Goal: Contribute content: Contribute content

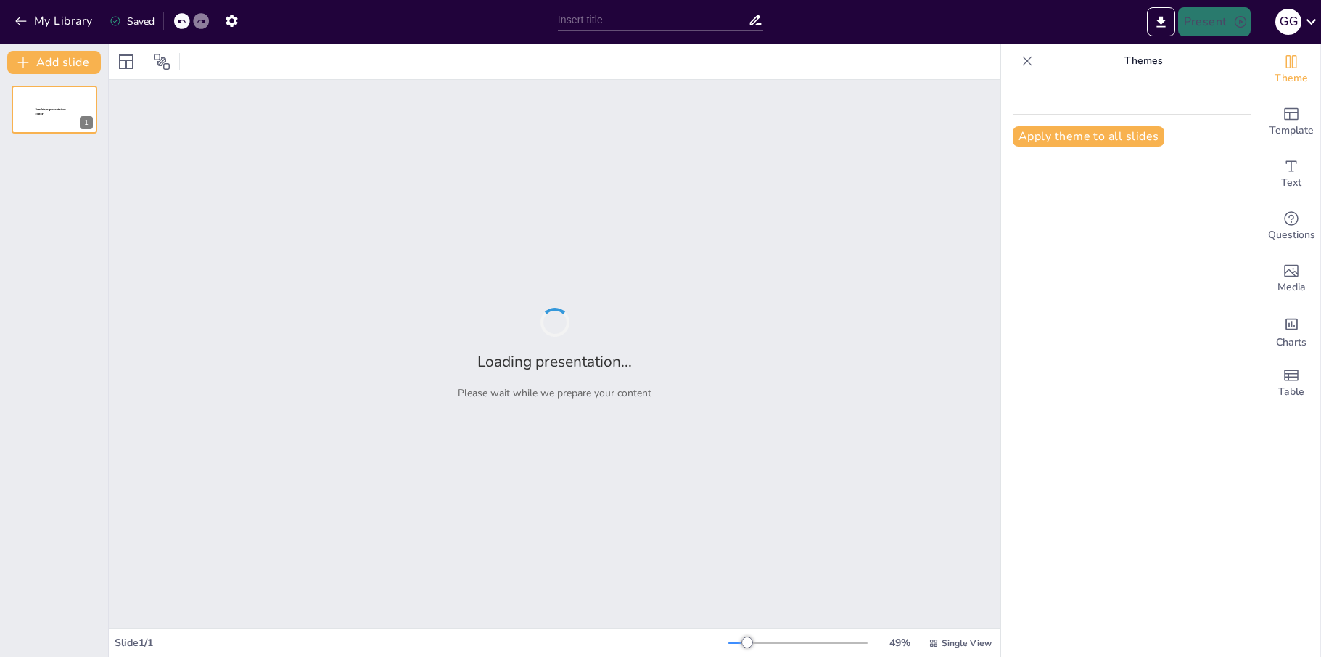
type input "Metodología del Análisis de Árbol [PERSON_NAME]: Fundamentos y Aplicaciones"
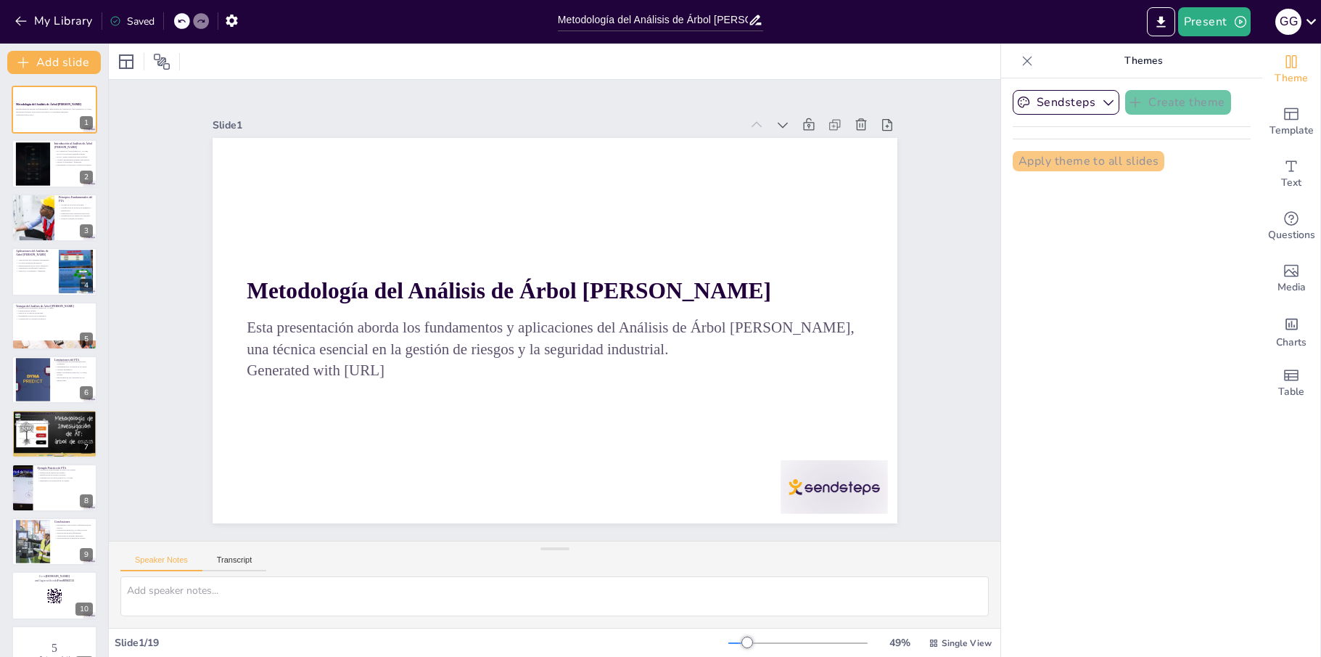
checkbox input "true"
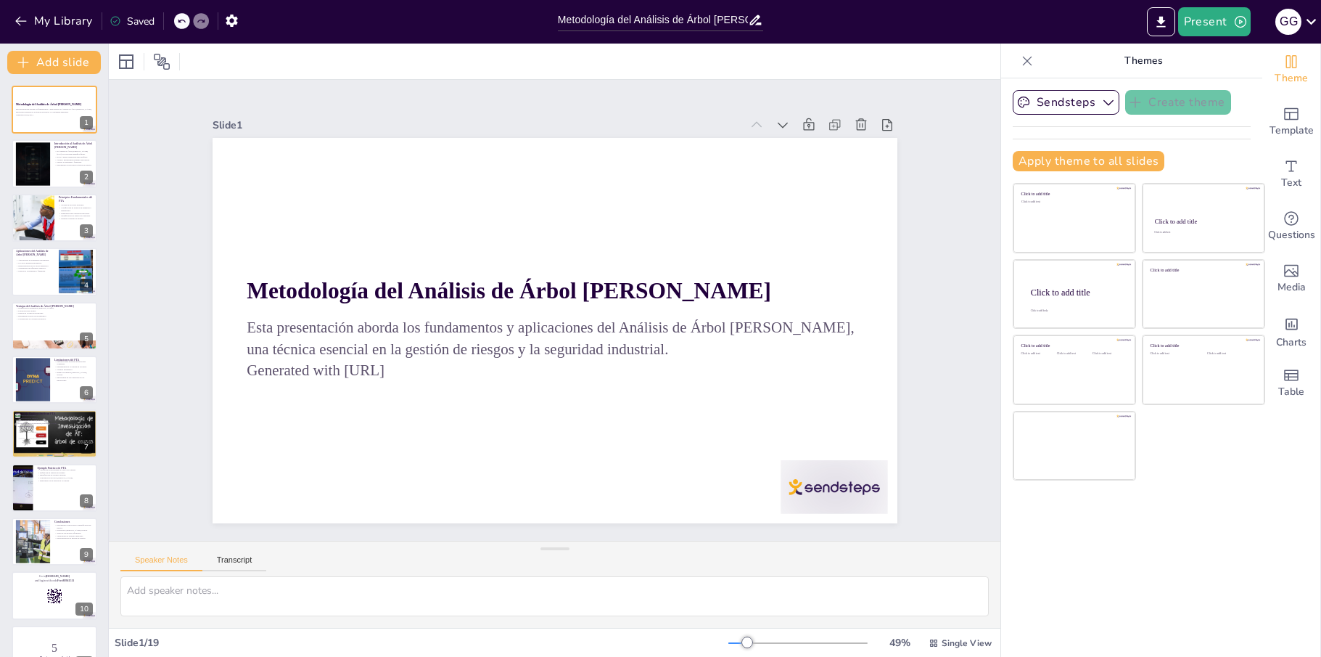
checkbox input "true"
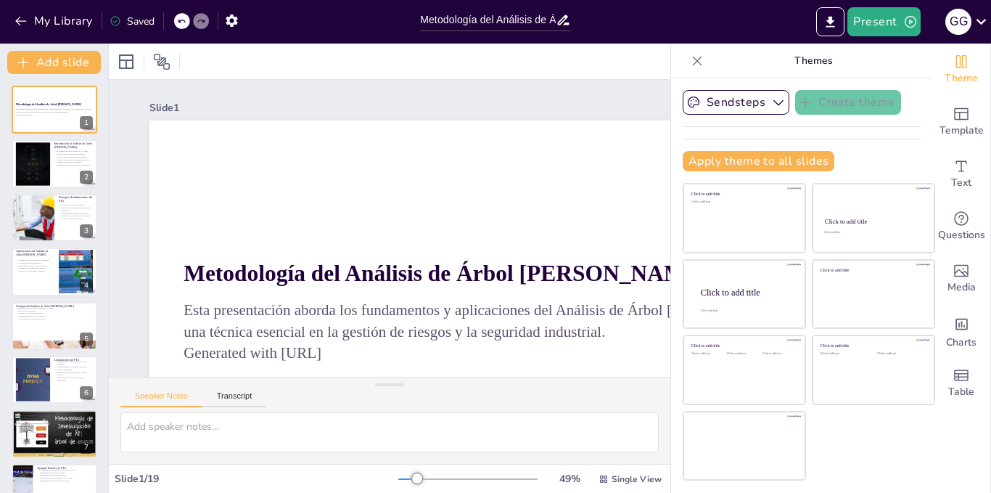
checkbox input "true"
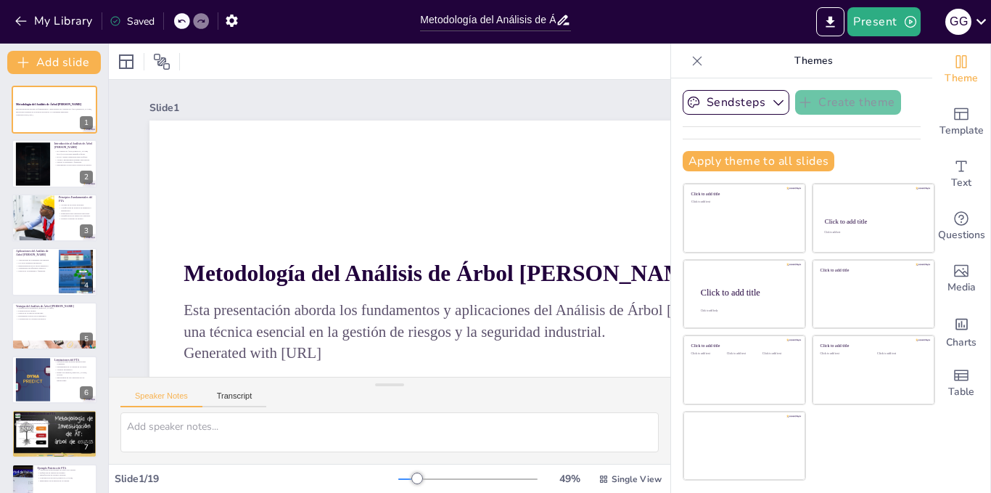
checkbox input "true"
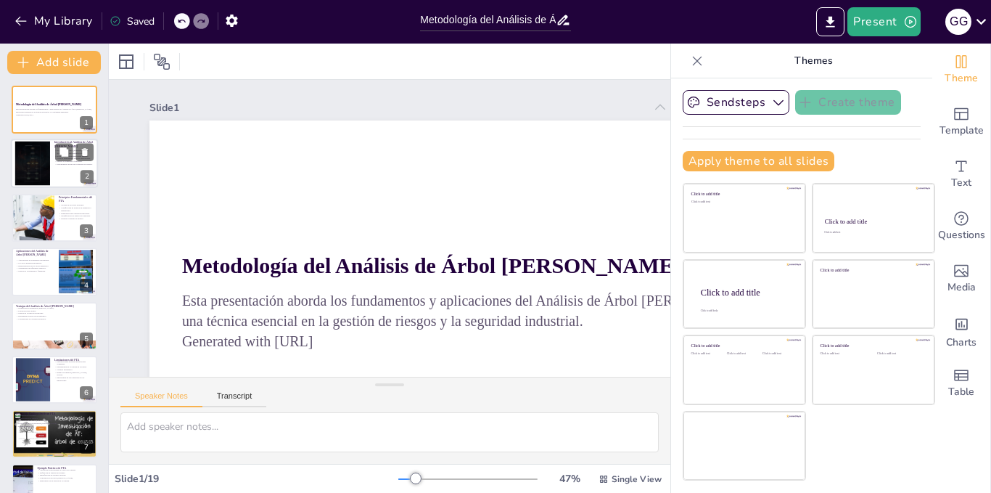
checkbox input "true"
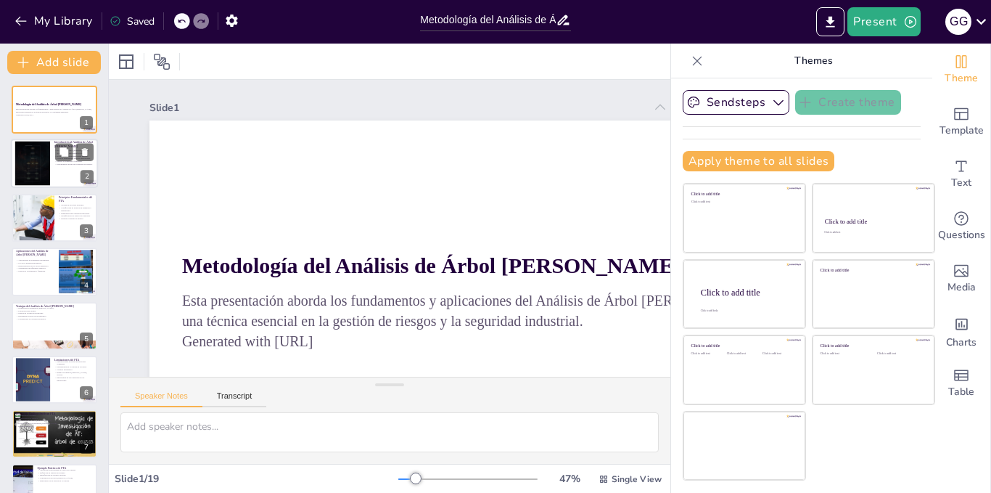
checkbox input "true"
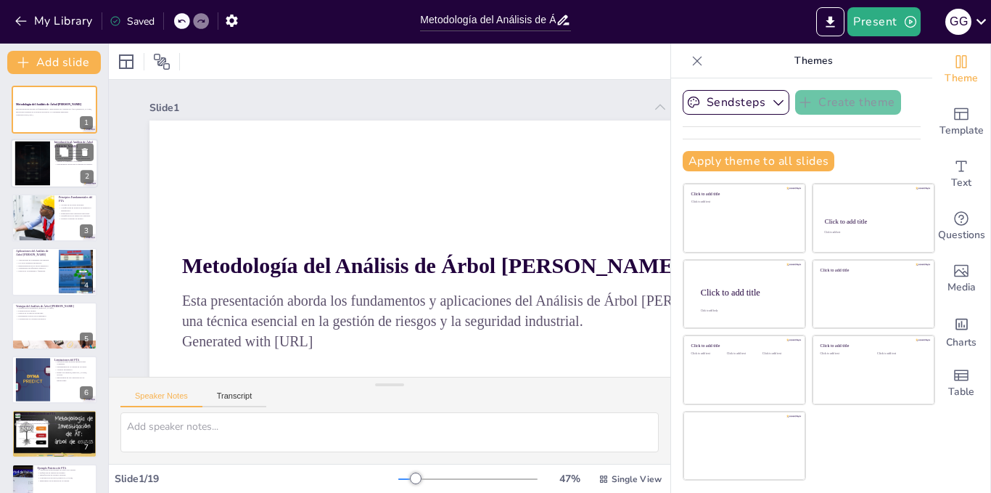
checkbox input "true"
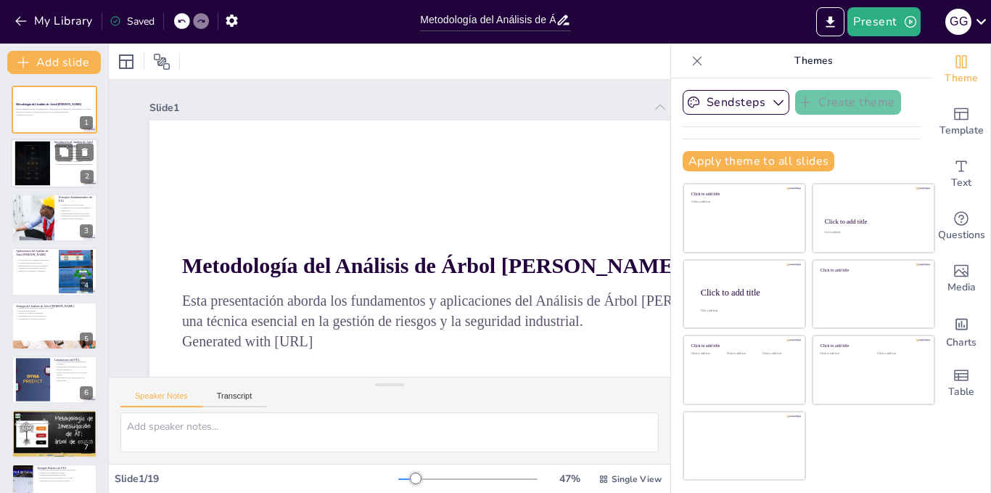
checkbox input "true"
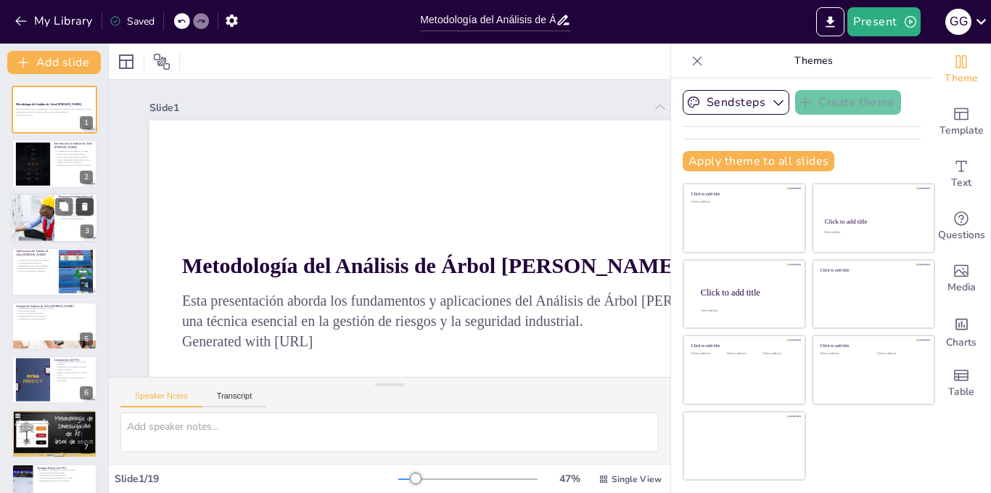
checkbox input "true"
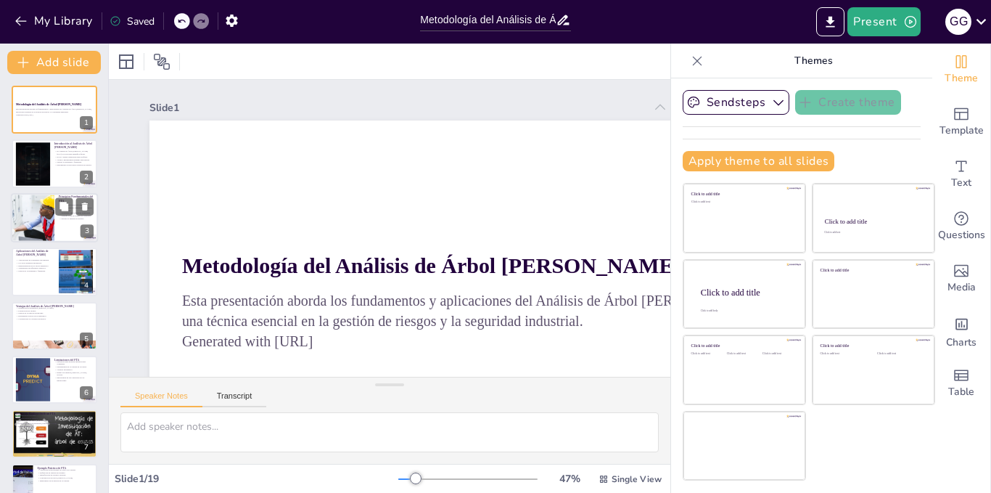
checkbox input "true"
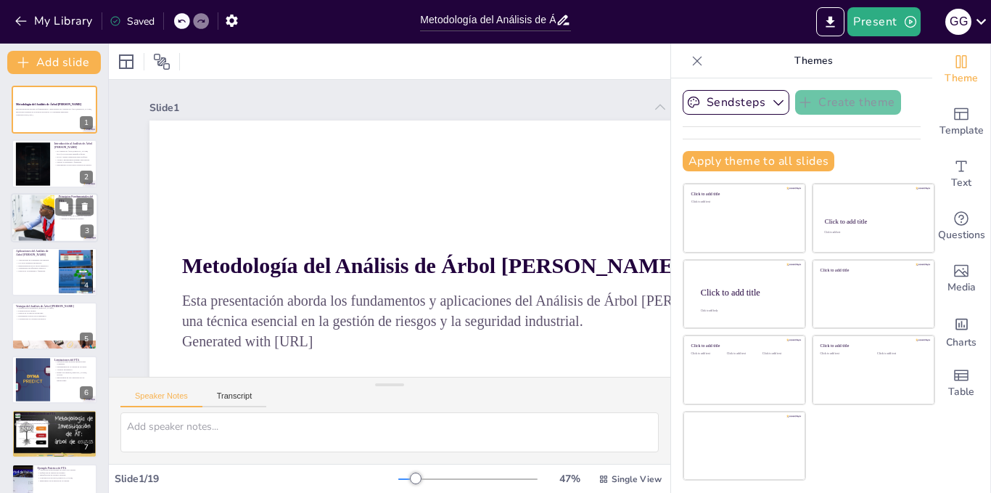
checkbox input "true"
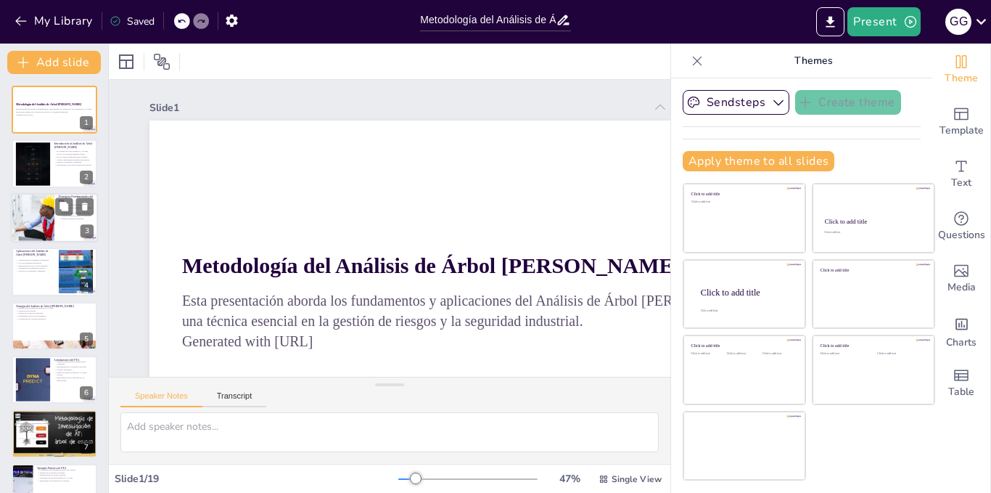
checkbox input "true"
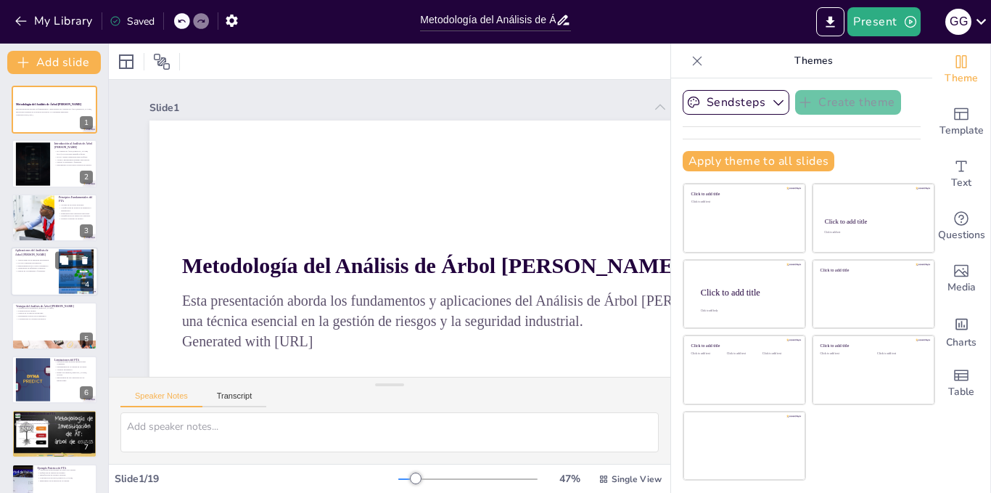
checkbox input "true"
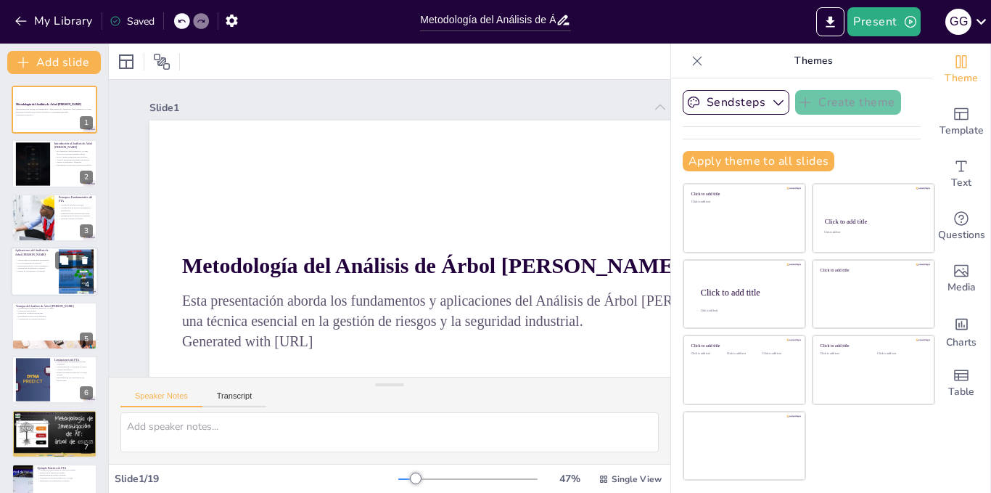
checkbox input "true"
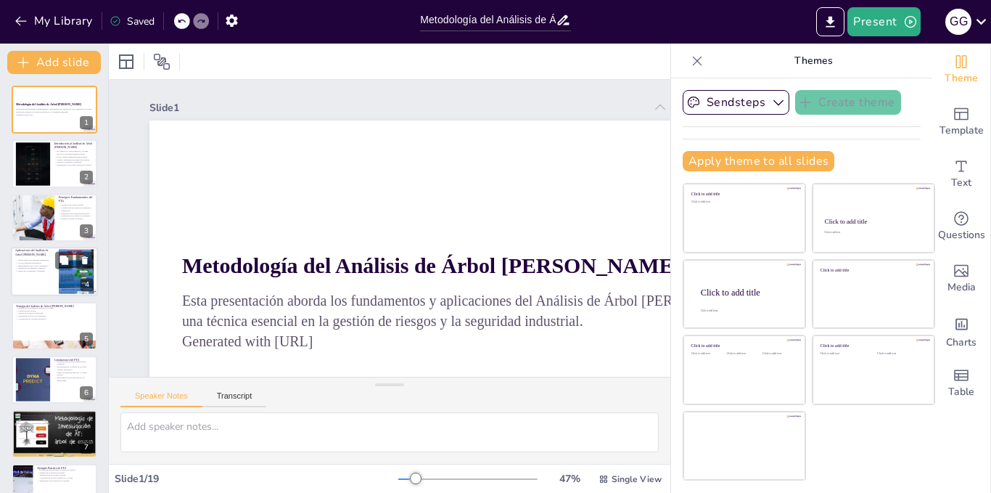
checkbox input "true"
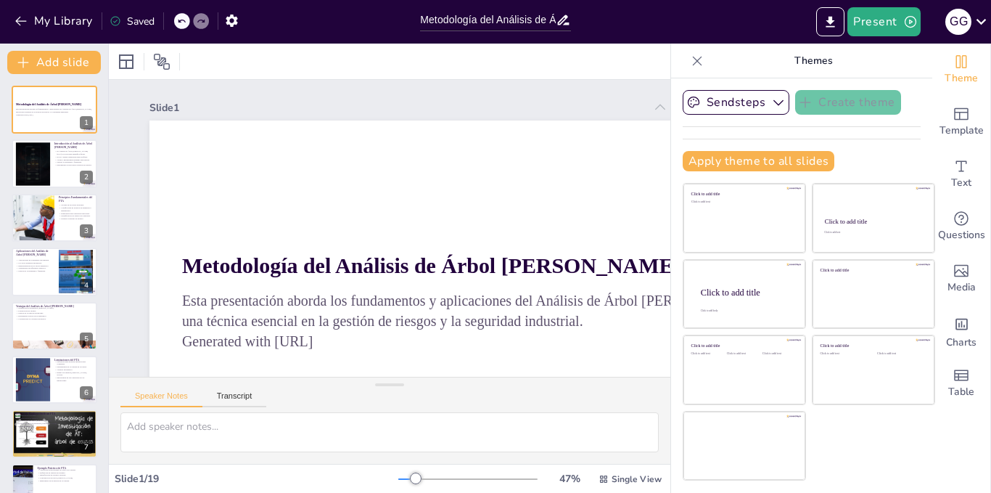
checkbox input "true"
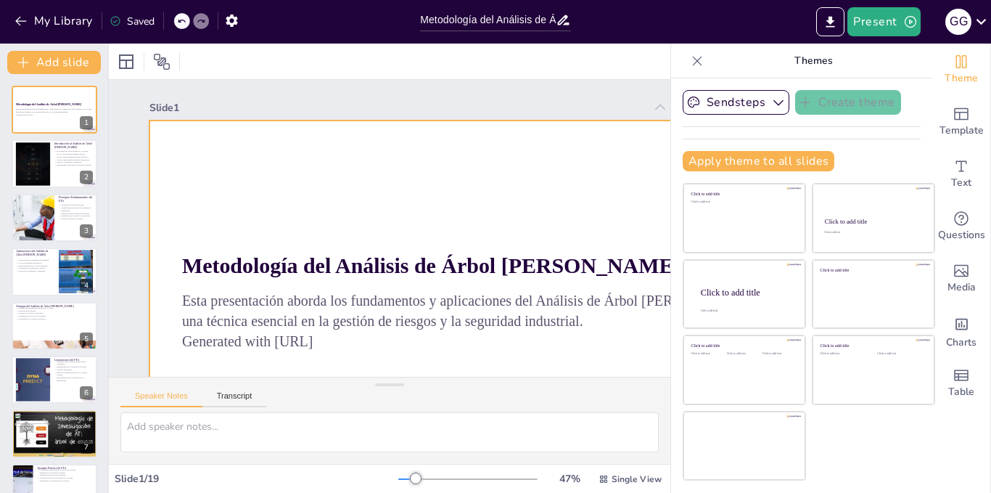
checkbox input "true"
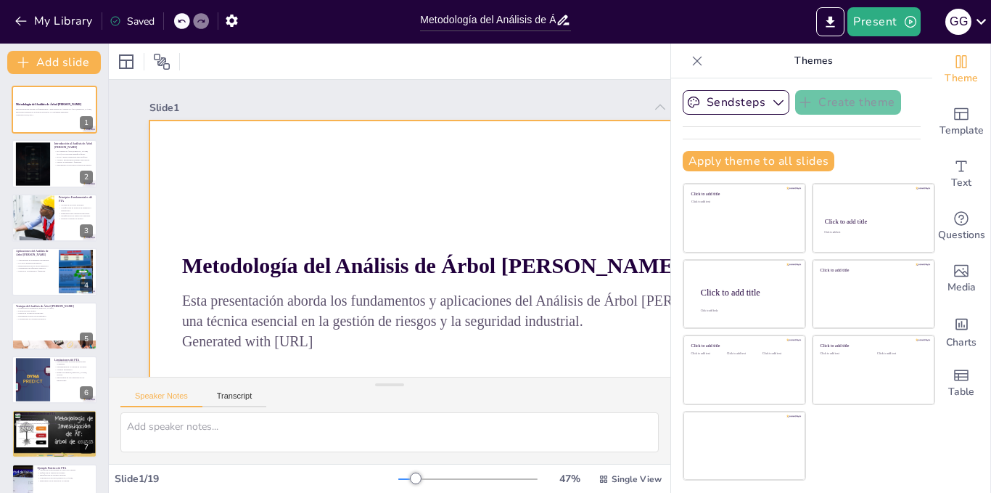
checkbox input "true"
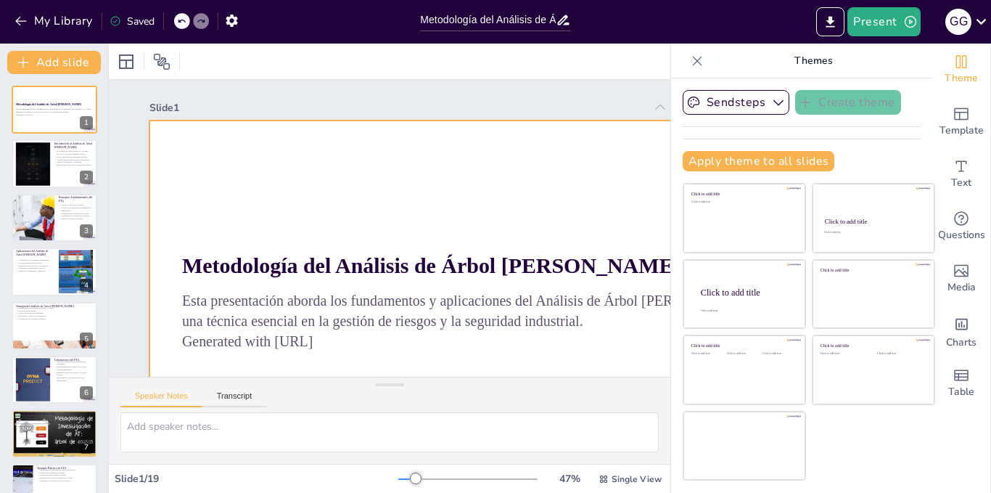
checkbox input "true"
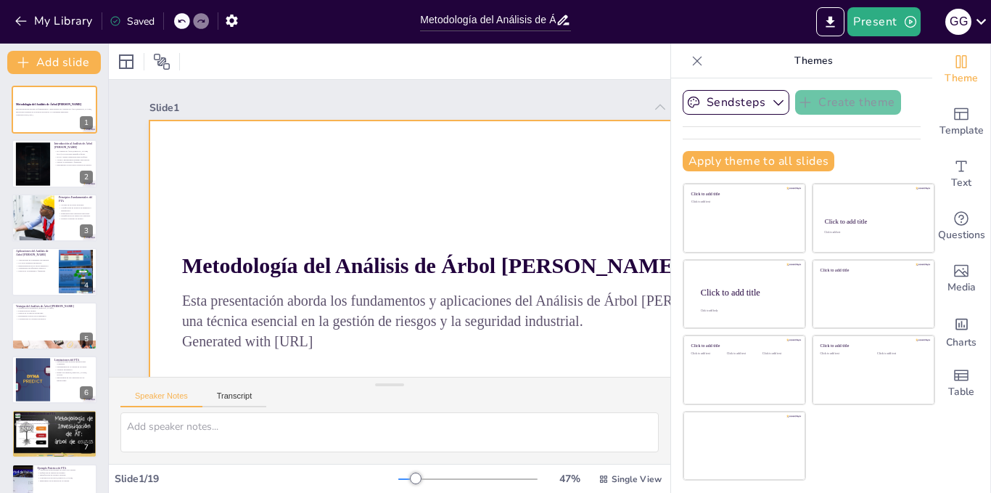
checkbox input "true"
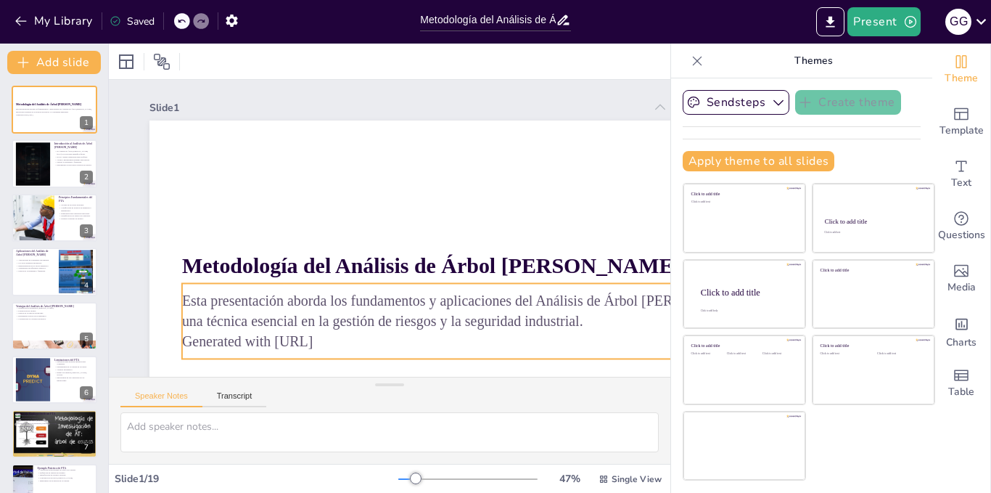
checkbox input "true"
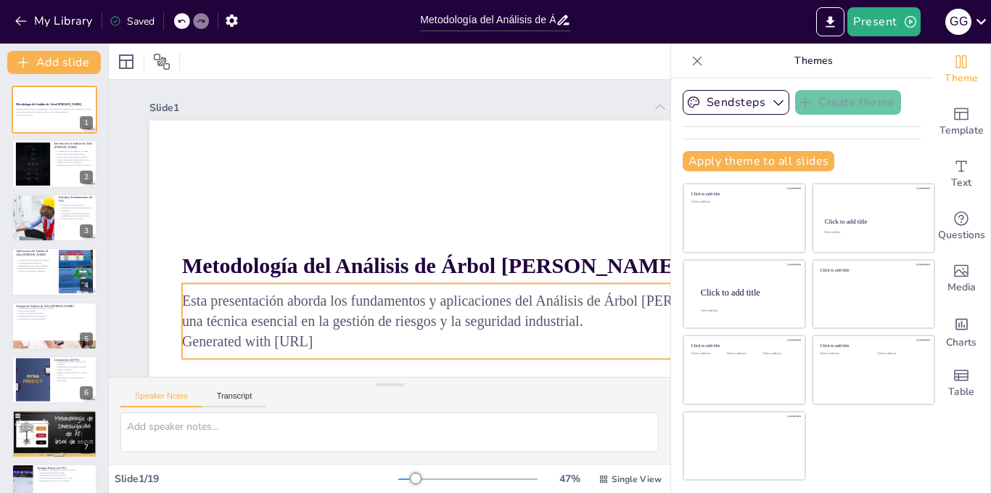
checkbox input "true"
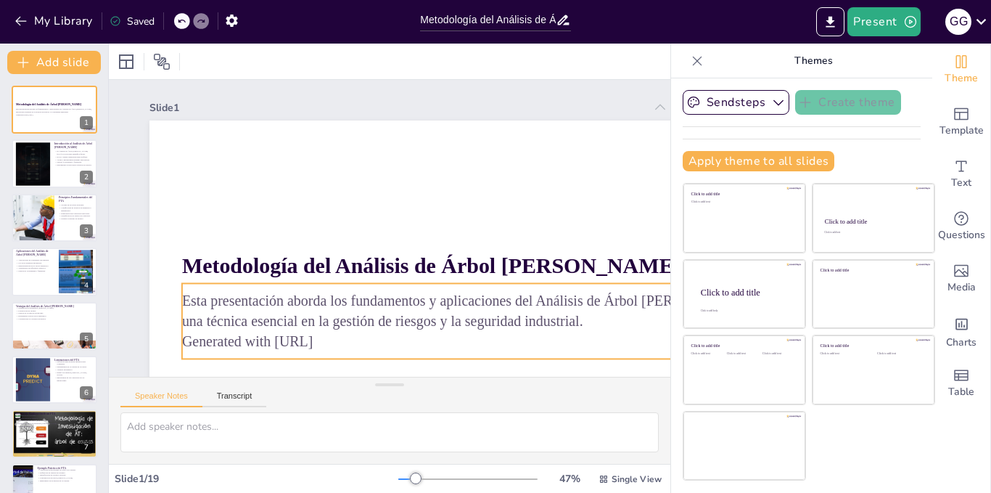
checkbox input "true"
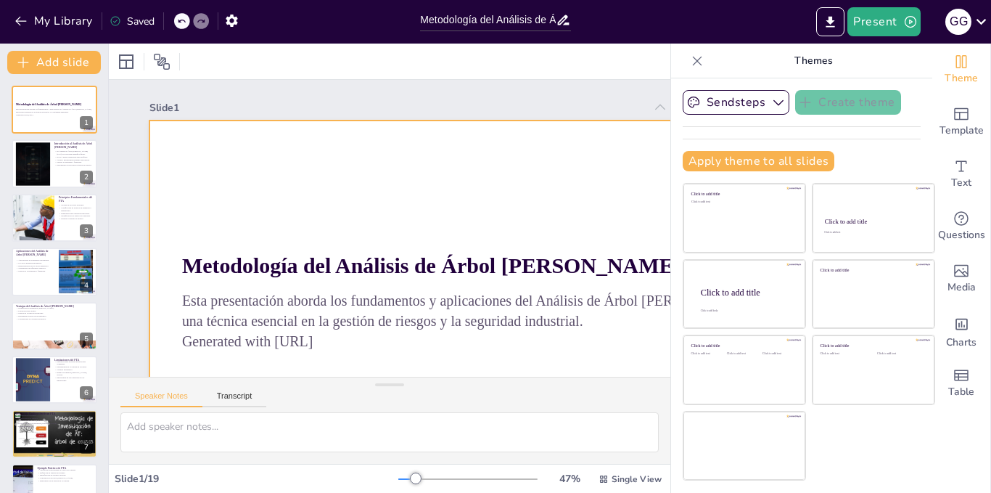
checkbox input "true"
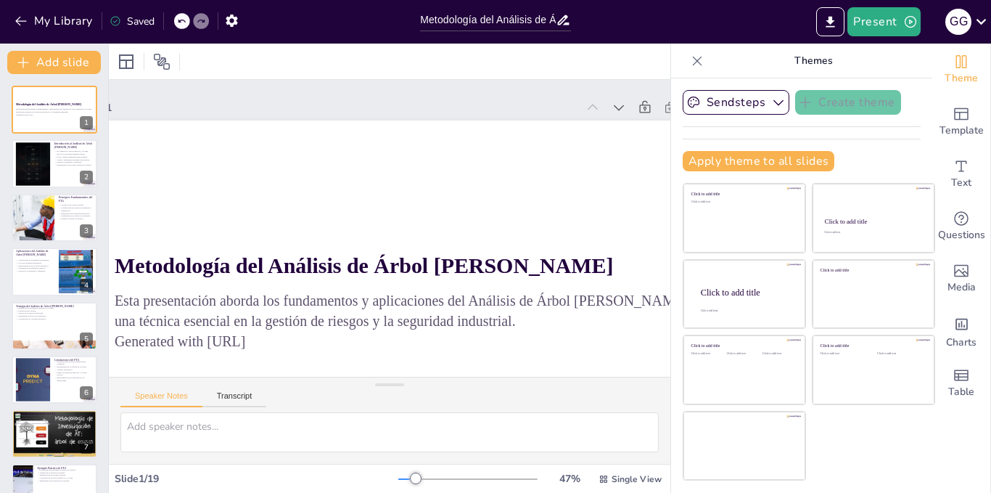
scroll to position [0, 97]
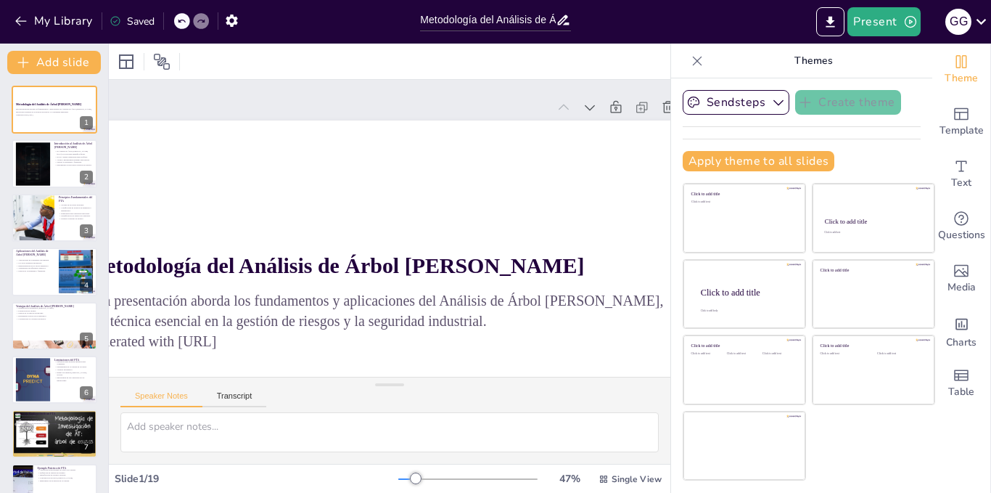
checkbox input "true"
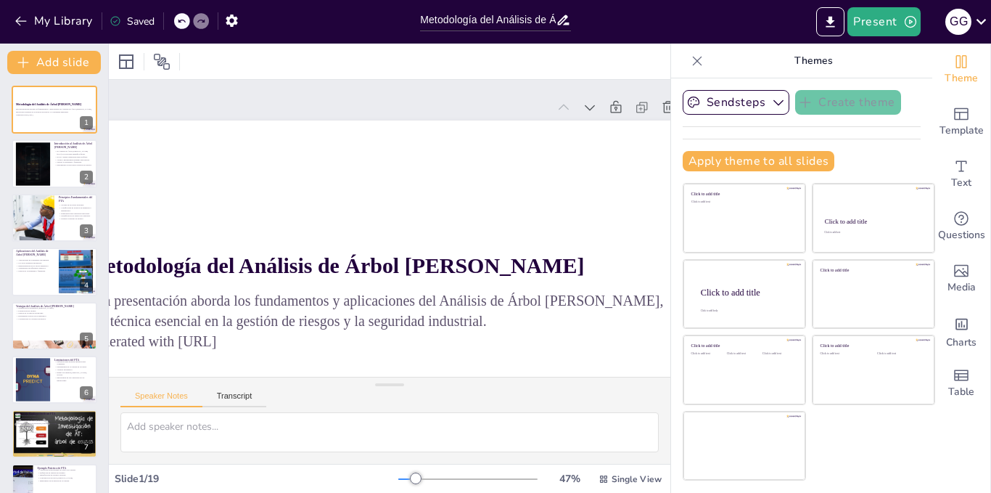
checkbox input "true"
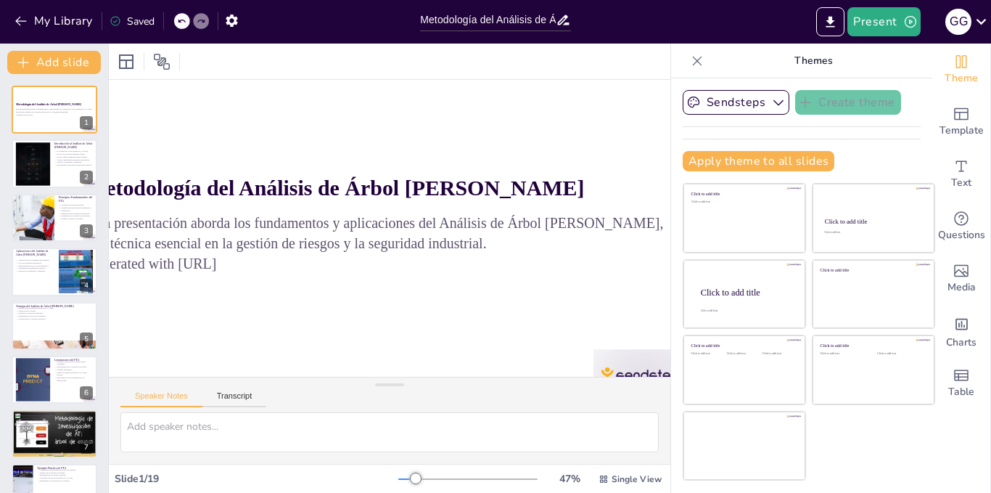
scroll to position [87, 97]
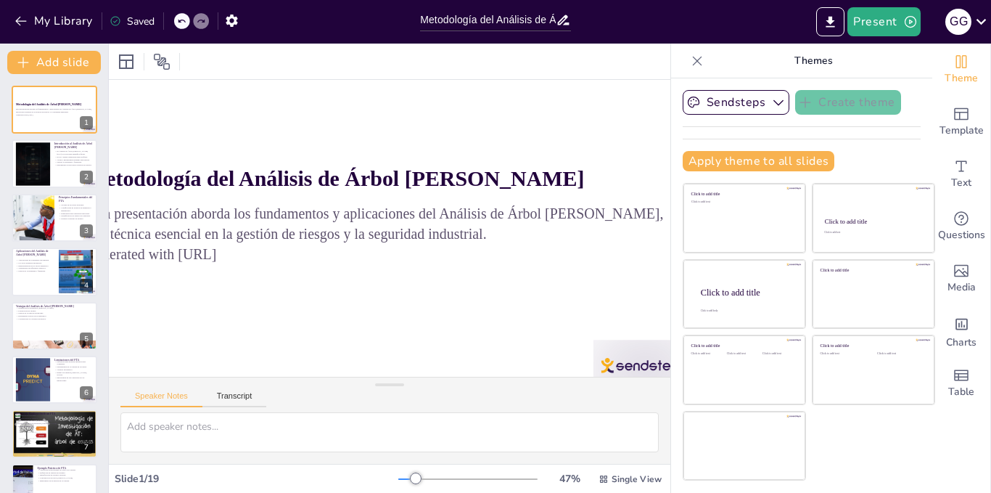
checkbox input "true"
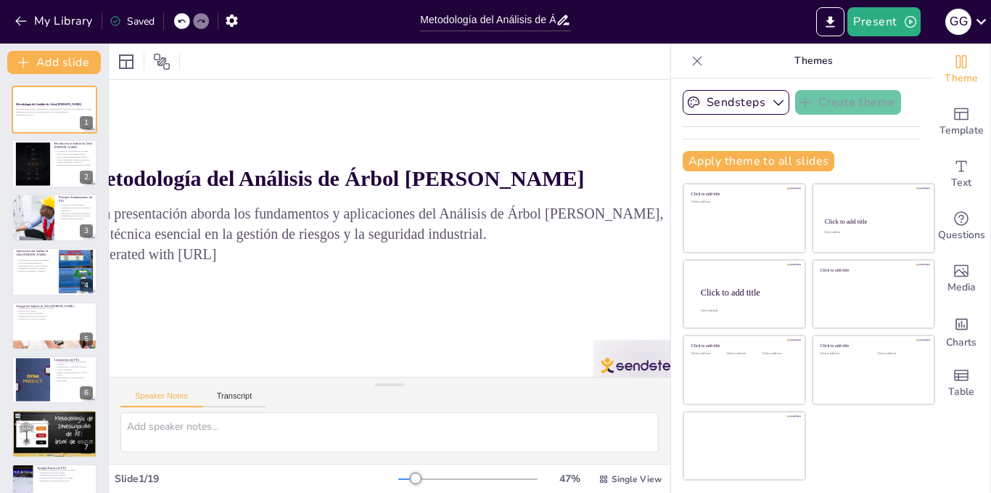
checkbox input "true"
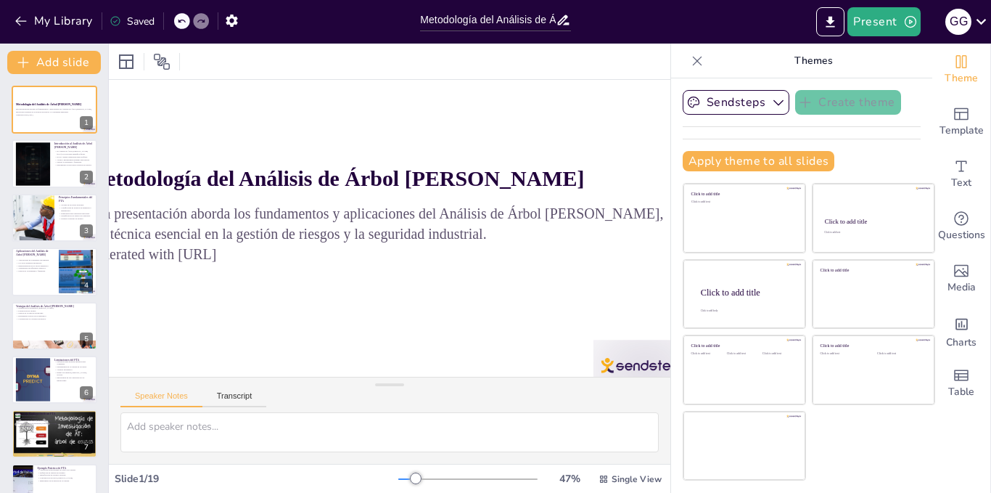
checkbox input "true"
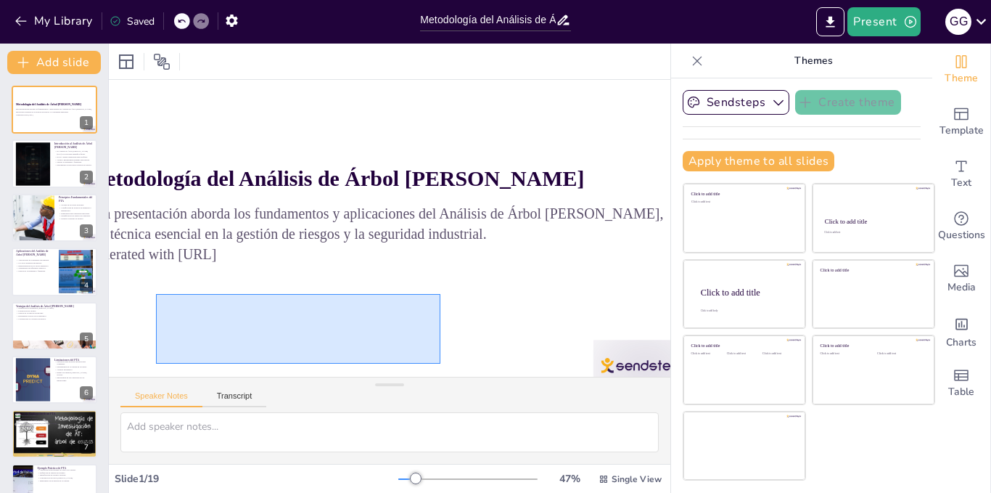
drag, startPoint x: 440, startPoint y: 364, endPoint x: 156, endPoint y: 294, distance: 292.8
checkbox input "true"
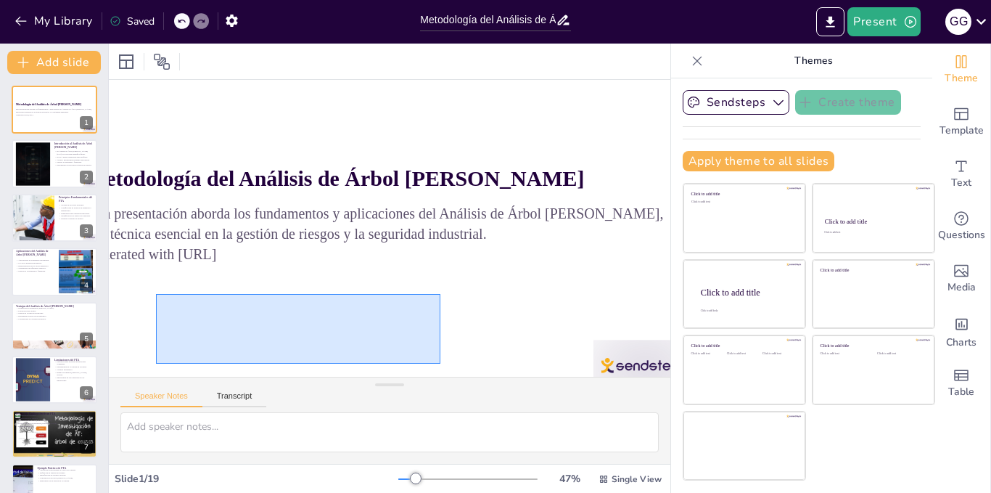
checkbox input "true"
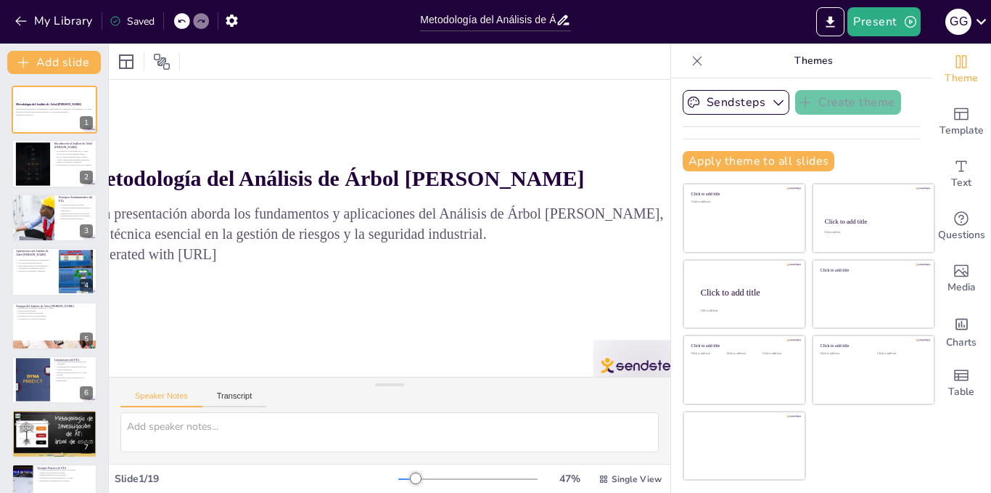
checkbox input "true"
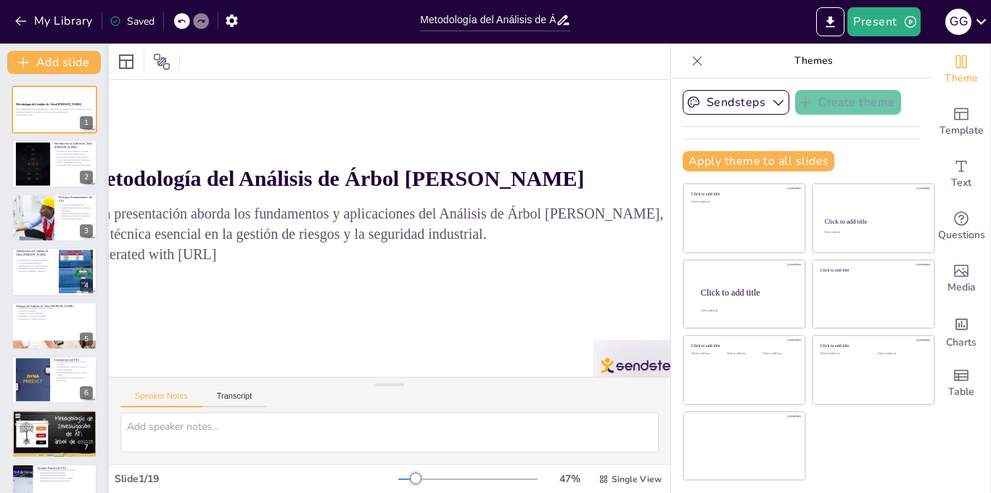
checkbox input "true"
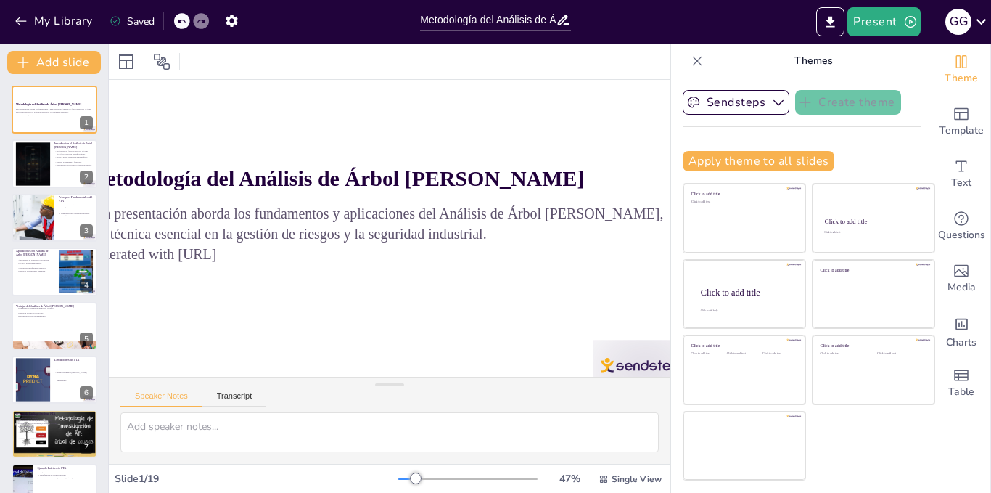
checkbox input "true"
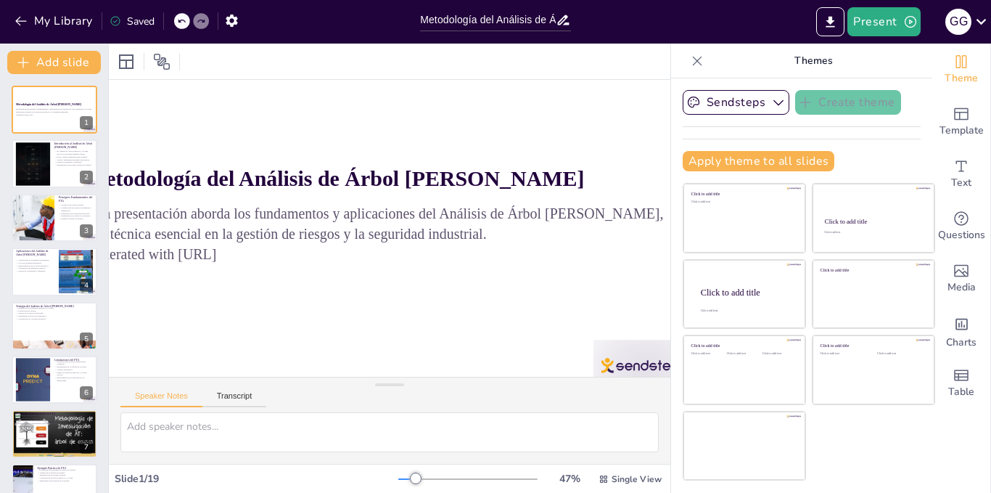
checkbox input "true"
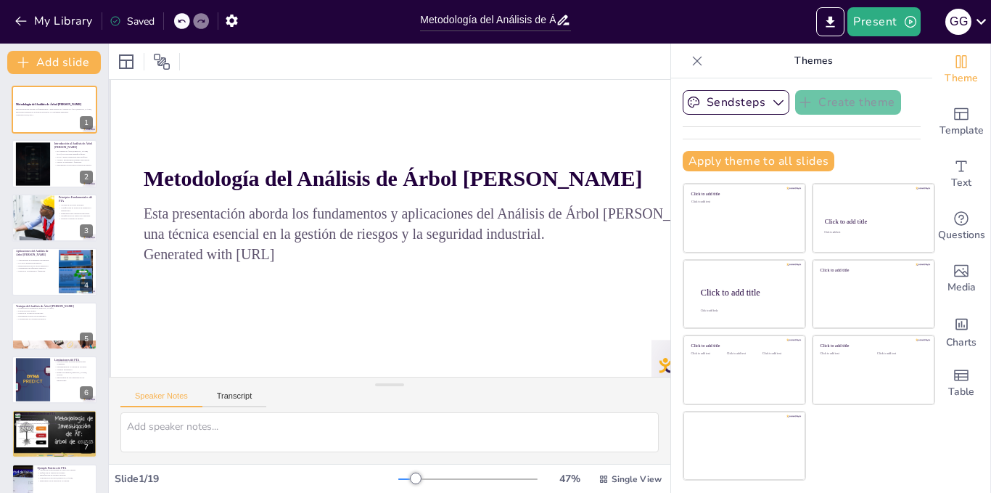
scroll to position [87, 9]
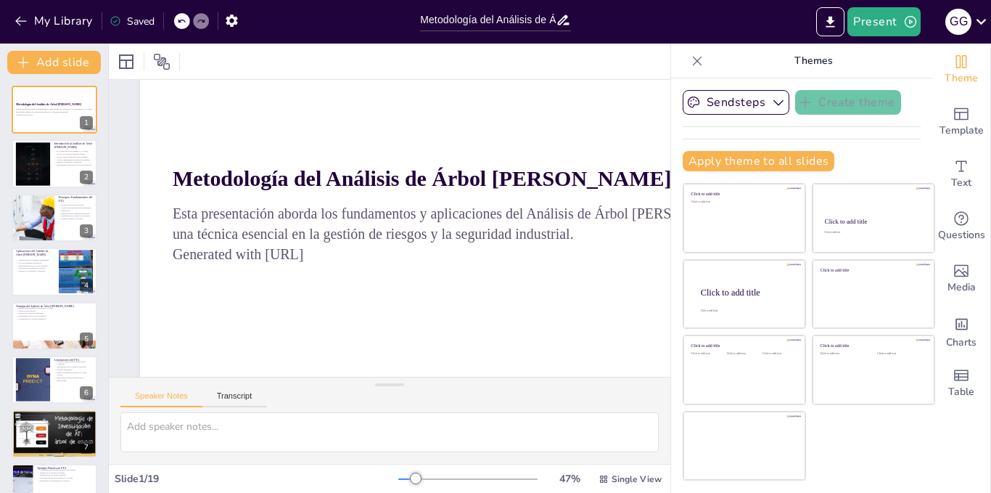
checkbox input "true"
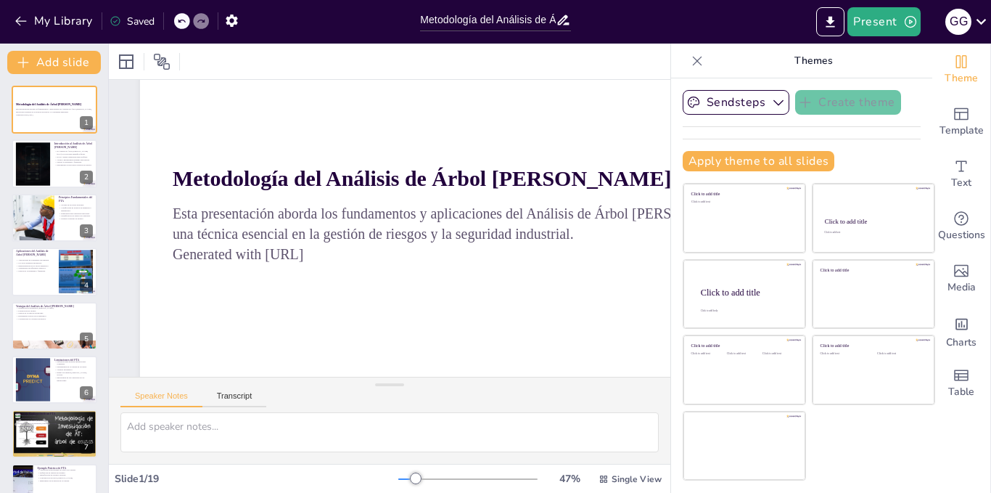
checkbox input "true"
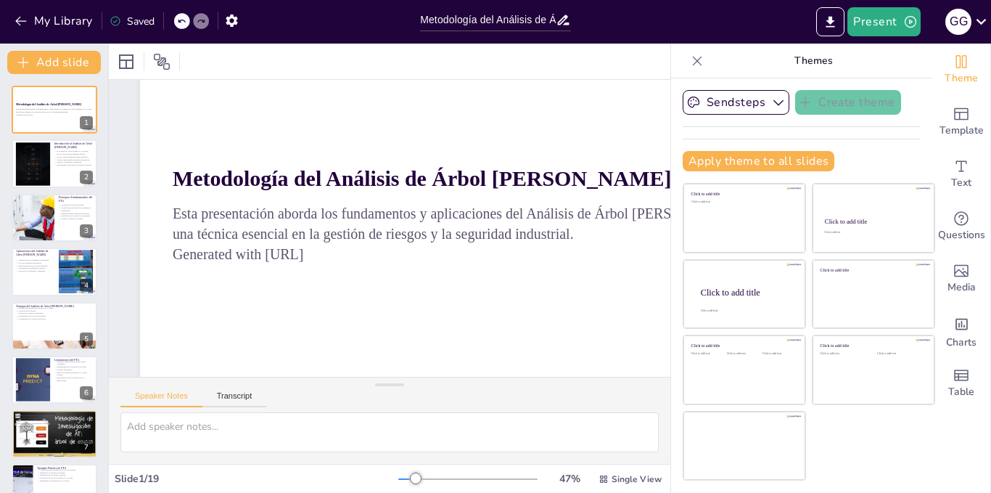
checkbox input "true"
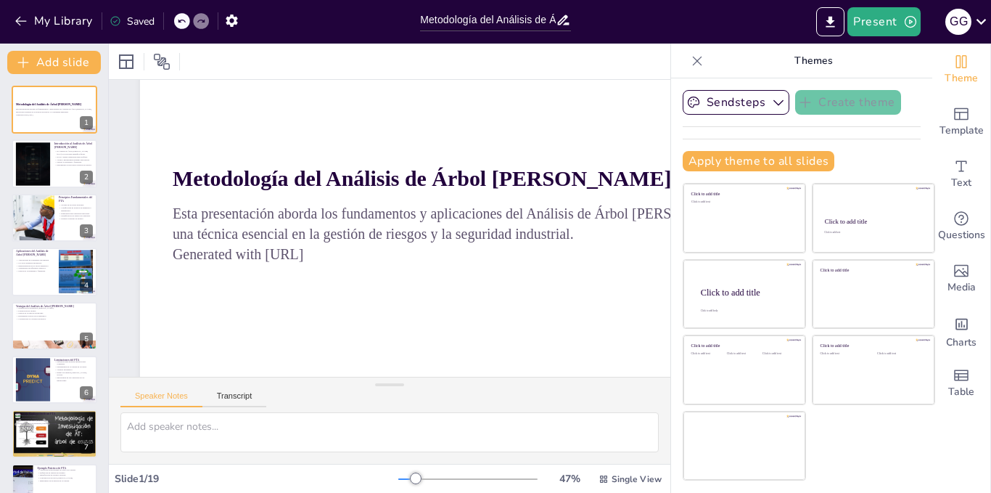
checkbox input "true"
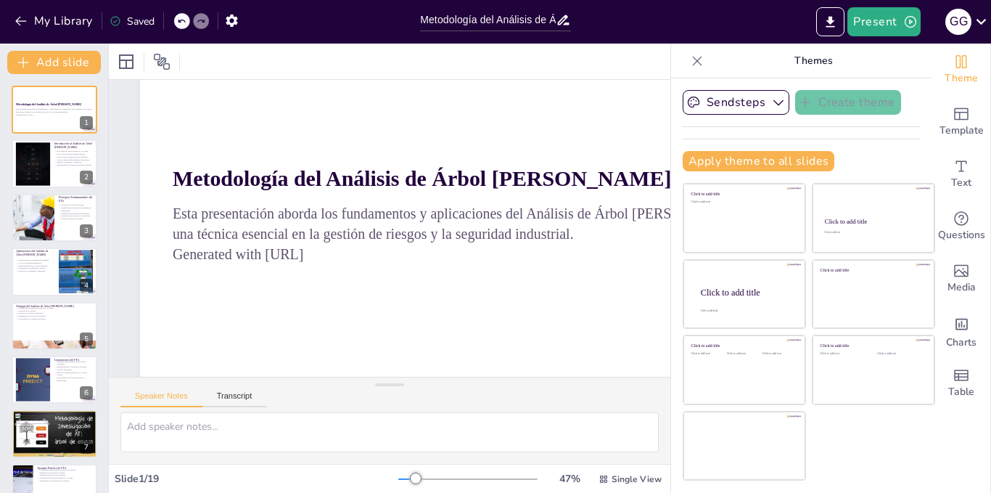
checkbox input "true"
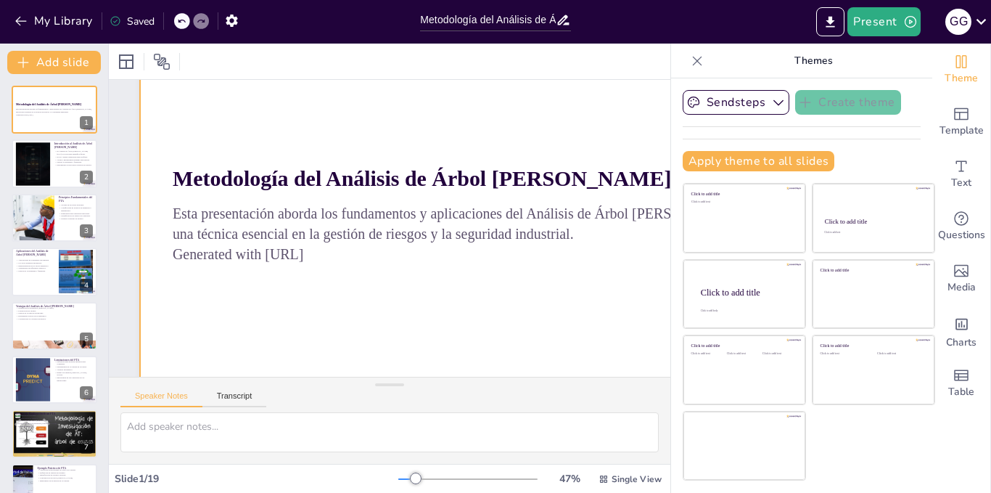
checkbox input "true"
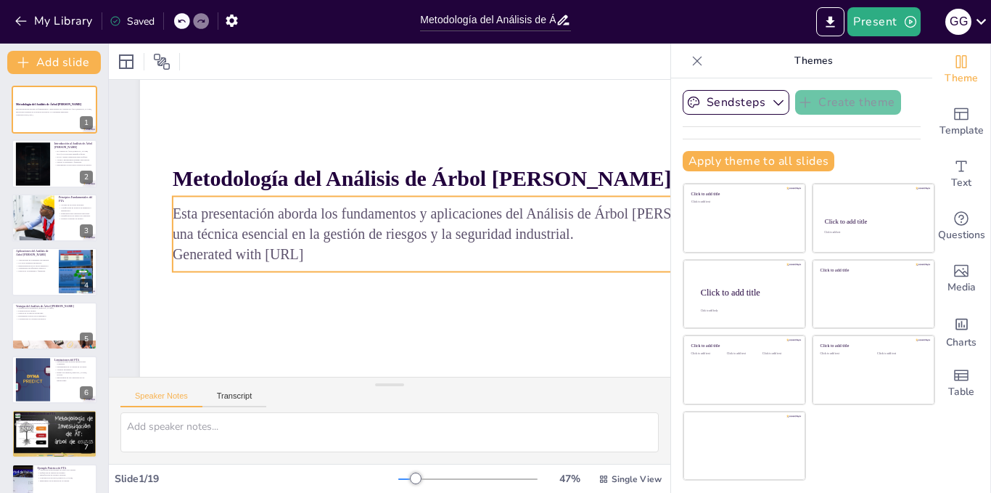
click at [333, 254] on p "Generated with [URL]" at bounding box center [444, 169] width 257 height 543
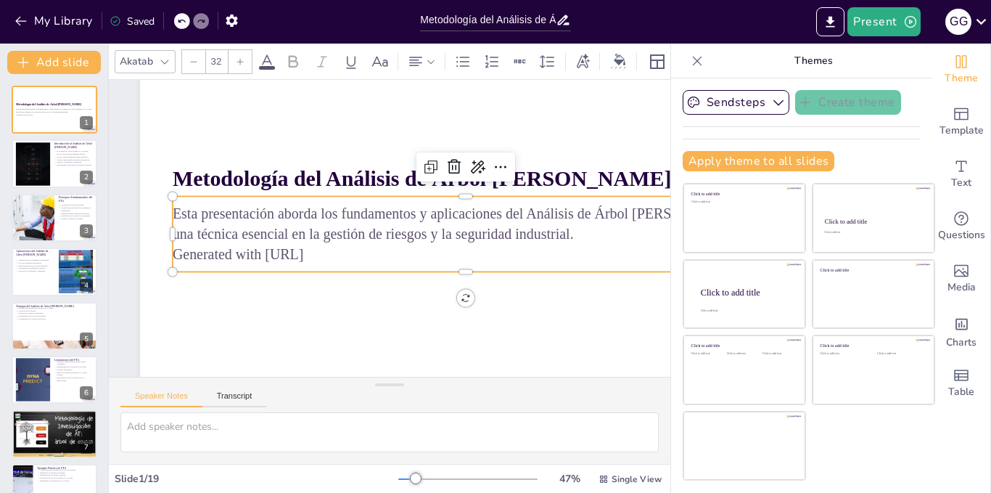
click at [333, 254] on p "Generated with [URL]" at bounding box center [396, 308] width 257 height 544
click at [504, 258] on icon at bounding box center [509, 270] width 25 height 25
click at [334, 252] on p "Generated with [URL]" at bounding box center [334, 287] width 257 height 544
click at [334, 252] on p "Generated with [URL]" at bounding box center [466, 255] width 586 height 20
click at [334, 252] on p "Generated with [URL]" at bounding box center [391, 148] width 200 height 564
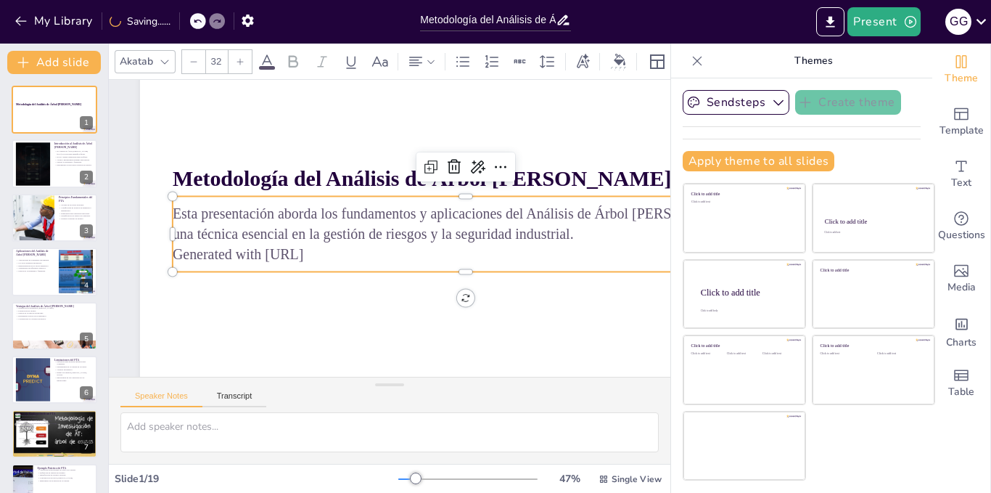
click at [334, 252] on p "Generated with [URL]" at bounding box center [444, 170] width 257 height 544
click at [334, 252] on p "Generated with [URL]" at bounding box center [328, 281] width 311 height 518
click at [334, 252] on p "Generated with [URL]" at bounding box center [396, 308] width 257 height 544
click at [334, 252] on p "Generated with [URL]" at bounding box center [421, 302] width 407 height 449
click at [334, 252] on p "Generated with [URL]" at bounding box center [347, 298] width 141 height 578
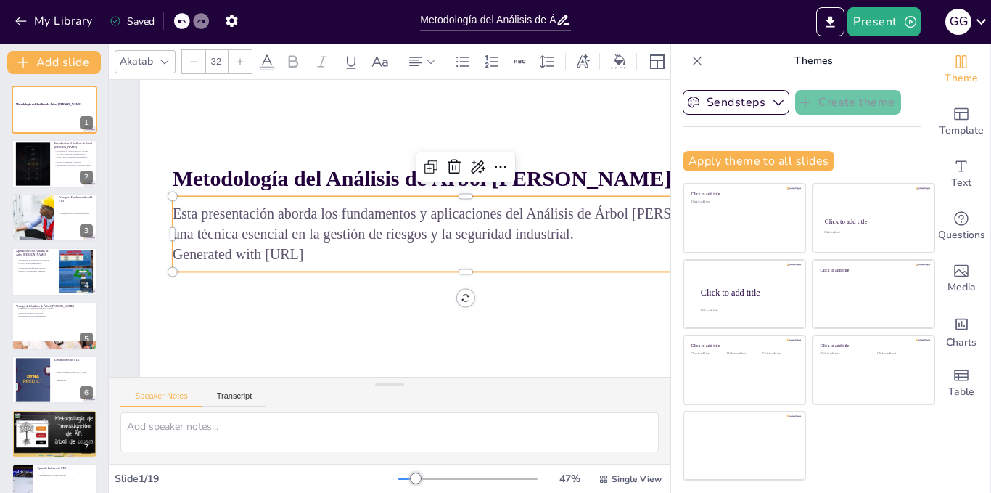
click at [334, 252] on p "Generated with [URL]" at bounding box center [396, 308] width 257 height 544
click at [334, 252] on p "Generated with [URL]" at bounding box center [428, 298] width 449 height 407
click at [334, 252] on p "Generated with [URL]" at bounding box center [466, 255] width 586 height 20
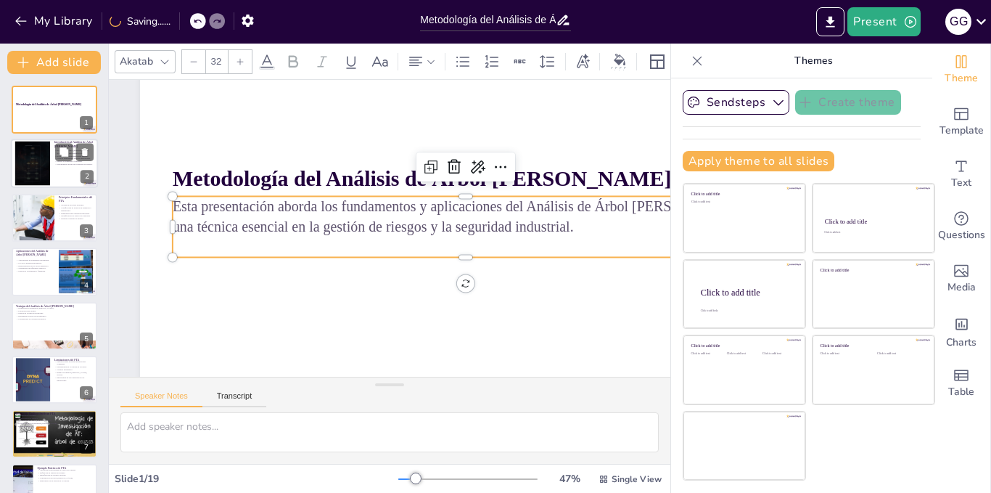
click at [54, 149] on p "El Análisis de Árbol [PERSON_NAME] (FTA) es clave para identificar fallas." at bounding box center [73, 151] width 39 height 5
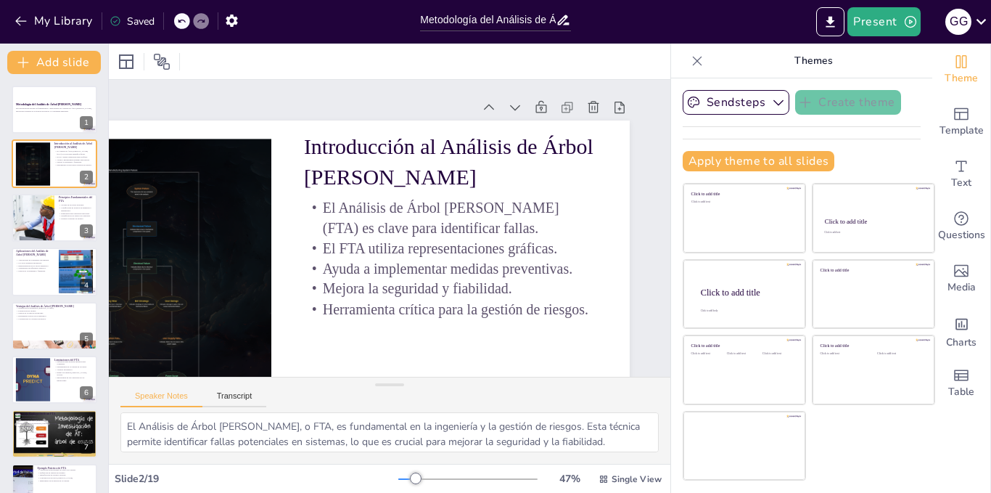
scroll to position [0, 193]
click at [52, 209] on div at bounding box center [33, 217] width 96 height 49
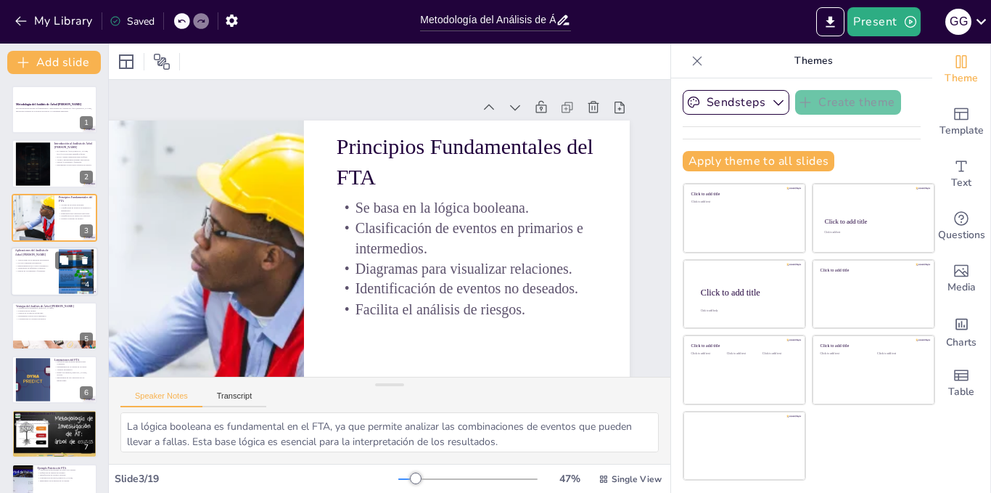
click at [42, 262] on p "Uso en la industria automotriz." at bounding box center [34, 262] width 39 height 3
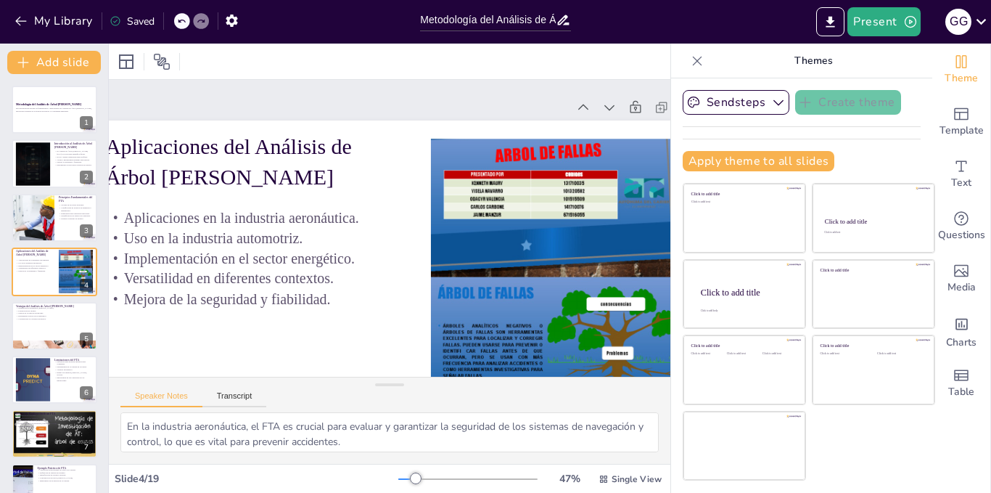
scroll to position [0, 48]
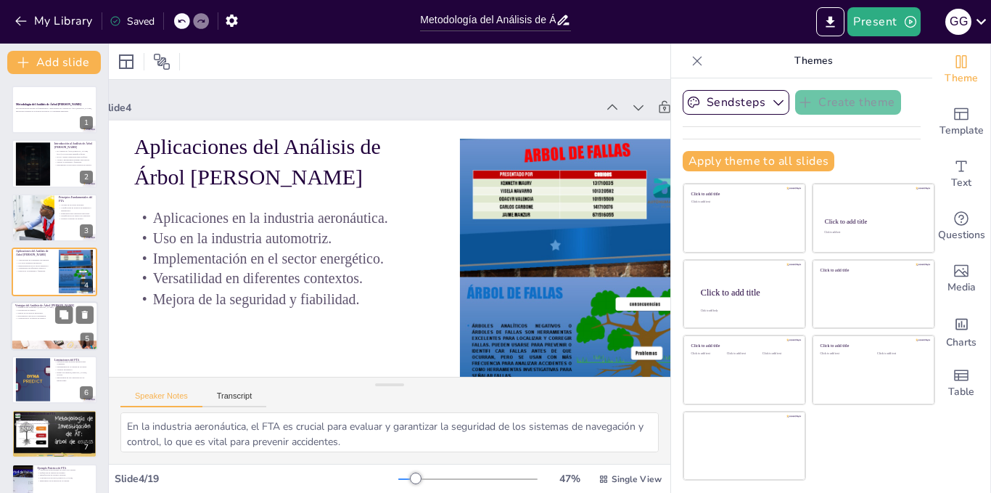
click at [42, 323] on div at bounding box center [54, 325] width 87 height 49
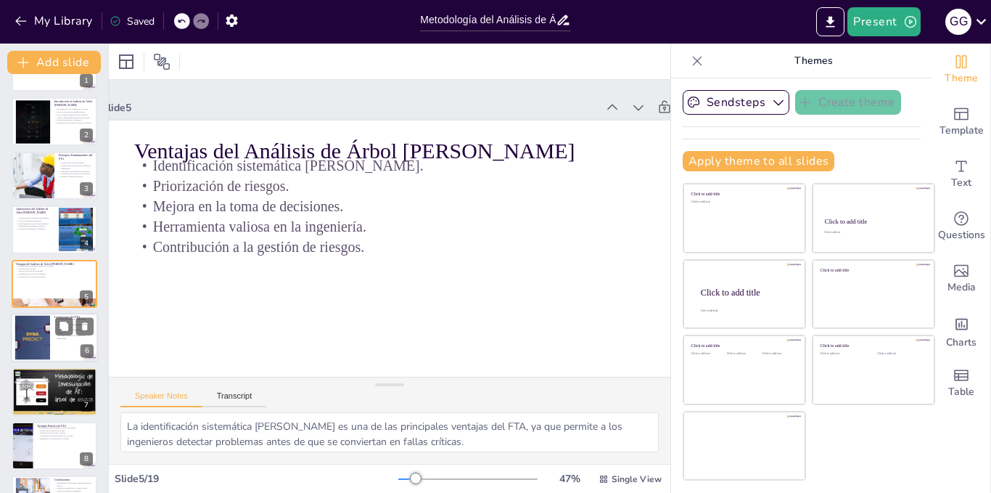
click at [35, 334] on div at bounding box center [32, 338] width 78 height 44
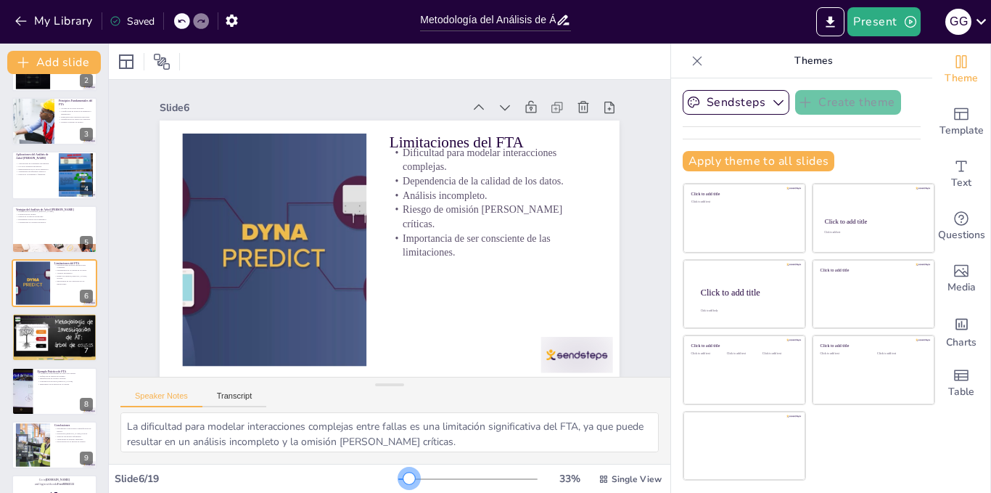
scroll to position [0, 1]
click at [400, 476] on div at bounding box center [467, 479] width 139 height 12
click at [47, 334] on div at bounding box center [54, 336] width 87 height 65
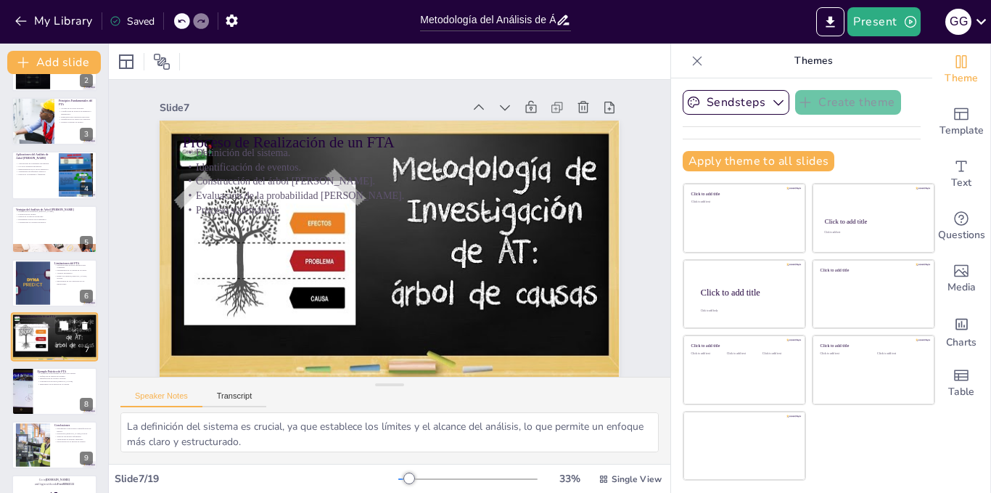
scroll to position [150, 0]
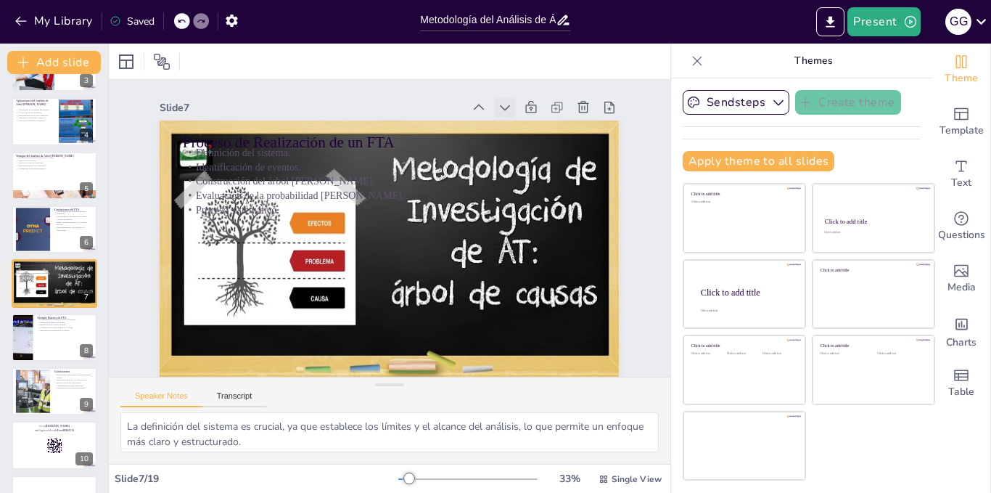
click at [493, 358] on icon at bounding box center [483, 366] width 17 height 17
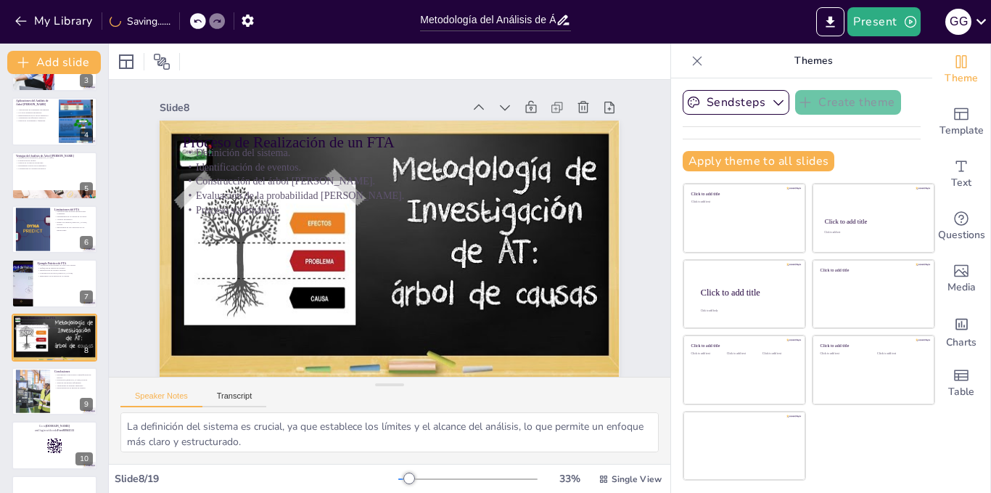
click at [430, 382] on icon at bounding box center [420, 392] width 20 height 20
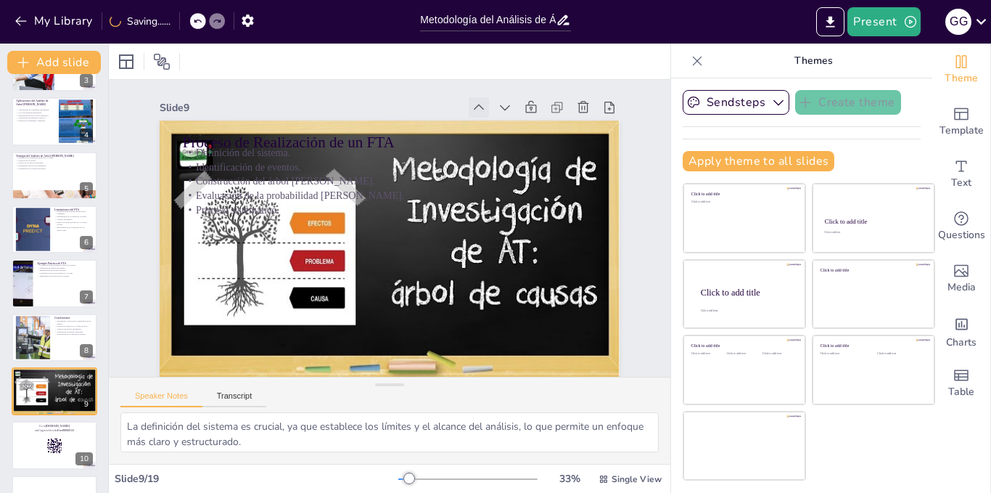
click at [459, 356] on icon at bounding box center [450, 366] width 20 height 20
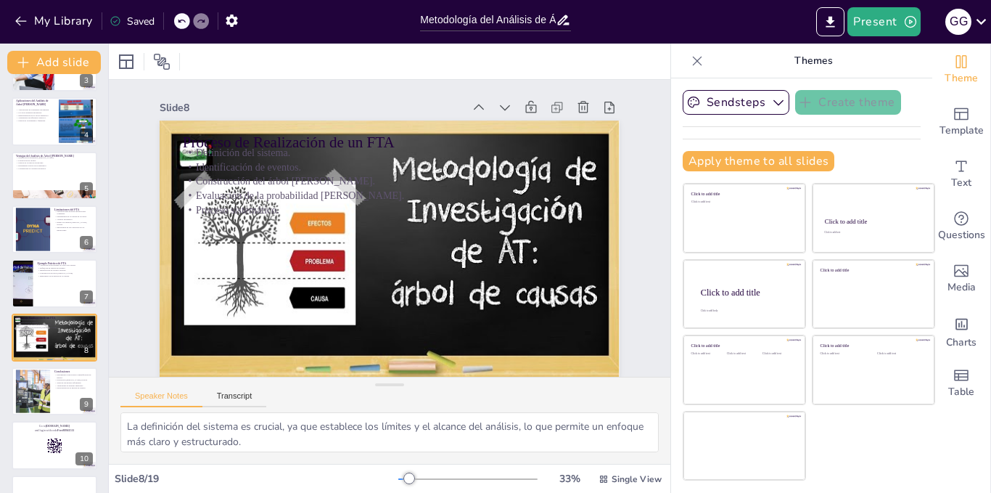
click at [523, 266] on icon at bounding box center [532, 275] width 18 height 18
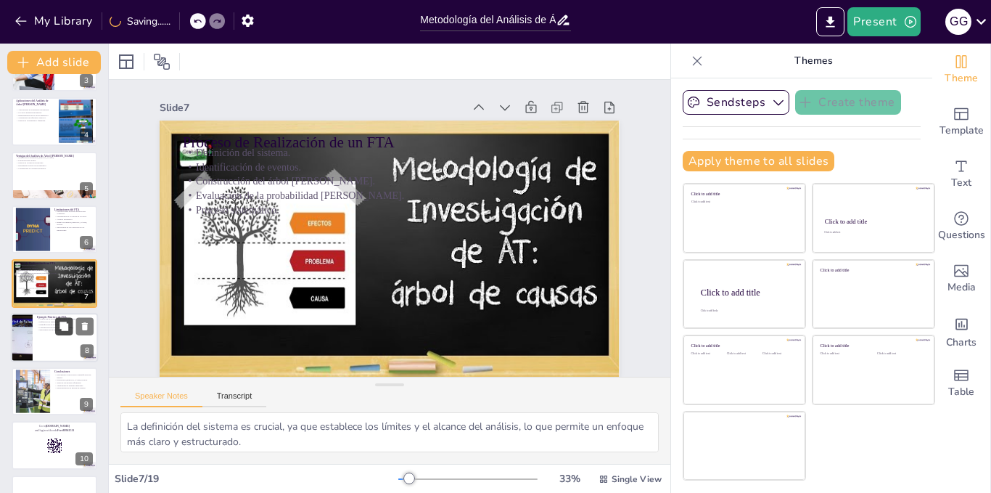
click at [55, 325] on button at bounding box center [63, 325] width 17 height 17
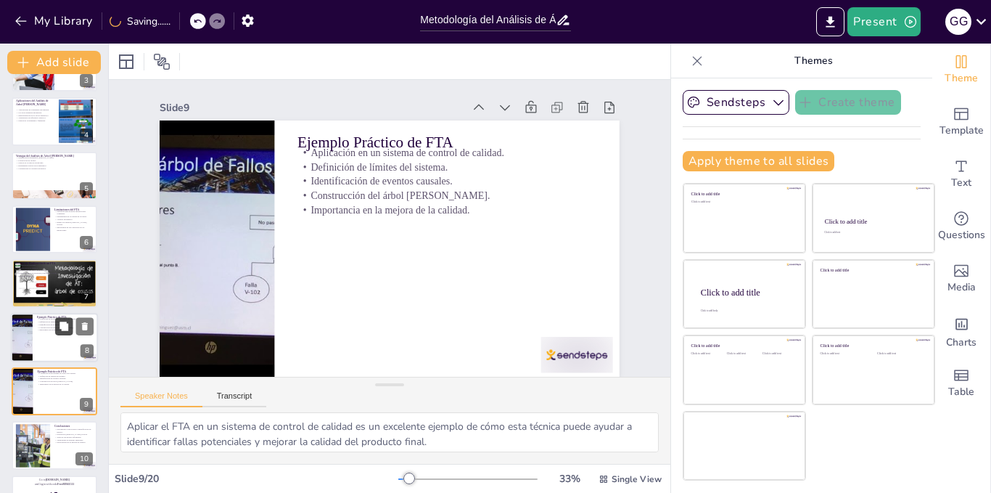
scroll to position [13, 1]
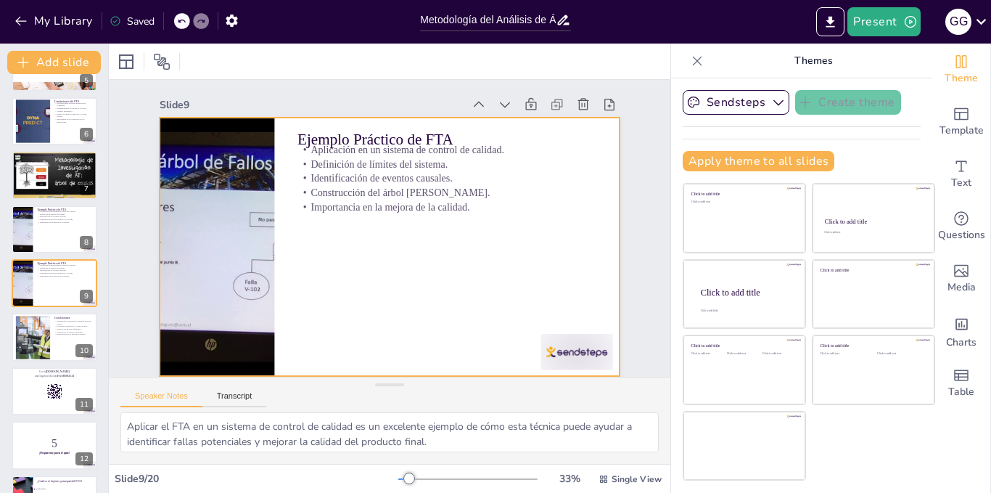
click at [564, 223] on div at bounding box center [375, 217] width 480 height 524
click at [435, 413] on div at bounding box center [399, 452] width 71 height 79
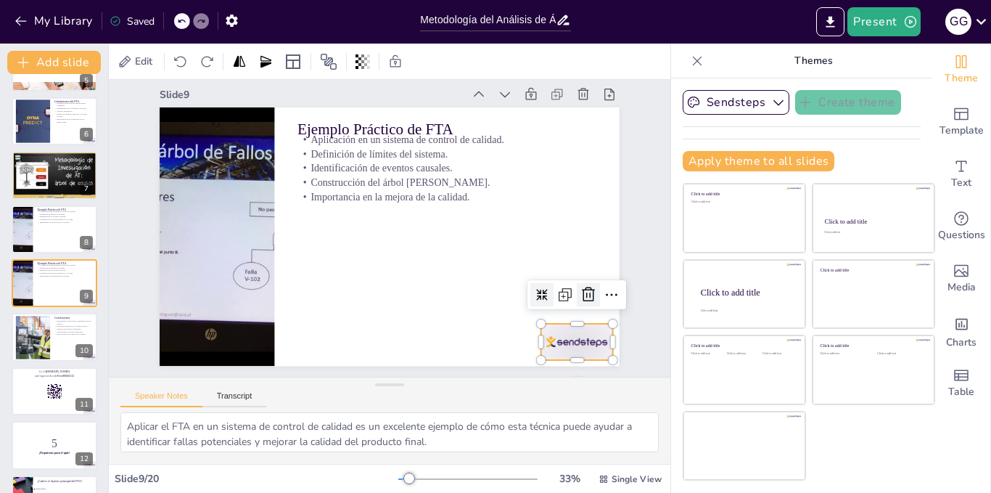
click at [274, 389] on icon at bounding box center [265, 397] width 17 height 17
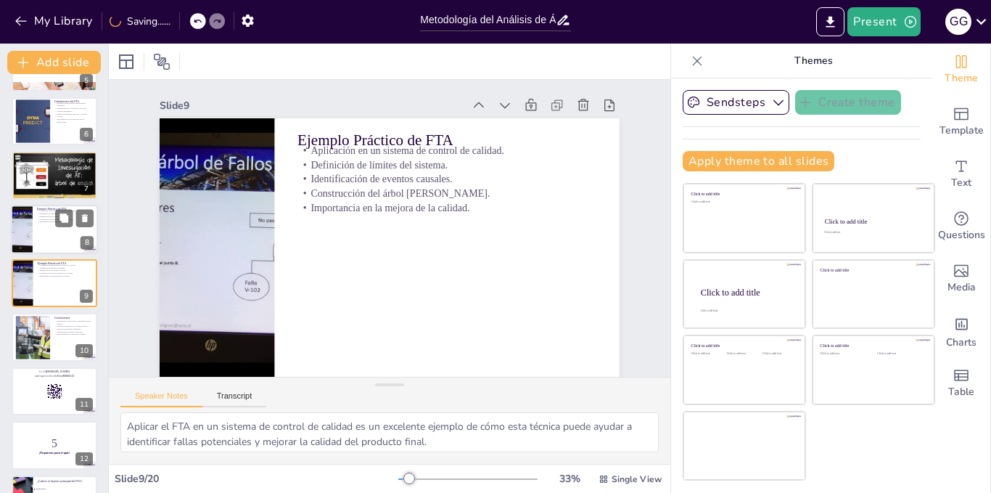
click at [41, 241] on div at bounding box center [54, 229] width 87 height 49
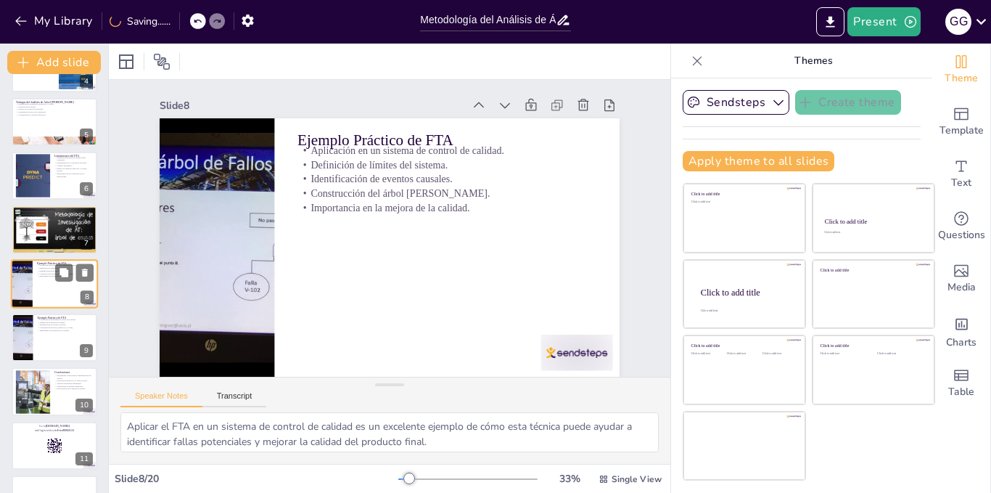
scroll to position [0, 1]
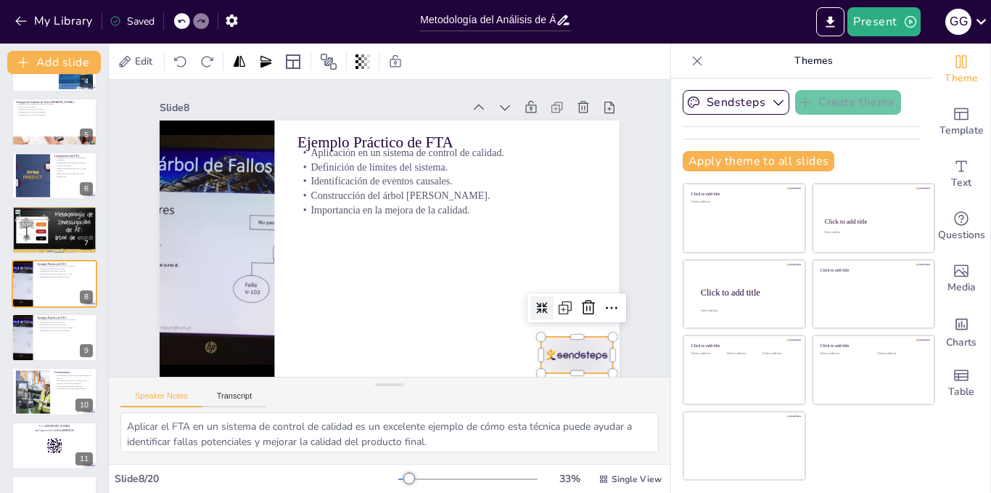
click at [290, 78] on div at bounding box center [249, 50] width 79 height 57
click at [592, 231] on icon at bounding box center [603, 219] width 23 height 23
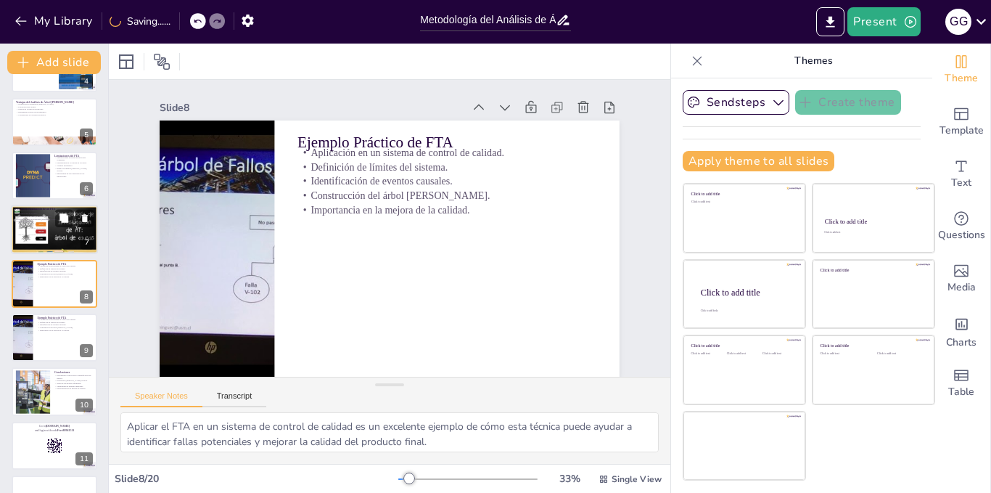
click at [76, 230] on div at bounding box center [54, 229] width 87 height 65
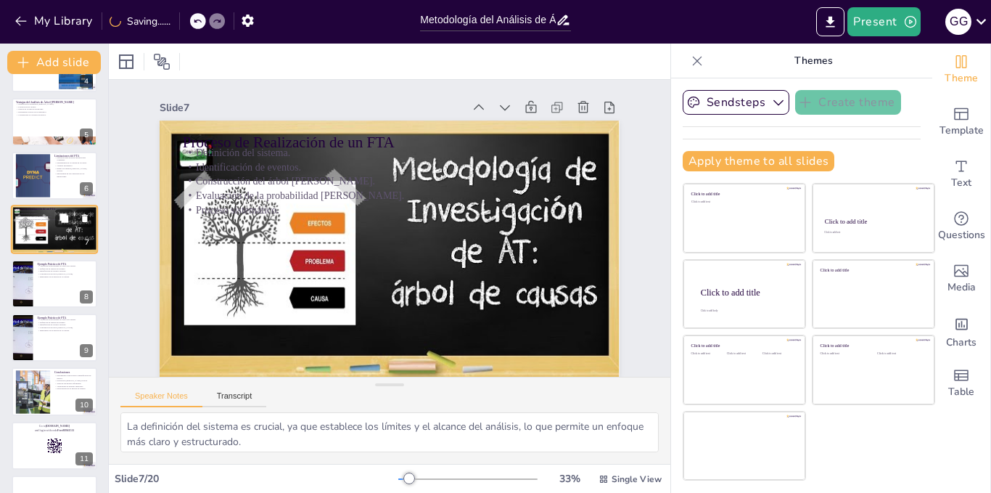
scroll to position [150, 0]
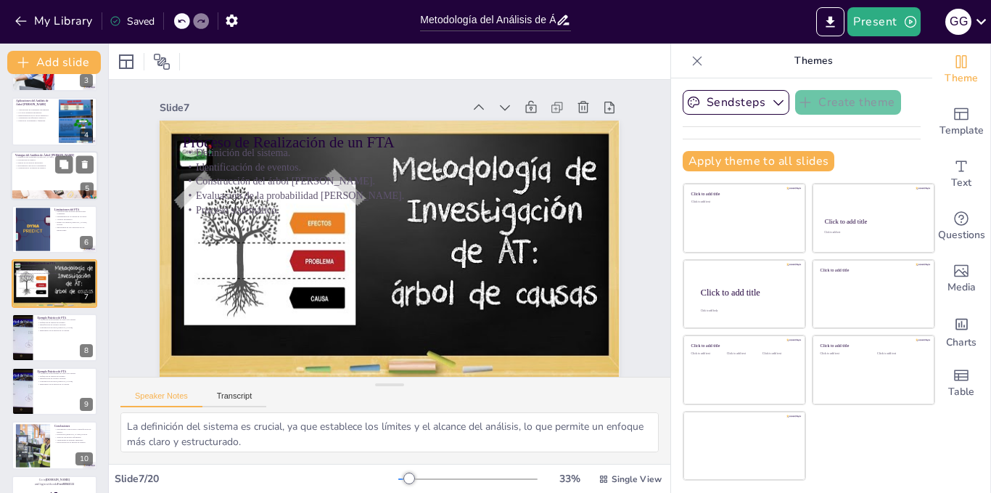
click at [31, 162] on p "Mejora en la toma de decisiones." at bounding box center [54, 162] width 78 height 3
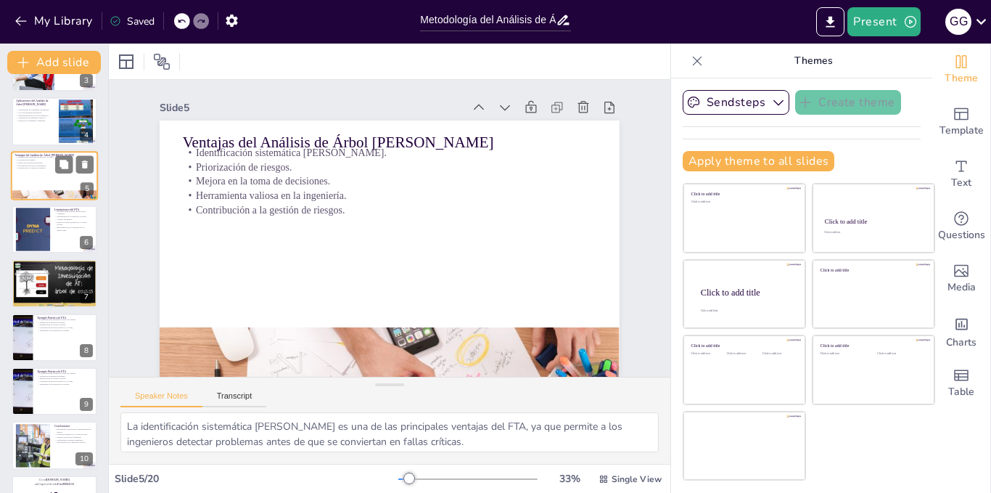
scroll to position [42, 0]
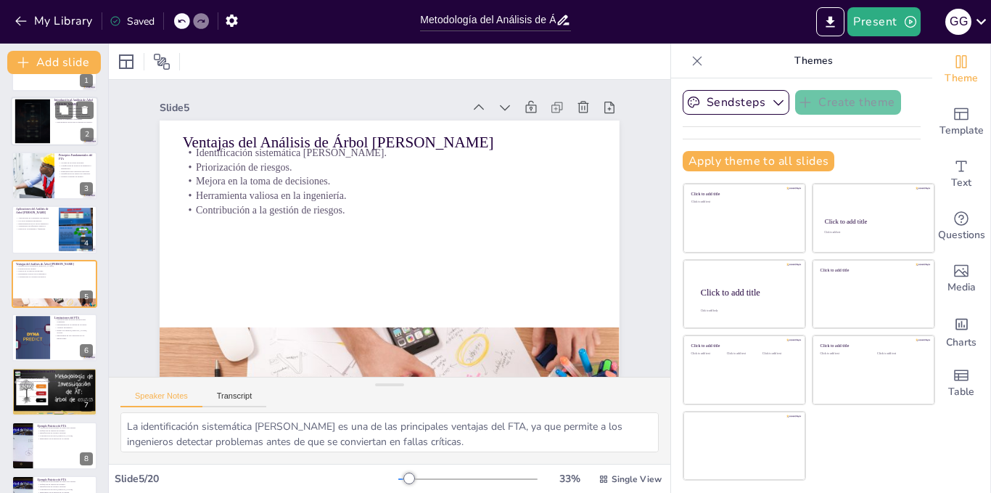
click at [21, 120] on div at bounding box center [32, 121] width 78 height 44
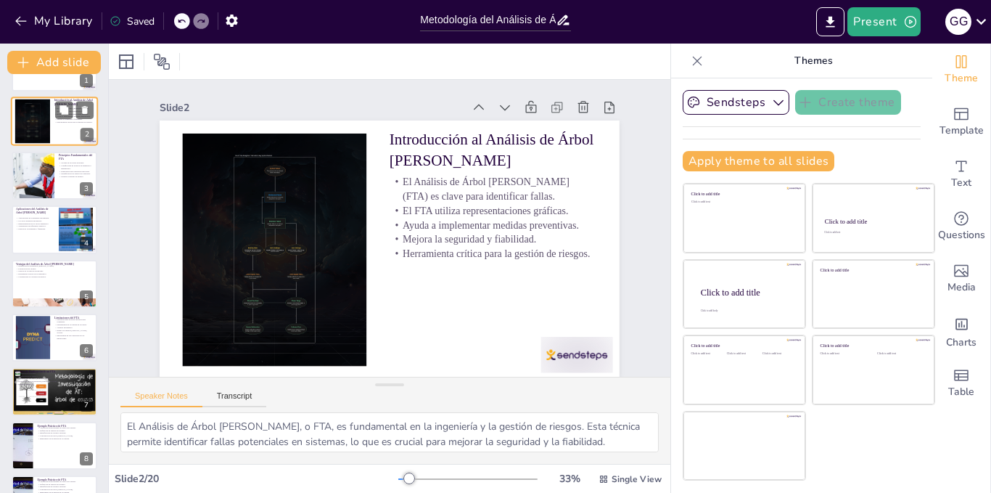
scroll to position [0, 0]
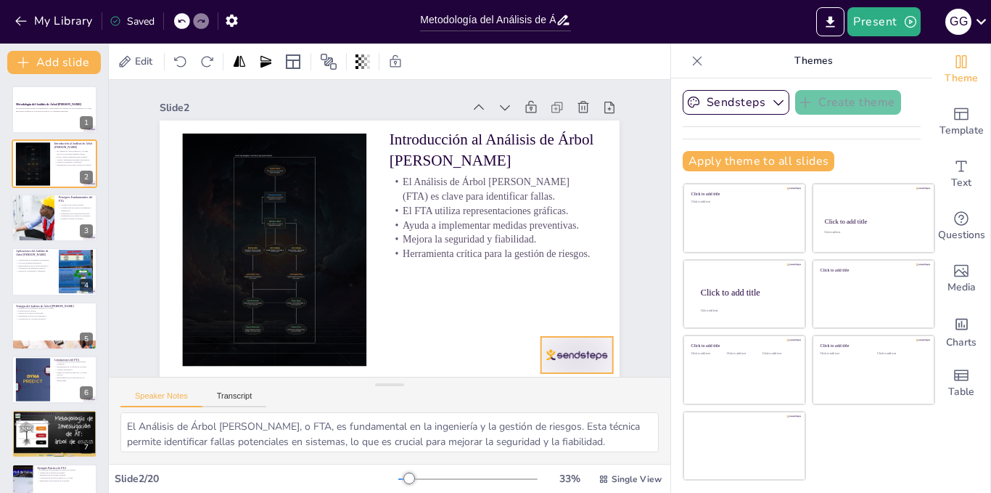
click at [229, 348] on div at bounding box center [198, 348] width 62 height 81
click at [535, 385] on icon at bounding box center [523, 397] width 24 height 24
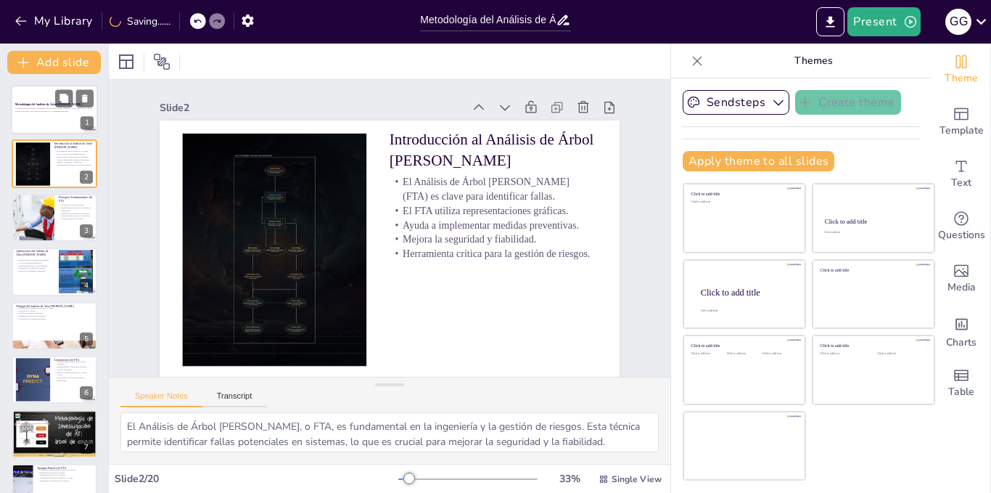
click at [38, 110] on p "Esta presentación aborda los fundamentos y aplicaciones del Análisis de Árbol […" at bounding box center [54, 109] width 78 height 5
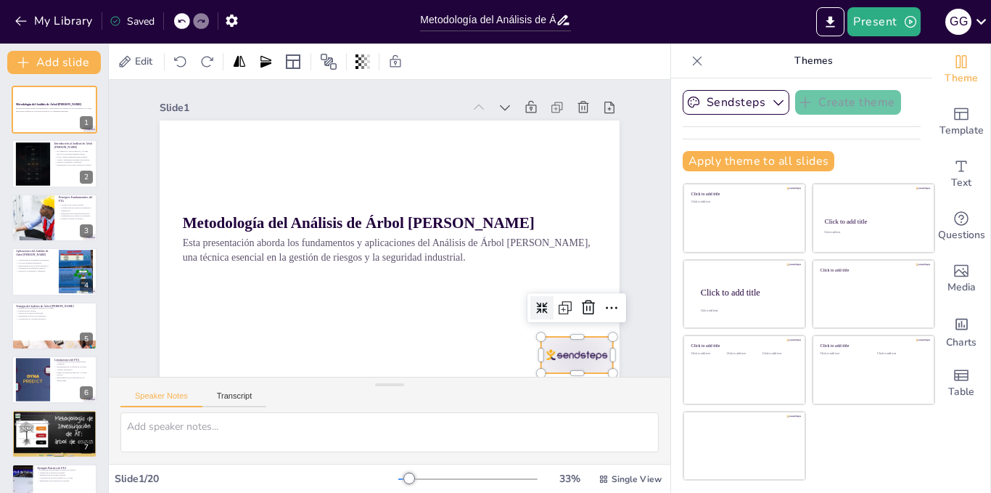
click at [528, 398] on div at bounding box center [488, 431] width 80 height 67
click at [281, 396] on icon at bounding box center [270, 406] width 20 height 20
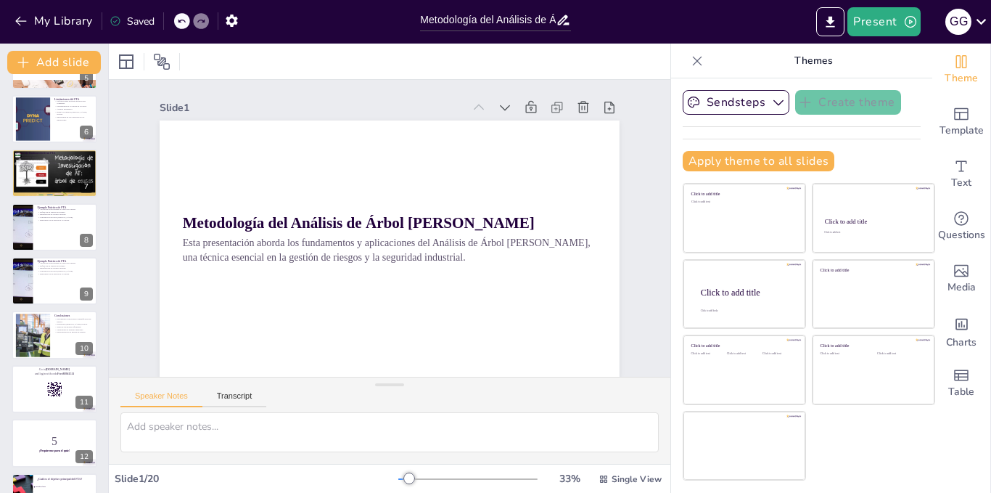
scroll to position [290, 0]
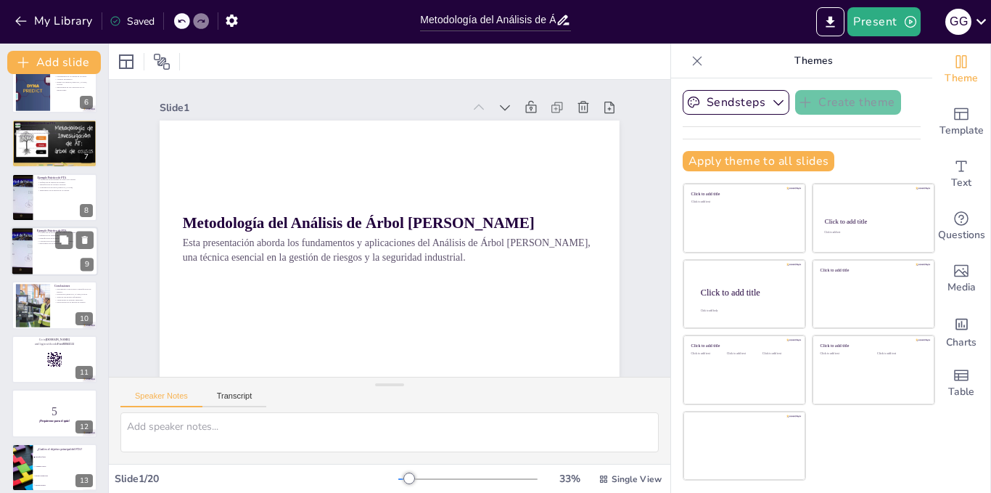
click at [52, 245] on div at bounding box center [54, 250] width 87 height 49
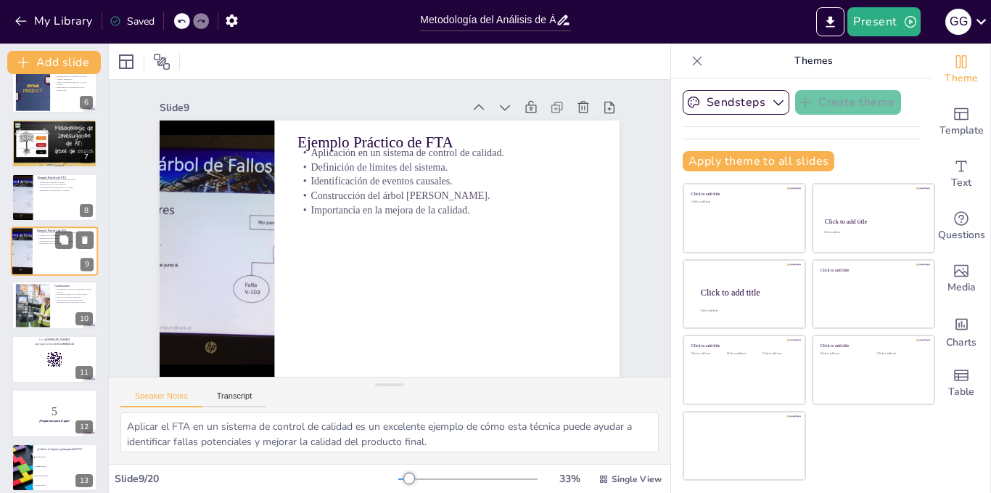
scroll to position [258, 0]
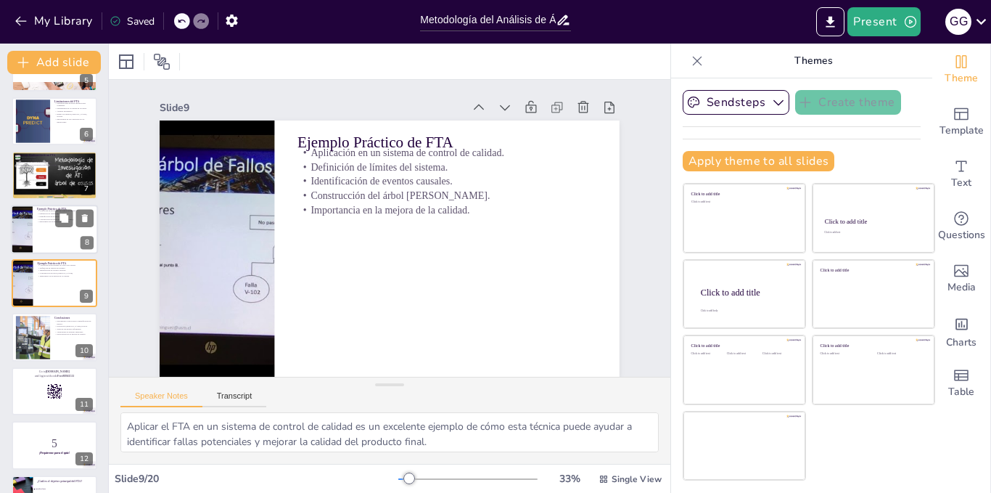
click at [47, 224] on div at bounding box center [54, 229] width 87 height 49
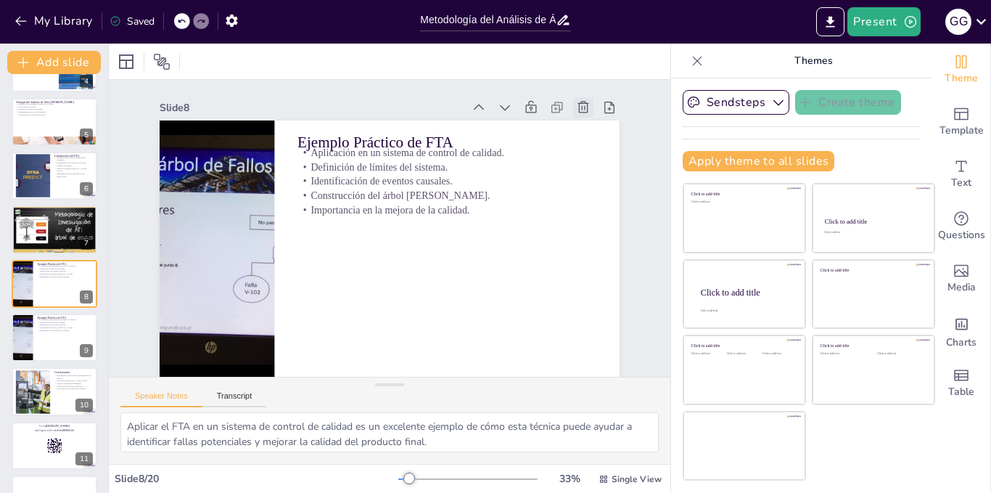
click at [576, 112] on icon at bounding box center [583, 107] width 15 height 15
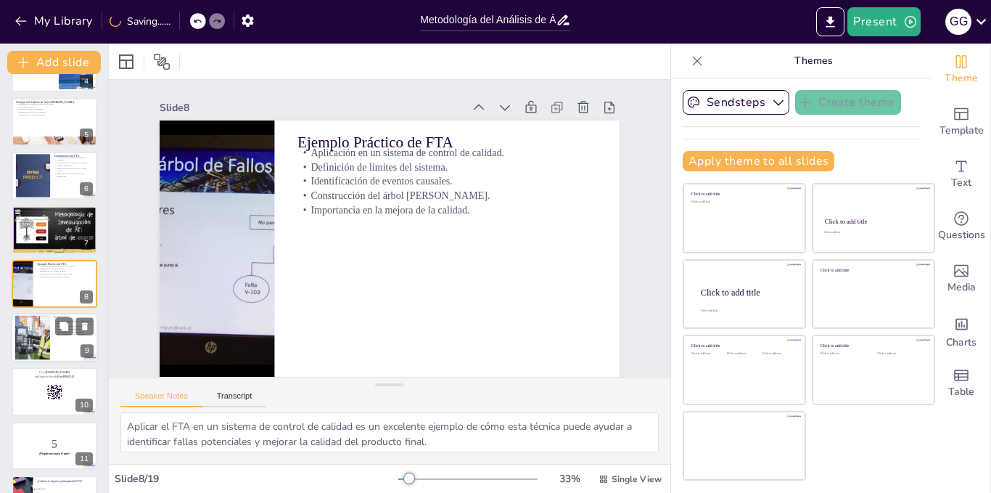
click at [55, 338] on div at bounding box center [54, 337] width 87 height 49
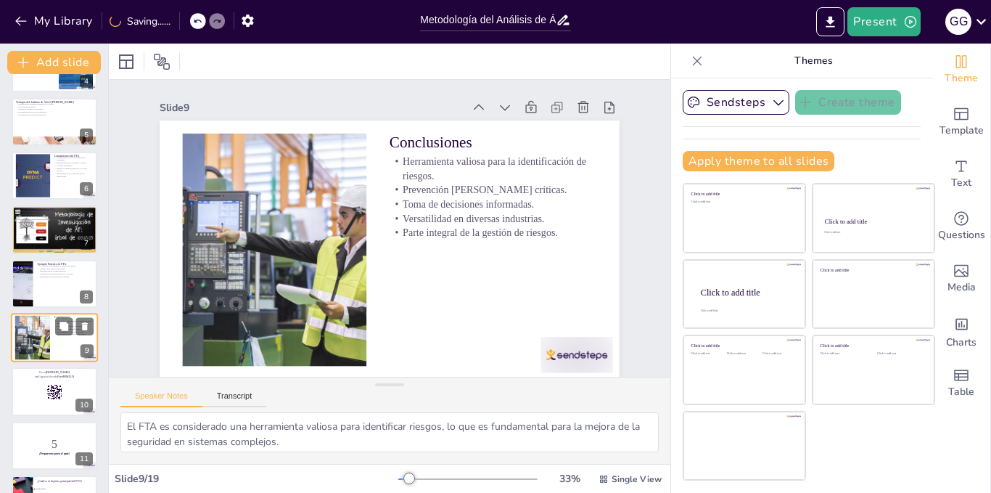
scroll to position [258, 0]
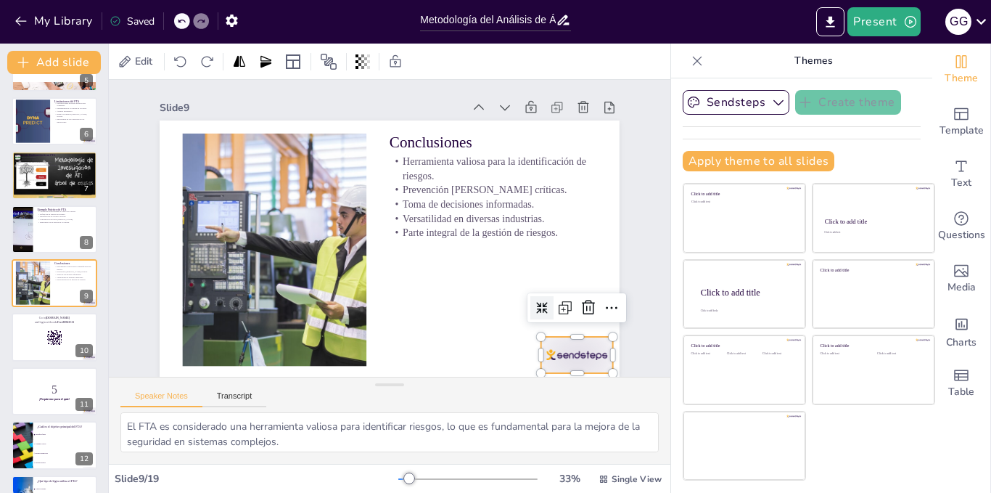
click at [218, 168] on div at bounding box center [180, 143] width 78 height 50
click at [386, 431] on icon at bounding box center [375, 442] width 22 height 22
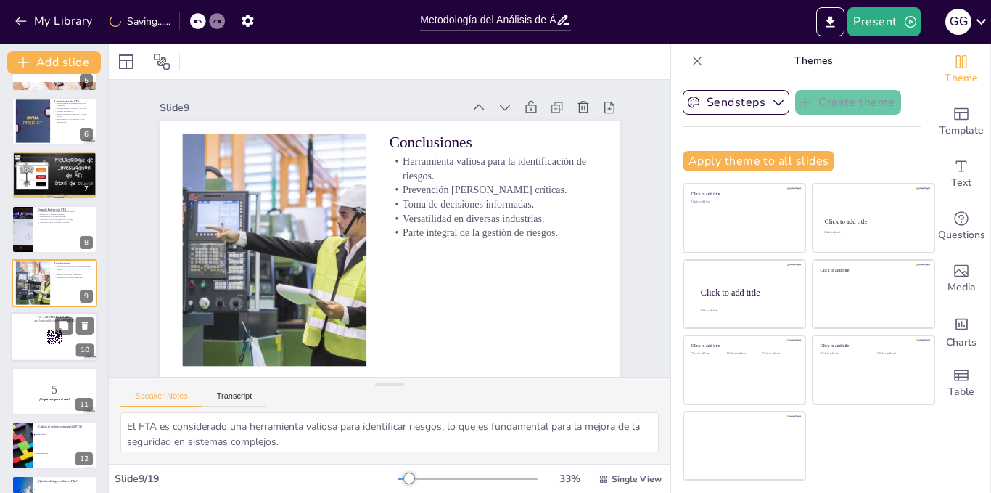
click at [30, 327] on div at bounding box center [54, 337] width 87 height 49
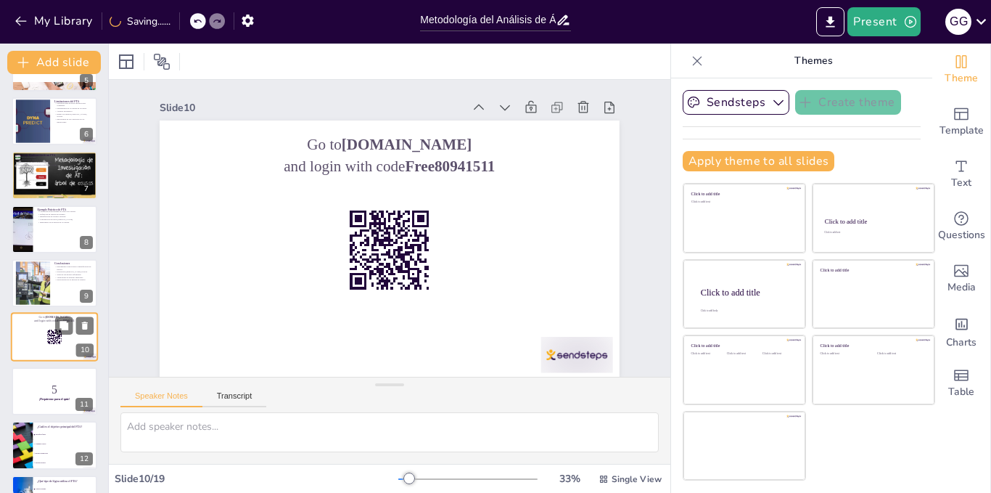
scroll to position [312, 0]
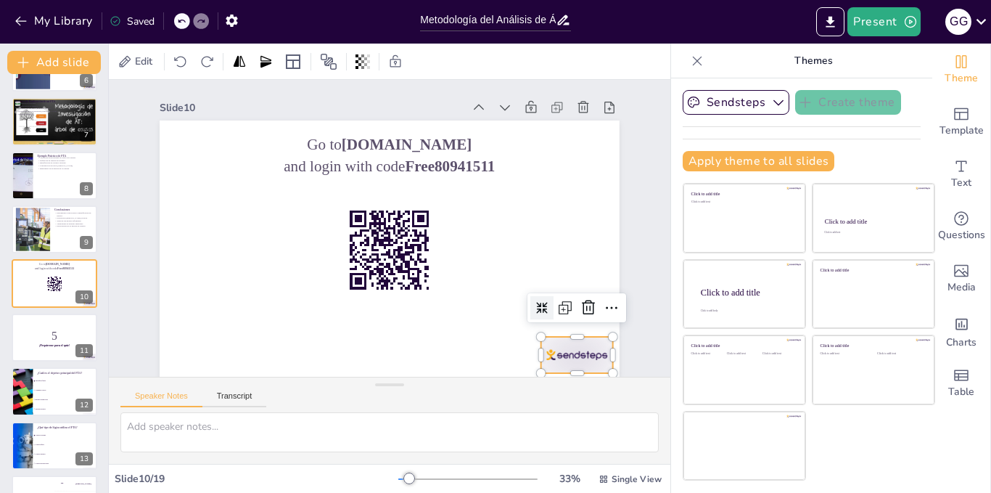
click at [395, 44] on div at bounding box center [358, 5] width 75 height 78
click at [567, 104] on icon at bounding box center [557, 95] width 19 height 18
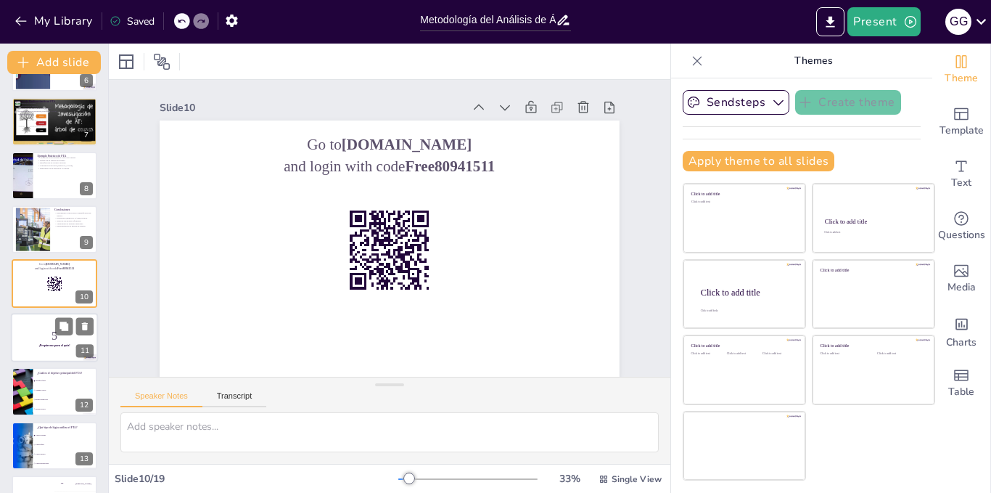
click at [34, 338] on p "5" at bounding box center [54, 335] width 78 height 16
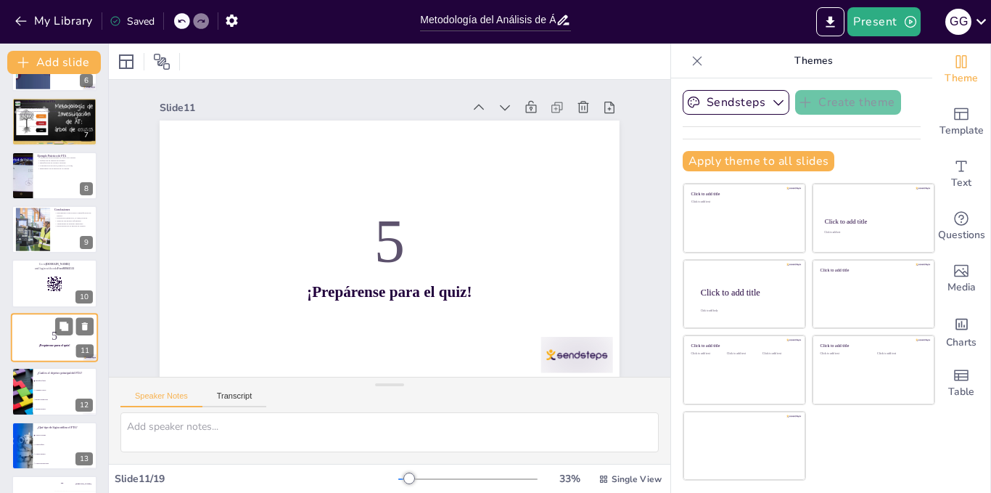
scroll to position [366, 0]
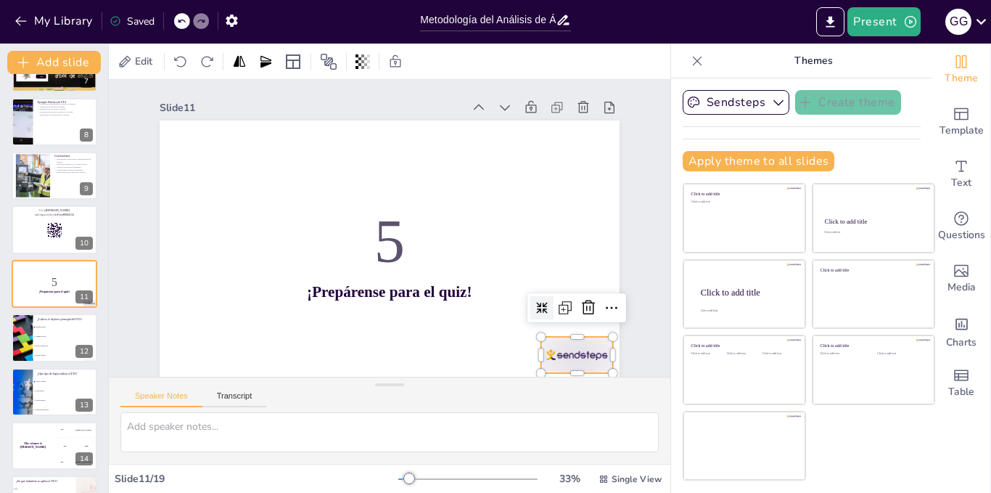
click at [330, 399] on div at bounding box center [305, 438] width 50 height 78
click at [362, 432] on icon at bounding box center [353, 440] width 17 height 16
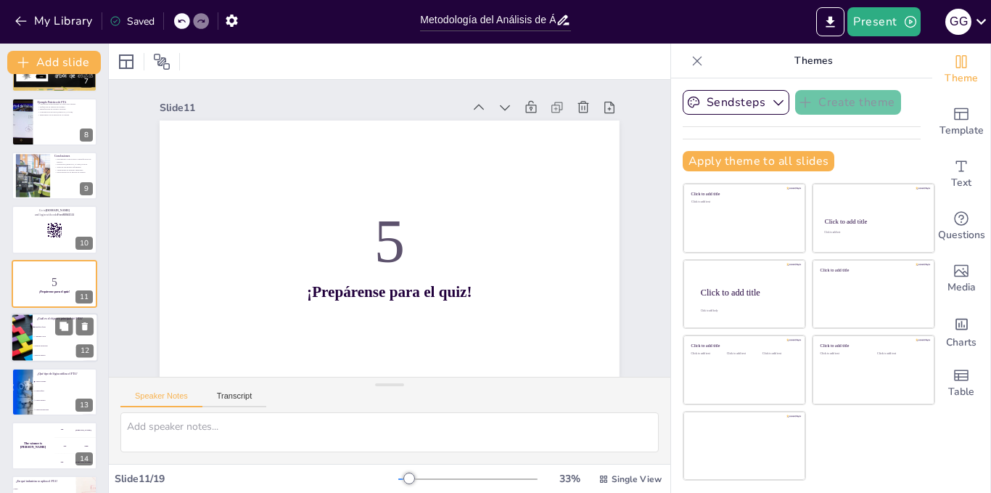
click at [38, 342] on li "Reducir producción" at bounding box center [65, 346] width 65 height 9
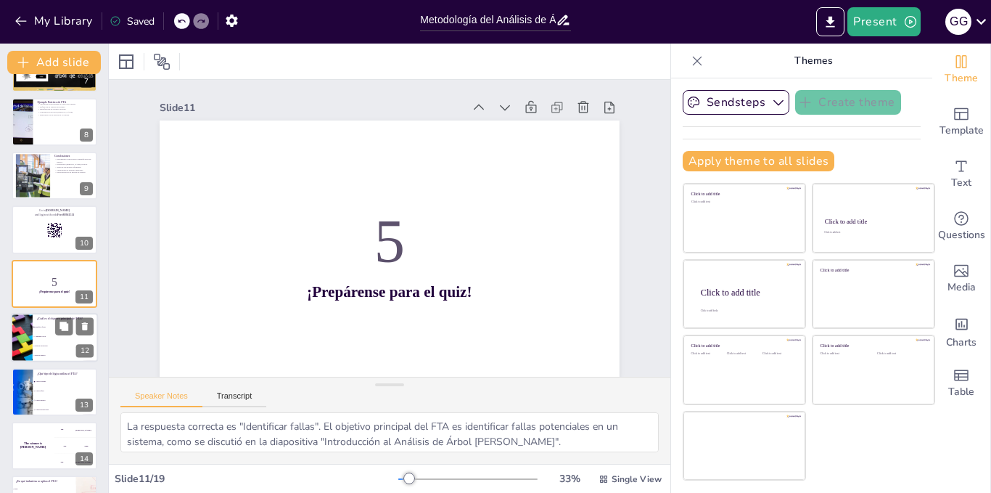
scroll to position [420, 0]
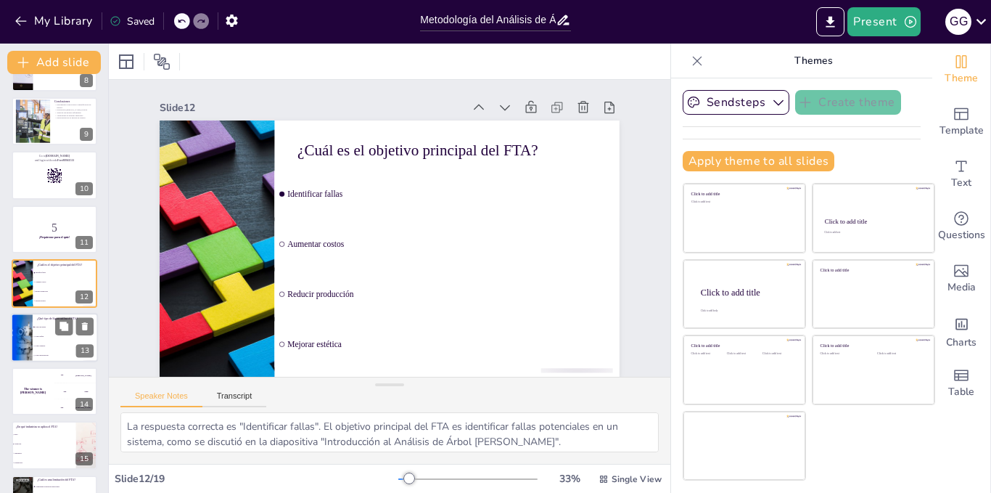
click at [46, 334] on li "Lógica difusa" at bounding box center [65, 336] width 65 height 9
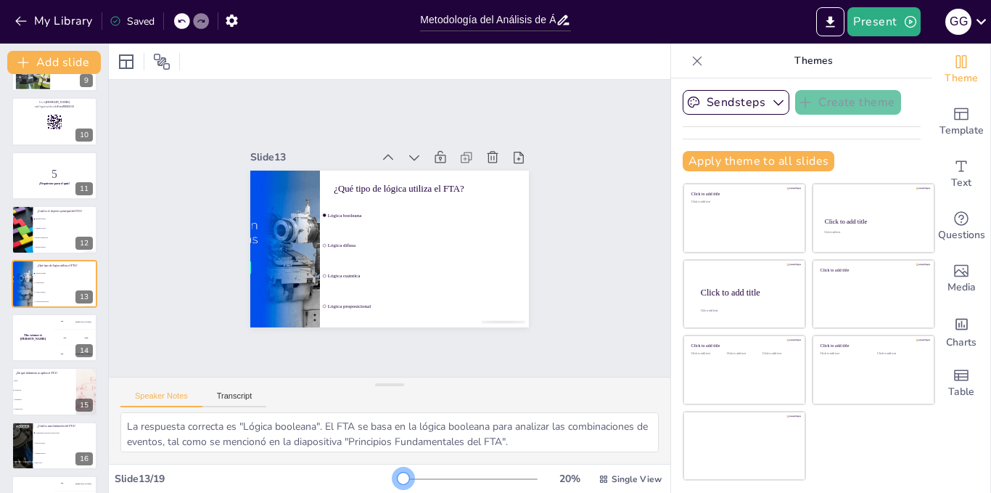
scroll to position [0, 0]
click at [398, 477] on div at bounding box center [404, 478] width 12 height 12
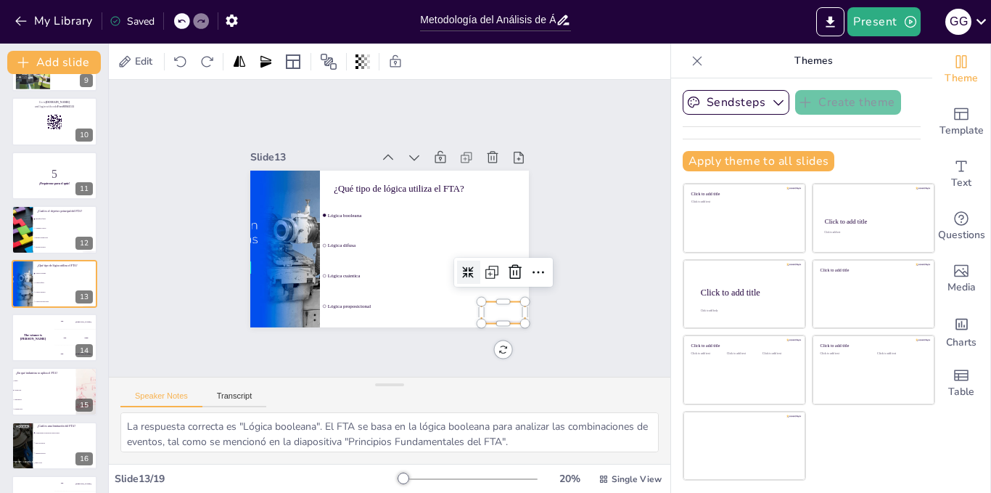
click at [273, 264] on div at bounding box center [249, 241] width 47 height 45
click at [398, 350] on icon at bounding box center [387, 361] width 22 height 22
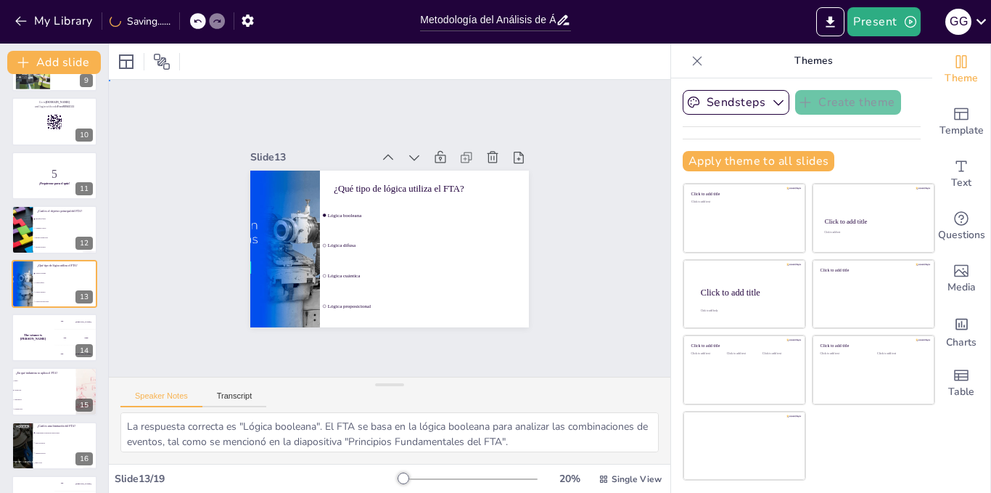
click at [411, 337] on div "Slide 1 Metodología del Análisis de Árbol [PERSON_NAME] Esta presentación abord…" at bounding box center [390, 228] width 562 height 297
click at [18, 235] on div at bounding box center [21, 229] width 87 height 49
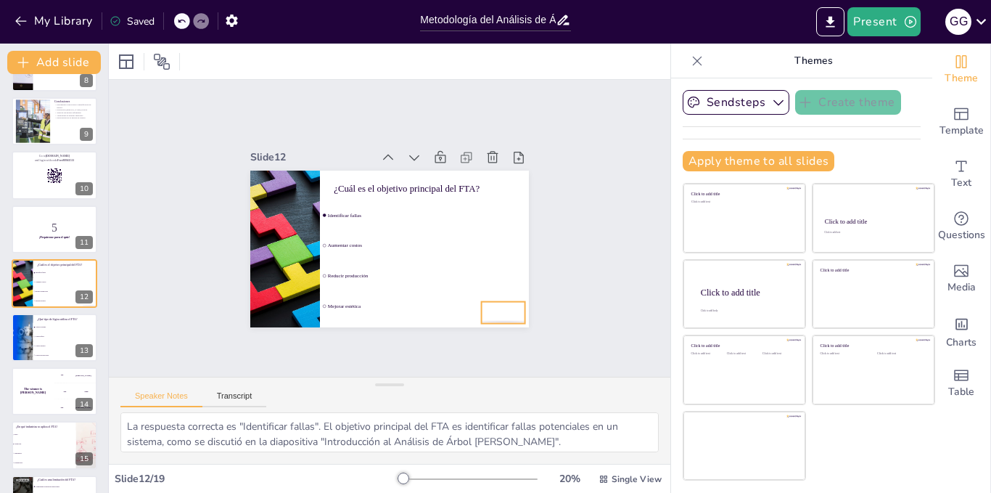
click at [493, 317] on div "¿Cuál es el objetivo principal del FTA? Identificar fallas Aumentar costos Redu…" at bounding box center [373, 240] width 291 height 318
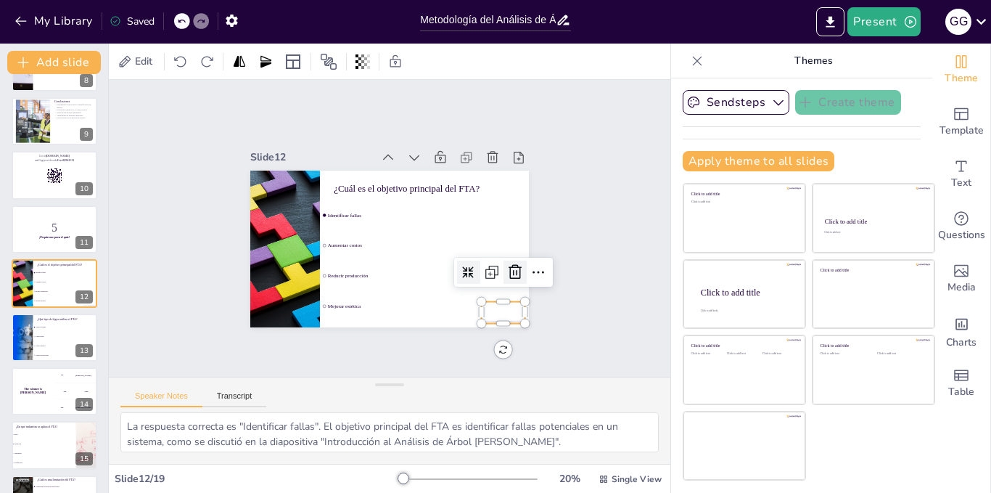
click at [311, 313] on icon at bounding box center [298, 324] width 23 height 23
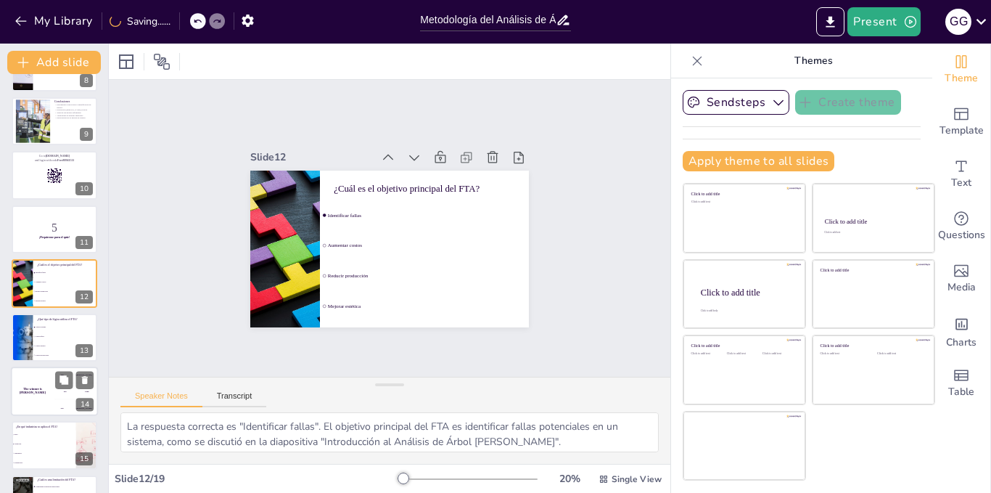
click at [45, 385] on div "The winner is [PERSON_NAME]" at bounding box center [33, 390] width 44 height 49
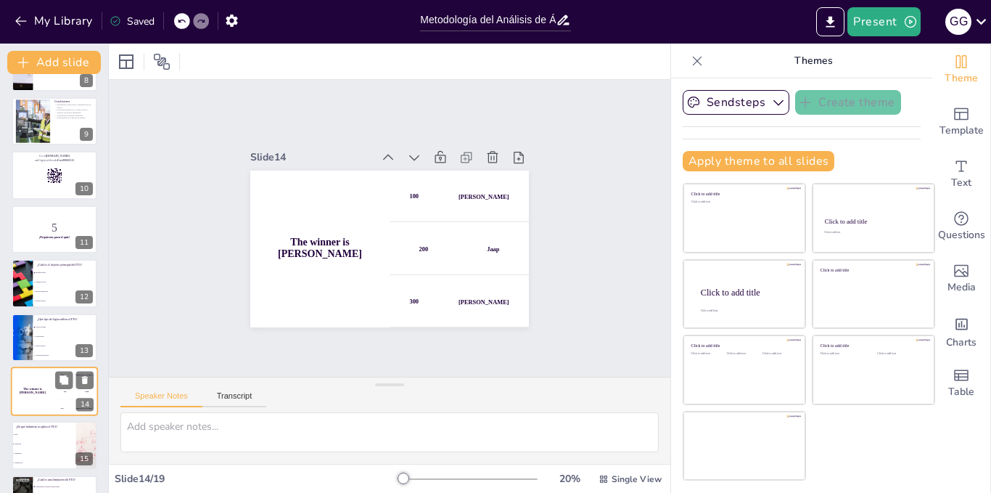
scroll to position [528, 0]
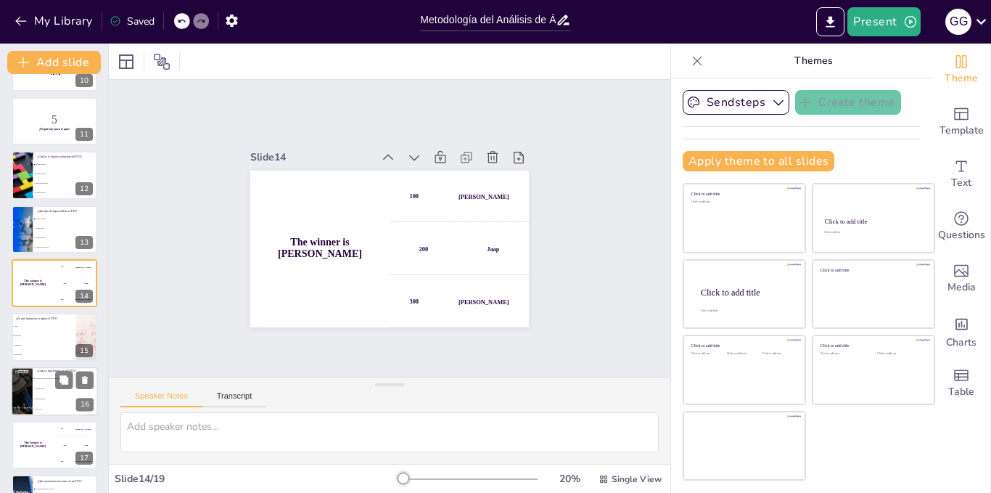
click at [34, 393] on li "Siempre preciso" at bounding box center [65, 398] width 65 height 10
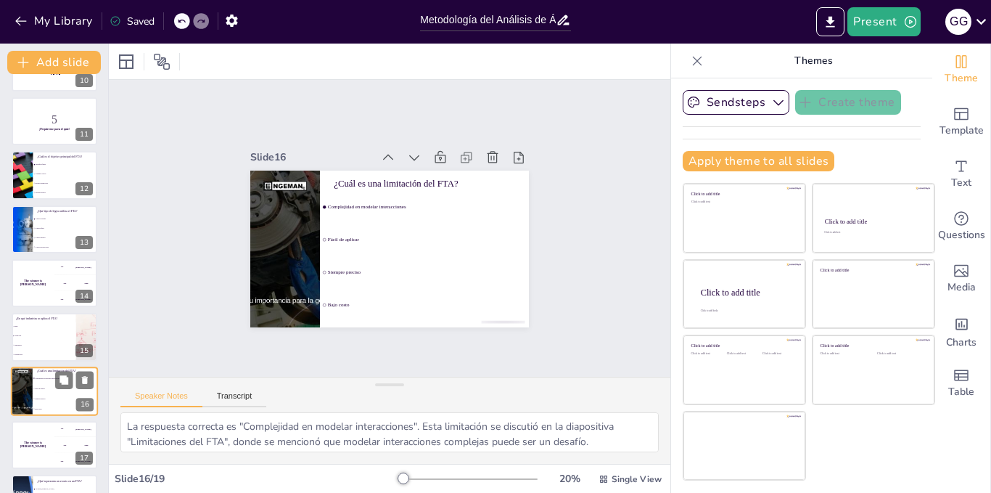
scroll to position [624, 0]
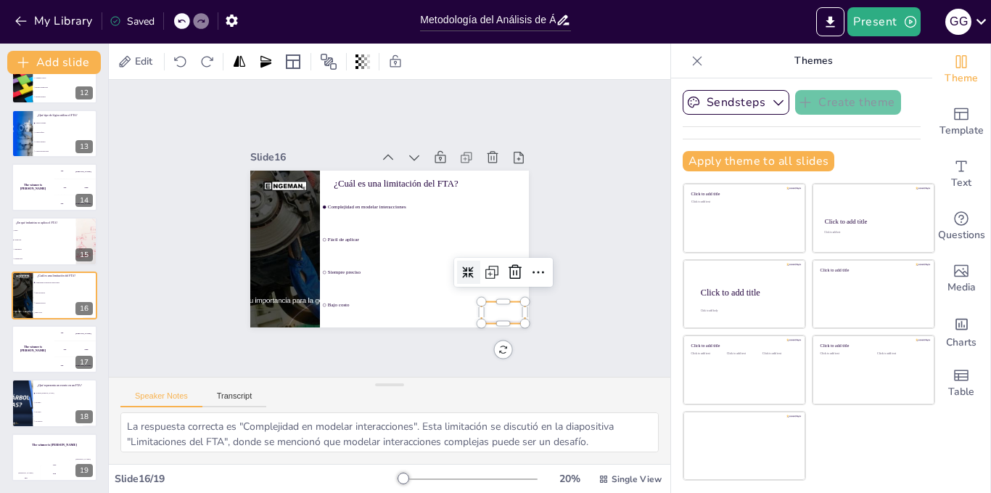
click at [497, 170] on div at bounding box center [505, 146] width 34 height 48
click at [331, 332] on icon at bounding box center [321, 342] width 20 height 20
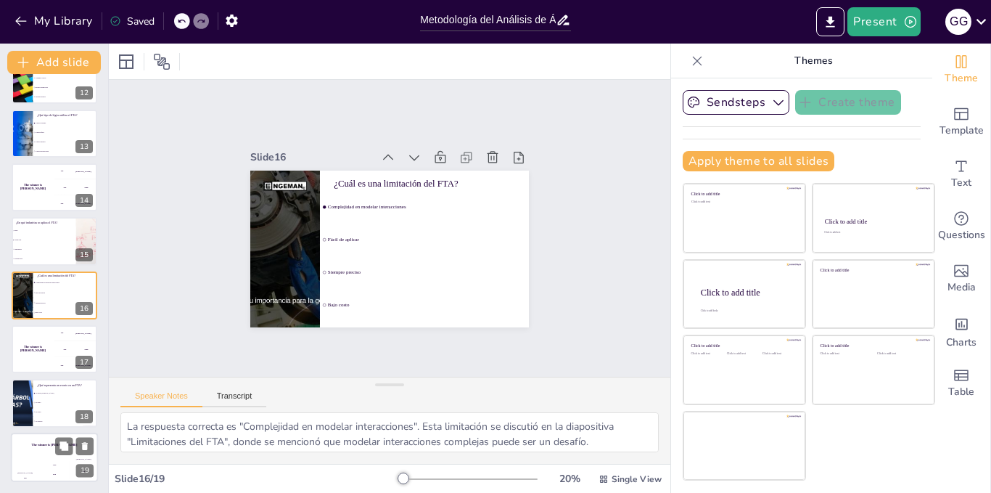
click at [44, 456] on div "The winner is [PERSON_NAME]" at bounding box center [54, 444] width 87 height 25
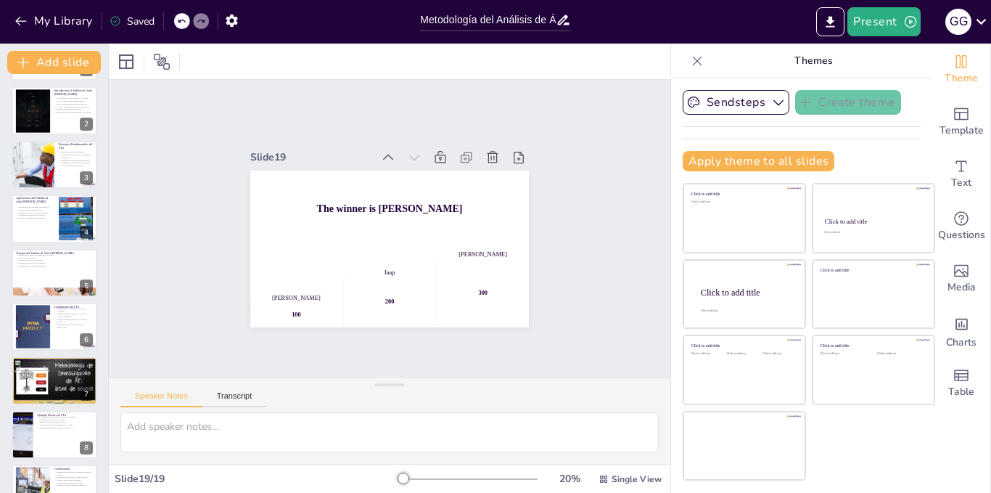
scroll to position [34, 0]
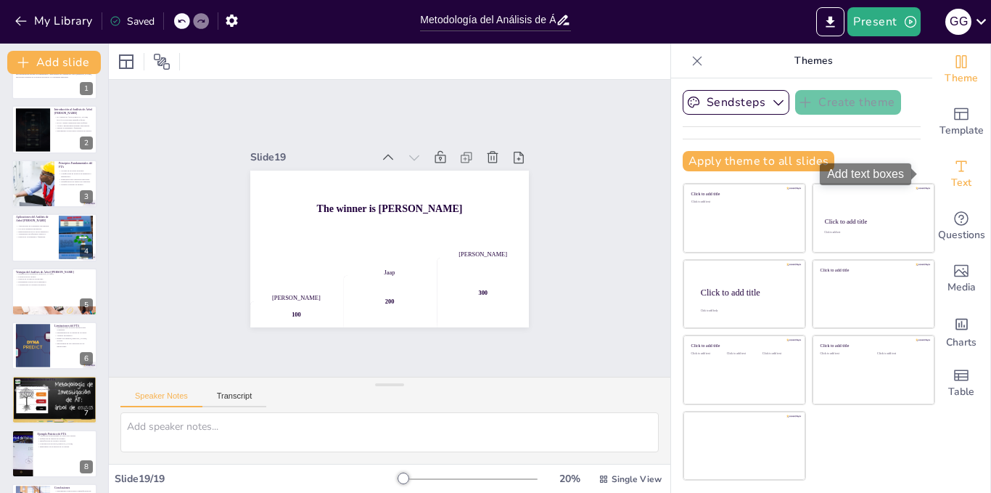
click at [956, 164] on icon "Add text boxes" at bounding box center [961, 165] width 17 height 17
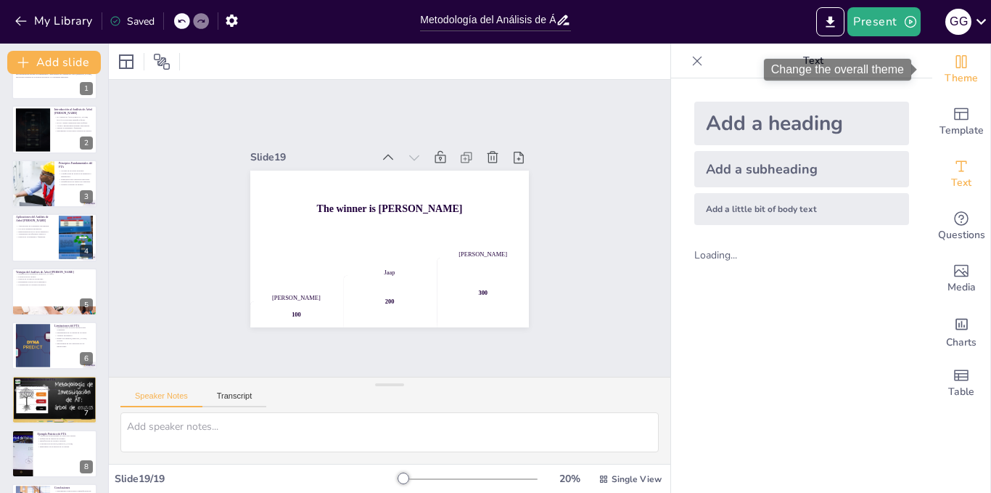
click at [964, 66] on div "Theme" at bounding box center [961, 70] width 58 height 52
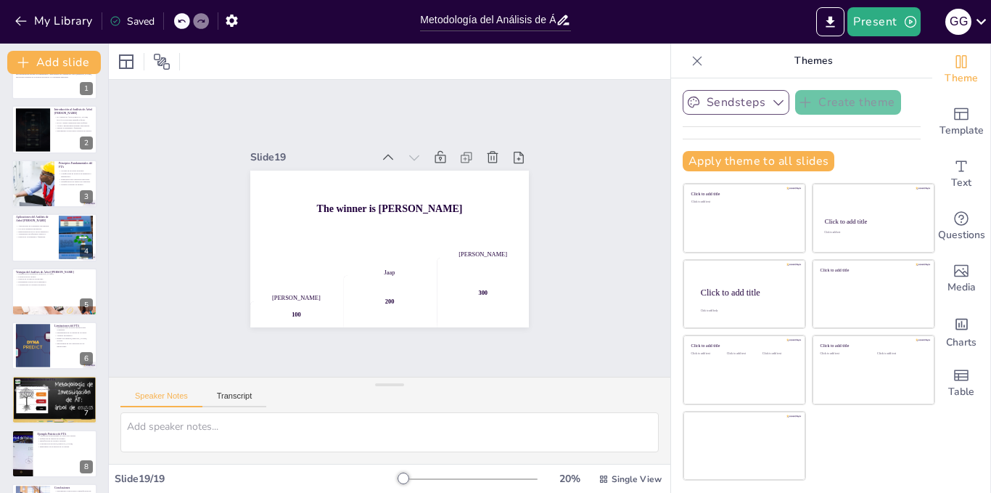
click at [773, 99] on icon "button" at bounding box center [778, 102] width 15 height 15
click at [969, 120] on div "Template" at bounding box center [961, 122] width 58 height 52
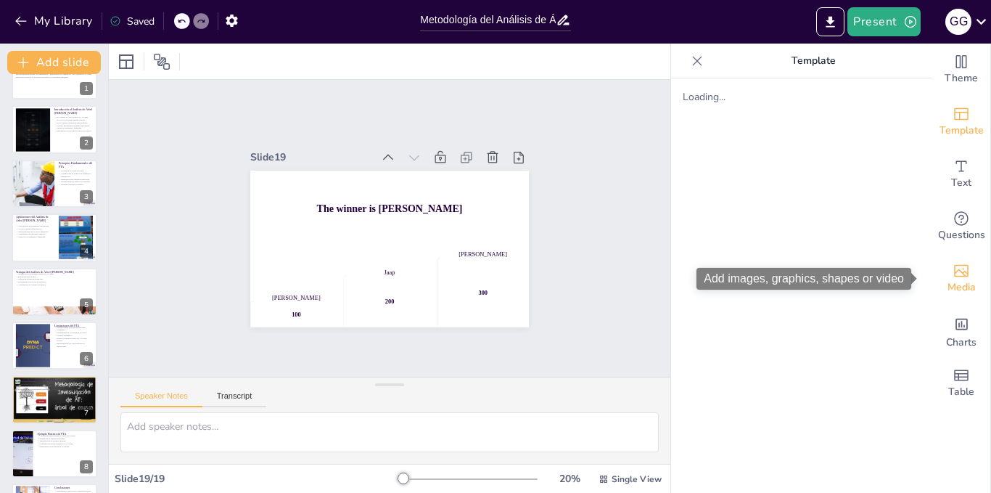
click at [961, 281] on span "Media" at bounding box center [962, 287] width 28 height 16
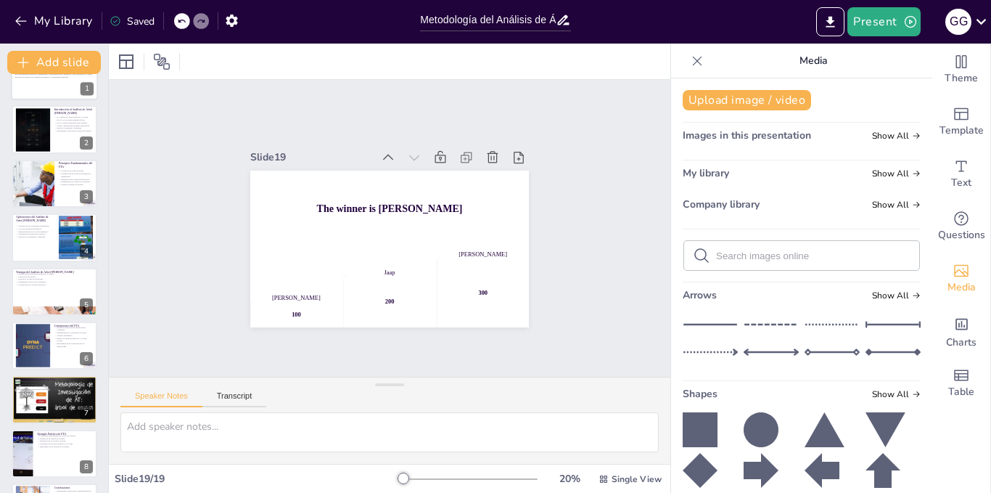
click at [56, 83] on div at bounding box center [54, 75] width 87 height 49
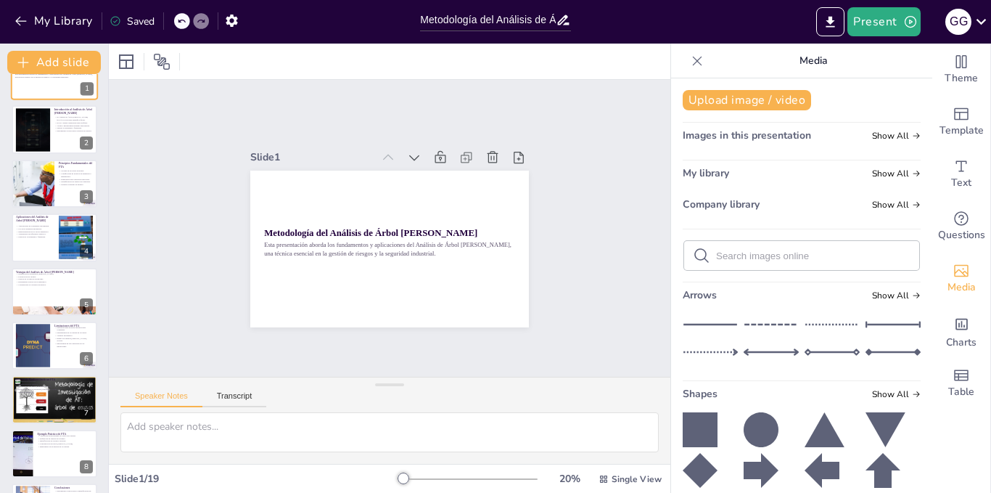
scroll to position [0, 0]
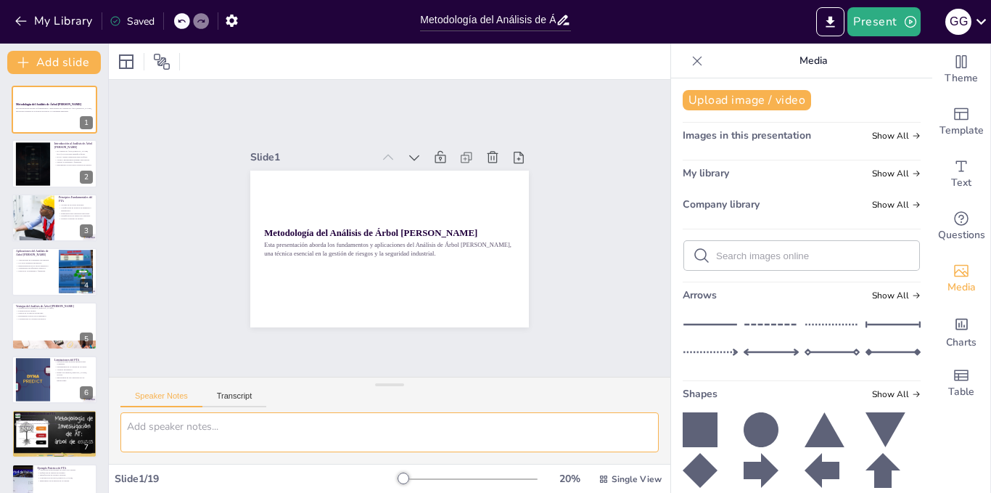
click at [295, 445] on textarea at bounding box center [389, 432] width 538 height 40
click at [239, 429] on textarea at bounding box center [389, 432] width 538 height 40
paste textarea "El análisis del árbol [PERSON_NAME] (en inglés: Fault tree analysis, FTA) es un…"
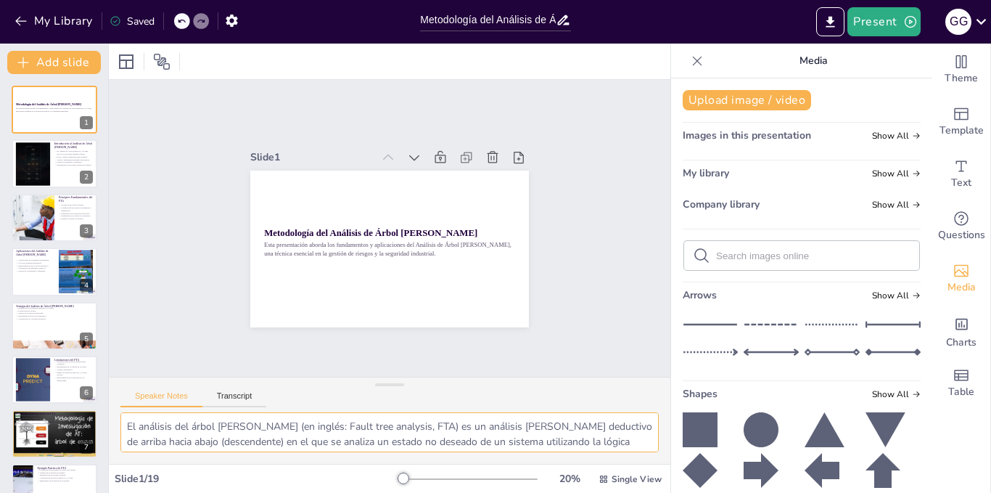
scroll to position [12, 0]
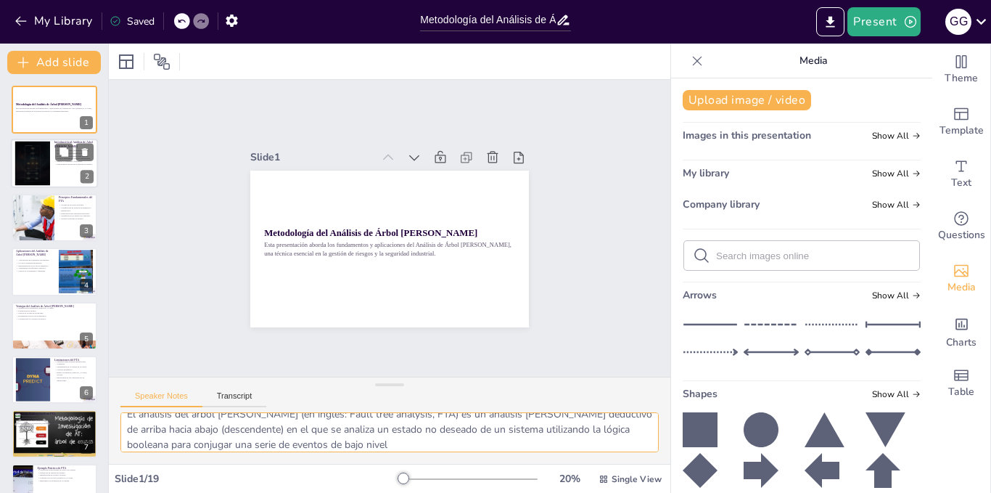
click at [43, 171] on div at bounding box center [32, 163] width 78 height 44
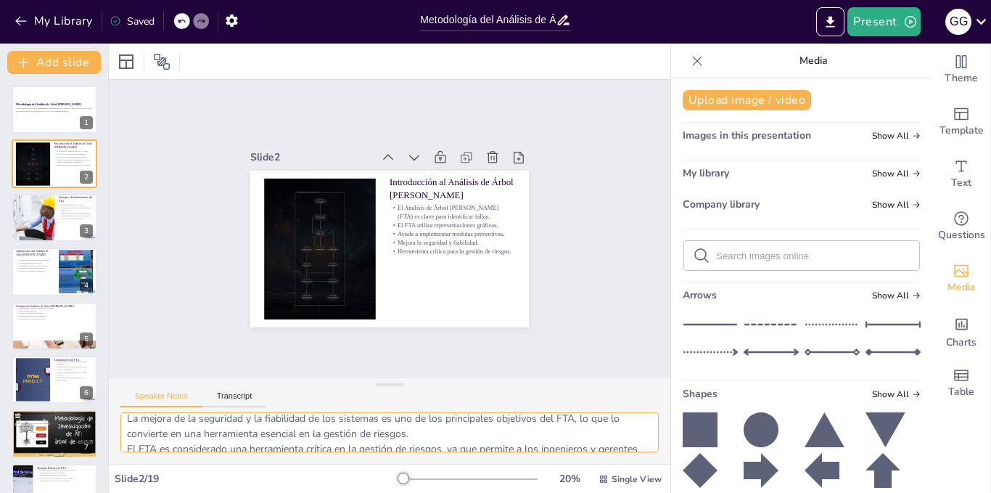
scroll to position [126, 0]
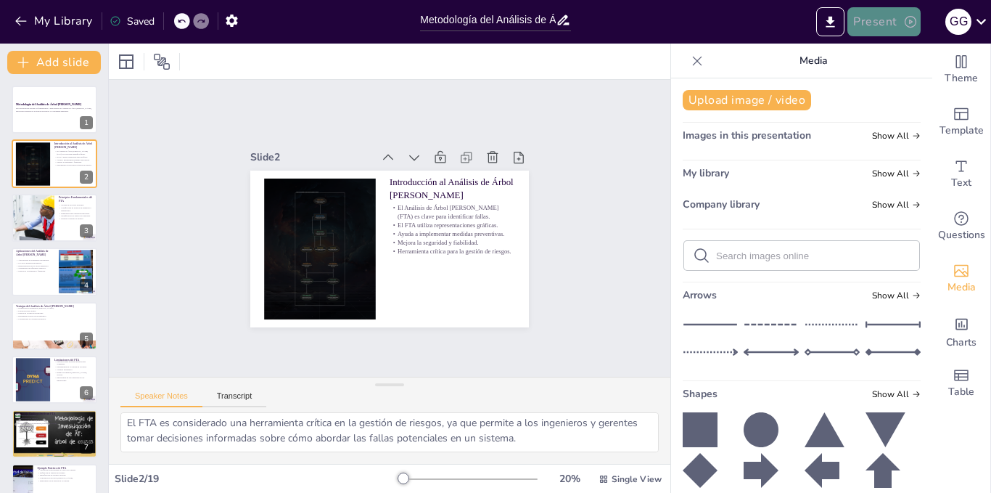
click at [908, 17] on icon "button" at bounding box center [911, 22] width 12 height 12
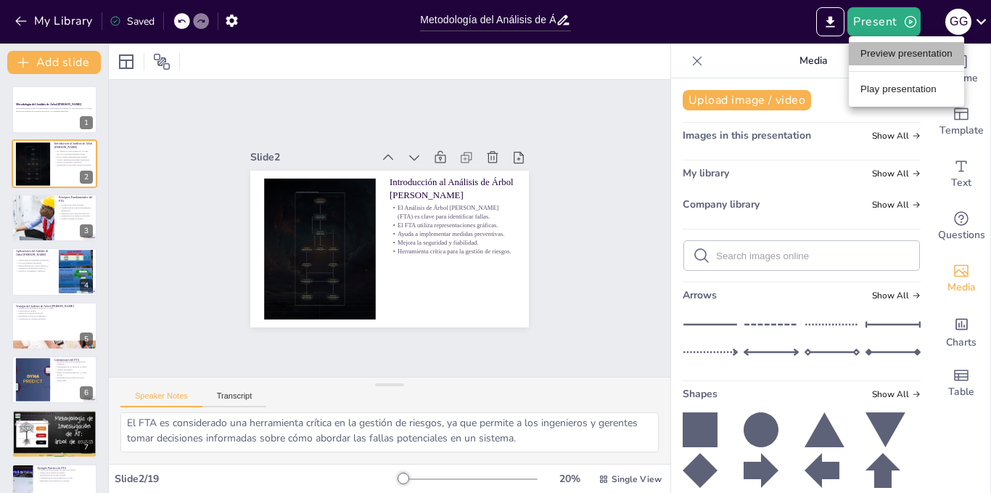
click at [903, 52] on li "Preview presentation" at bounding box center [906, 53] width 115 height 23
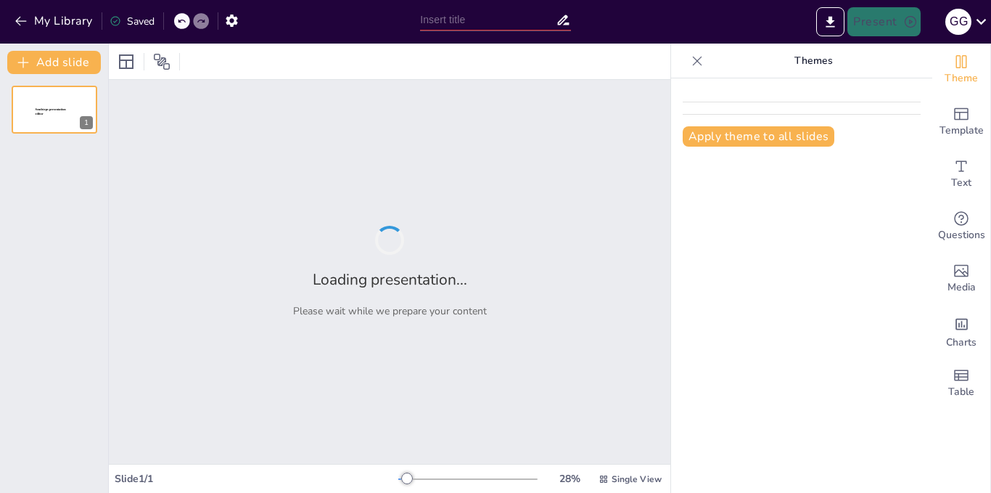
type input "Metodología del Análisis de Árbol [PERSON_NAME]: Fundamentos y Aplicaciones"
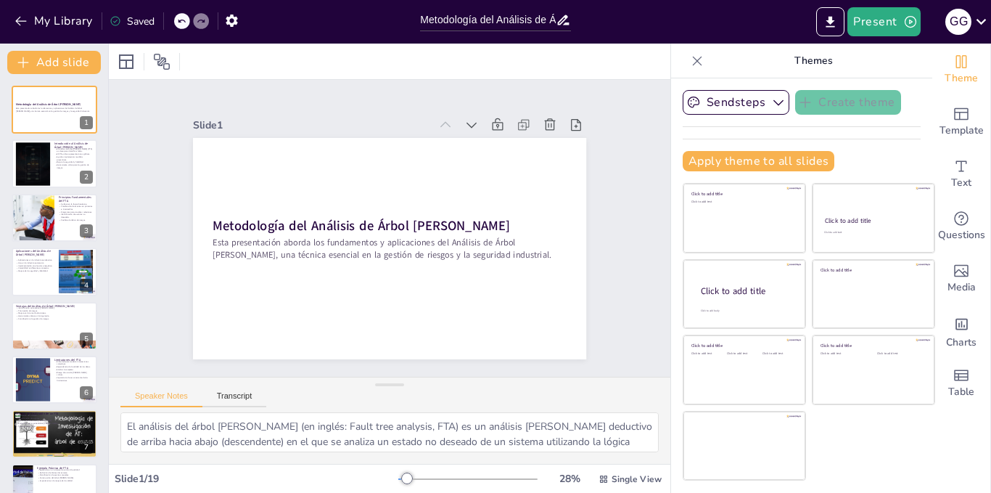
checkbox input "true"
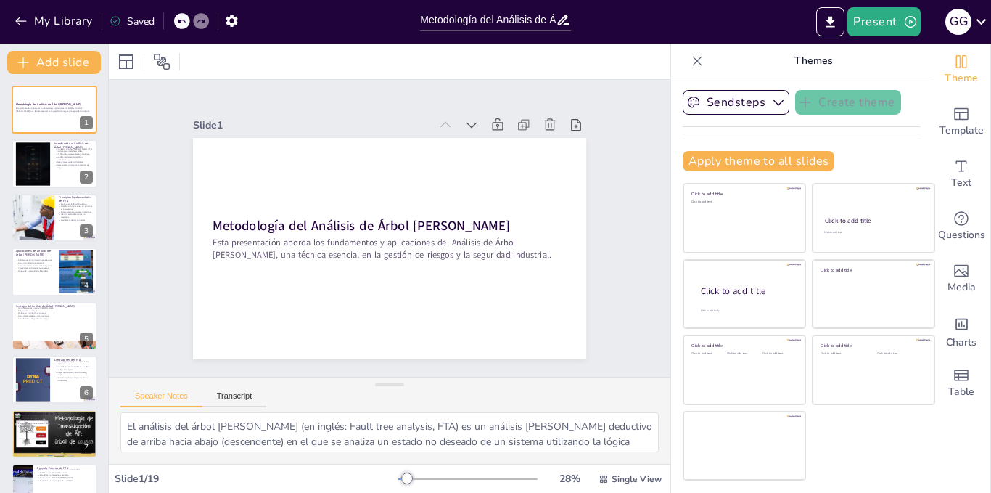
checkbox input "true"
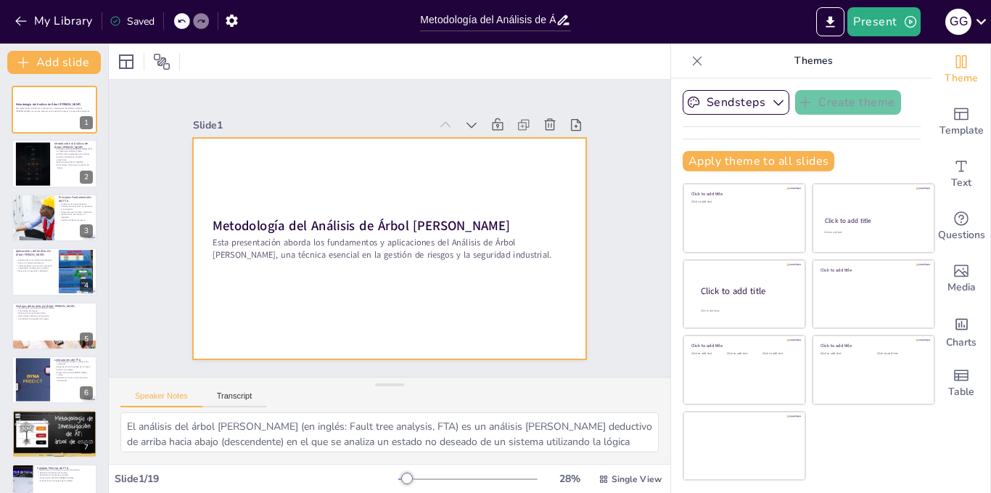
checkbox input "true"
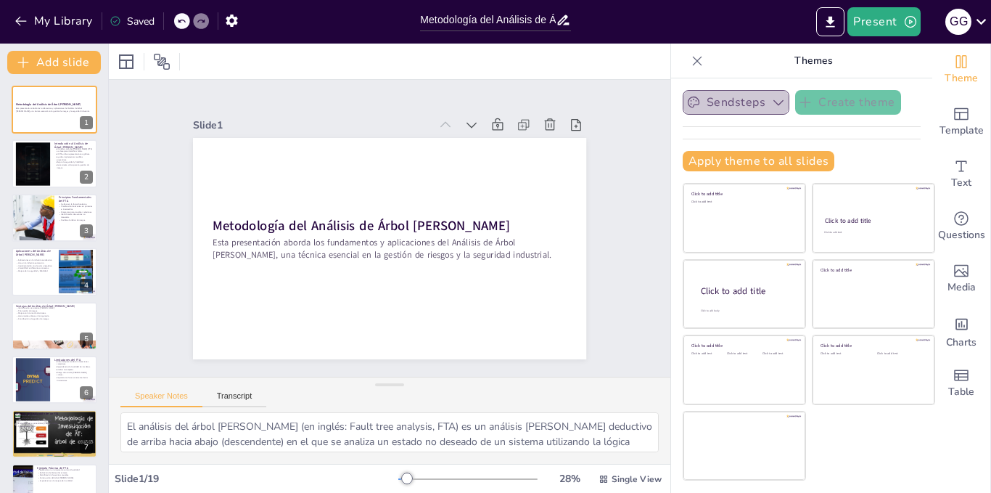
click at [771, 100] on icon "button" at bounding box center [778, 102] width 15 height 15
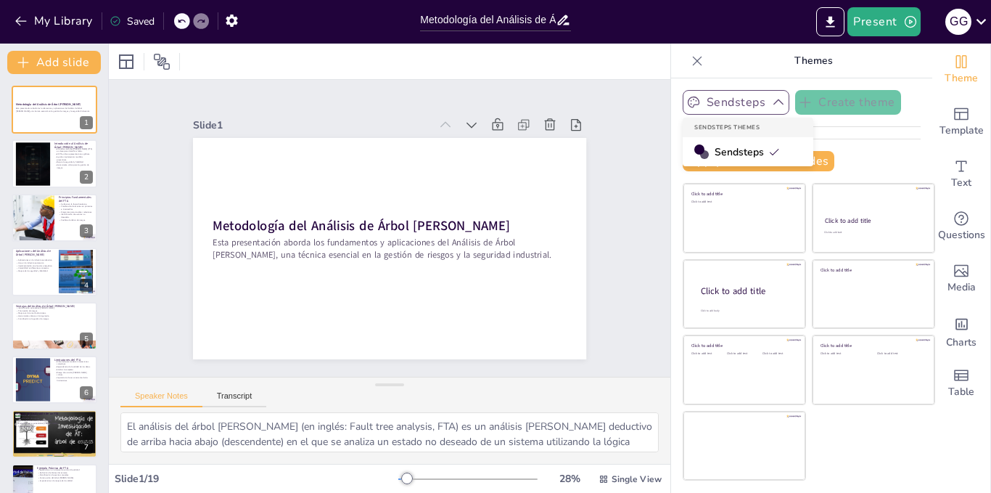
click at [755, 145] on span "Sendsteps" at bounding box center [747, 152] width 65 height 14
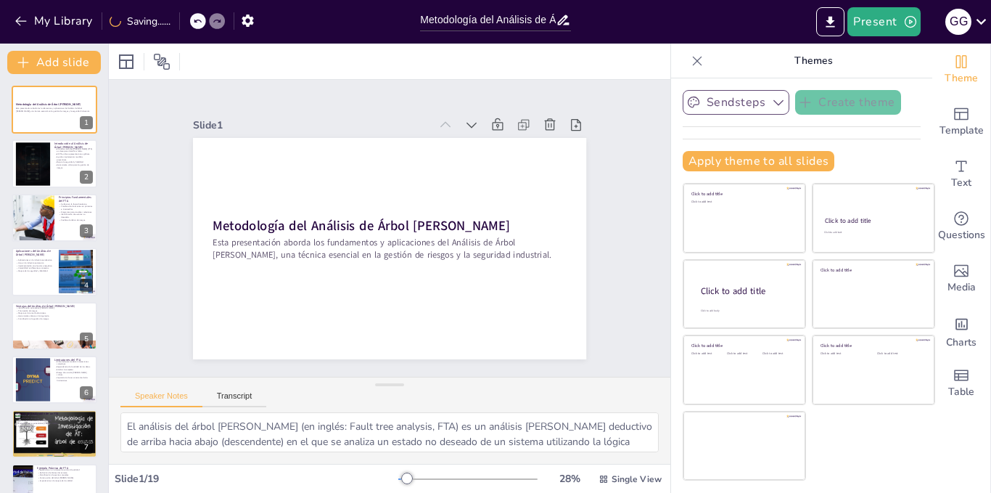
checkbox input "true"
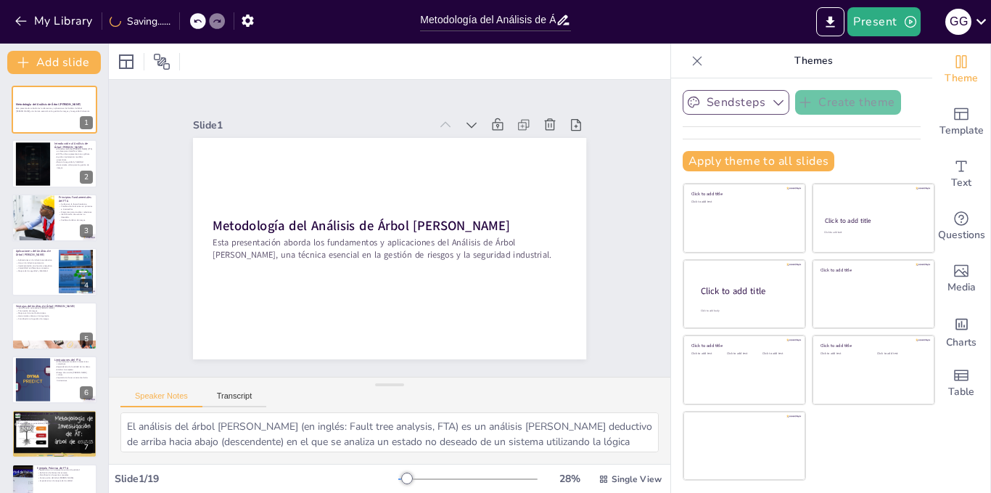
checkbox input "true"
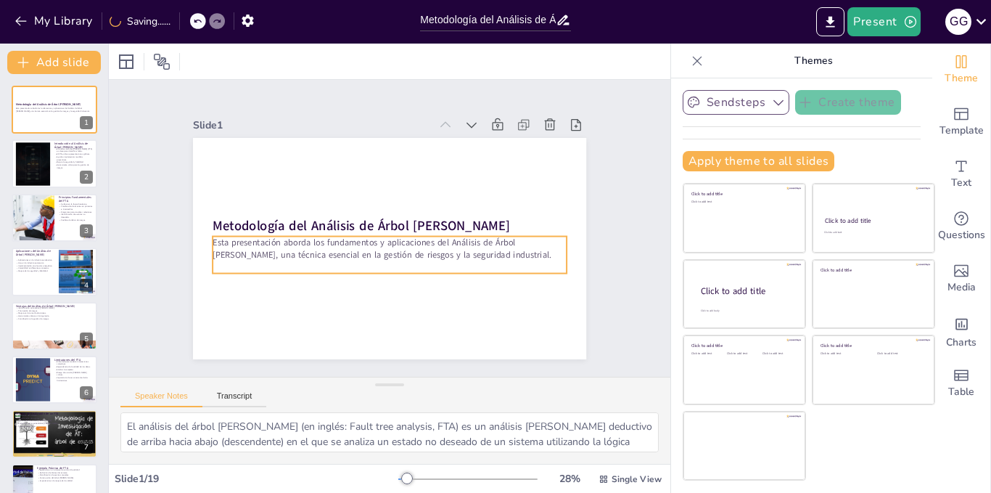
checkbox input "true"
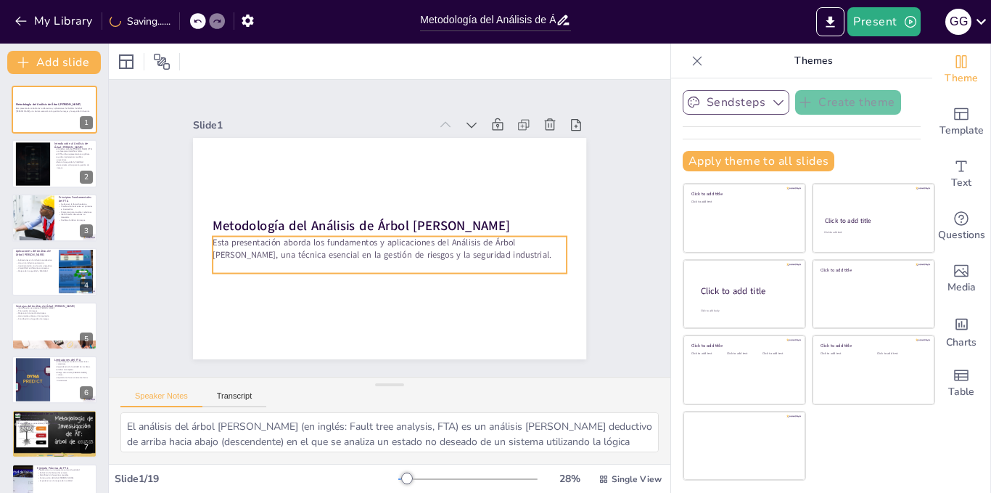
checkbox input "true"
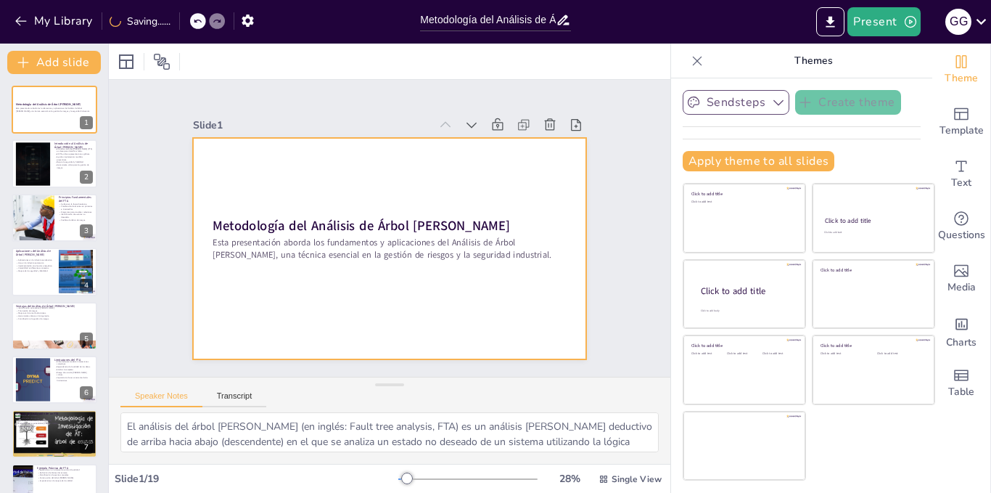
checkbox input "true"
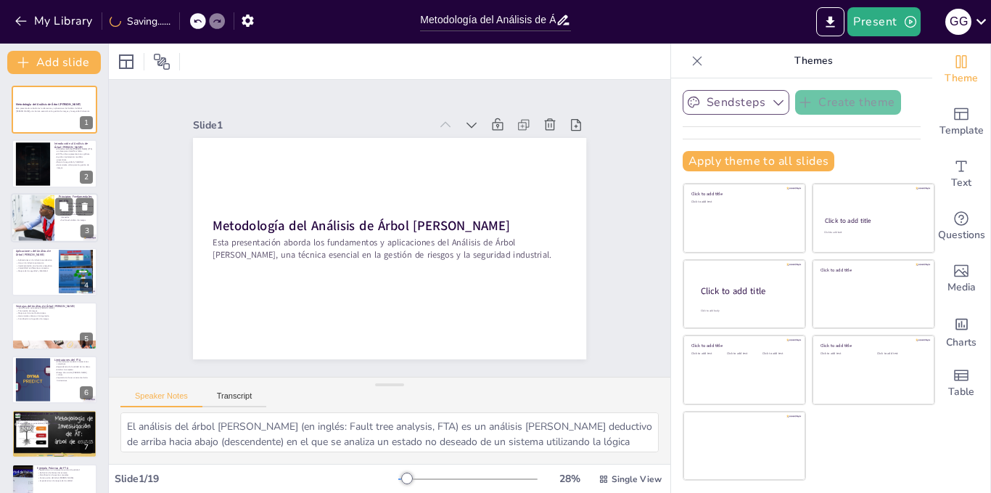
checkbox input "true"
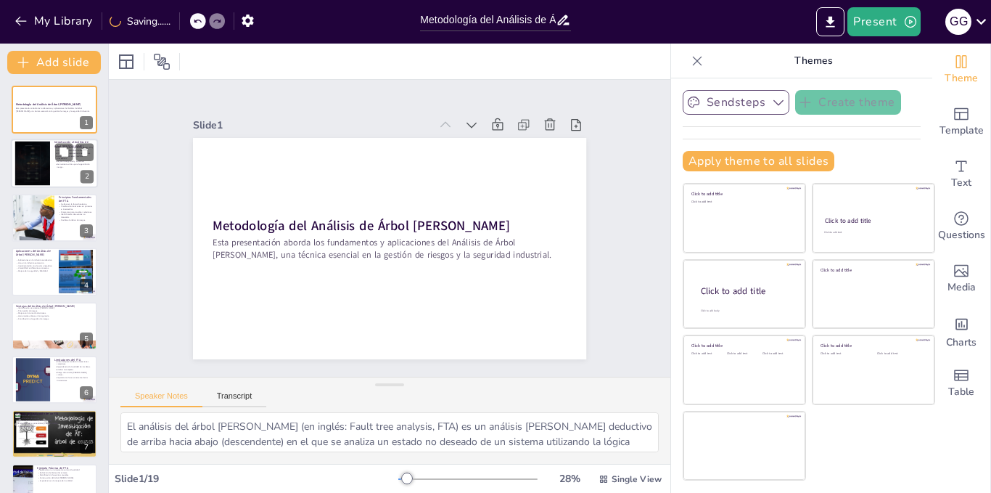
checkbox input "true"
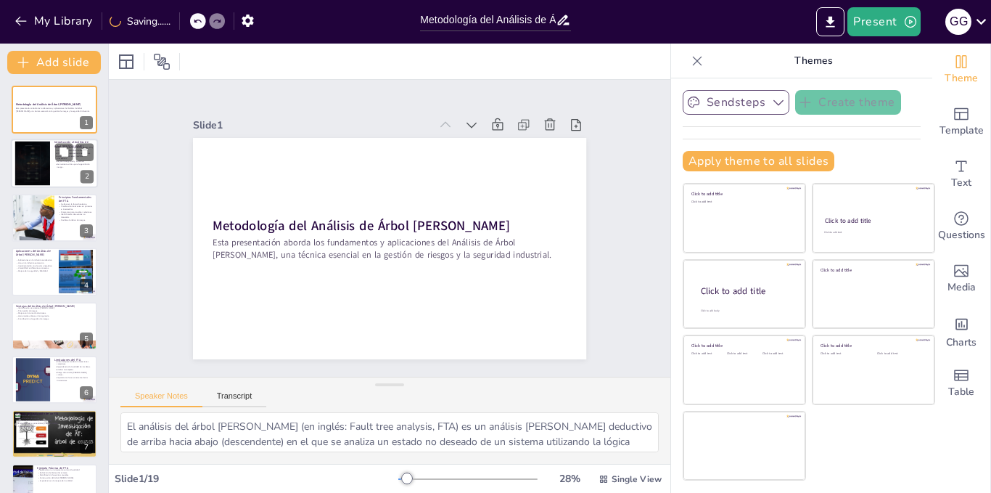
checkbox input "true"
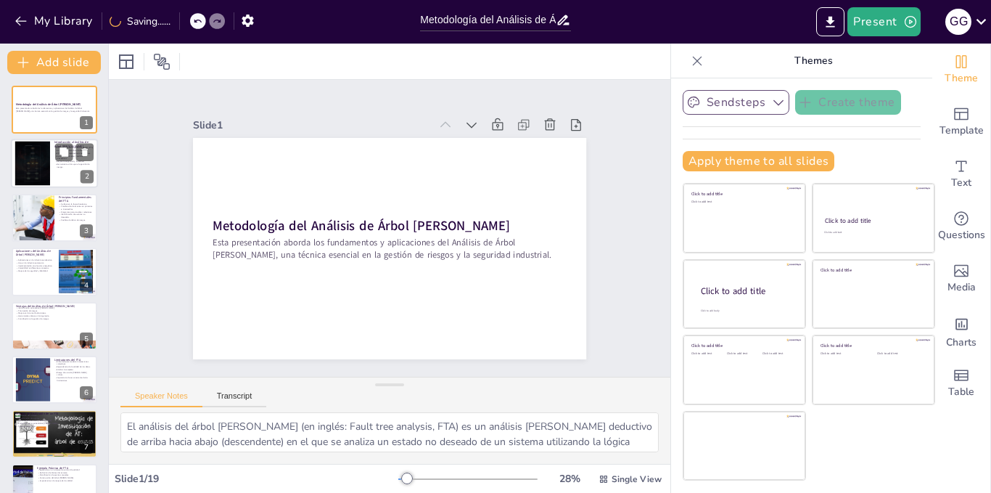
checkbox input "true"
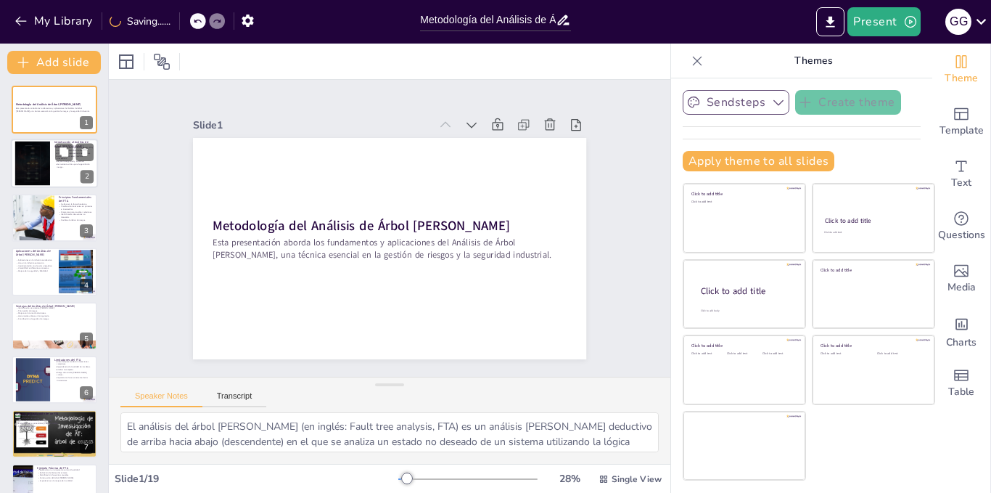
click at [44, 168] on div at bounding box center [32, 163] width 78 height 44
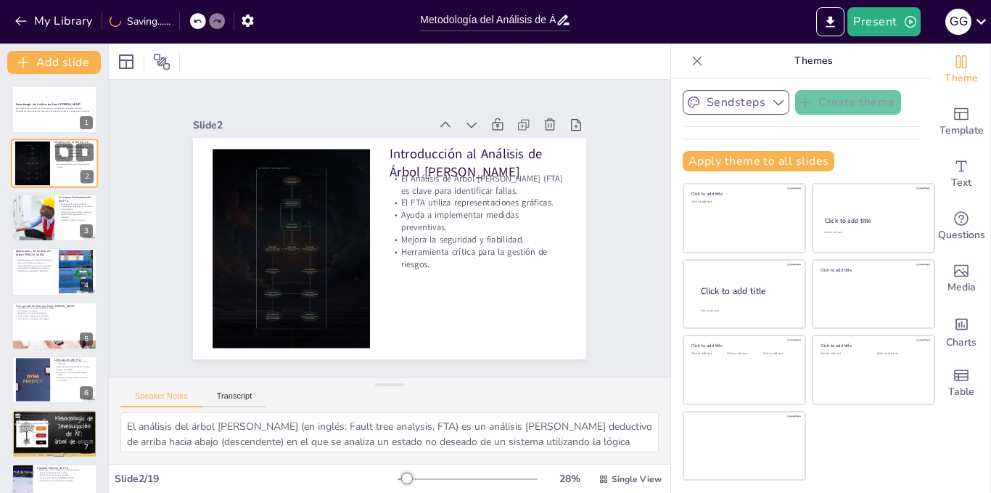
type textarea "El Análisis de Árbol [PERSON_NAME], o FTA, es fundamental en la ingeniería y la…"
checkbox input "true"
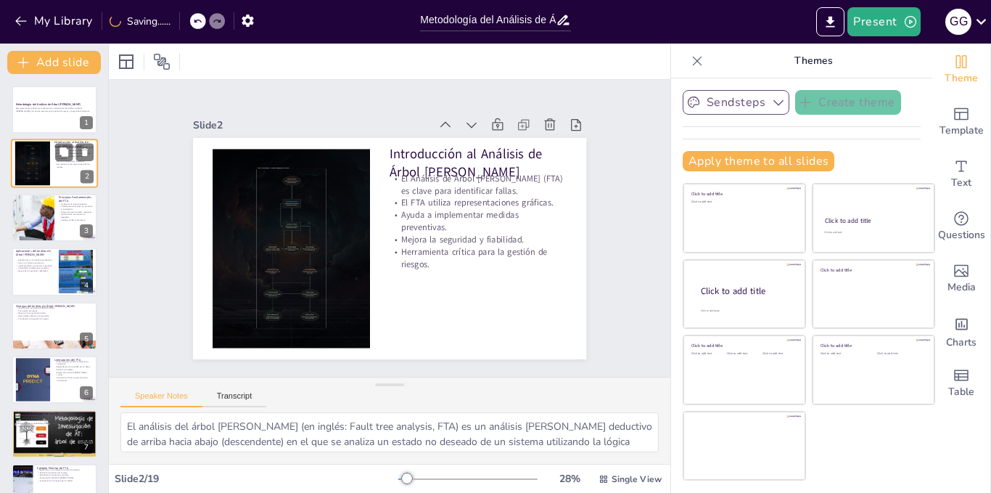
checkbox input "true"
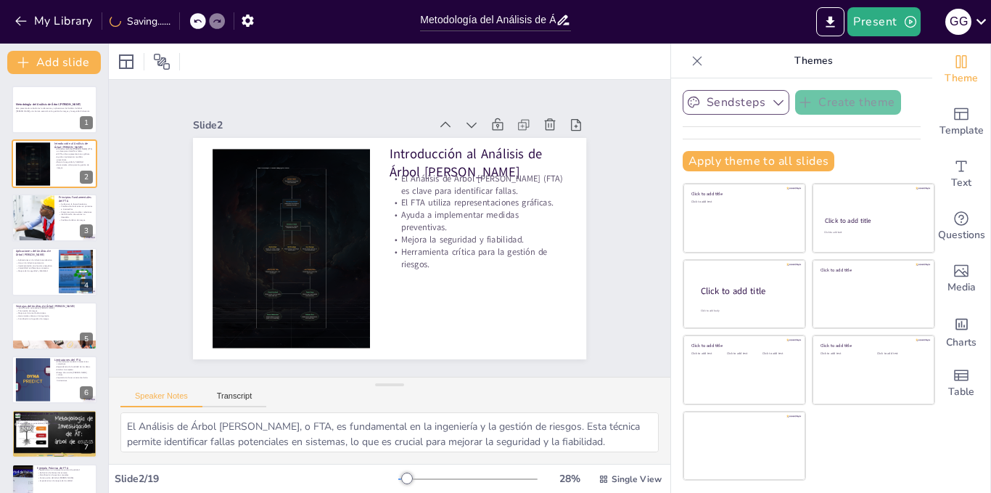
checkbox input "true"
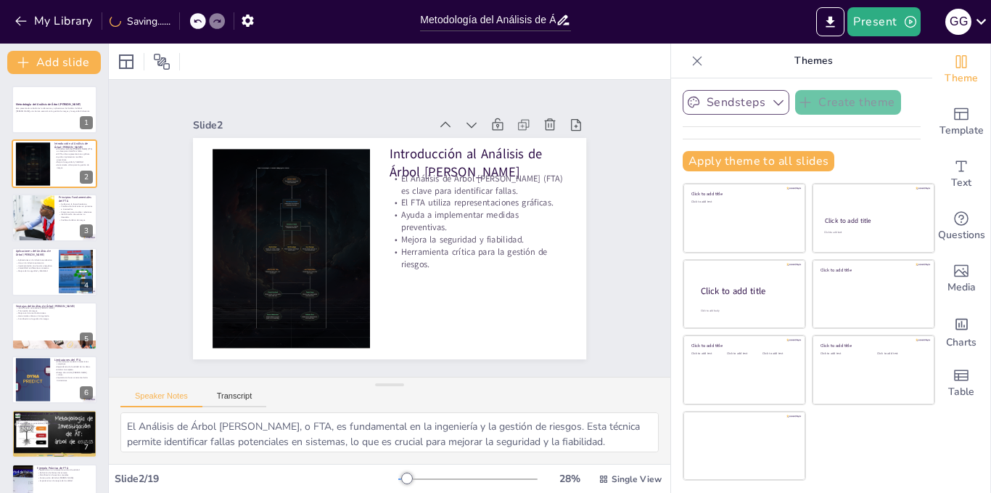
checkbox input "true"
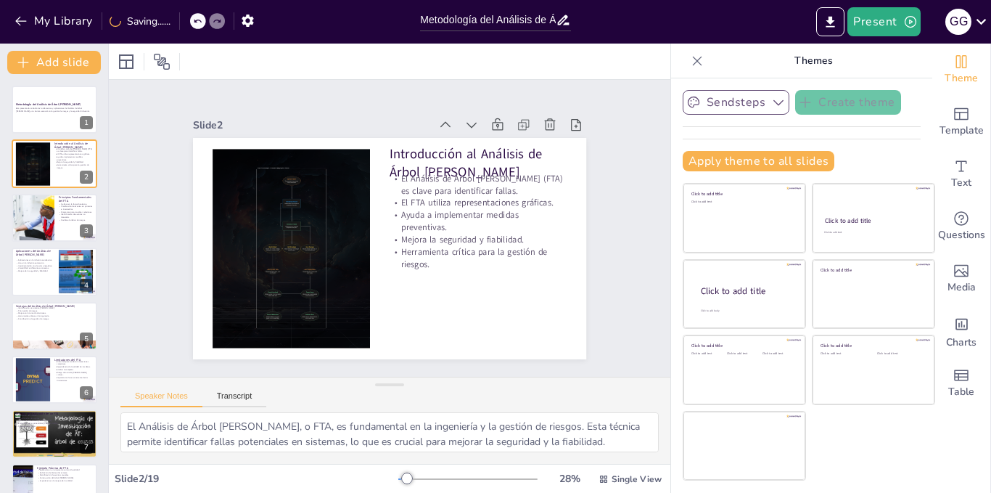
checkbox input "true"
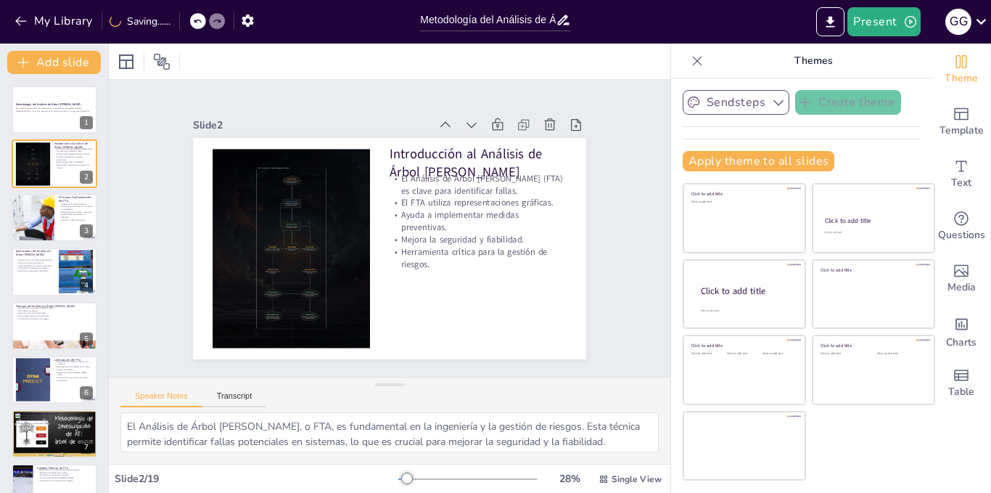
checkbox input "true"
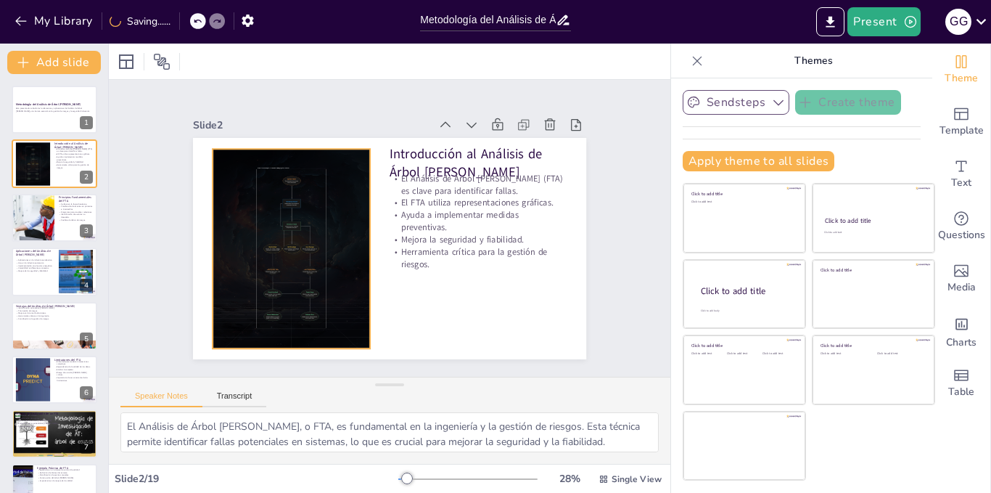
checkbox input "true"
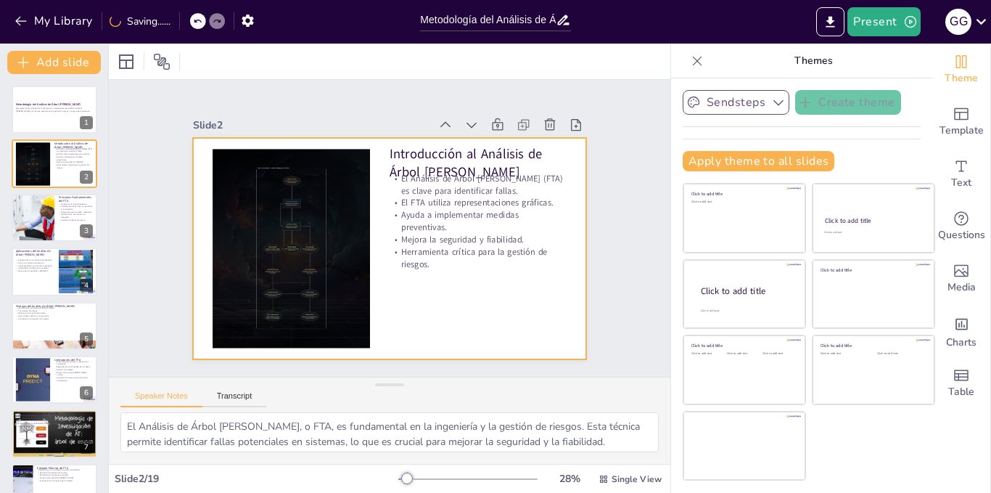
checkbox input "true"
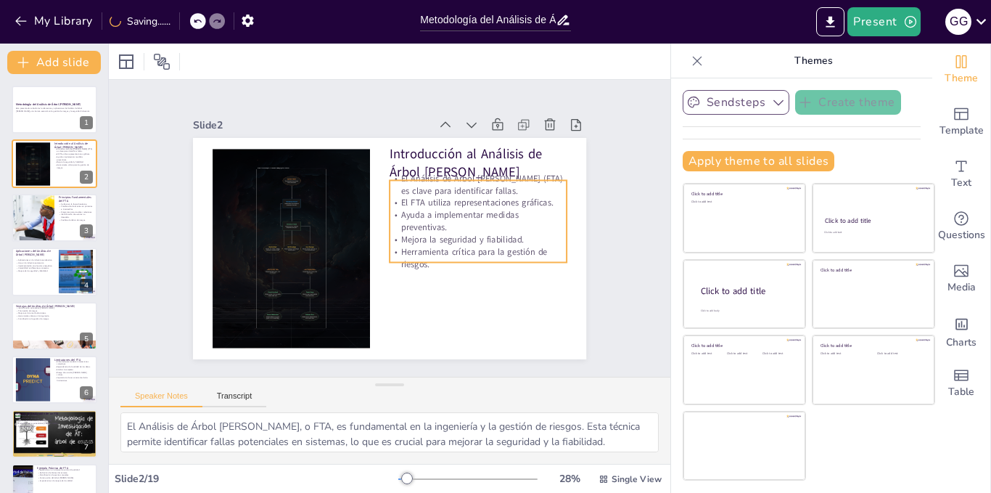
checkbox input "true"
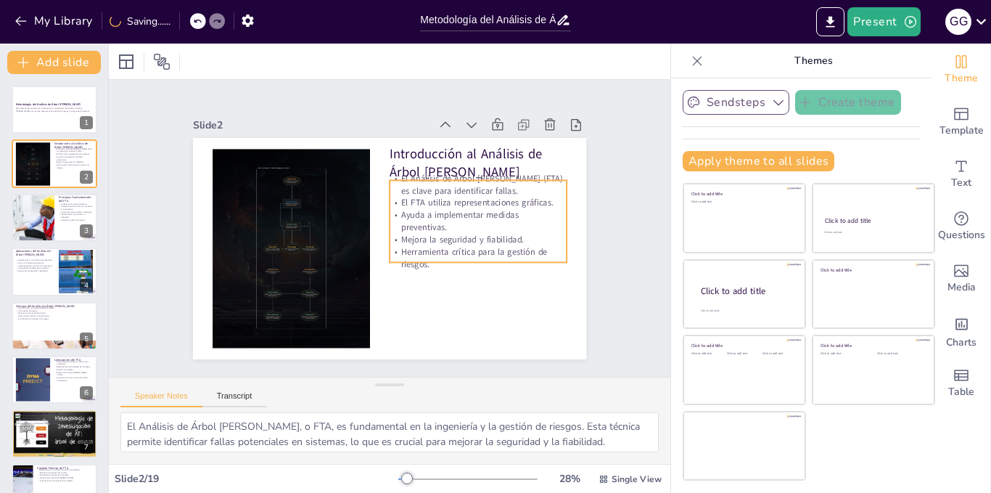
checkbox input "true"
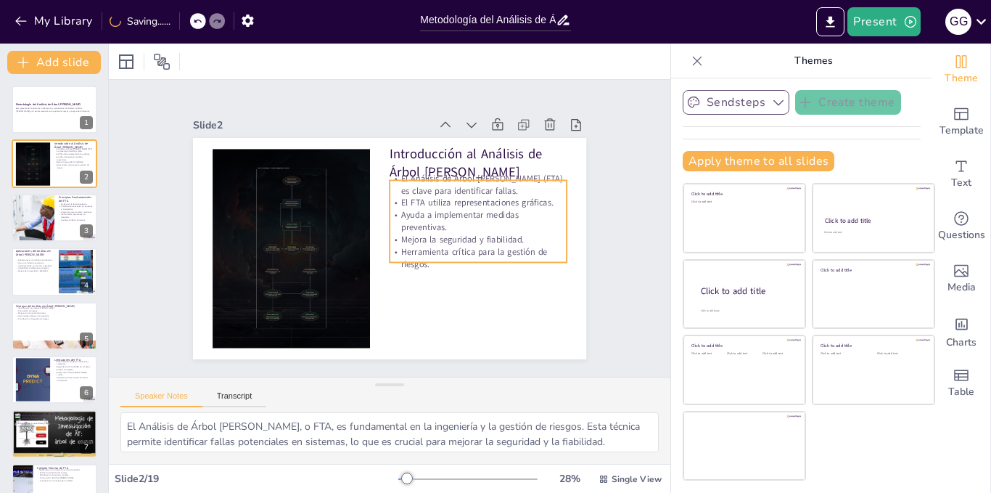
click at [407, 212] on p "Herramienta crítica para la gestión de riesgos." at bounding box center [321, 165] width 172 height 94
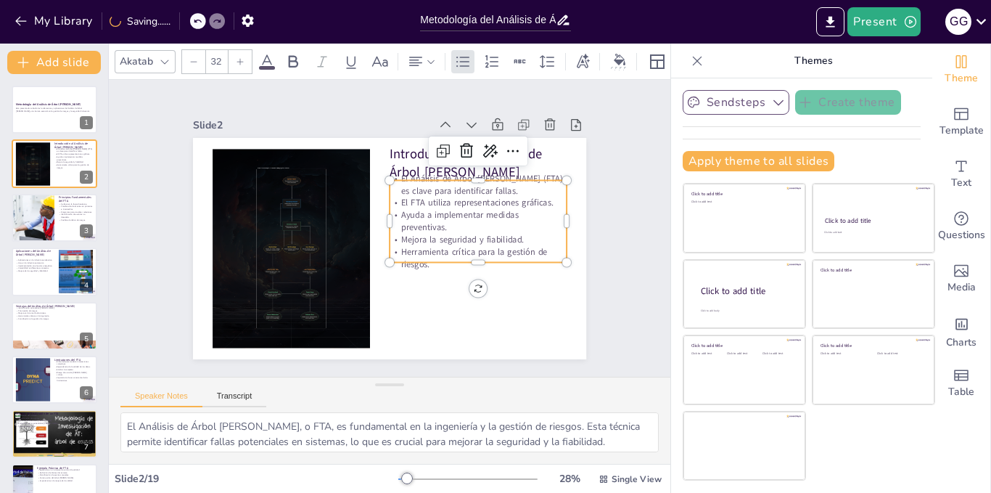
checkbox input "true"
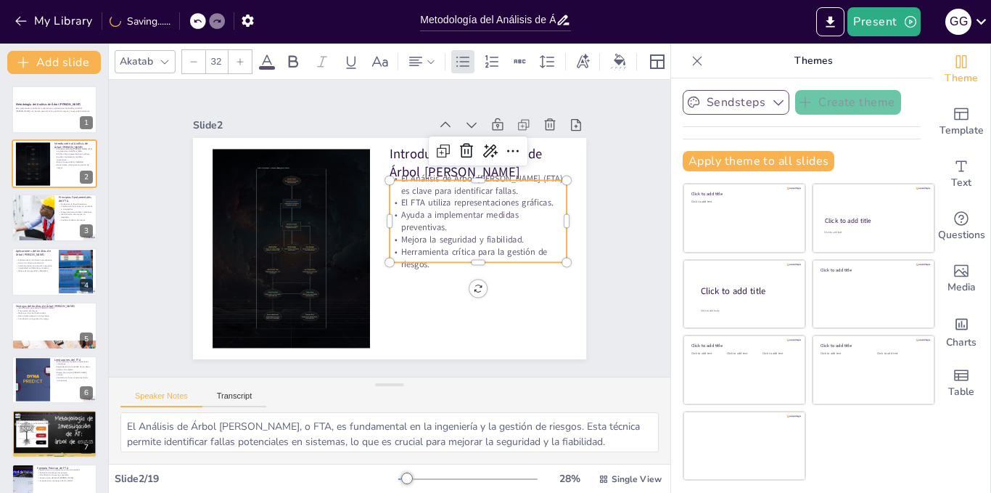
checkbox input "true"
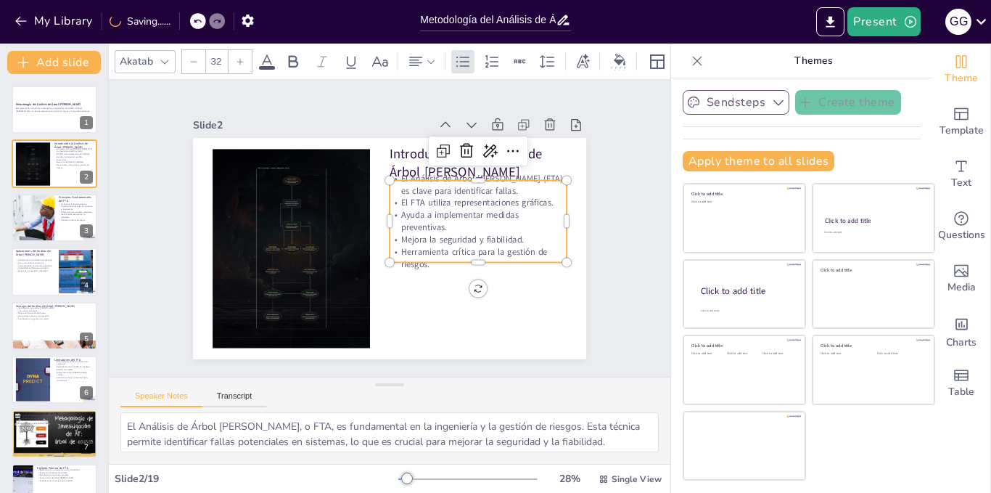
checkbox input "true"
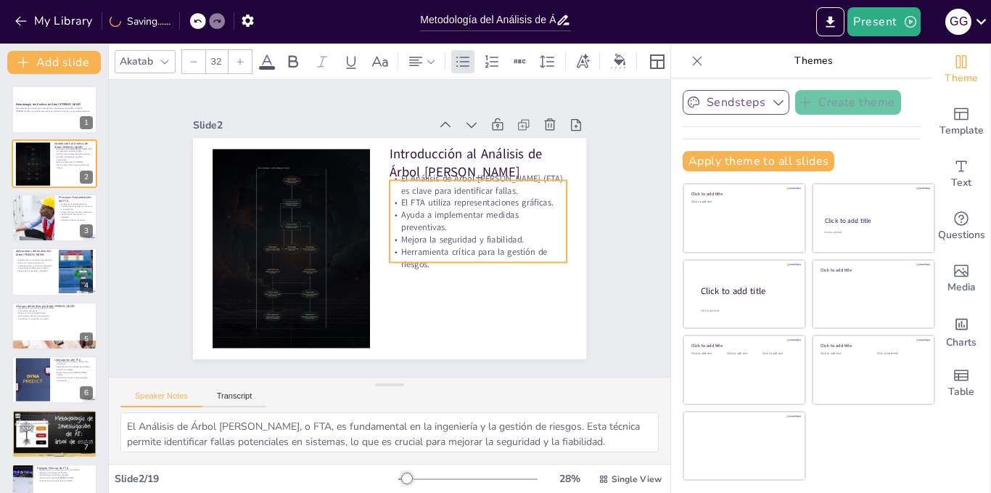
checkbox input "true"
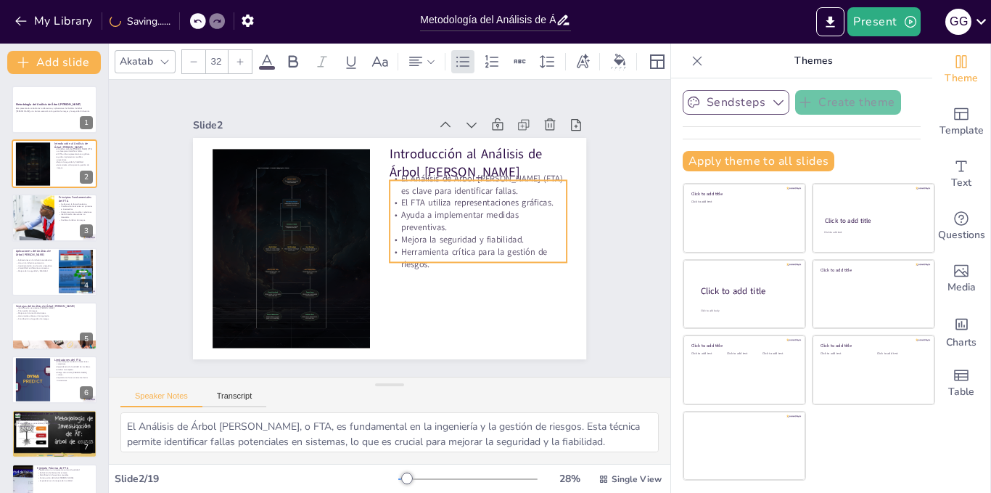
checkbox input "true"
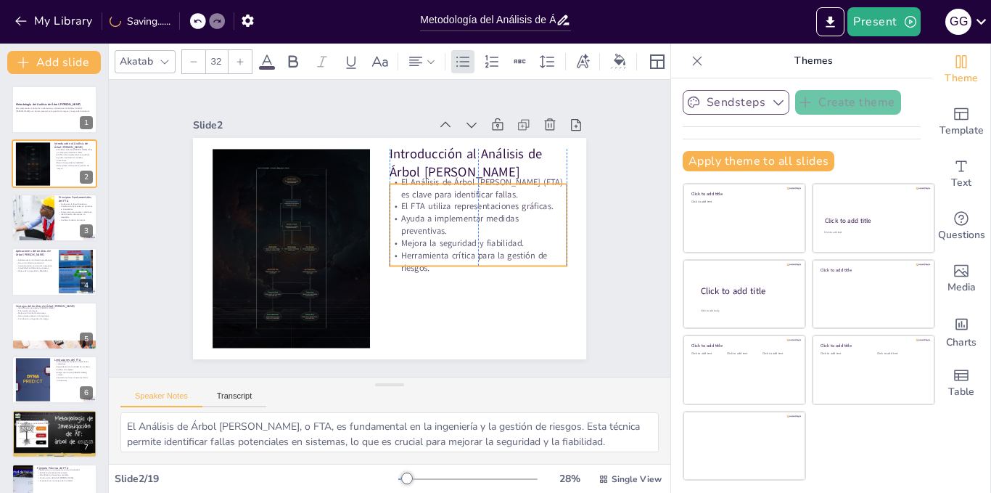
checkbox input "true"
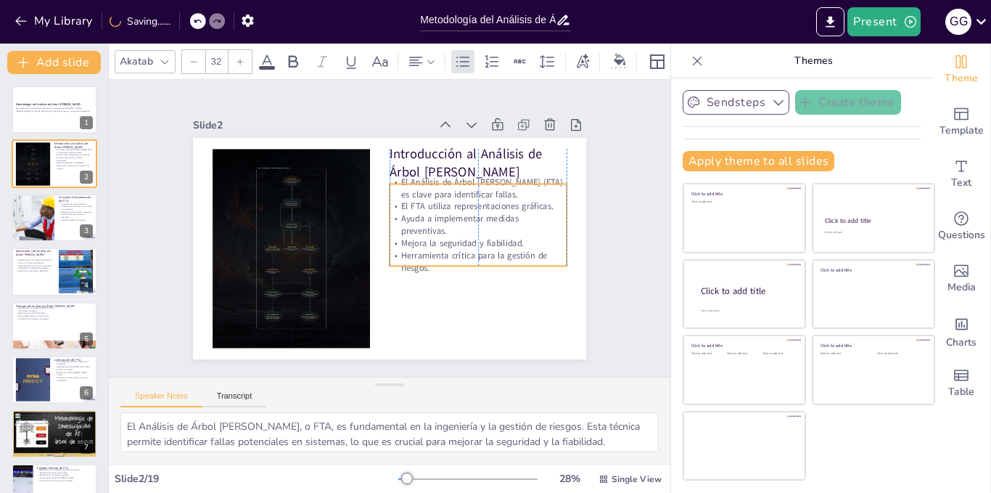
checkbox input "true"
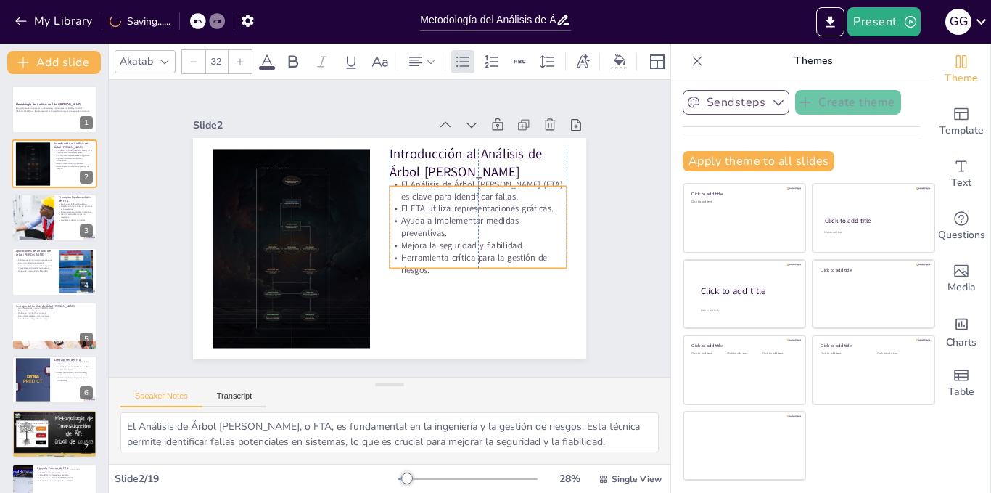
checkbox input "true"
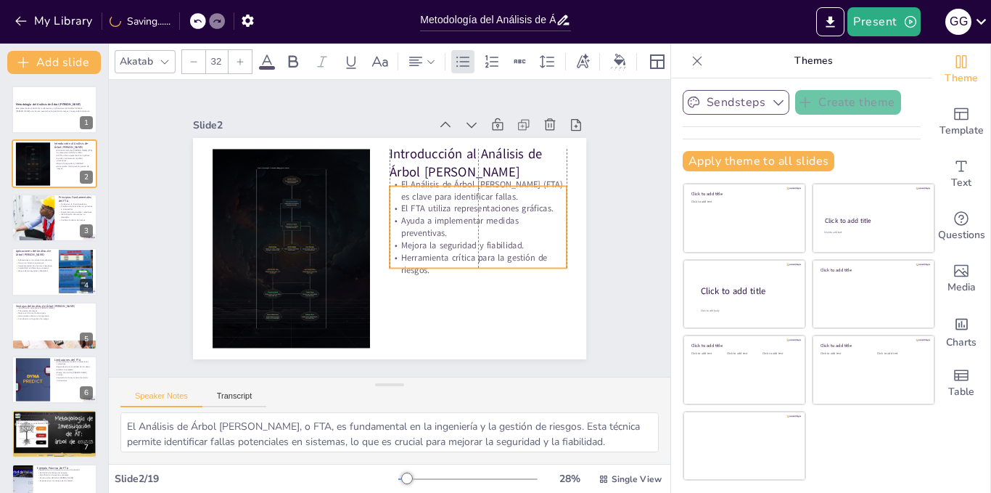
checkbox input "true"
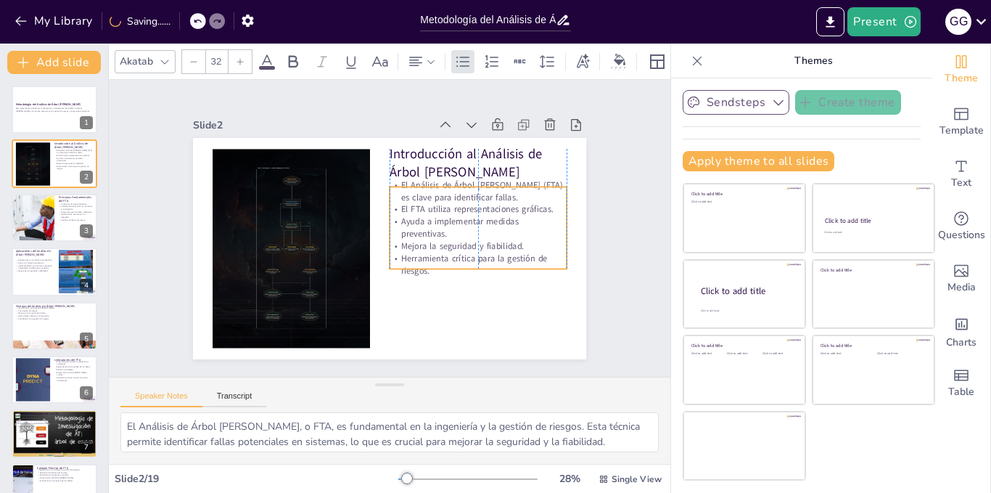
checkbox input "true"
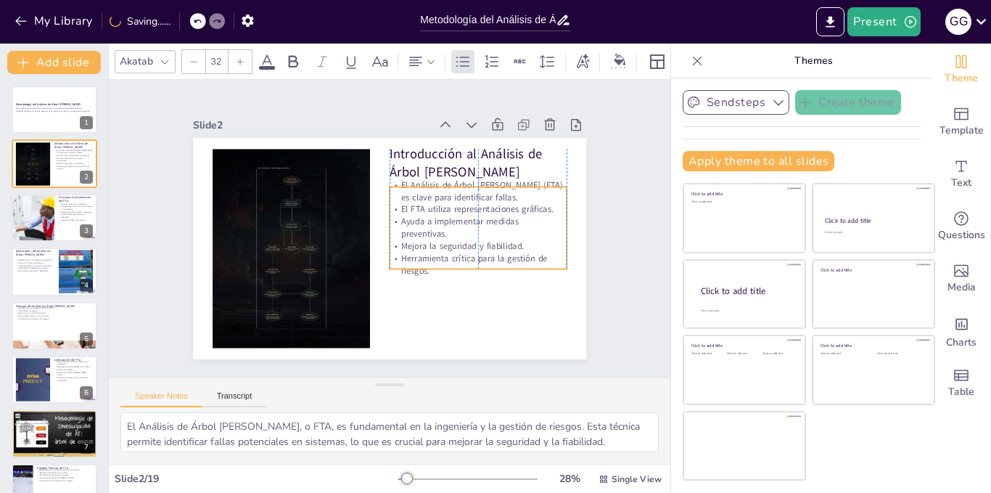
checkbox input "true"
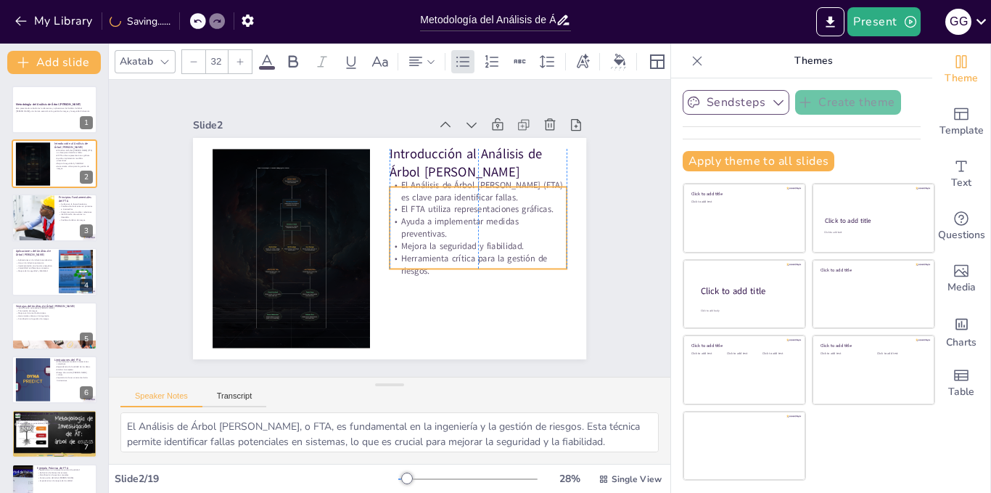
checkbox input "true"
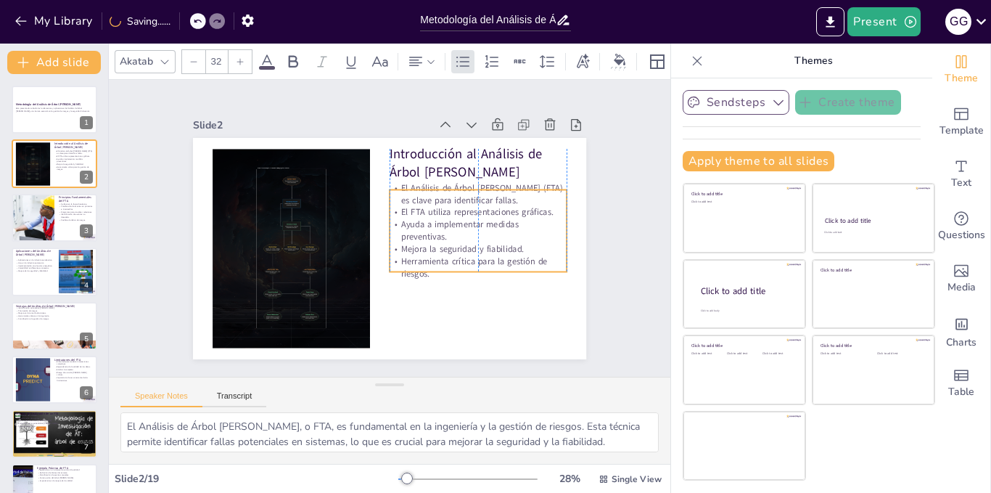
checkbox input "true"
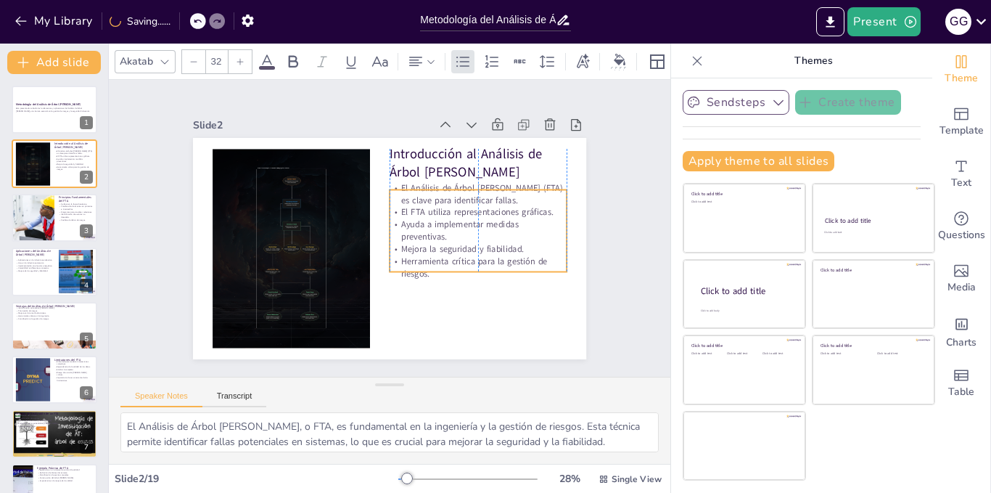
checkbox input "true"
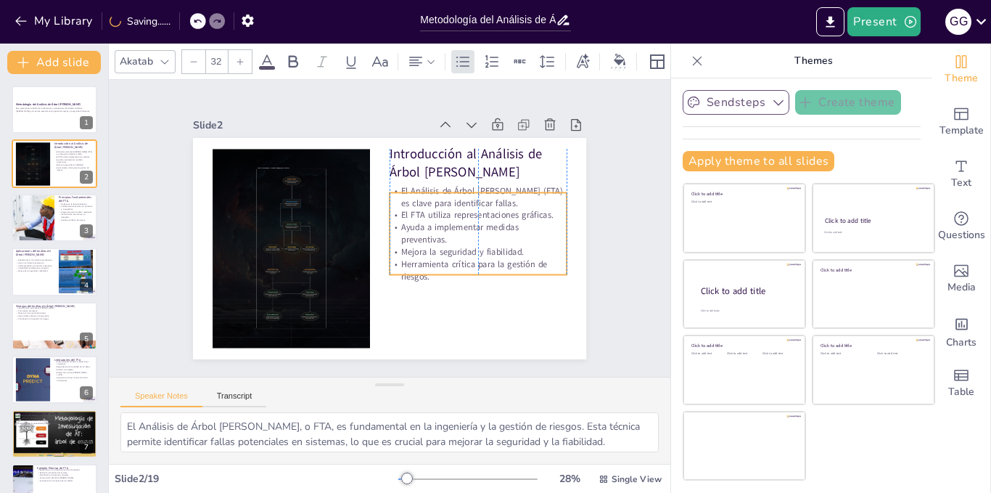
checkbox input "true"
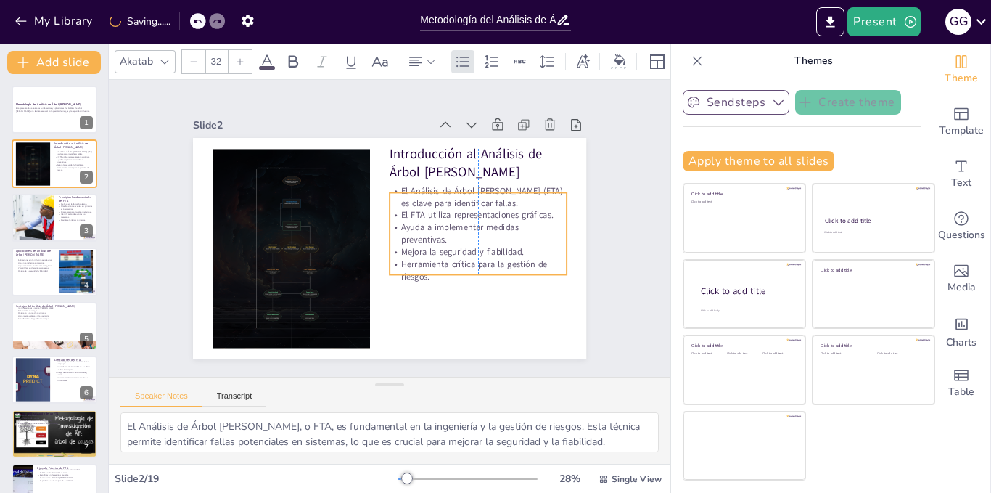
checkbox input "true"
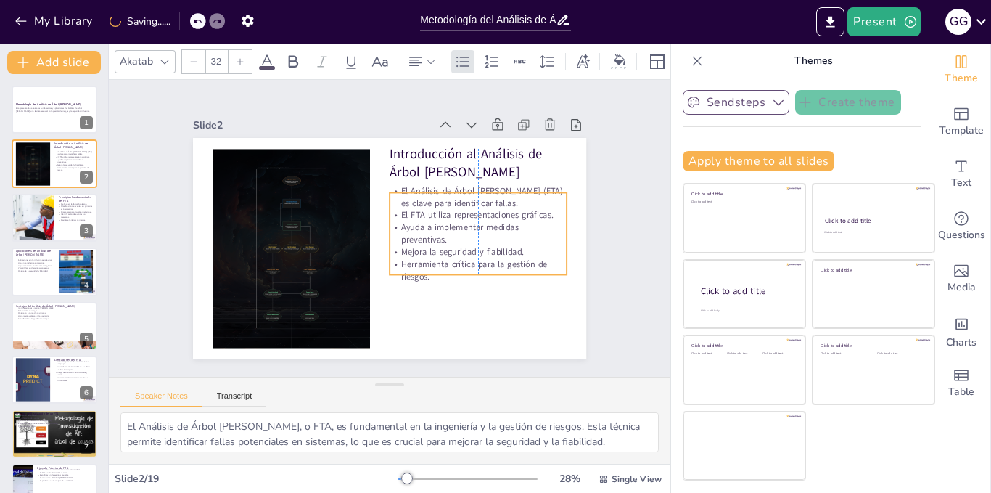
checkbox input "true"
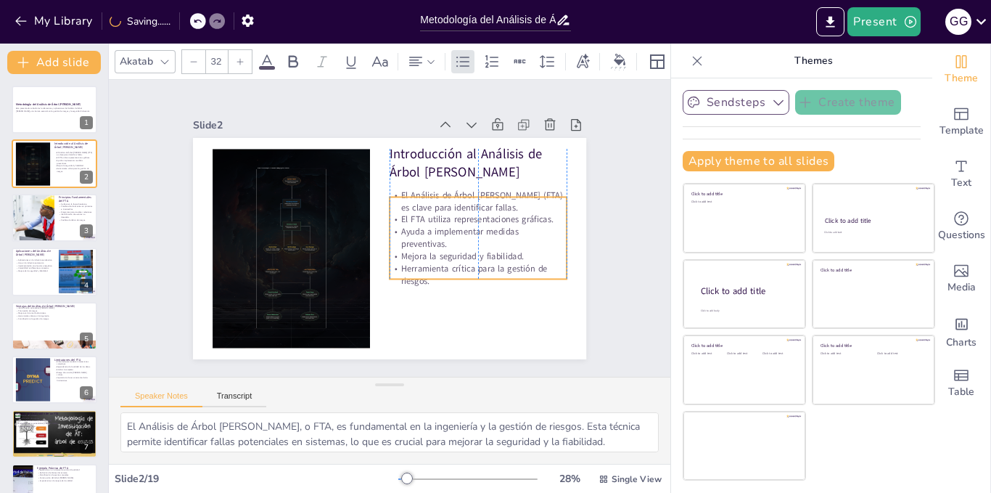
checkbox input "true"
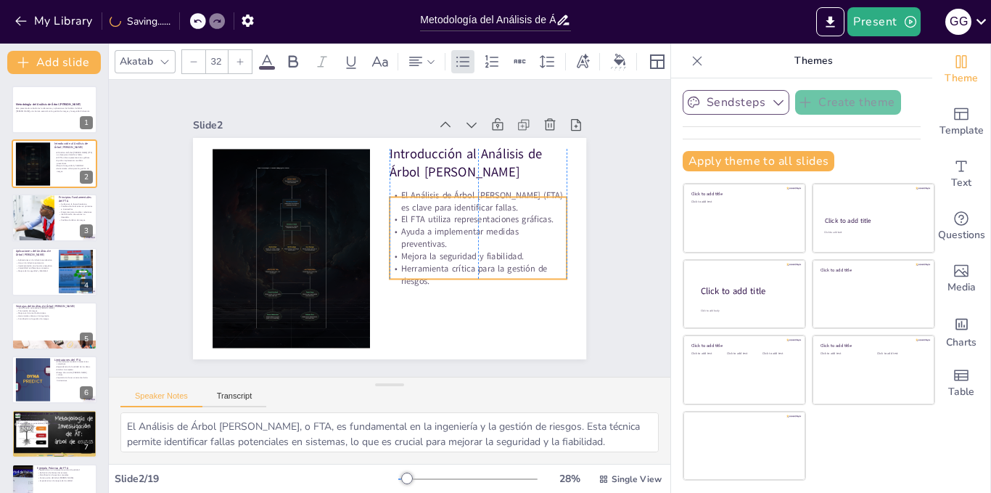
checkbox input "true"
drag, startPoint x: 465, startPoint y: 231, endPoint x: 464, endPoint y: 252, distance: 21.1
click at [464, 252] on p "Mejora la seguridad y fiabilidad." at bounding box center [464, 285] width 172 height 66
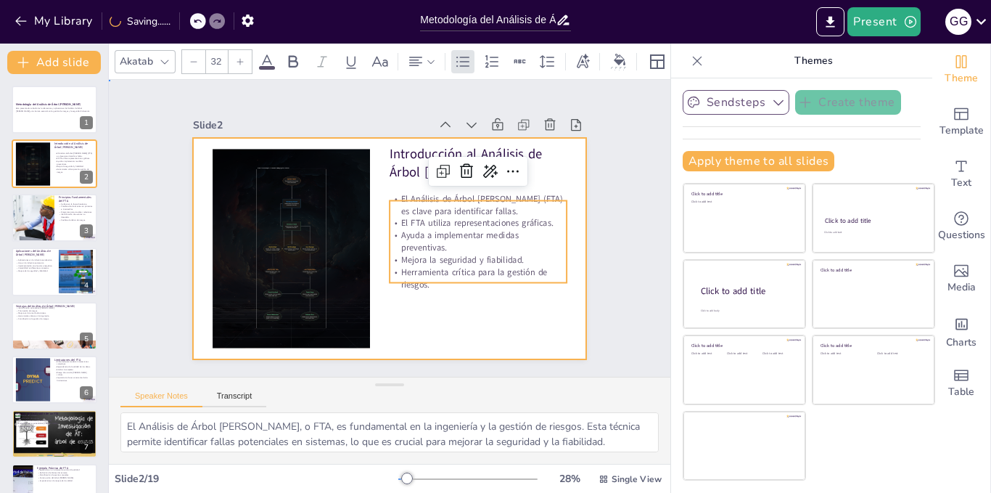
click at [427, 295] on div at bounding box center [373, 240] width 410 height 448
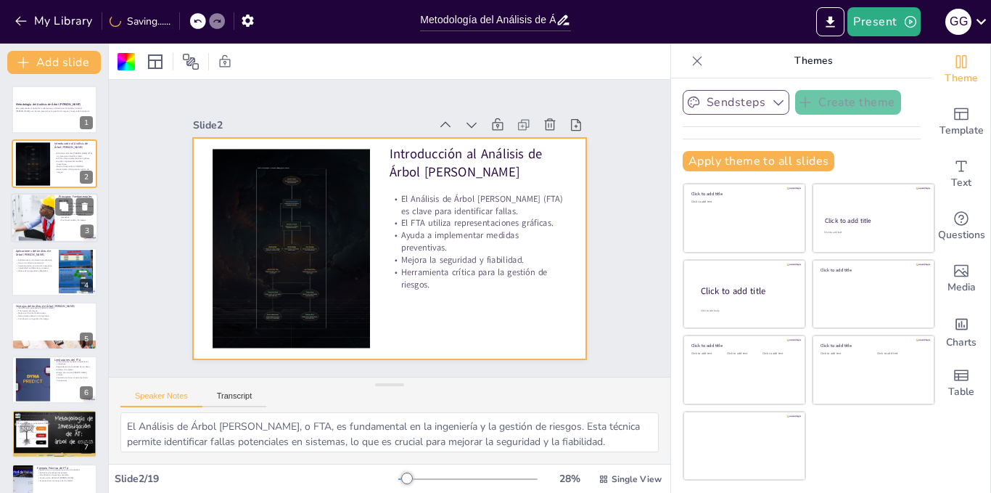
click at [57, 217] on div at bounding box center [54, 217] width 87 height 49
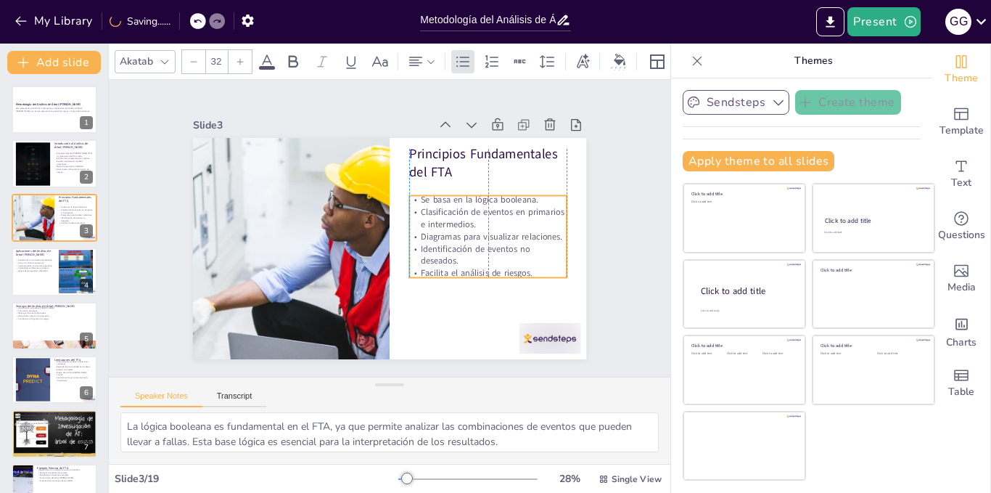
drag, startPoint x: 445, startPoint y: 240, endPoint x: 445, endPoint y: 257, distance: 16.7
click at [369, 257] on p "Identificación de eventos no deseados." at bounding box center [325, 308] width 86 height 154
click at [49, 271] on p "Mejora de la seguridad y fiabilidad." at bounding box center [34, 271] width 39 height 3
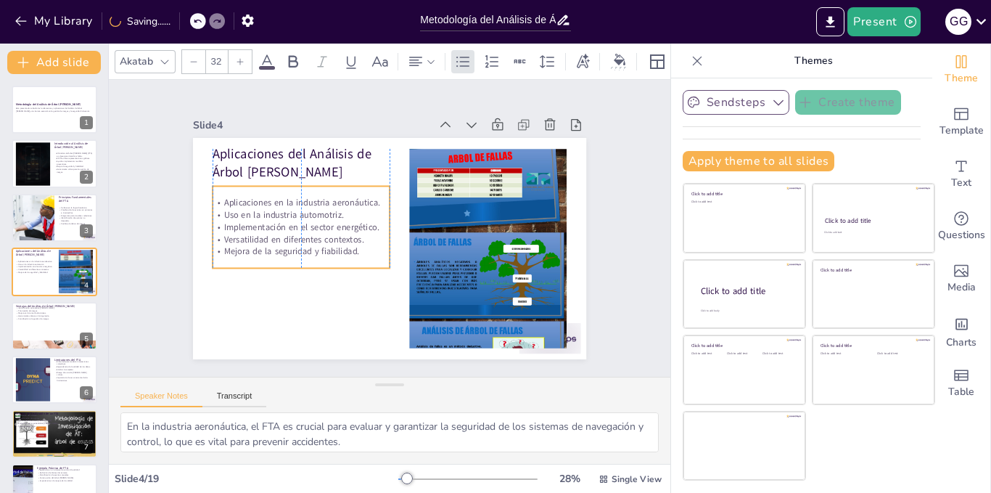
click at [390, 234] on p "Versatilidad en diferentes contextos." at bounding box center [478, 226] width 177 height 30
click at [36, 337] on div at bounding box center [54, 325] width 87 height 49
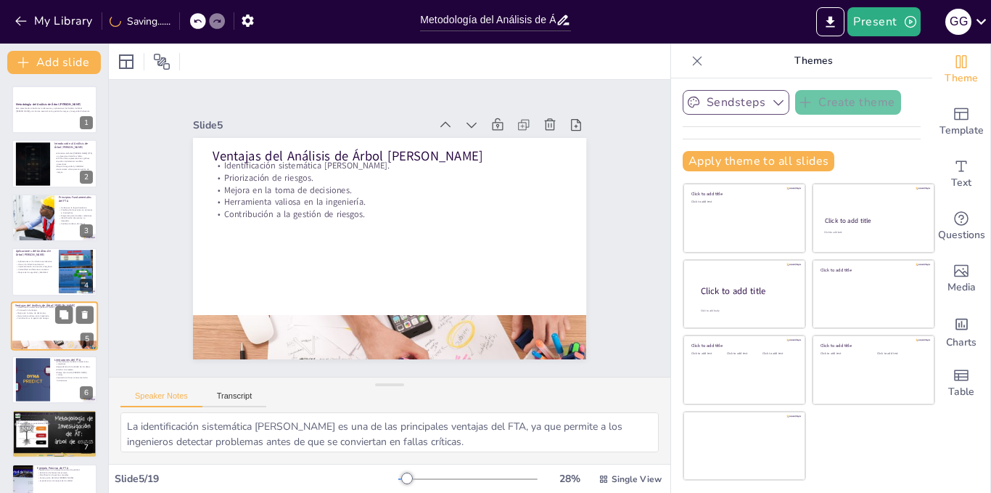
scroll to position [42, 0]
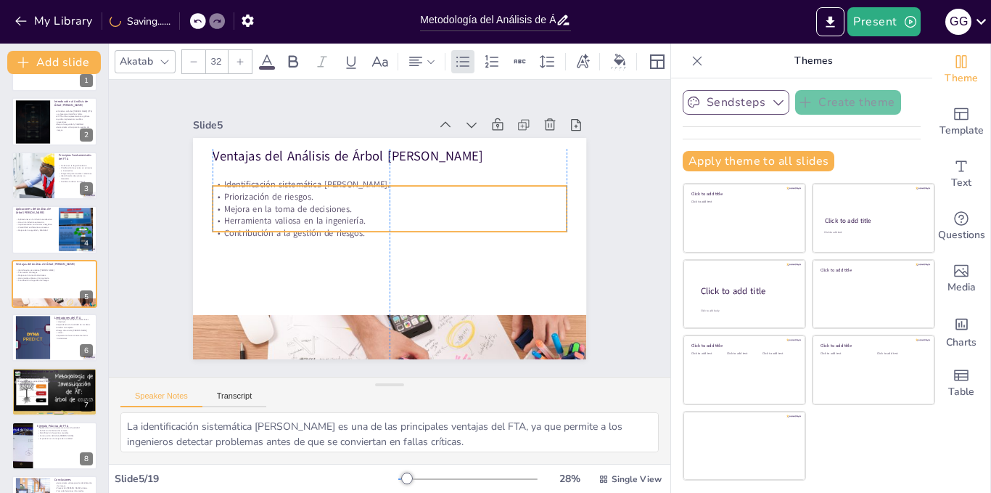
drag, startPoint x: 256, startPoint y: 186, endPoint x: 252, endPoint y: 207, distance: 20.8
click at [366, 207] on p "Mejora en la toma de decisiones." at bounding box center [409, 232] width 86 height 349
click at [48, 321] on div at bounding box center [32, 338] width 78 height 44
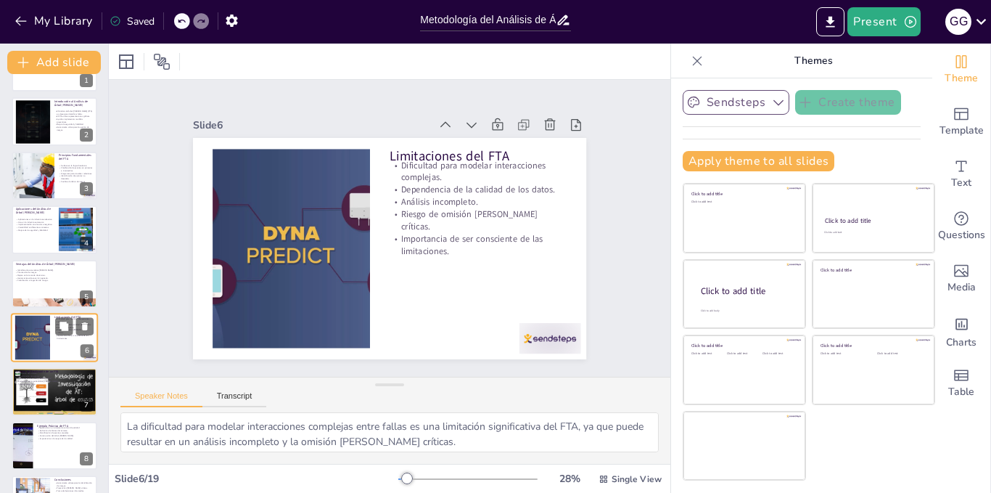
scroll to position [97, 0]
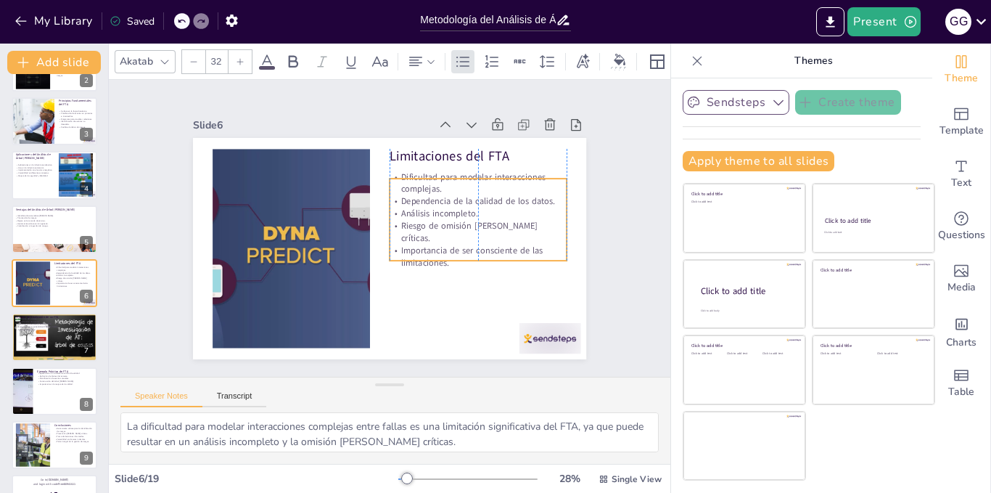
click at [406, 207] on div "Dificultad para modelar interacciones complejas. Dependencia de la calidad de l…" at bounding box center [306, 201] width 202 height 162
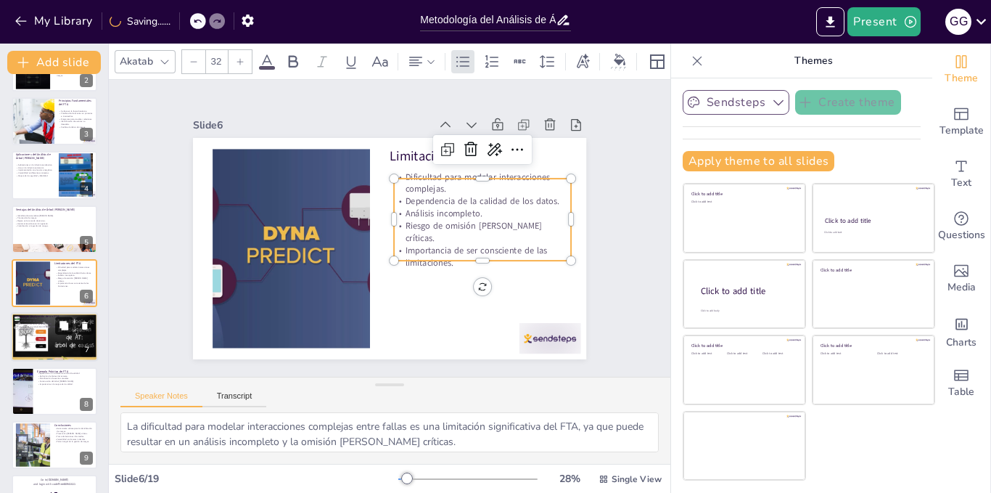
click at [65, 329] on icon at bounding box center [63, 325] width 9 height 9
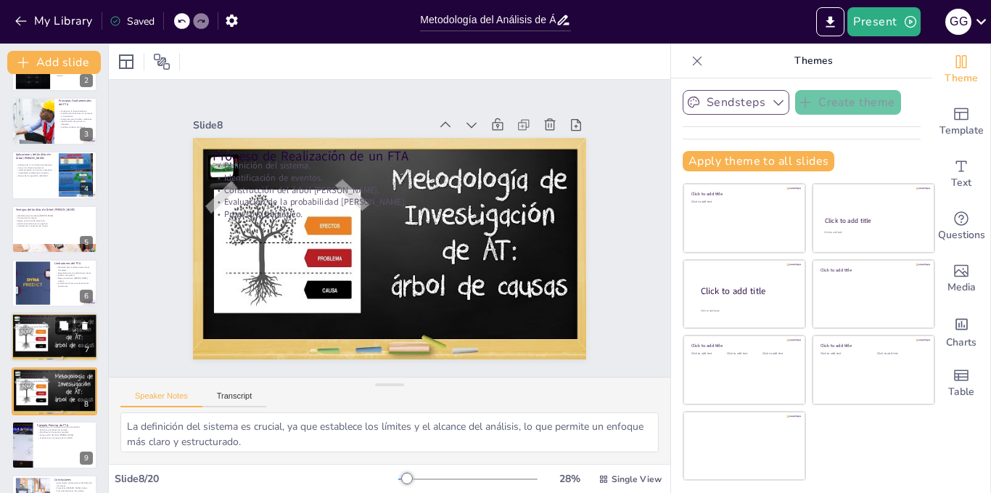
scroll to position [204, 0]
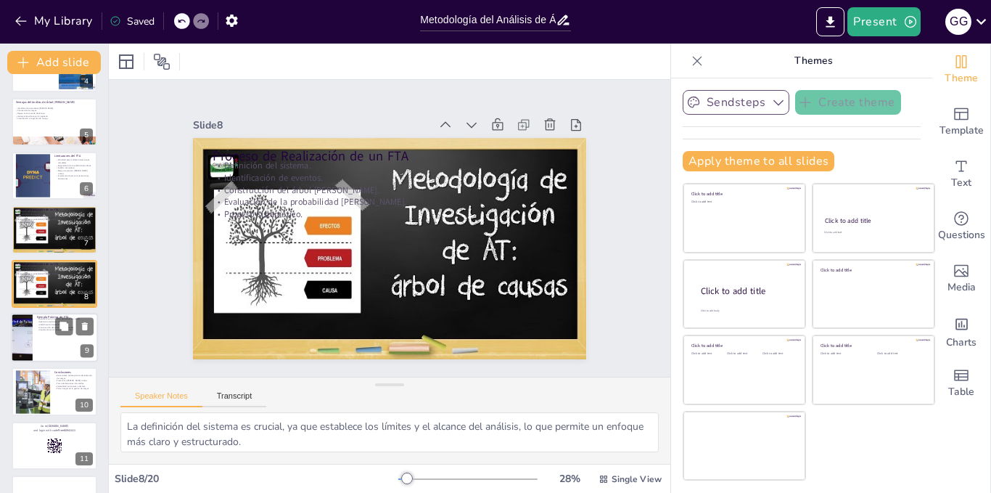
click at [46, 344] on div at bounding box center [54, 337] width 87 height 49
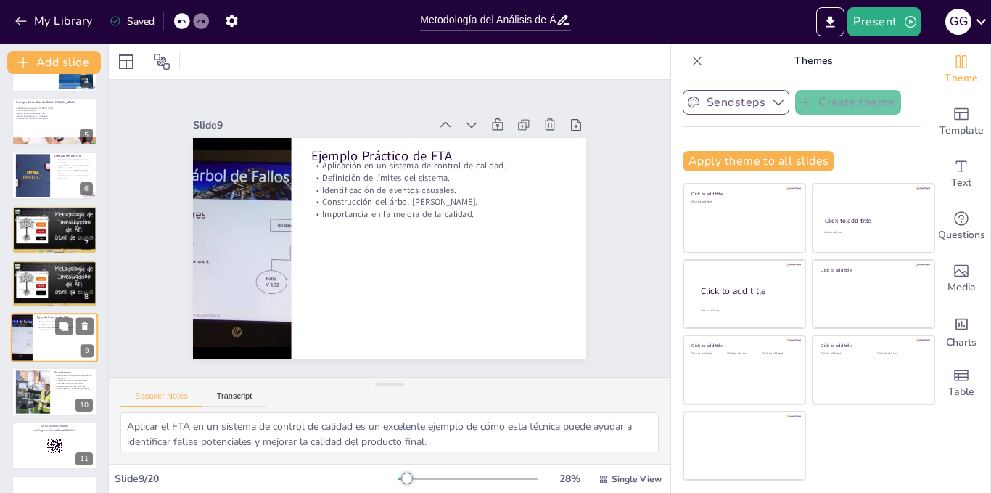
scroll to position [258, 0]
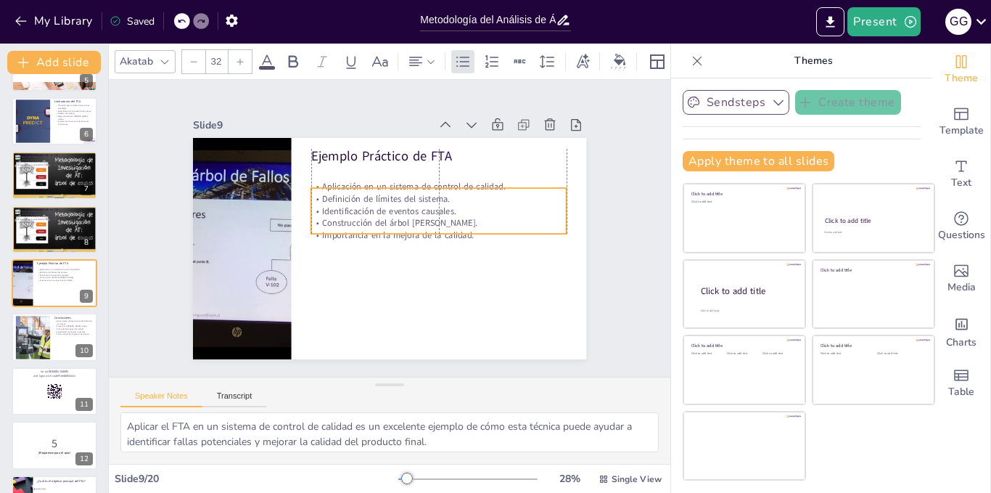
drag, startPoint x: 396, startPoint y: 174, endPoint x: 396, endPoint y: 195, distance: 21.0
click at [396, 235] on p "Definición de límites del sistema." at bounding box center [347, 267] width 252 height 65
click at [41, 333] on div at bounding box center [32, 337] width 67 height 44
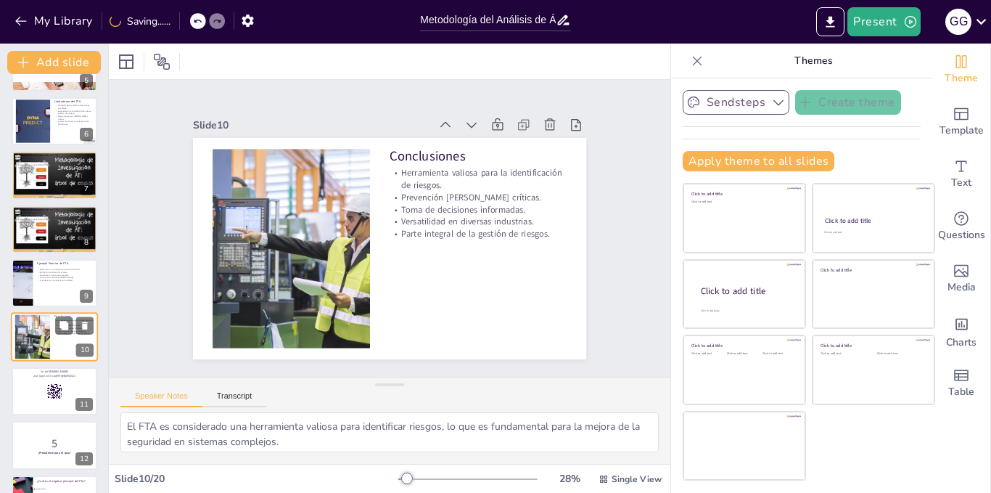
scroll to position [312, 0]
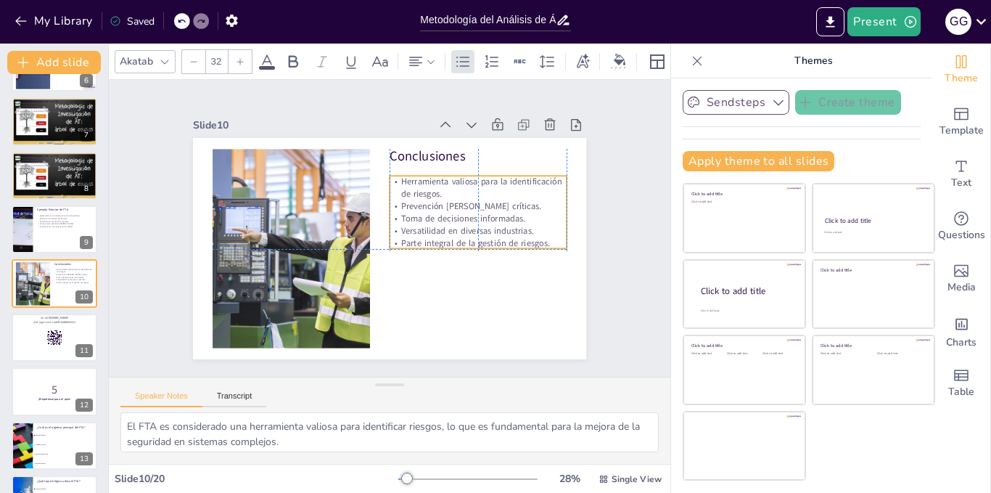
drag, startPoint x: 417, startPoint y: 221, endPoint x: 417, endPoint y: 233, distance: 11.6
click at [417, 233] on div "Herramienta valiosa para la identificación de riesgos. Prevención de fallas crí…" at bounding box center [477, 249] width 192 height 139
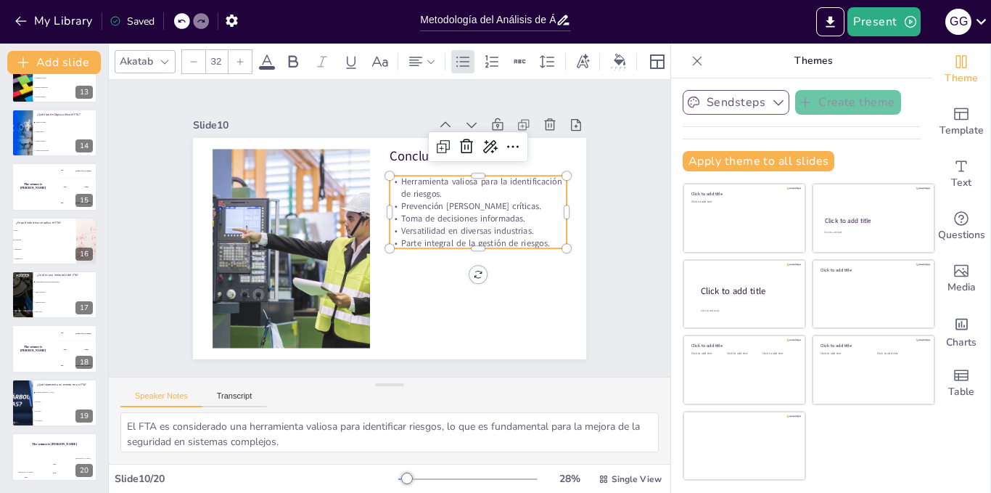
scroll to position [0, 0]
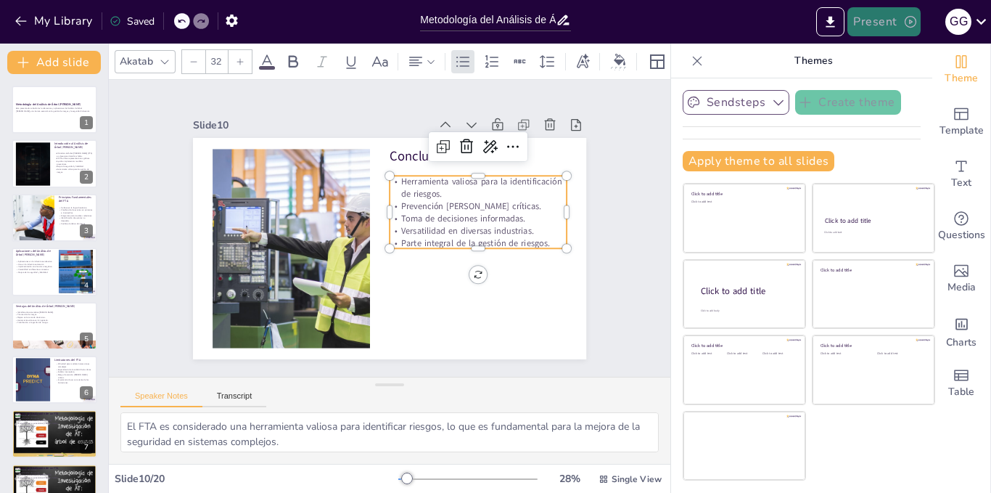
click at [899, 25] on button "Present" at bounding box center [883, 21] width 73 height 29
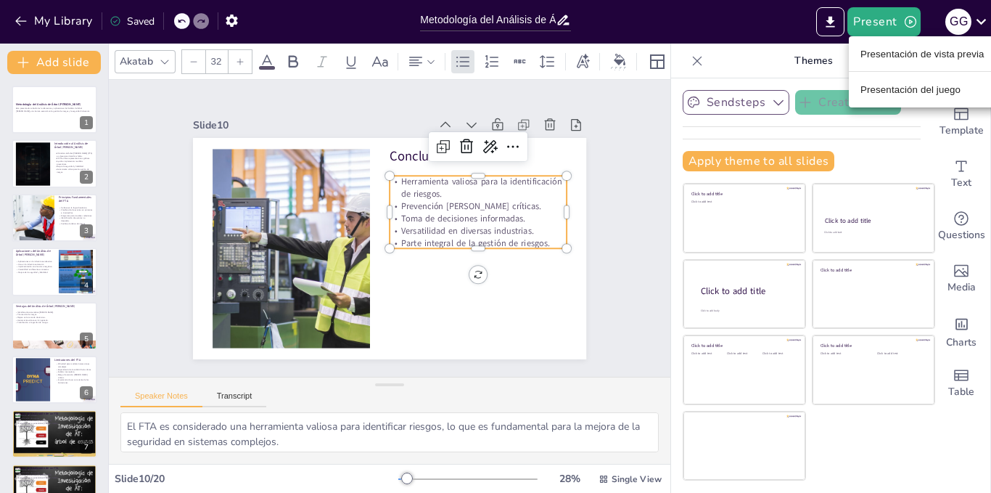
click at [242, 391] on div at bounding box center [495, 246] width 991 height 493
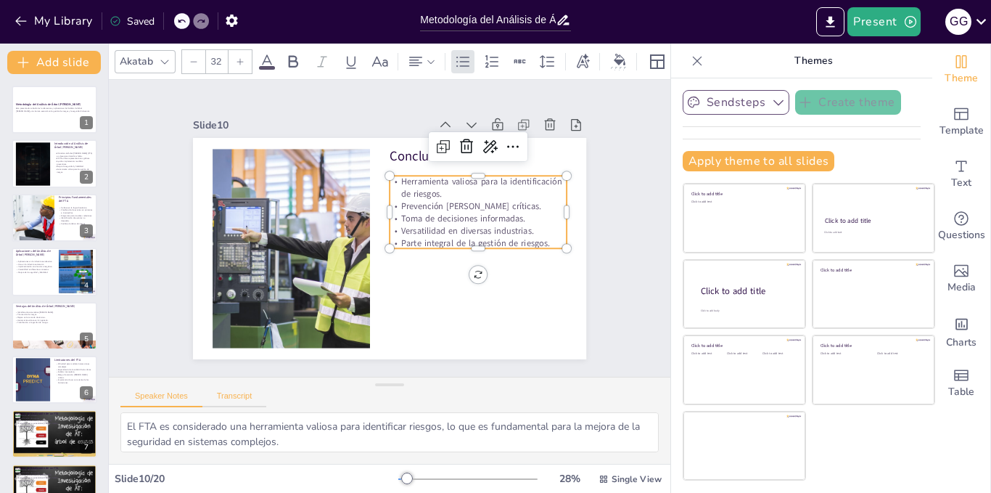
click at [234, 392] on button "Transcript" at bounding box center [234, 399] width 65 height 16
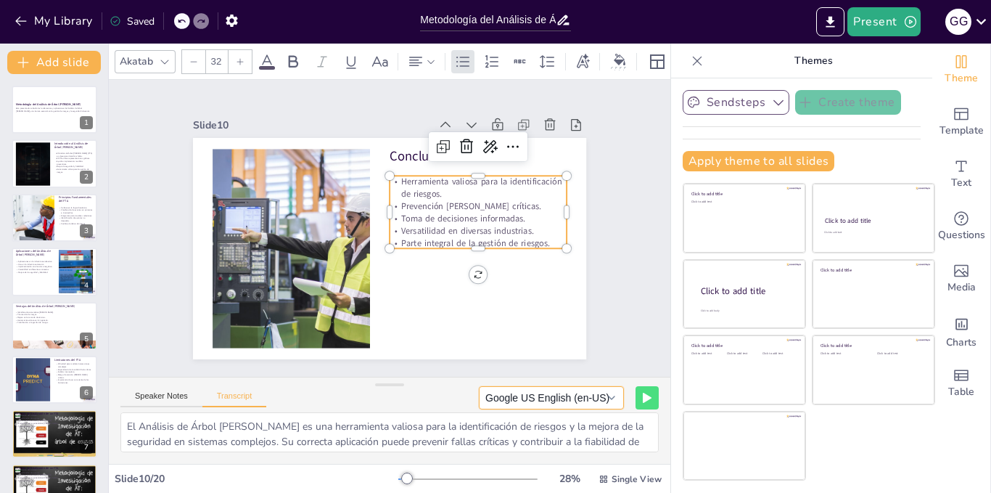
click at [605, 396] on button "Google US English (en-US)" at bounding box center [551, 397] width 145 height 23
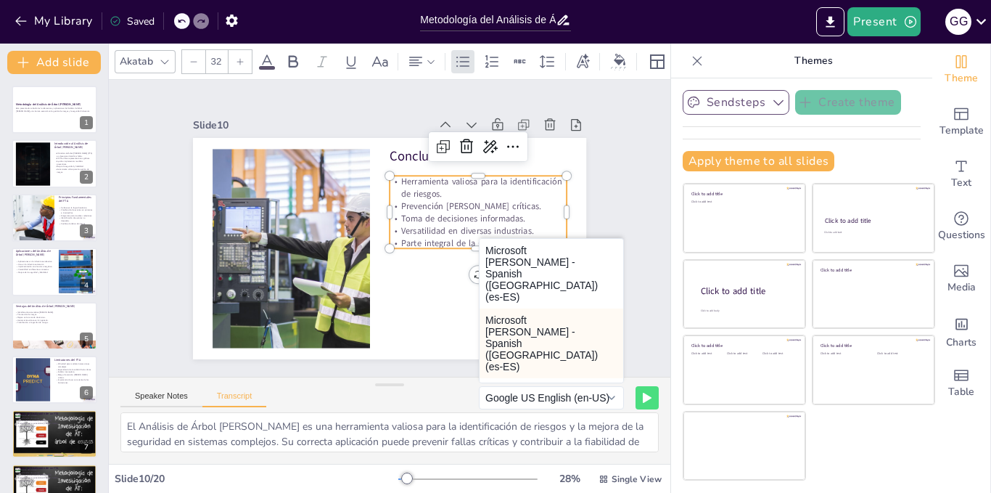
click at [575, 320] on button "Microsoft Laura - Spanish (Spain) (es-ES)" at bounding box center [552, 343] width 144 height 70
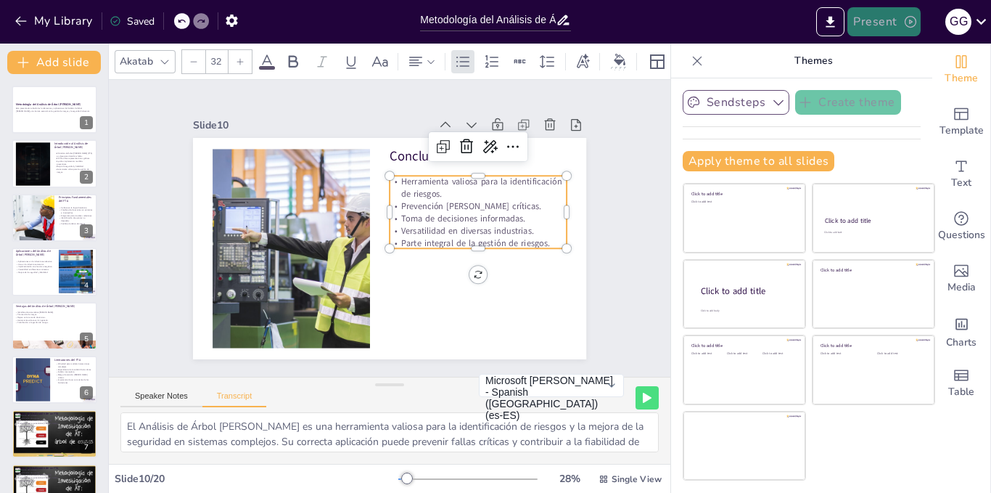
click at [897, 15] on button "Present" at bounding box center [883, 21] width 73 height 29
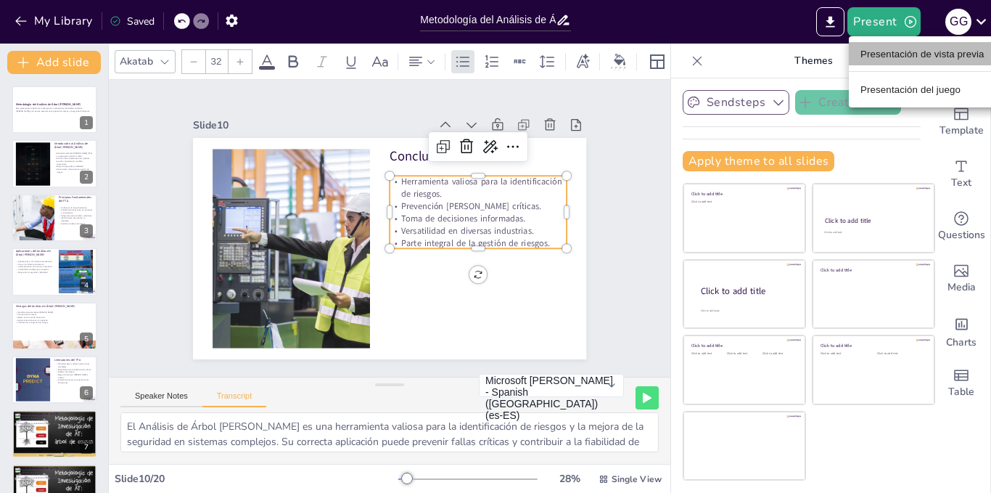
click at [900, 54] on font "Presentación de vista previa" at bounding box center [923, 54] width 124 height 11
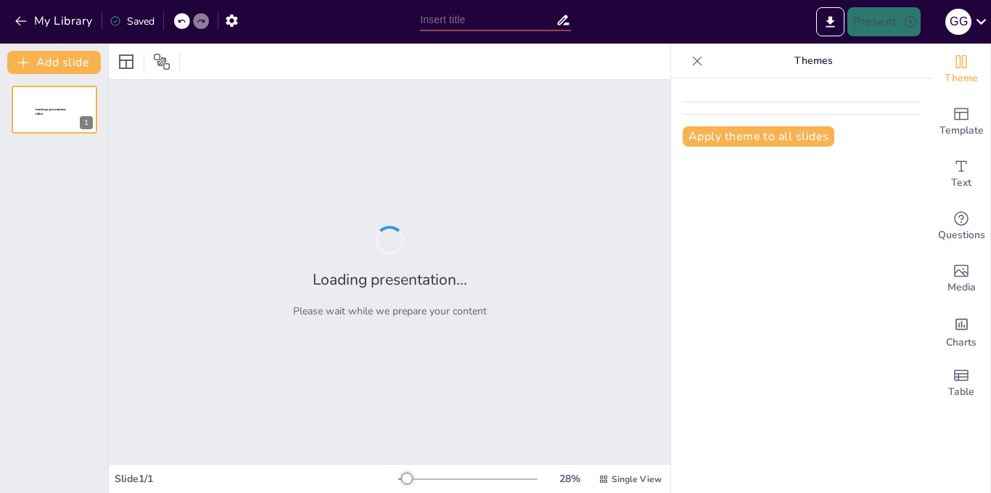
type input "Metodología del Análisis de Árbol [PERSON_NAME]: Fundamentos y Aplicaciones"
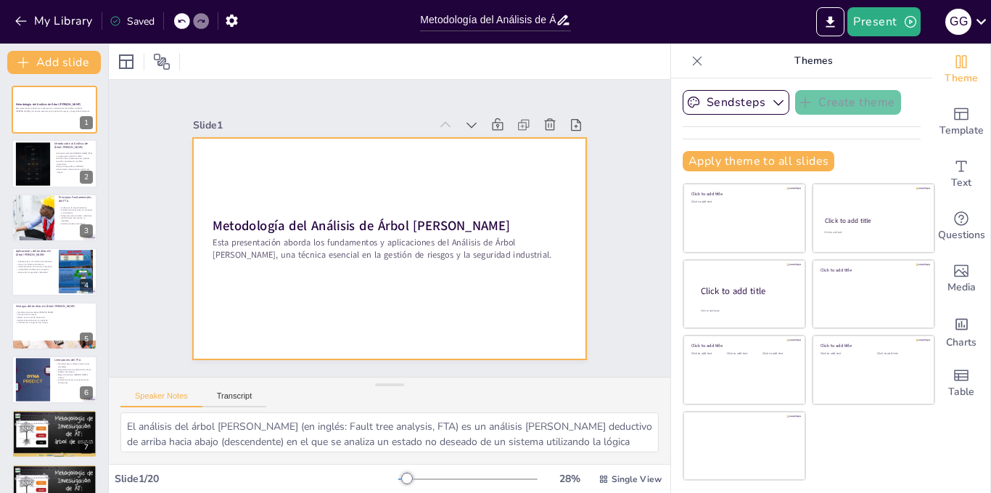
checkbox input "true"
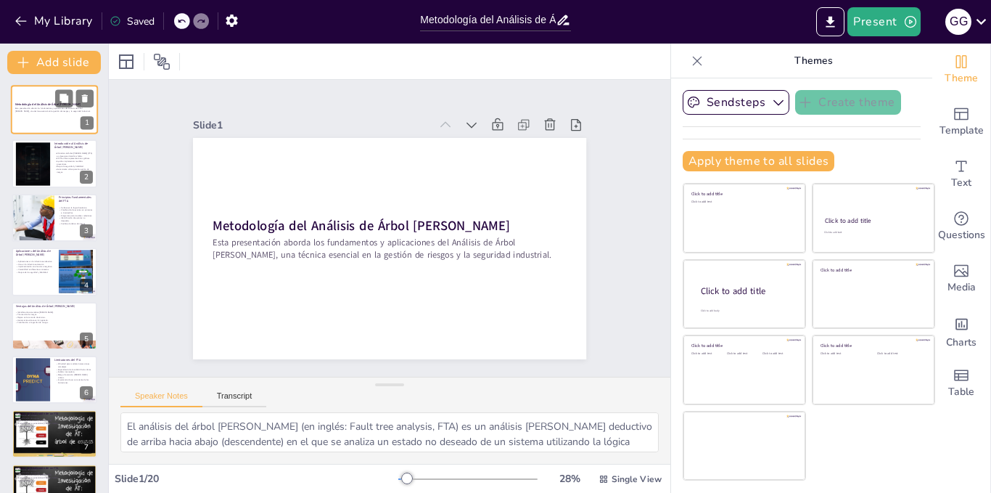
checkbox input "true"
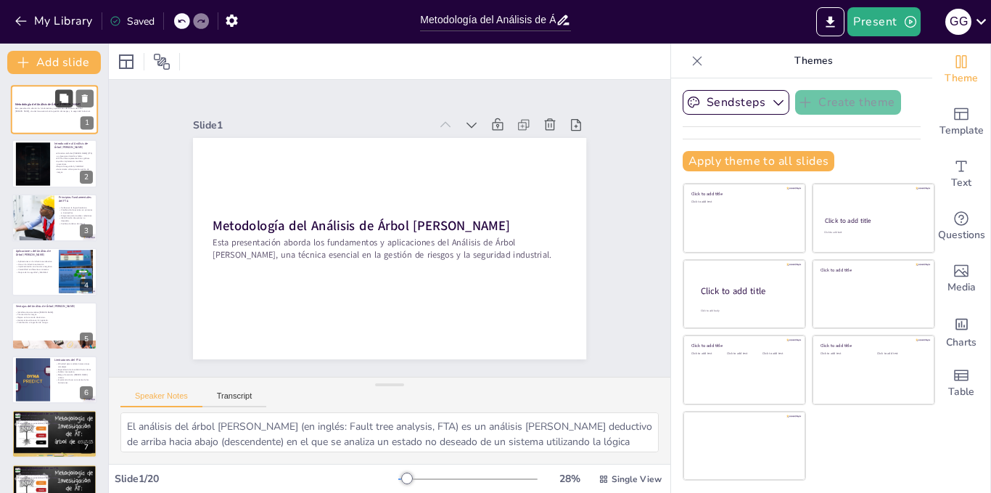
checkbox input "true"
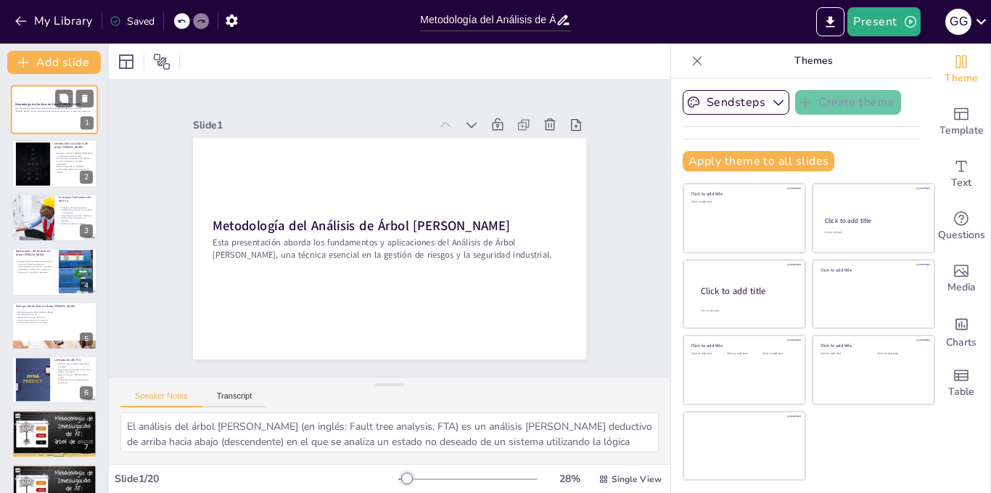
checkbox input "true"
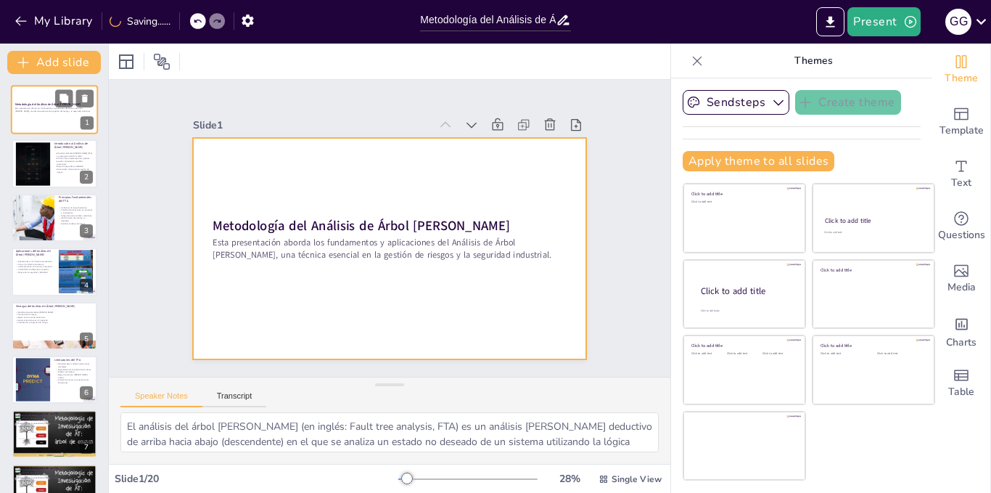
click at [46, 102] on div at bounding box center [54, 109] width 87 height 49
checkbox input "true"
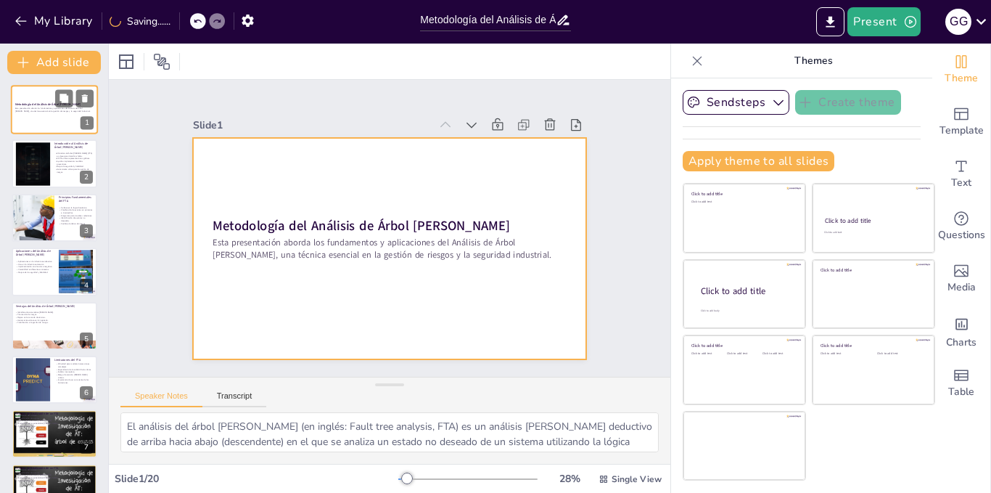
checkbox input "true"
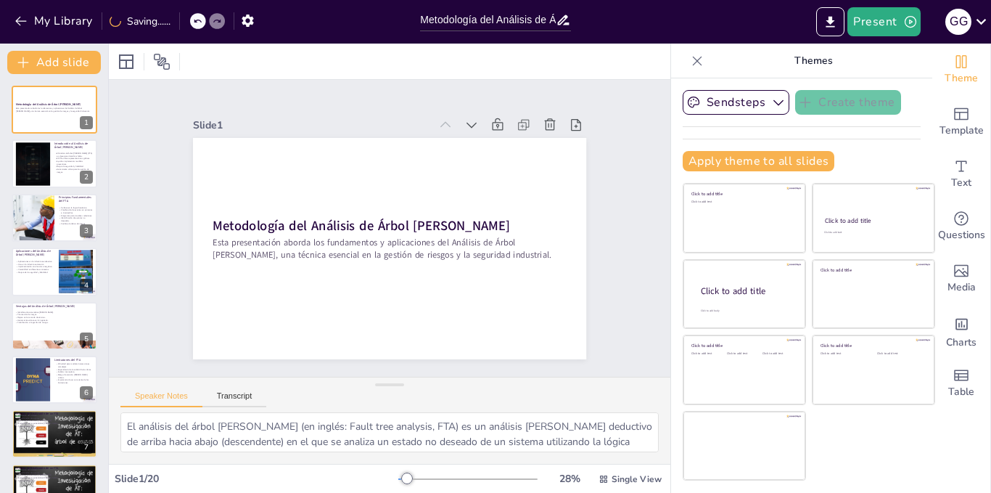
checkbox input "true"
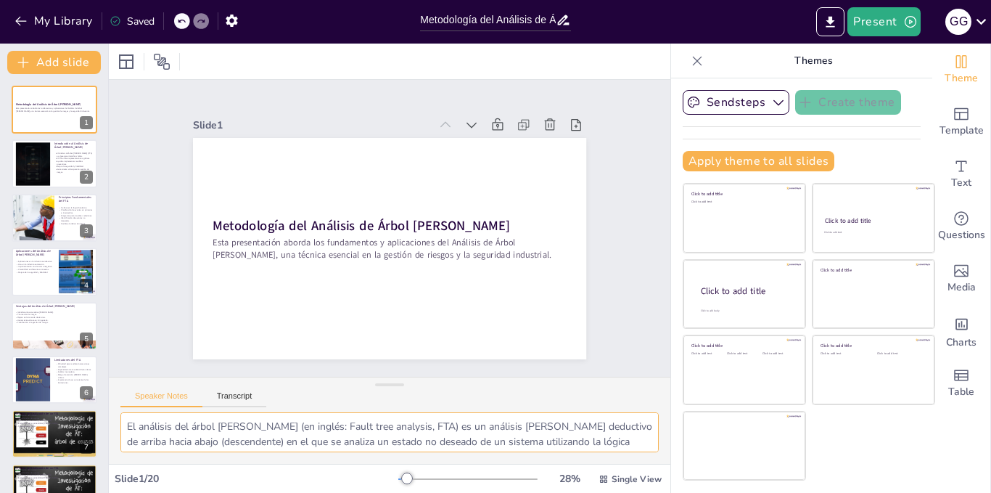
checkbox input "true"
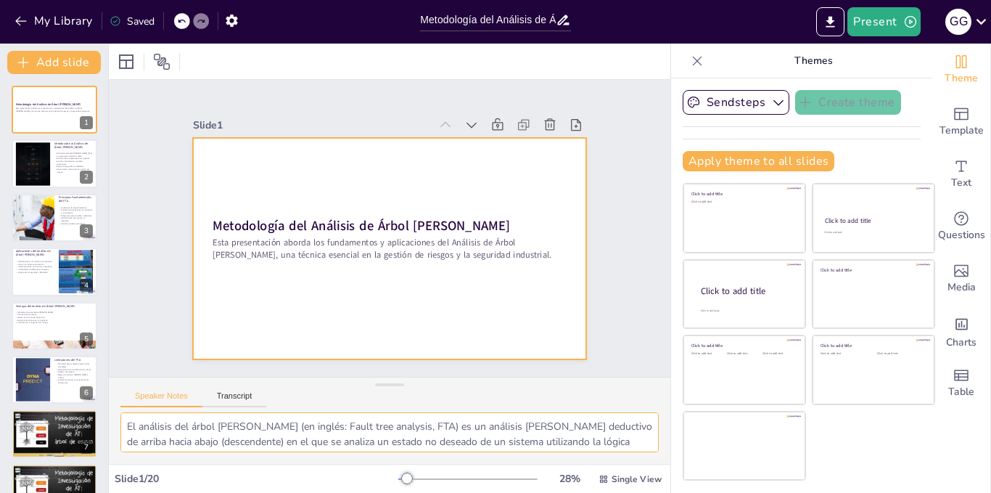
checkbox input "true"
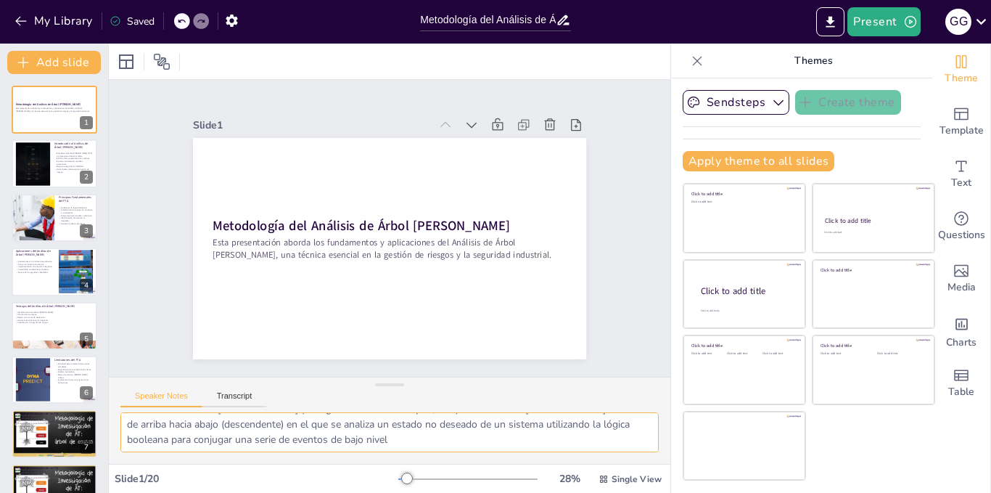
scroll to position [19, 0]
checkbox input "true"
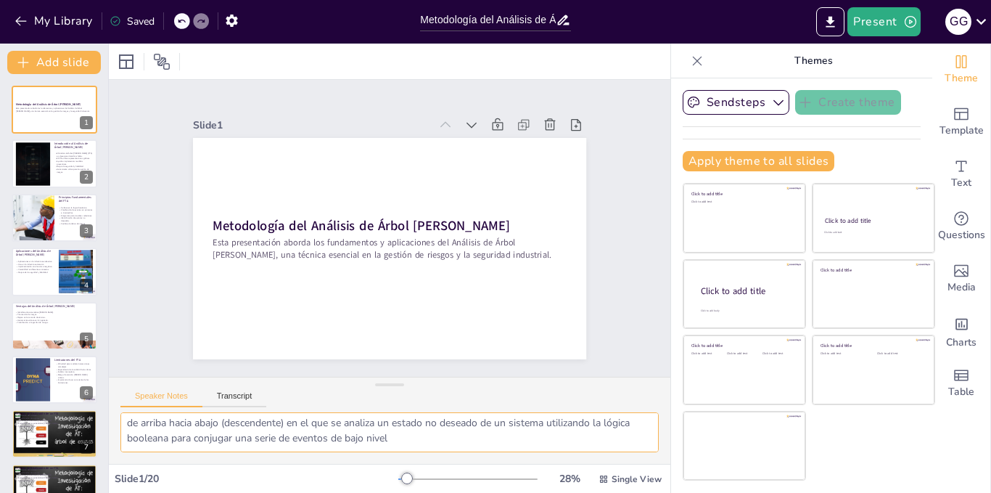
checkbox input "true"
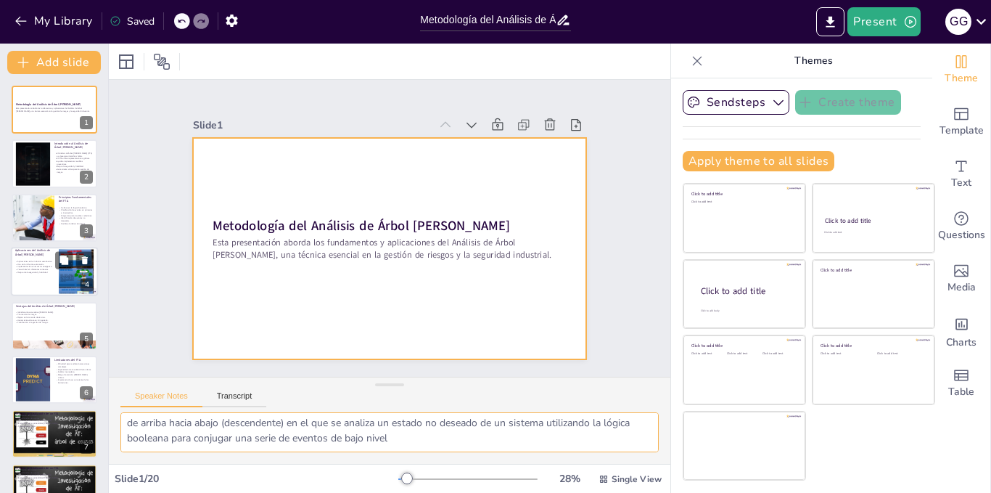
checkbox input "true"
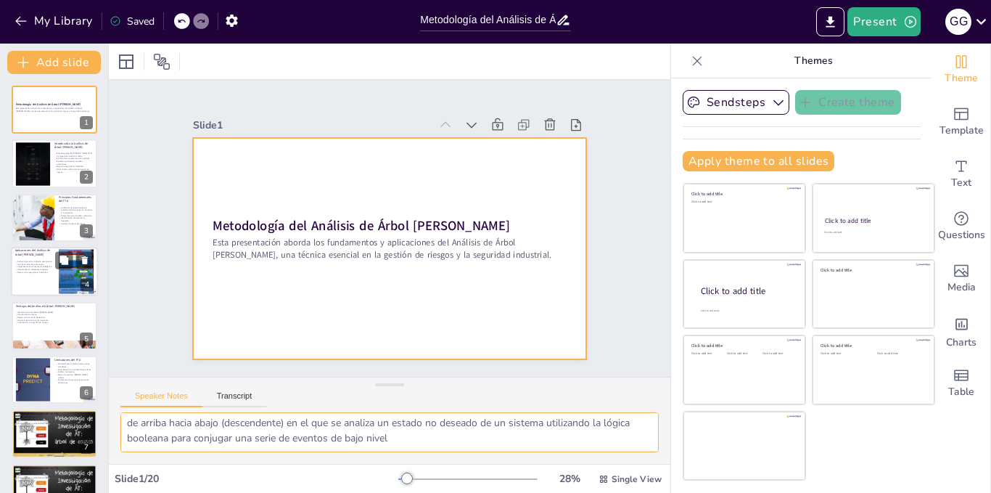
checkbox input "true"
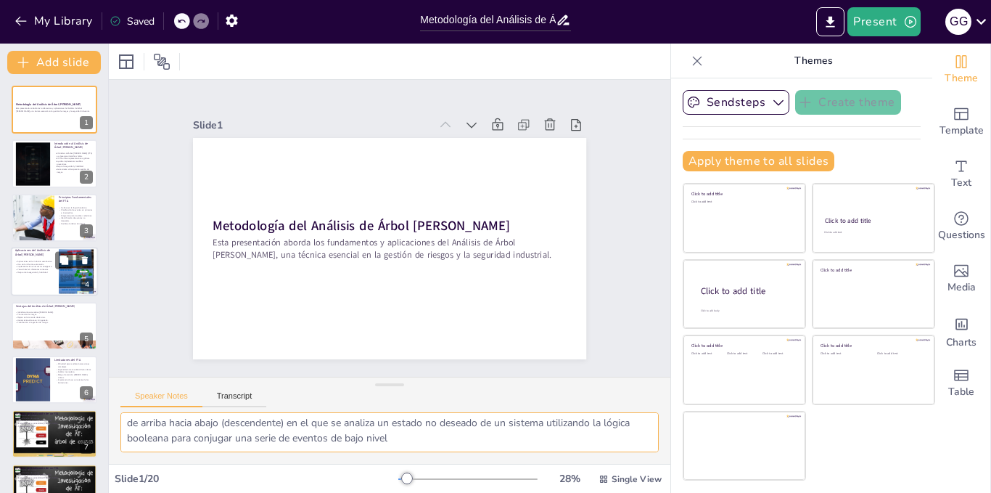
checkbox input "true"
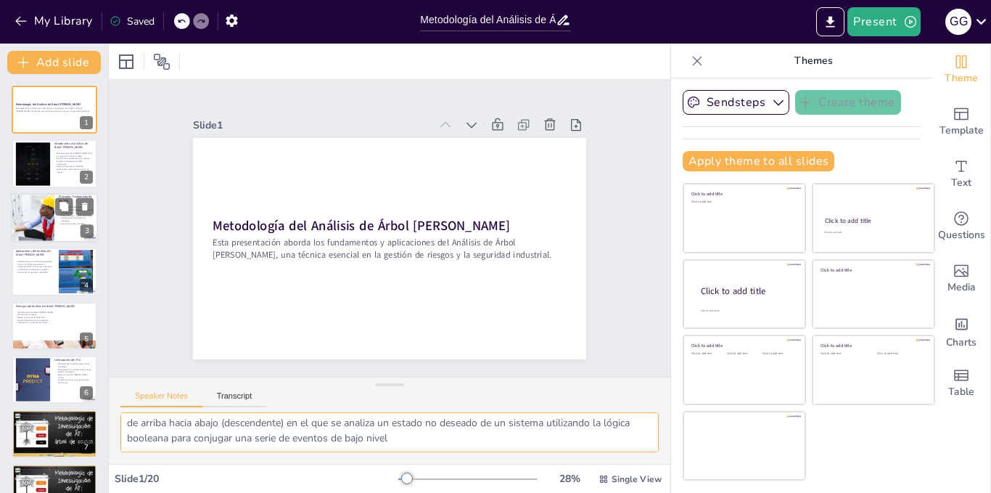
checkbox input "true"
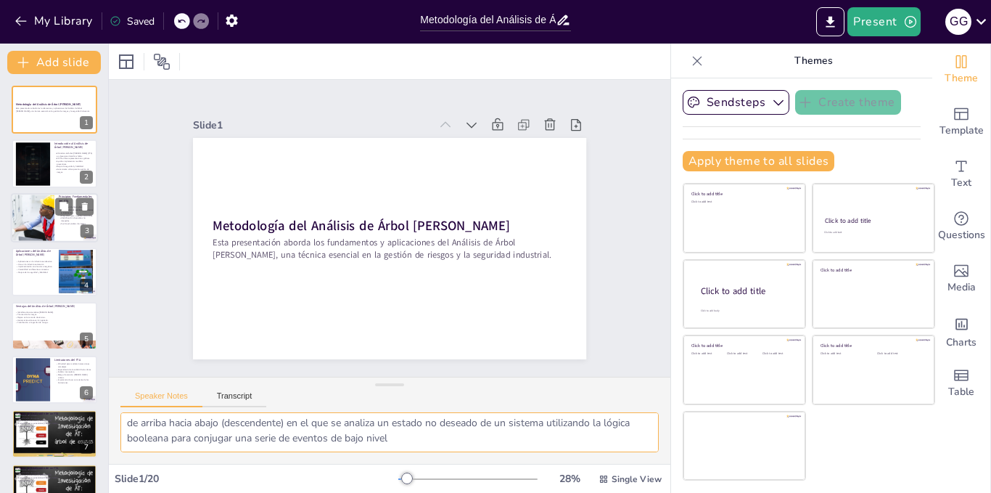
checkbox input "true"
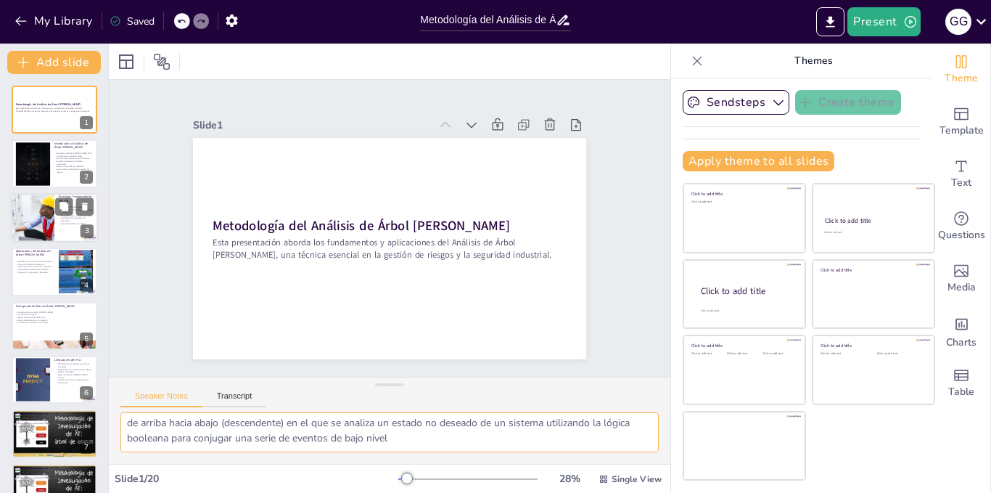
checkbox input "true"
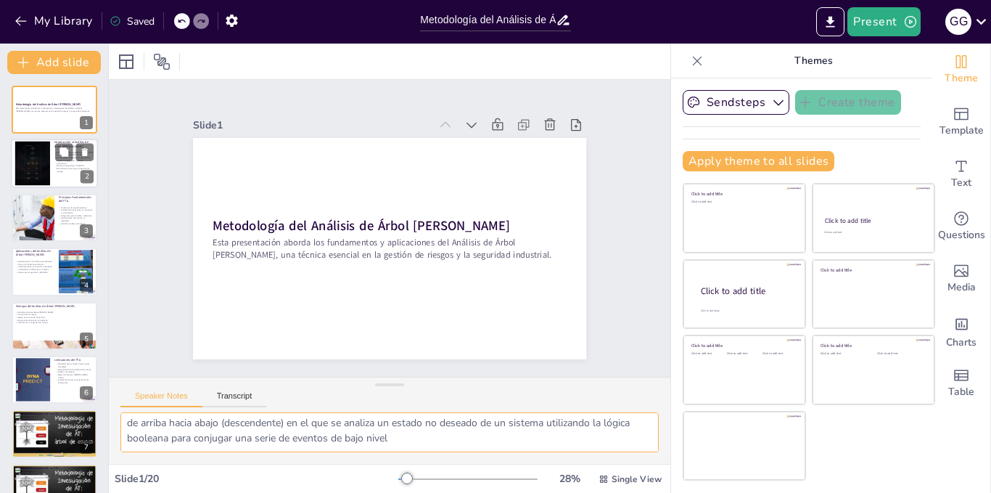
checkbox input "true"
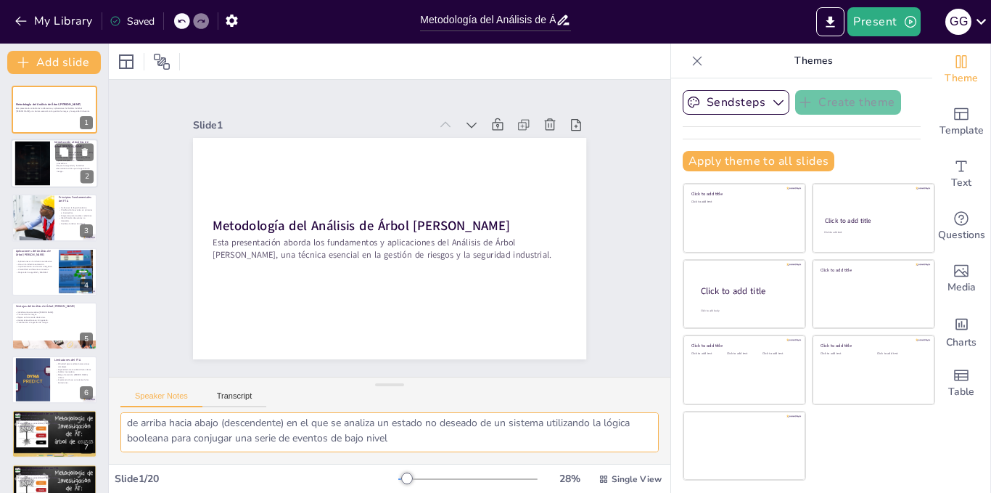
checkbox input "true"
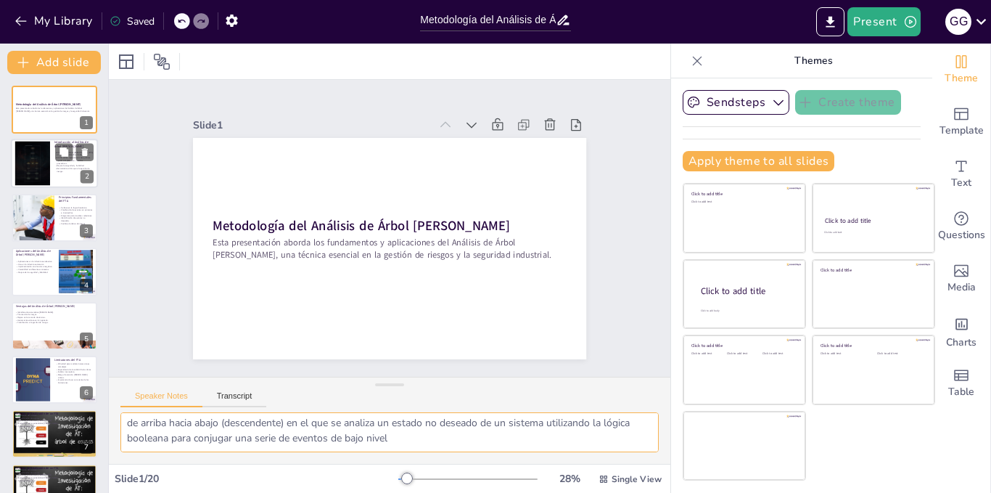
click at [44, 182] on div at bounding box center [32, 163] width 78 height 44
type textarea "El Análisis de Árbol [PERSON_NAME], o FTA, es fundamental en la ingeniería y la…"
checkbox input "true"
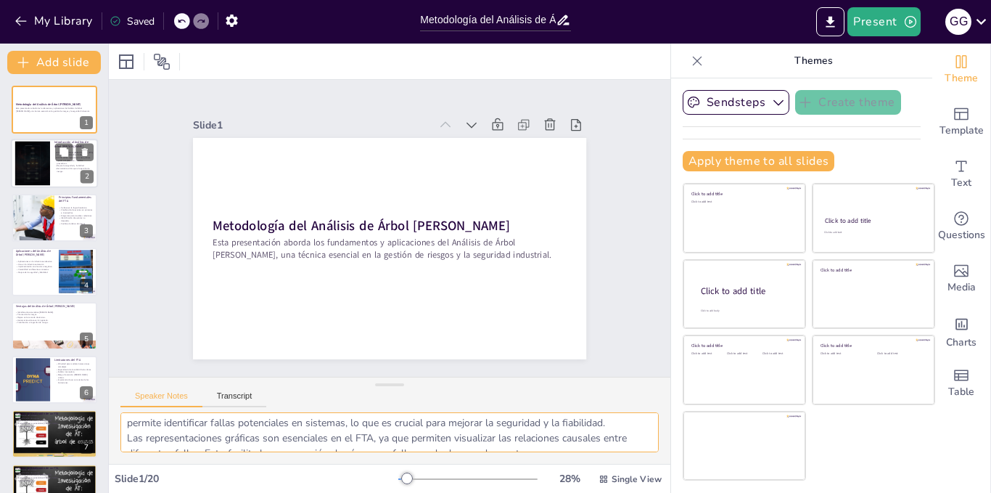
checkbox input "true"
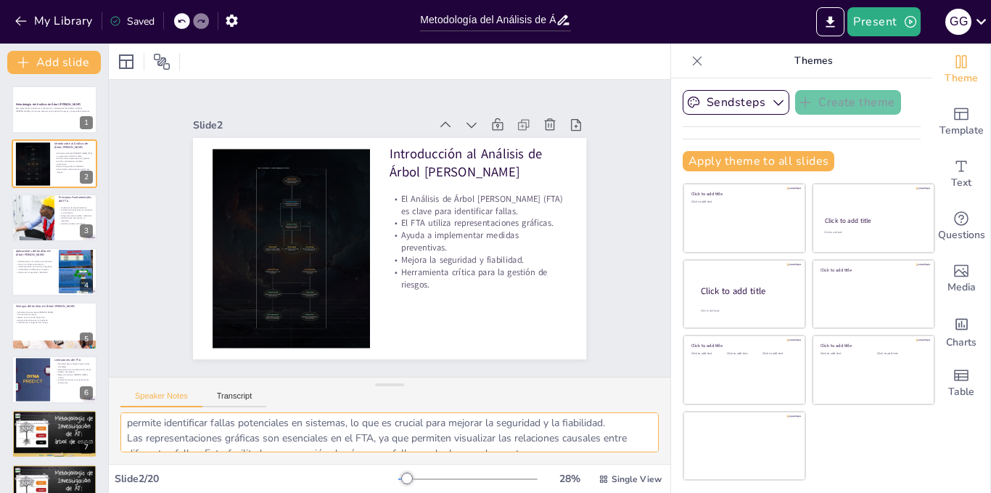
checkbox input "true"
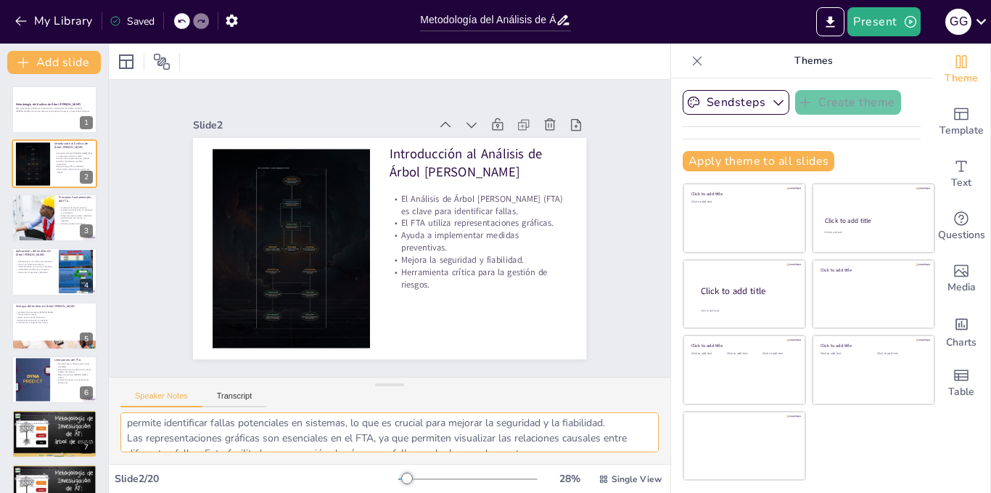
checkbox input "true"
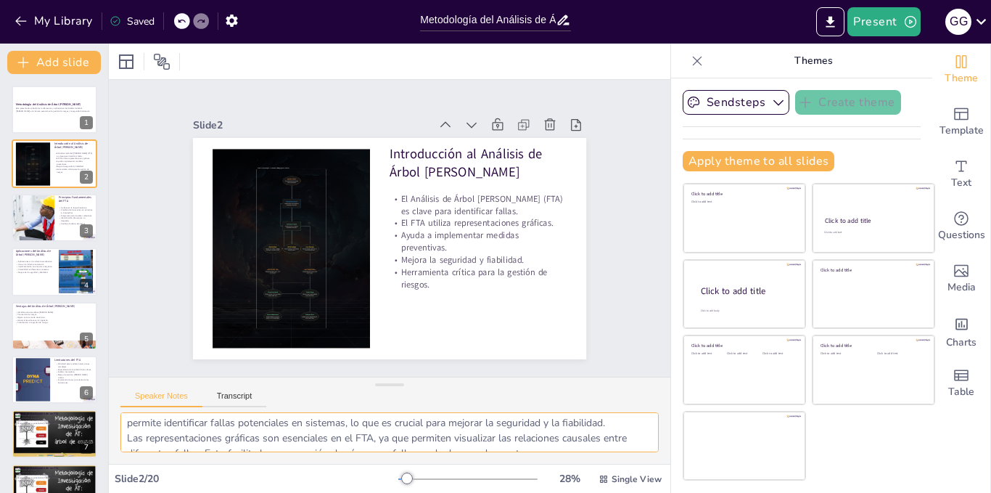
checkbox input "true"
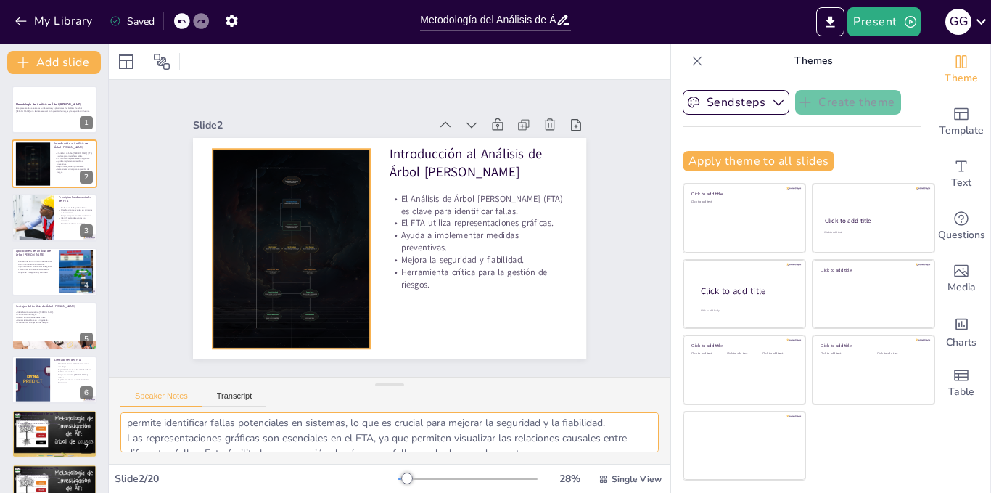
checkbox input "true"
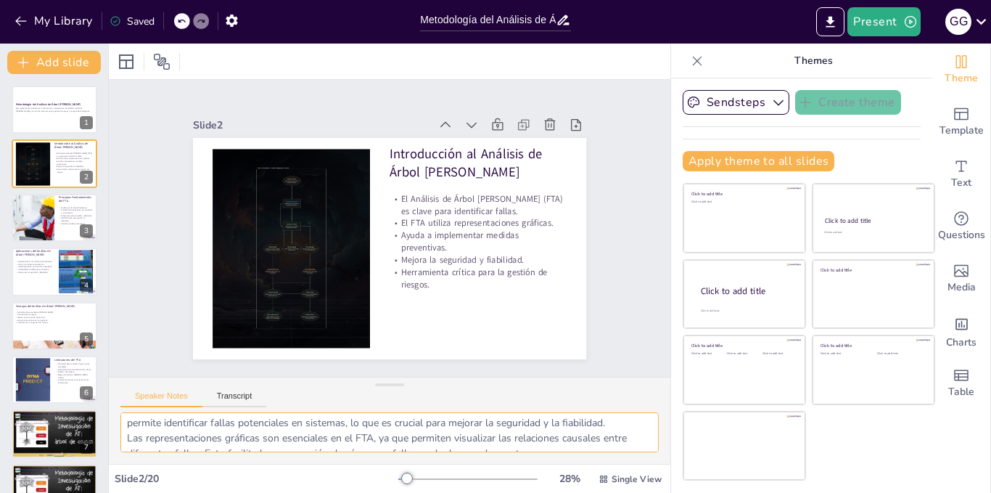
checkbox input "true"
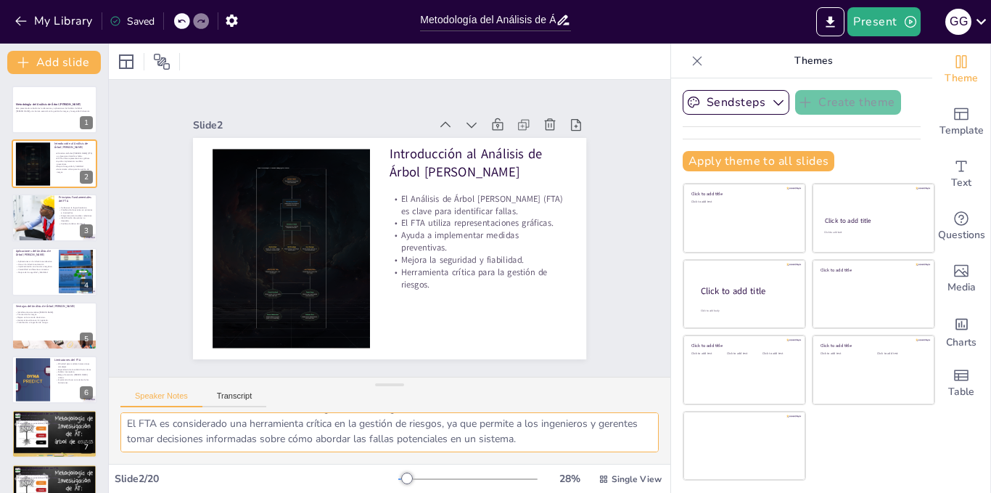
scroll to position [126, 0]
checkbox input "true"
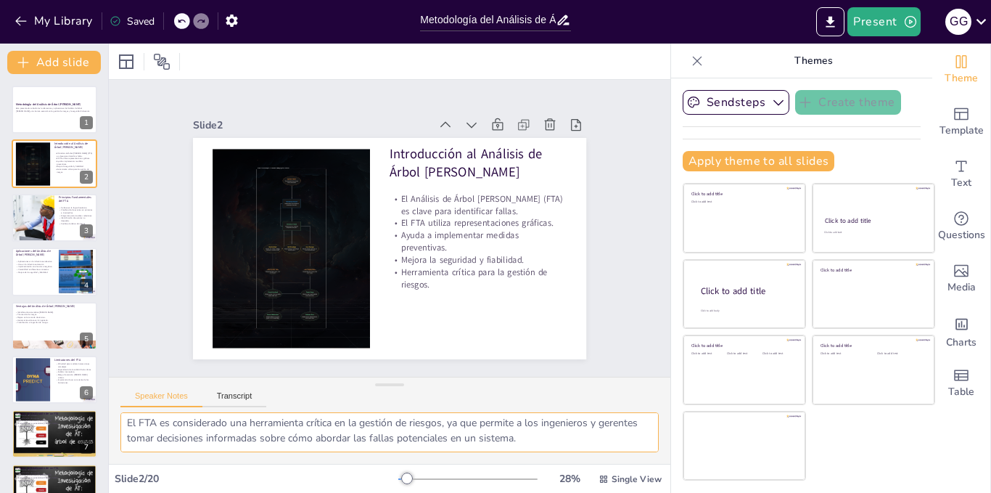
checkbox input "true"
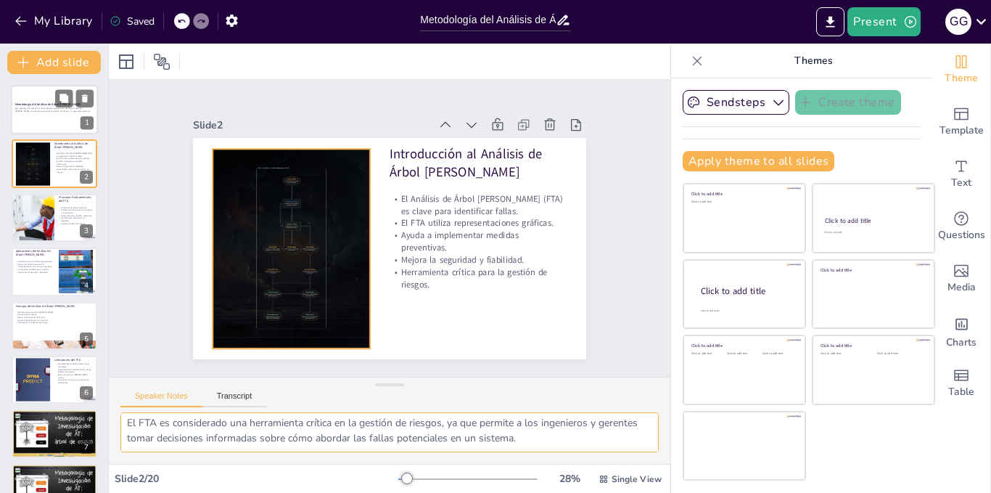
checkbox input "true"
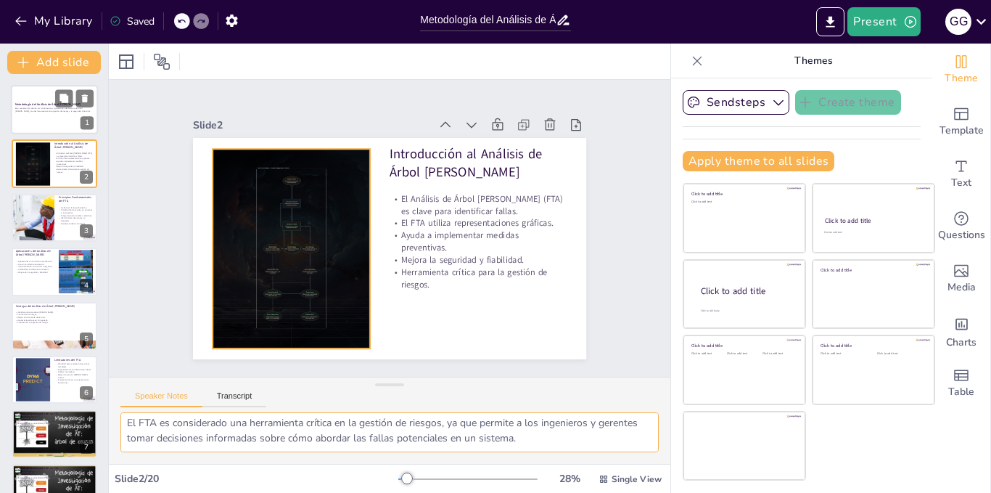
checkbox input "true"
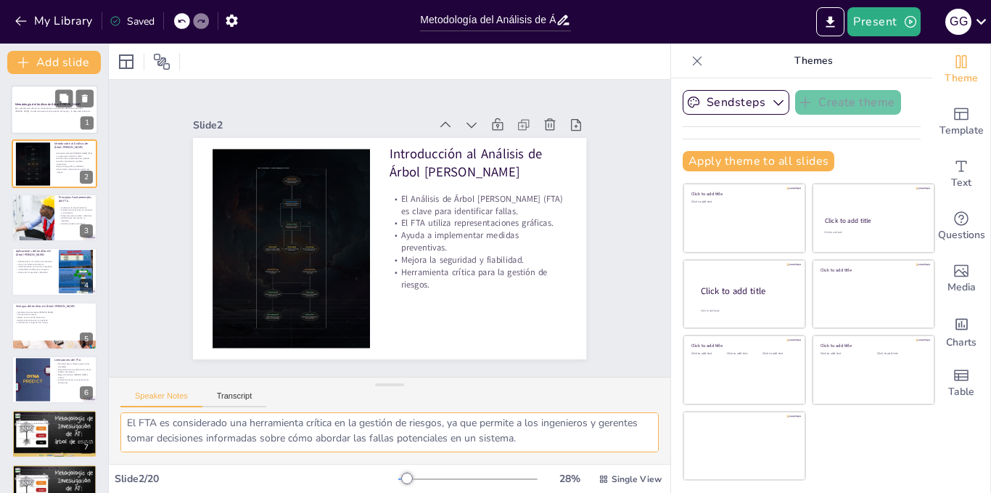
checkbox input "true"
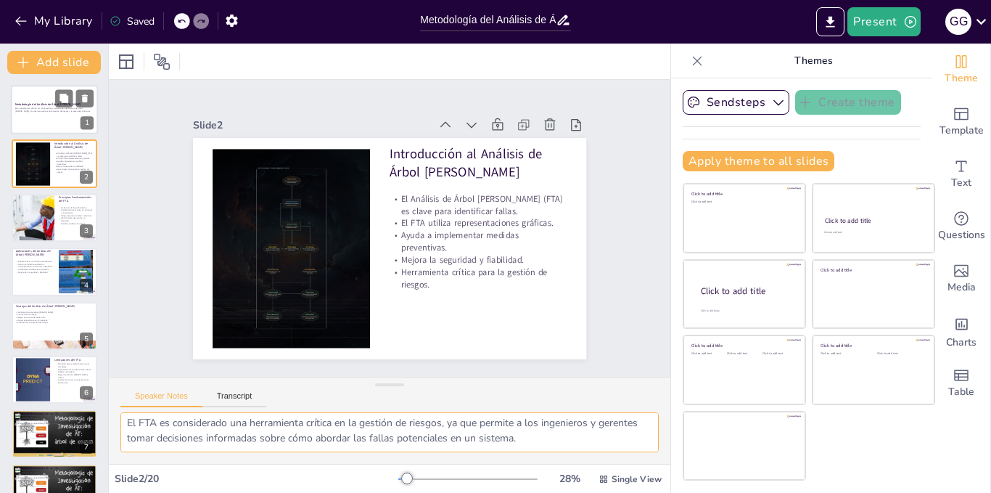
click at [40, 104] on strong "Metodología del Análisis de Árbol [PERSON_NAME]" at bounding box center [48, 104] width 66 height 4
type textarea "El análisis del árbol [PERSON_NAME] (en inglés: Fault tree analysis, FTA) es un…"
checkbox input "true"
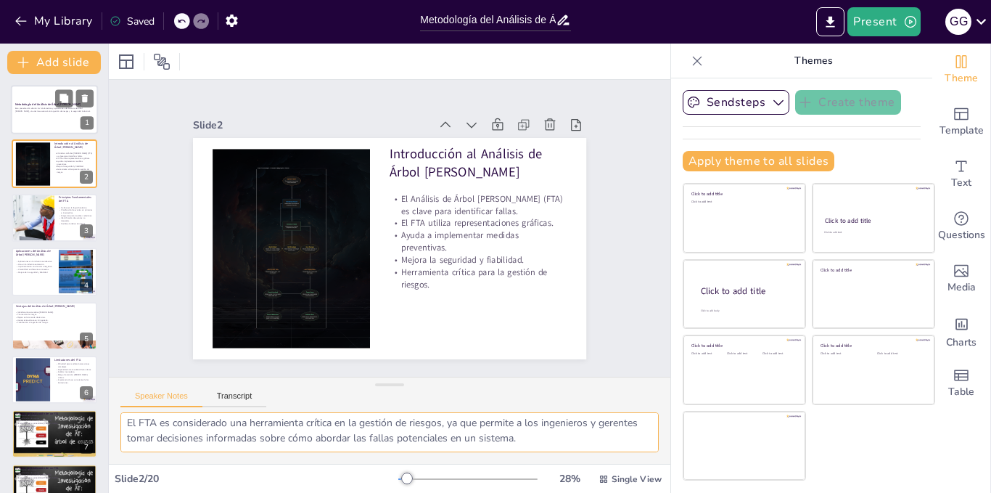
checkbox input "true"
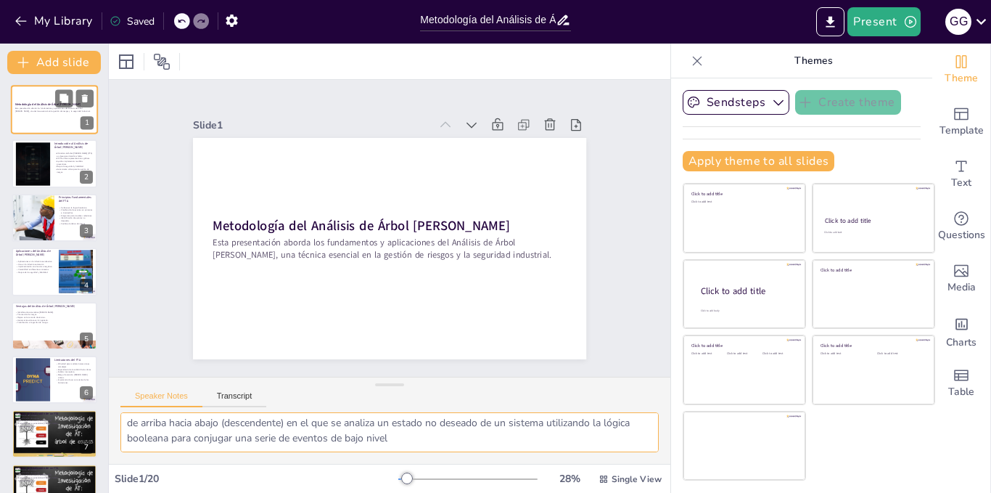
scroll to position [19, 0]
checkbox input "true"
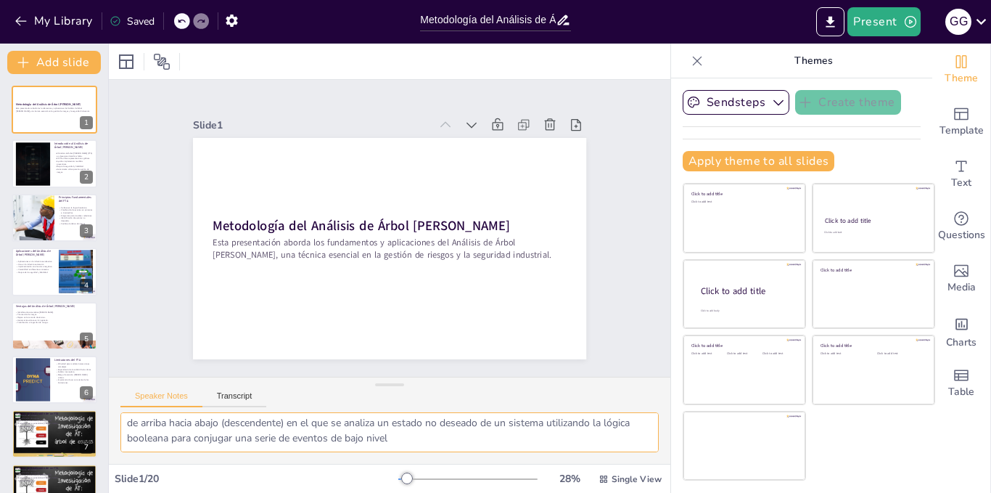
checkbox input "true"
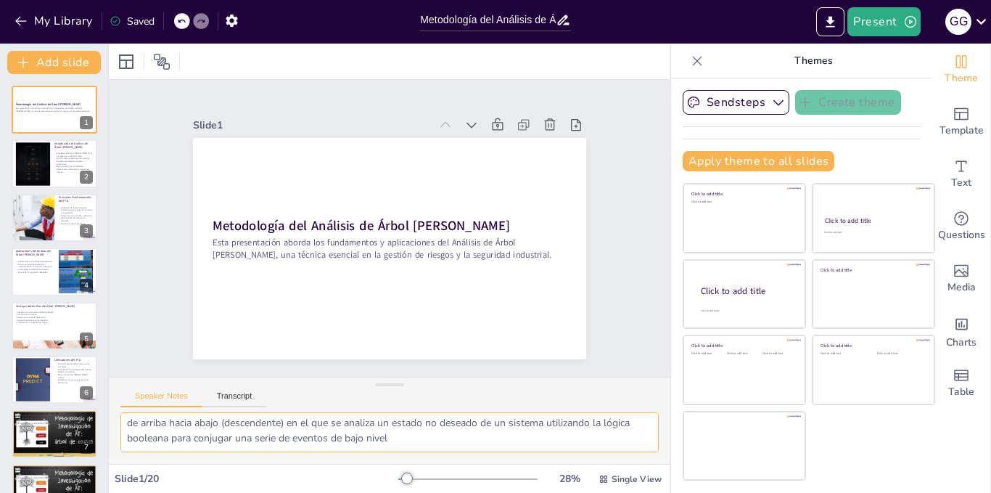
checkbox input "true"
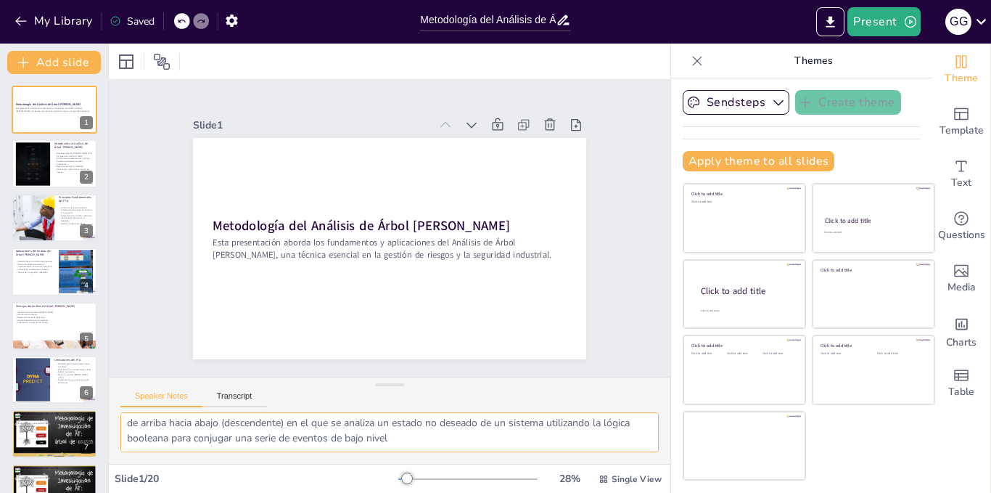
checkbox input "true"
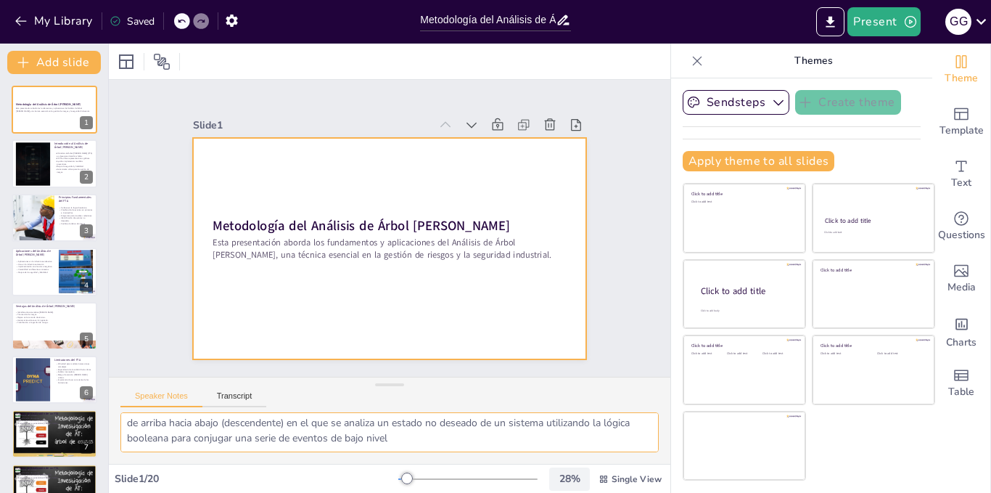
checkbox input "true"
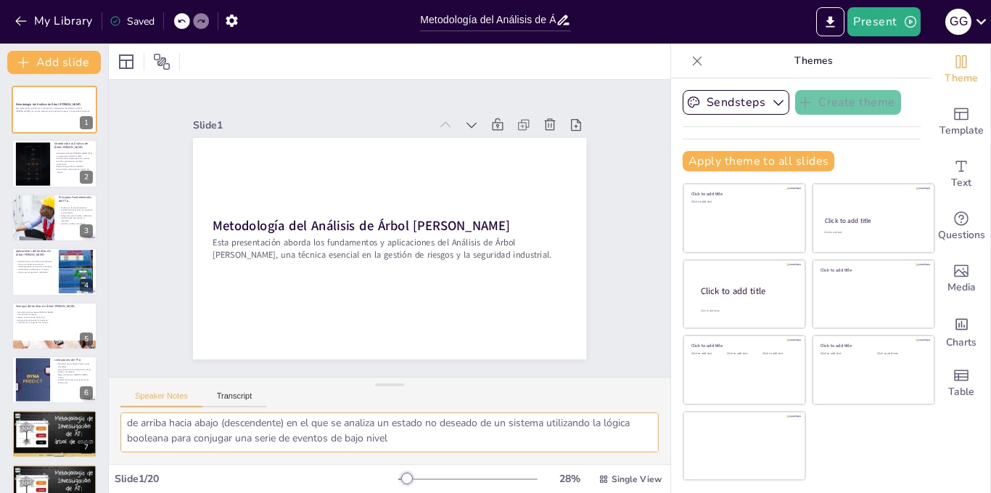
checkbox input "true"
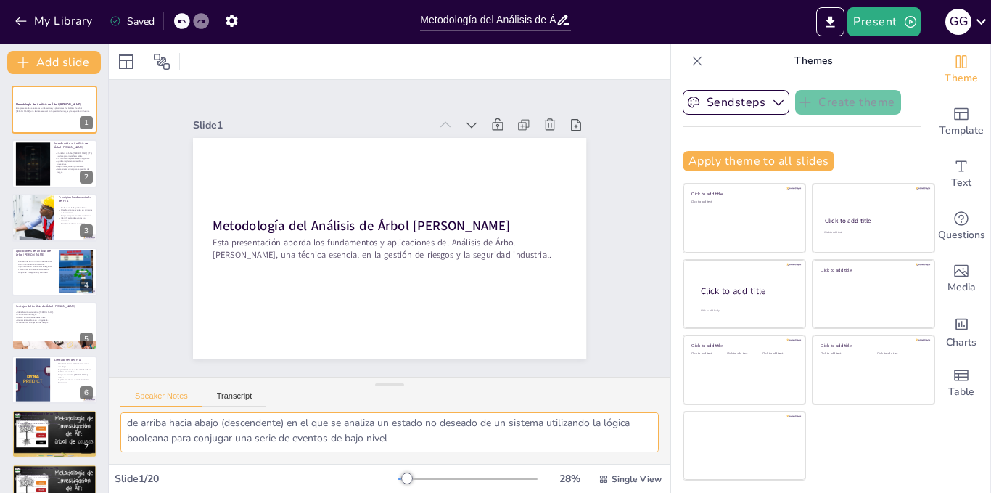
checkbox input "true"
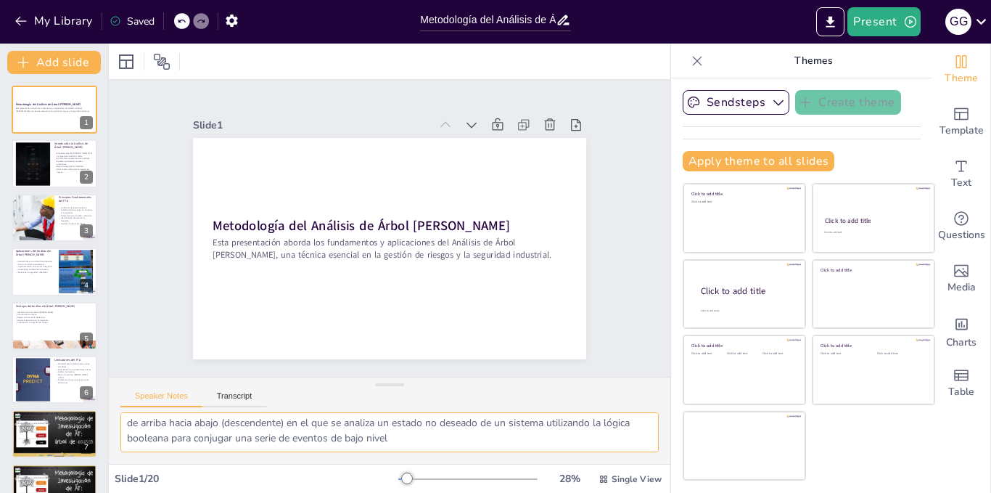
checkbox input "true"
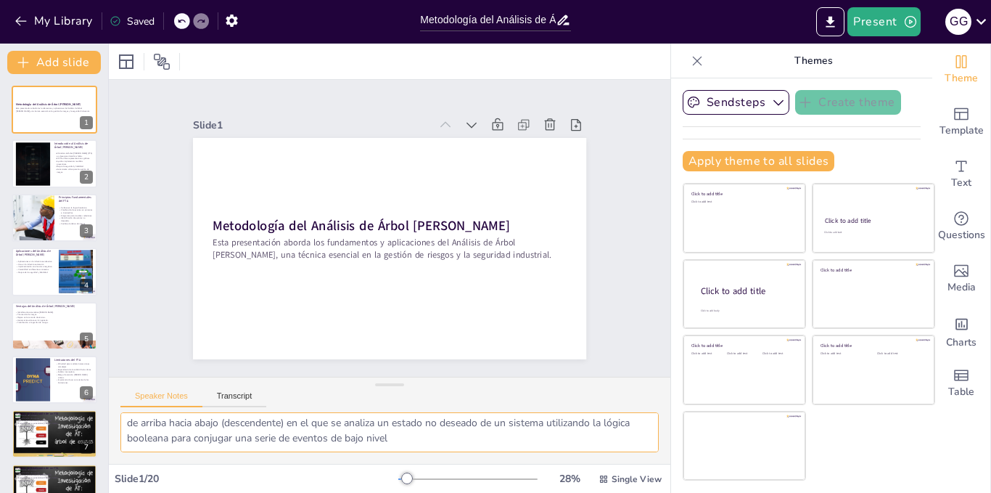
checkbox input "true"
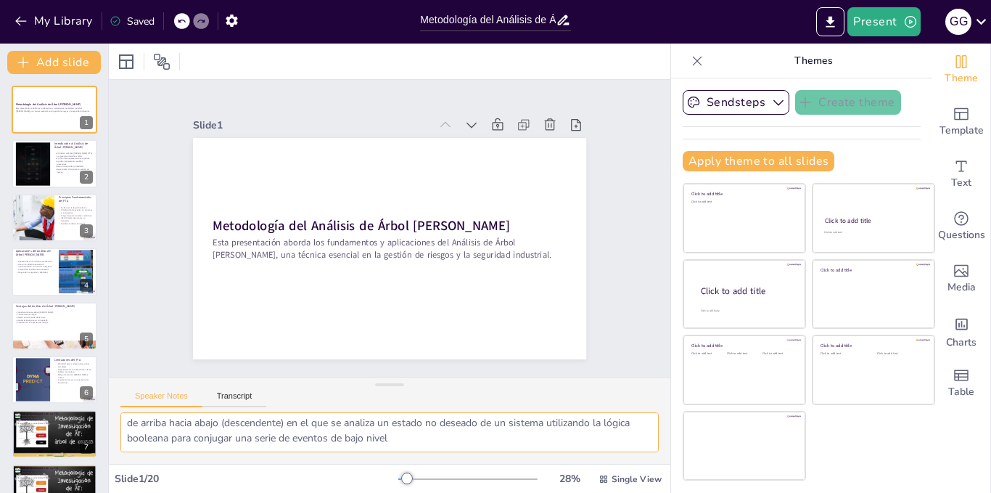
scroll to position [0, 0]
drag, startPoint x: 393, startPoint y: 441, endPoint x: 128, endPoint y: 422, distance: 266.3
click at [128, 422] on textarea "El análisis del árbol [PERSON_NAME] (en inglés: Fault tree analysis, FTA) es un…" at bounding box center [389, 432] width 538 height 40
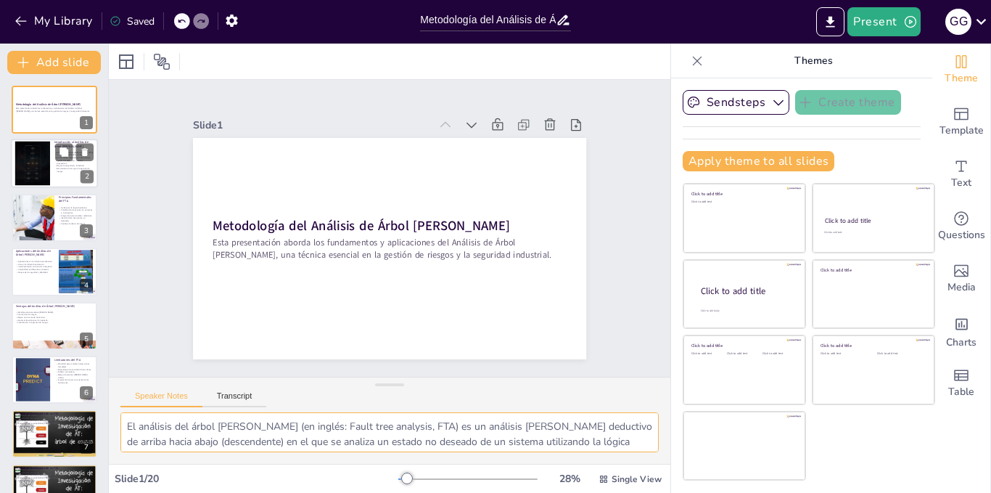
checkbox input "true"
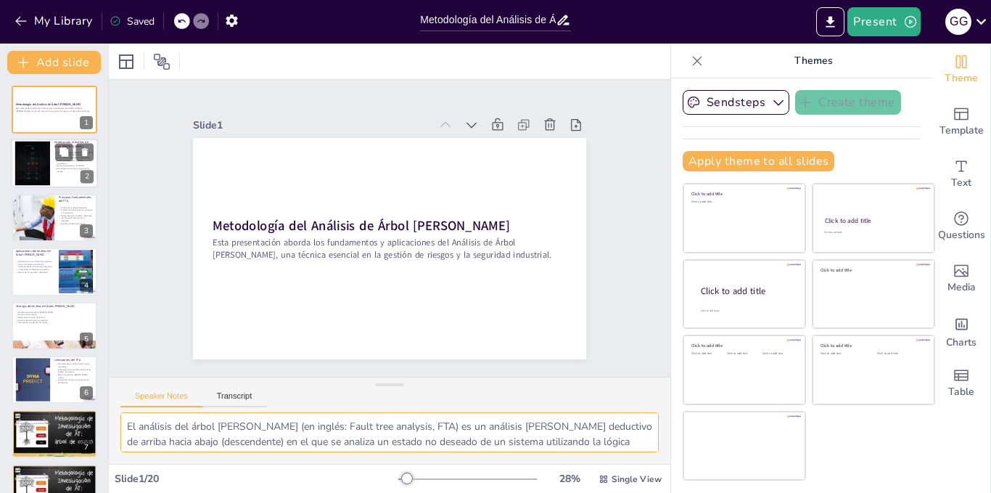
checkbox input "true"
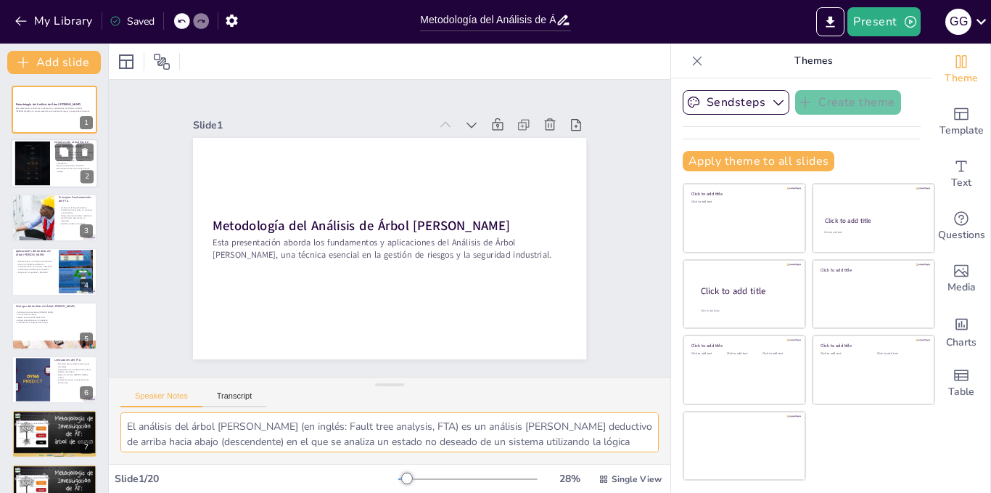
checkbox input "true"
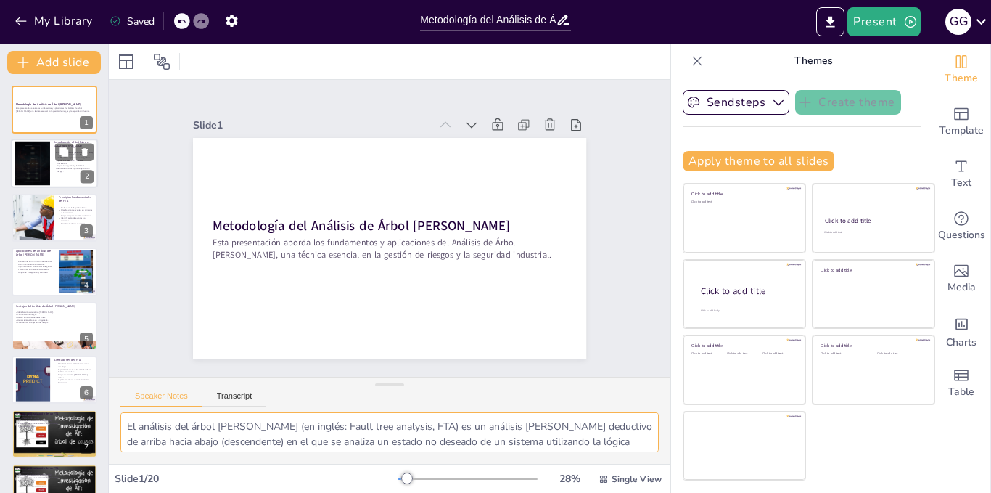
click at [52, 155] on div at bounding box center [54, 163] width 87 height 49
type textarea "El Análisis de Árbol [PERSON_NAME], o FTA, es fundamental en la ingeniería y la…"
checkbox input "true"
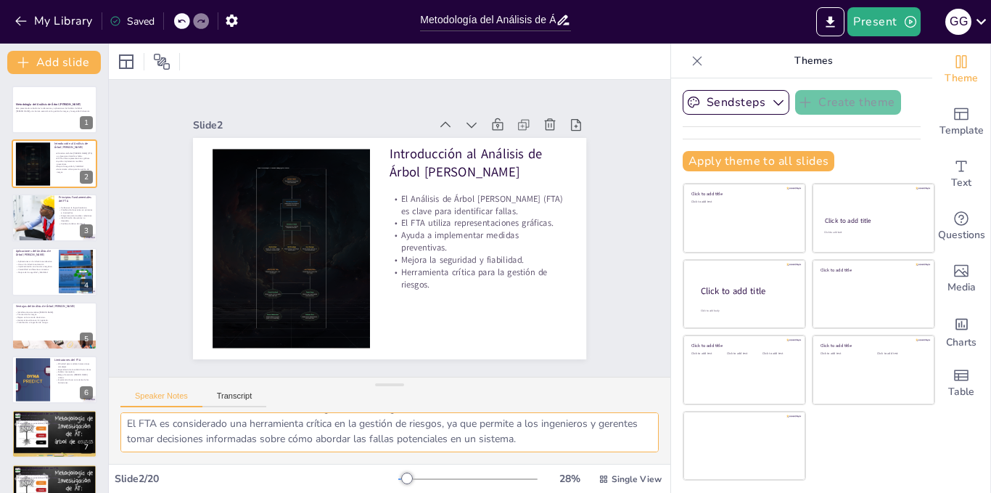
scroll to position [126, 0]
drag, startPoint x: 122, startPoint y: 422, endPoint x: 560, endPoint y: 445, distance: 438.9
click at [560, 445] on textarea "El Análisis de Árbol [PERSON_NAME], o FTA, es fundamental en la ingeniería y la…" at bounding box center [389, 432] width 538 height 40
click at [59, 219] on p "Identificación de eventos no deseados." at bounding box center [76, 219] width 35 height 5
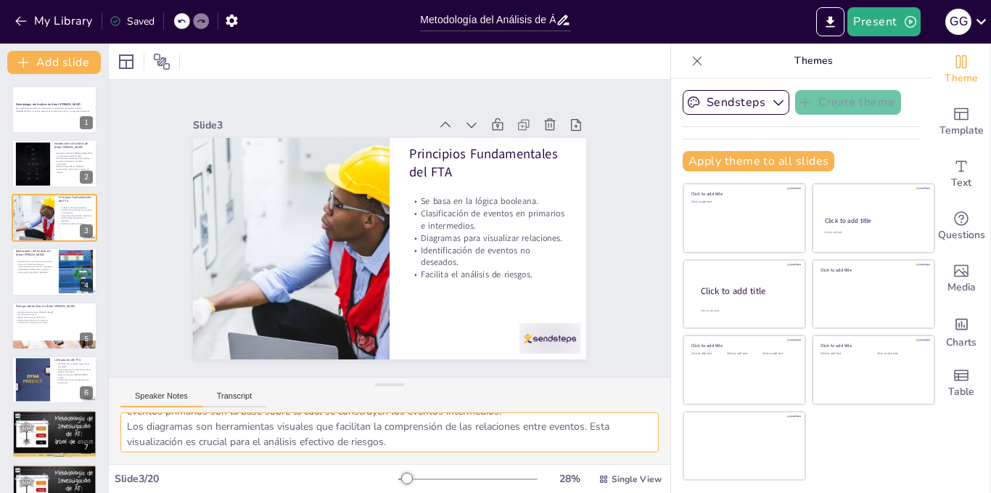
scroll to position [0, 0]
drag, startPoint x: 401, startPoint y: 441, endPoint x: 125, endPoint y: 423, distance: 277.0
click at [125, 423] on textarea "La lógica booleana es fundamental en el FTA, ya que permite analizar las combin…" at bounding box center [389, 432] width 538 height 40
click at [44, 263] on p "Uso en la industria automotriz." at bounding box center [34, 264] width 39 height 3
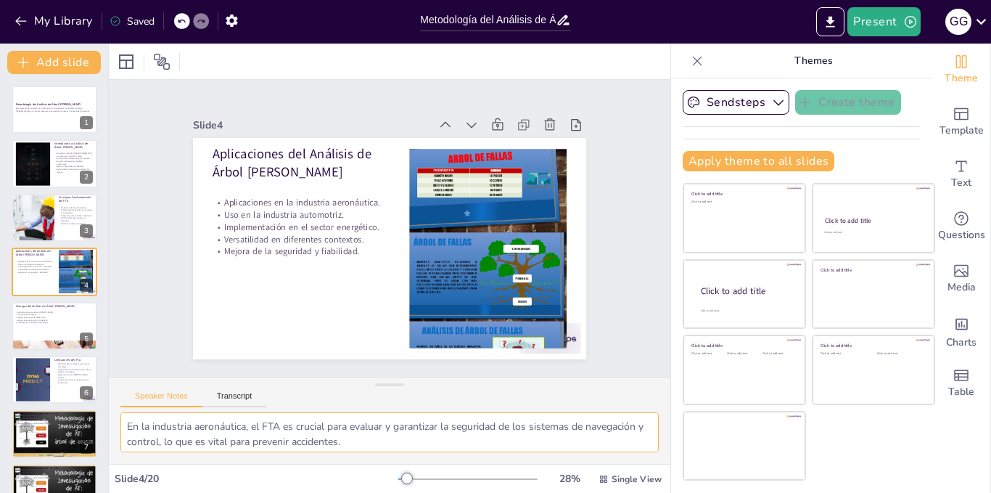
drag, startPoint x: 410, startPoint y: 445, endPoint x: 123, endPoint y: 412, distance: 289.2
click at [123, 412] on textarea "En la industria aeronáutica, el FTA es crucial para evaluar y garantizar la seg…" at bounding box center [389, 432] width 538 height 40
drag, startPoint x: 364, startPoint y: 437, endPoint x: 116, endPoint y: 403, distance: 250.4
click at [116, 403] on div "Speaker Notes Transcript En la industria aeronáutica, el FTA es crucial para ev…" at bounding box center [390, 420] width 562 height 87
click at [52, 317] on p "Mejora en la toma de decisiones." at bounding box center [54, 317] width 78 height 3
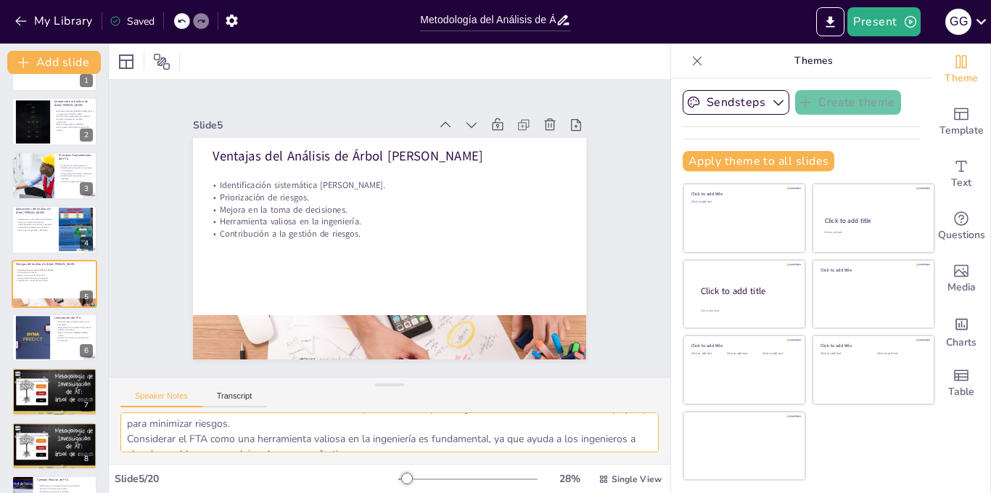
scroll to position [126, 0]
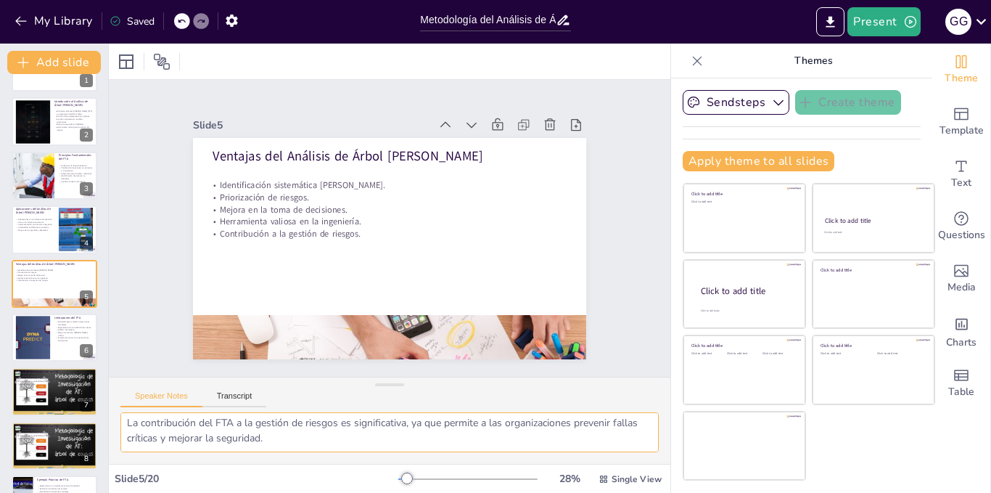
drag, startPoint x: 123, startPoint y: 419, endPoint x: 294, endPoint y: 440, distance: 171.8
click at [294, 440] on textarea "La identificación sistemática [PERSON_NAME] es una de las principales ventajas …" at bounding box center [389, 432] width 538 height 40
click at [39, 346] on div at bounding box center [32, 338] width 78 height 44
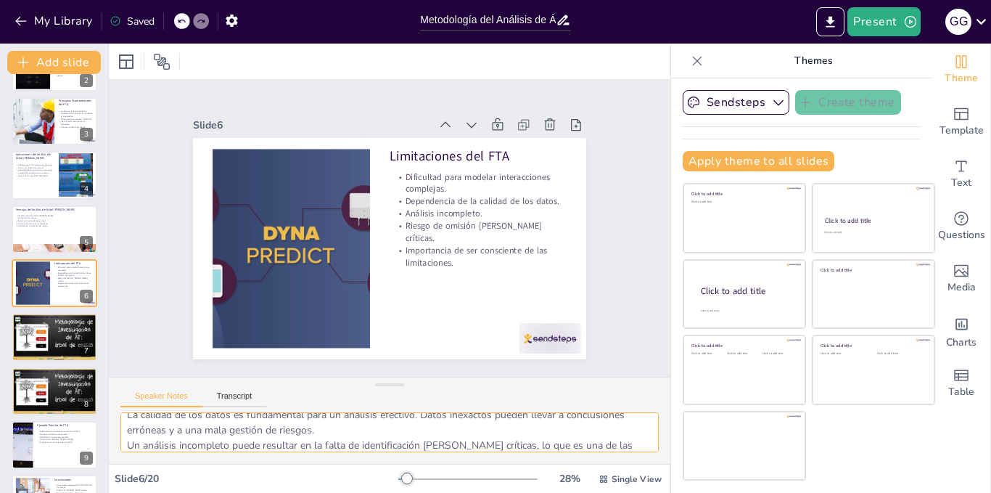
scroll to position [30, 0]
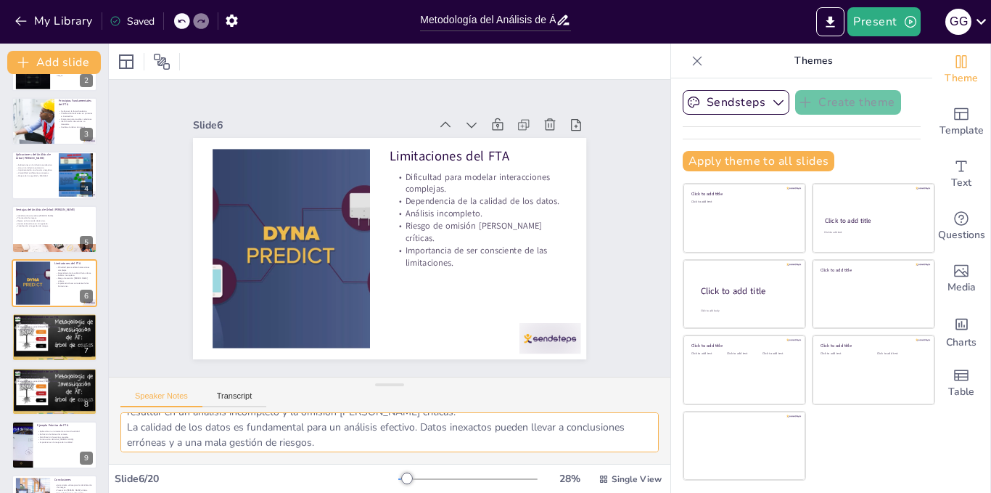
drag, startPoint x: 124, startPoint y: 420, endPoint x: 178, endPoint y: 431, distance: 54.8
click at [178, 431] on textarea "La dificultad para modelar interacciones complejas entre fallas es una limitaci…" at bounding box center [389, 432] width 538 height 40
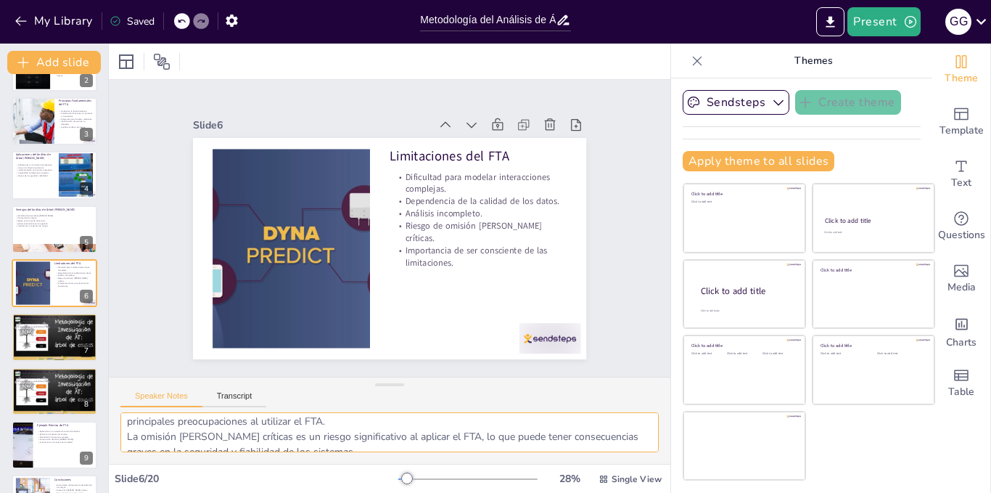
scroll to position [126, 0]
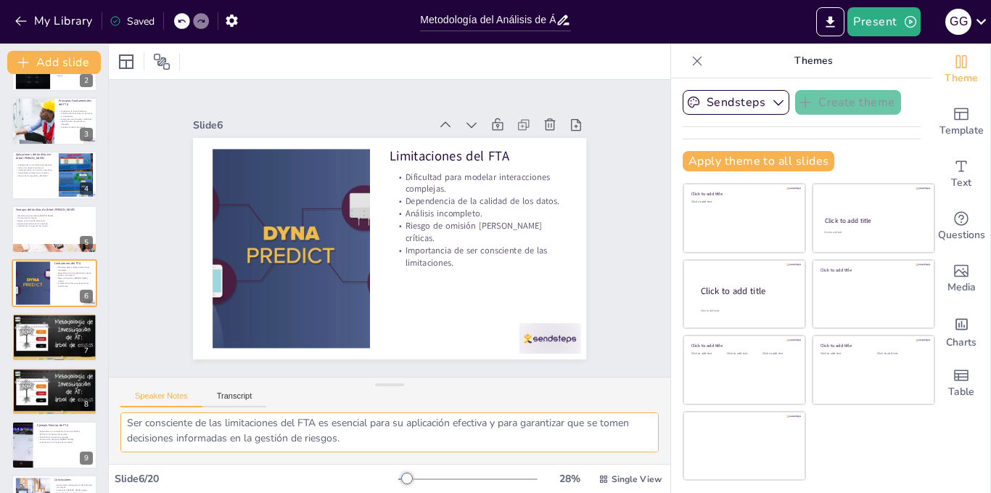
drag, startPoint x: 124, startPoint y: 423, endPoint x: 376, endPoint y: 436, distance: 252.1
click at [376, 436] on textarea "La dificultad para modelar interacciones complejas entre fallas es una limitaci…" at bounding box center [389, 432] width 538 height 40
click at [40, 338] on div at bounding box center [54, 336] width 87 height 65
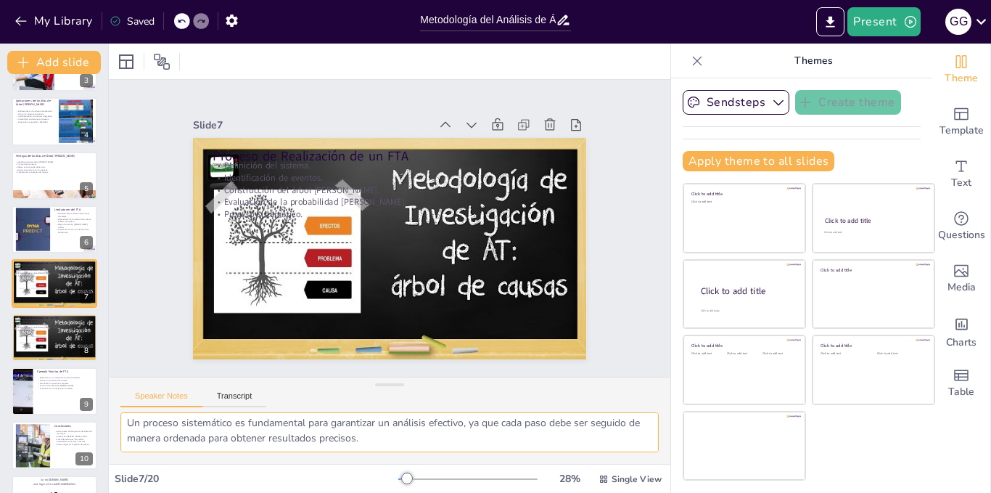
drag, startPoint x: 122, startPoint y: 422, endPoint x: 384, endPoint y: 438, distance: 262.4
click at [384, 438] on textarea "La definición del sistema es crucial, ya que establece los límites y el alcance…" at bounding box center [389, 432] width 538 height 40
click at [40, 343] on div at bounding box center [54, 337] width 87 height 65
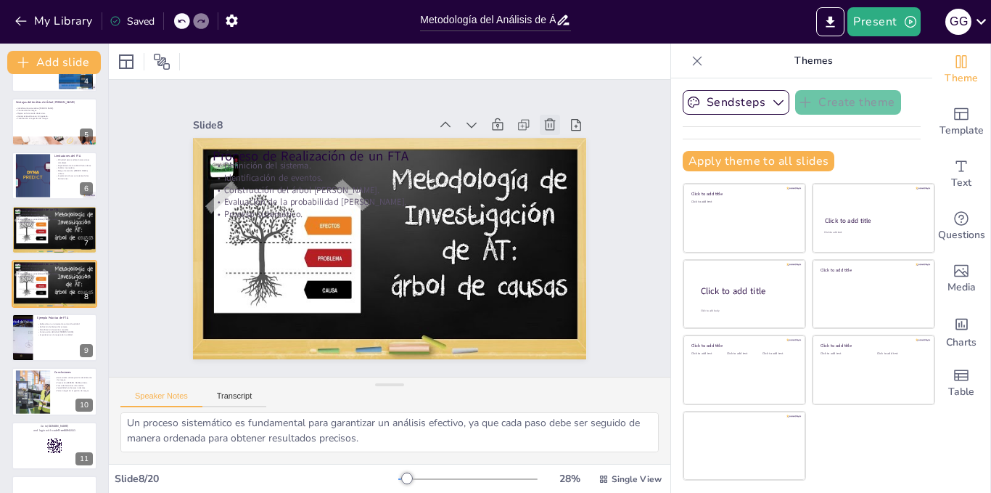
click at [570, 229] on icon at bounding box center [580, 239] width 20 height 20
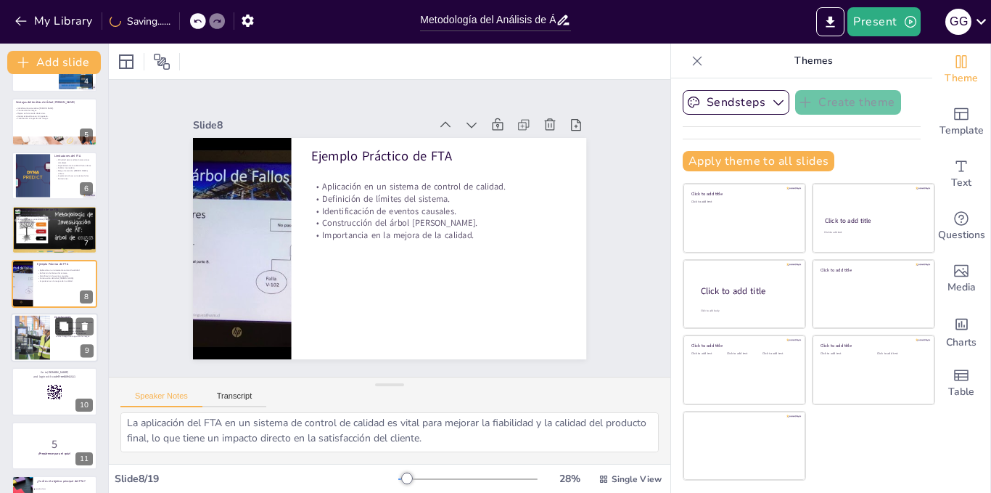
click at [57, 320] on button at bounding box center [63, 325] width 17 height 17
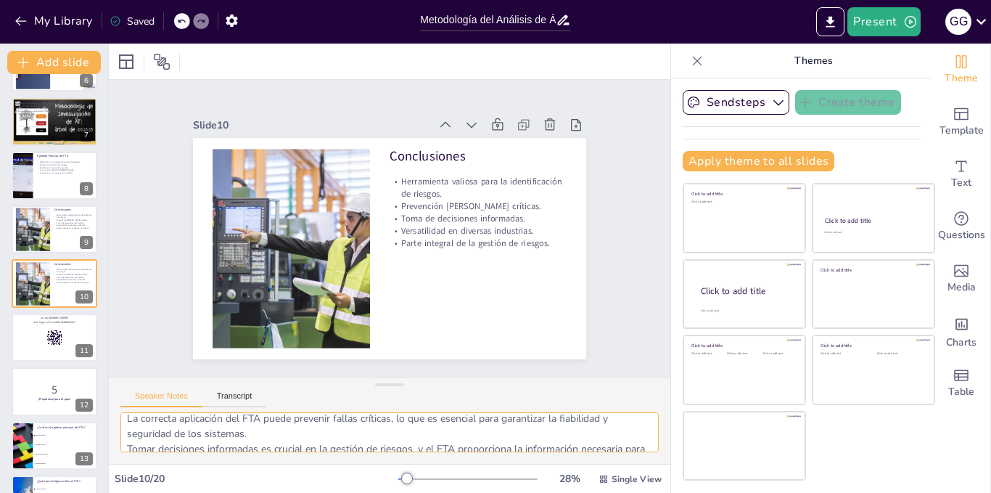
scroll to position [0, 0]
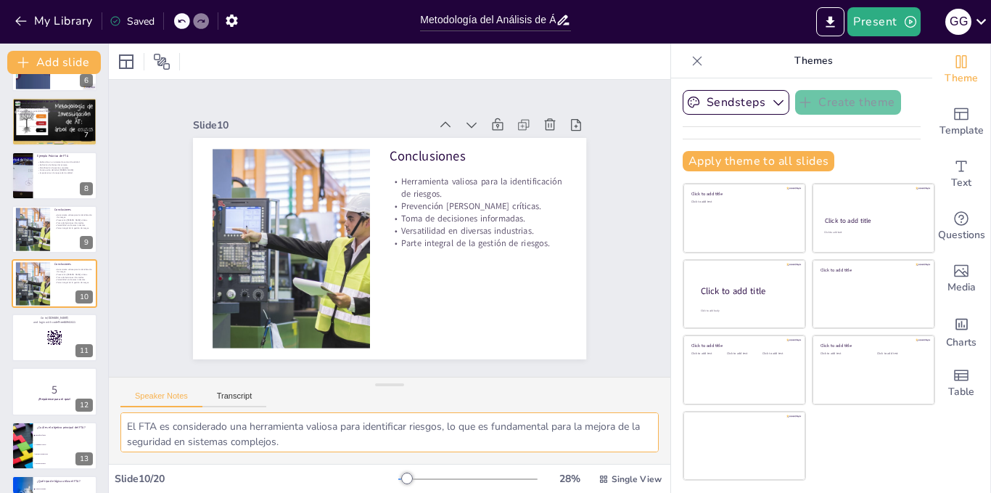
drag, startPoint x: 395, startPoint y: 437, endPoint x: 120, endPoint y: 422, distance: 275.4
click at [120, 422] on textarea "El FTA es considerado una herramienta valiosa para identificar riesgos, lo que …" at bounding box center [389, 432] width 538 height 40
click at [33, 337] on div at bounding box center [54, 337] width 87 height 49
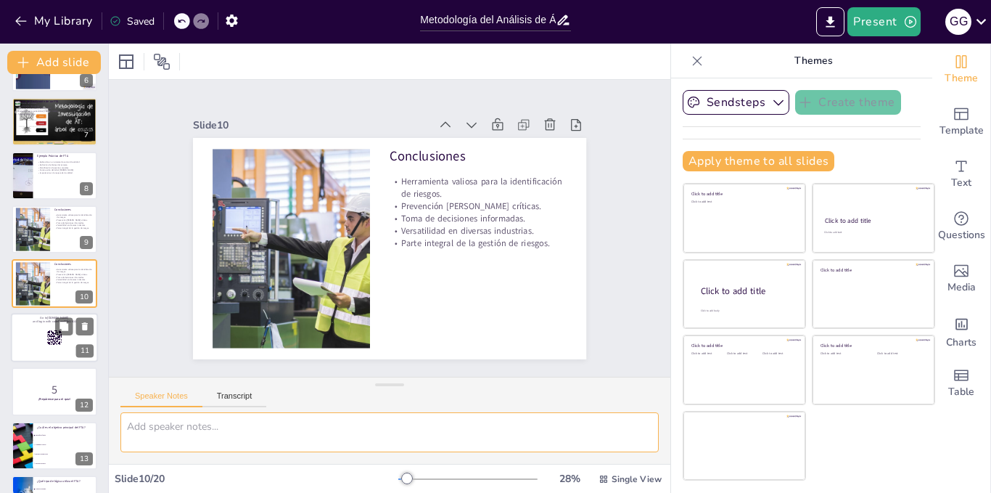
scroll to position [366, 0]
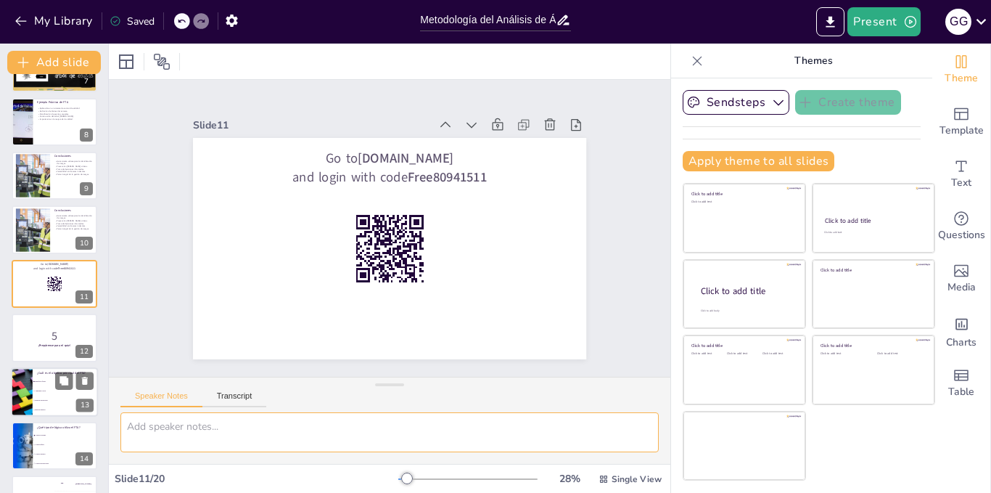
click at [44, 385] on li "Identificar fallas" at bounding box center [65, 381] width 65 height 9
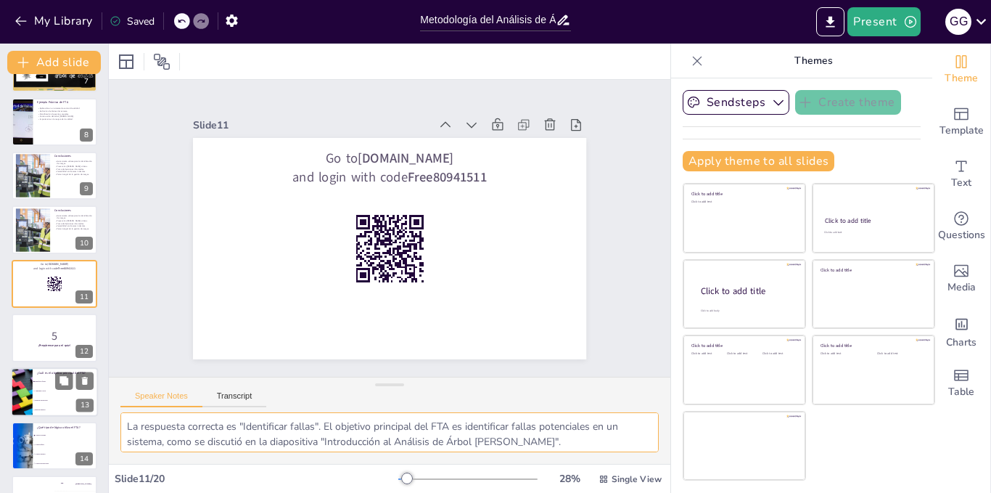
scroll to position [474, 0]
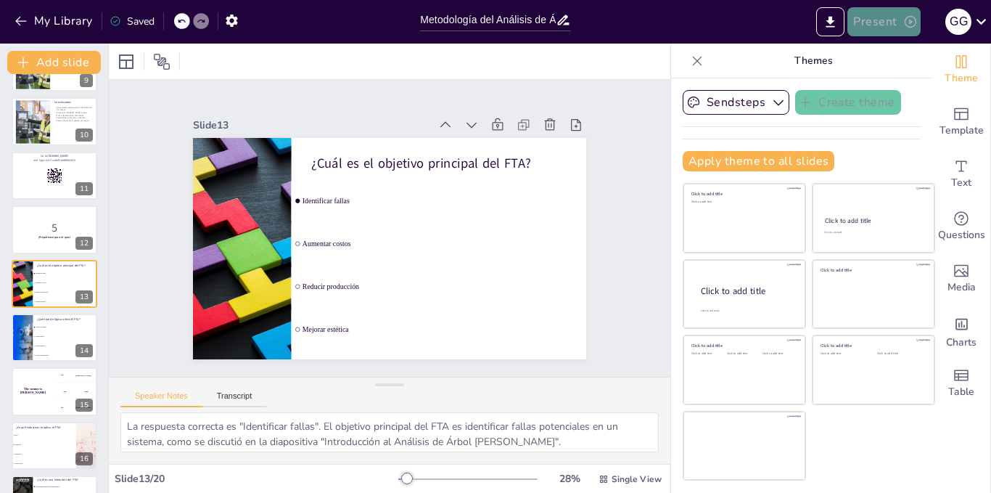
click at [892, 20] on button "Present" at bounding box center [883, 21] width 73 height 29
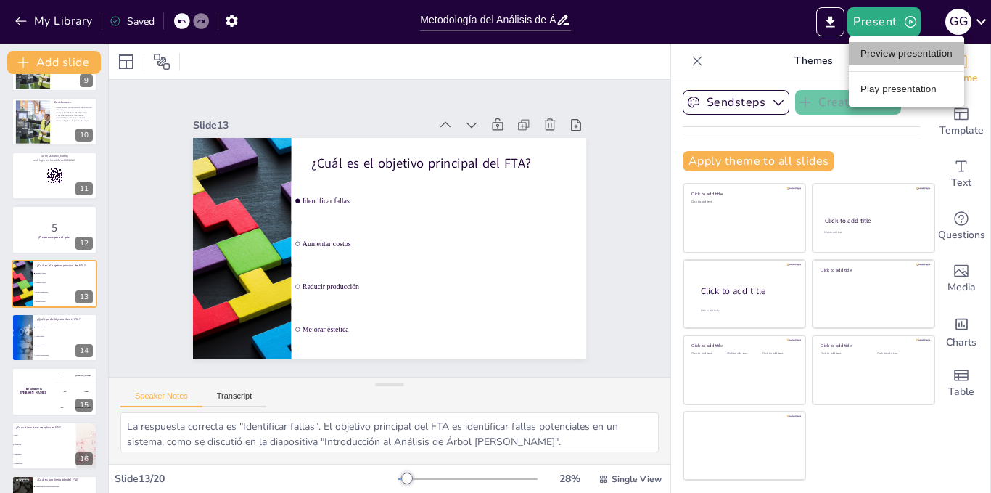
click at [883, 50] on li "Preview presentation" at bounding box center [906, 53] width 115 height 23
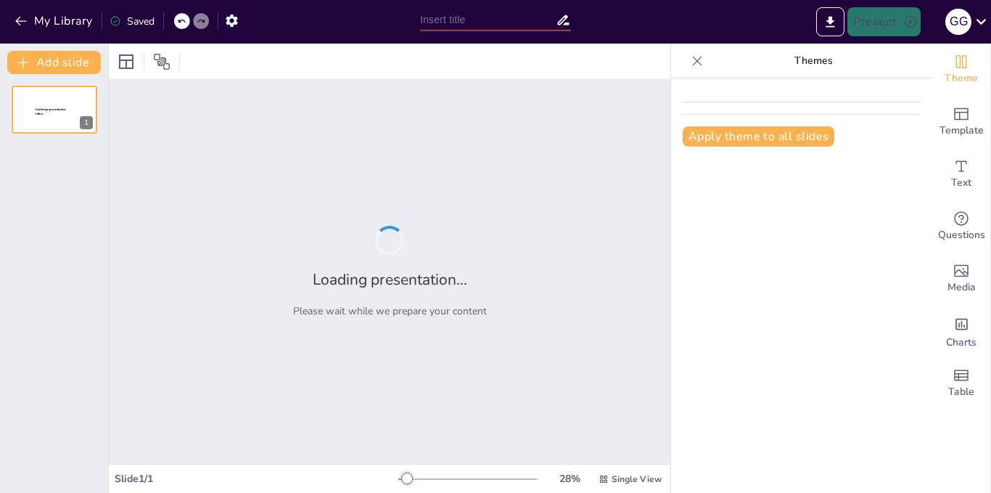
type input "Metodología del Análisis de Árbol [PERSON_NAME]: Fundamentos y Aplicaciones"
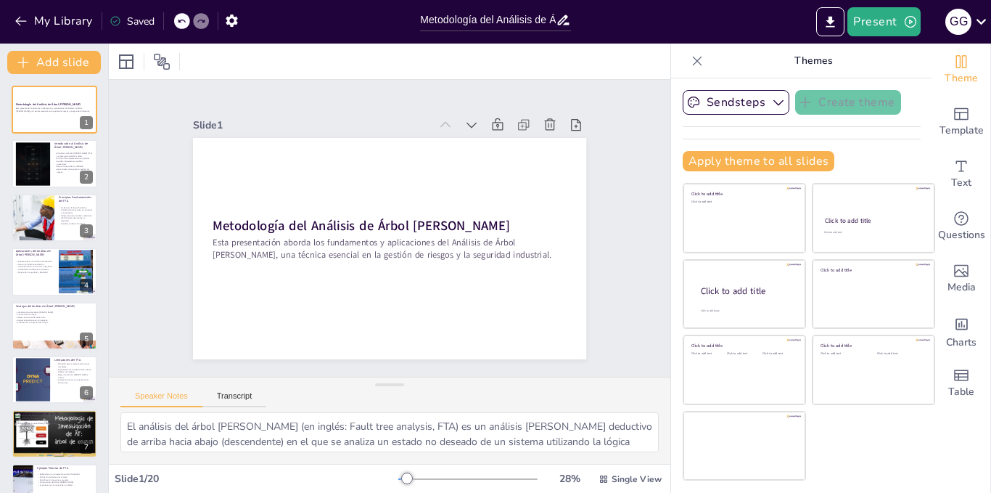
checkbox input "true"
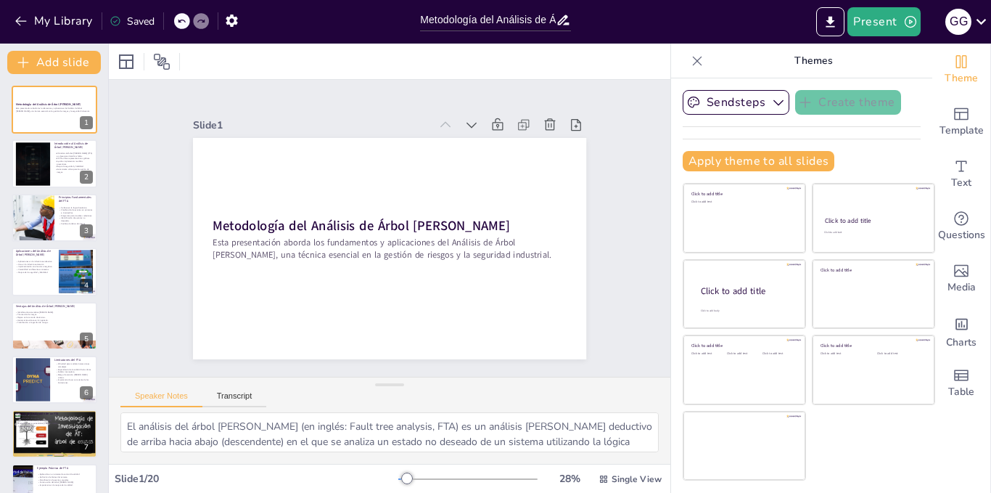
checkbox input "true"
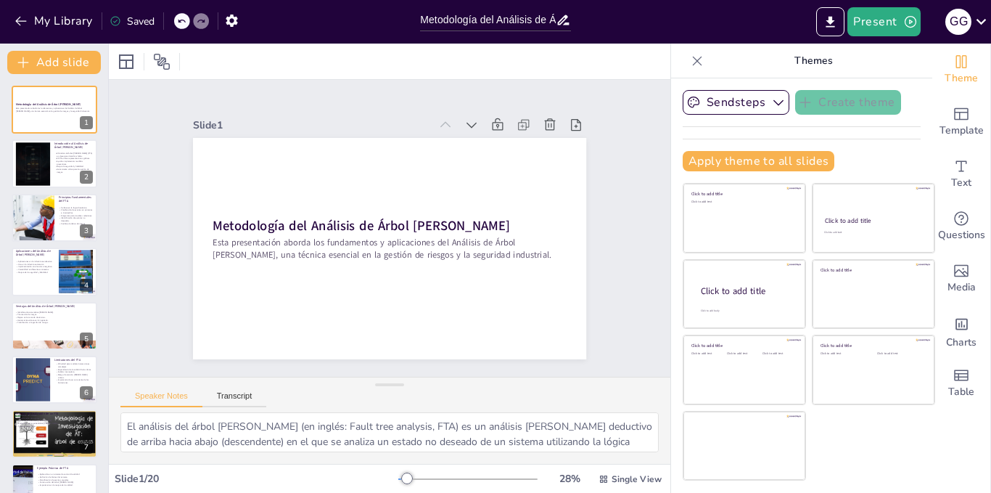
checkbox input "true"
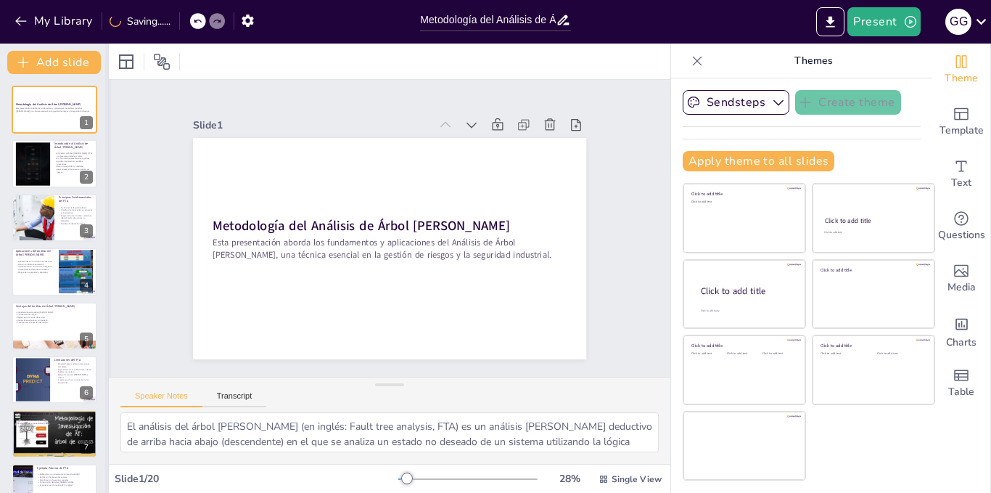
checkbox input "true"
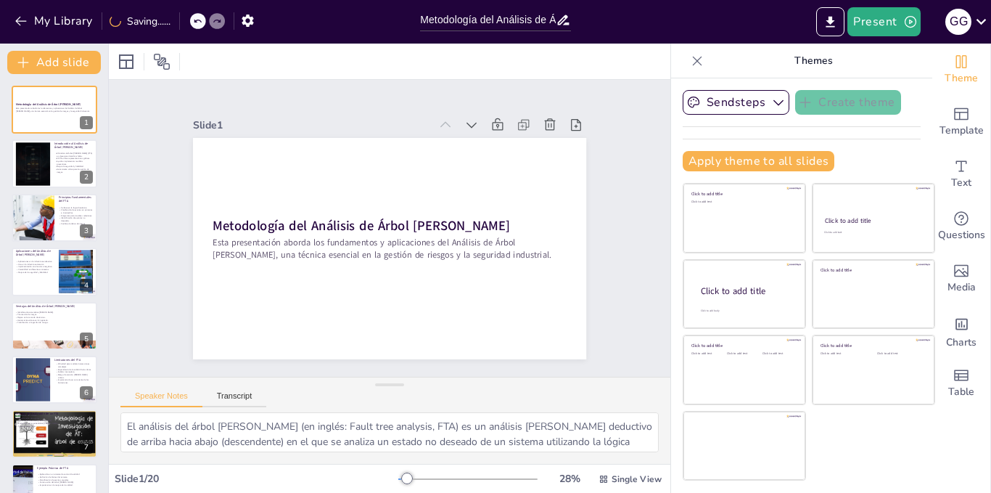
checkbox input "true"
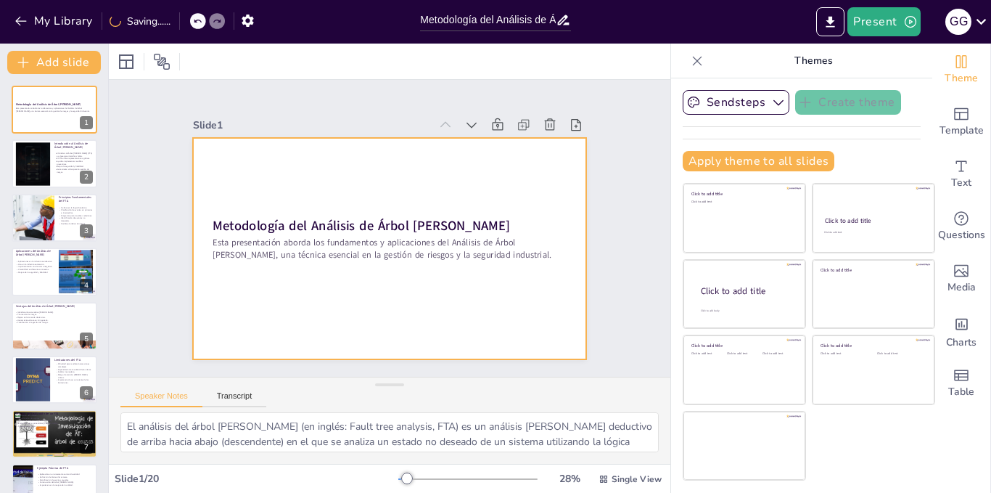
checkbox input "true"
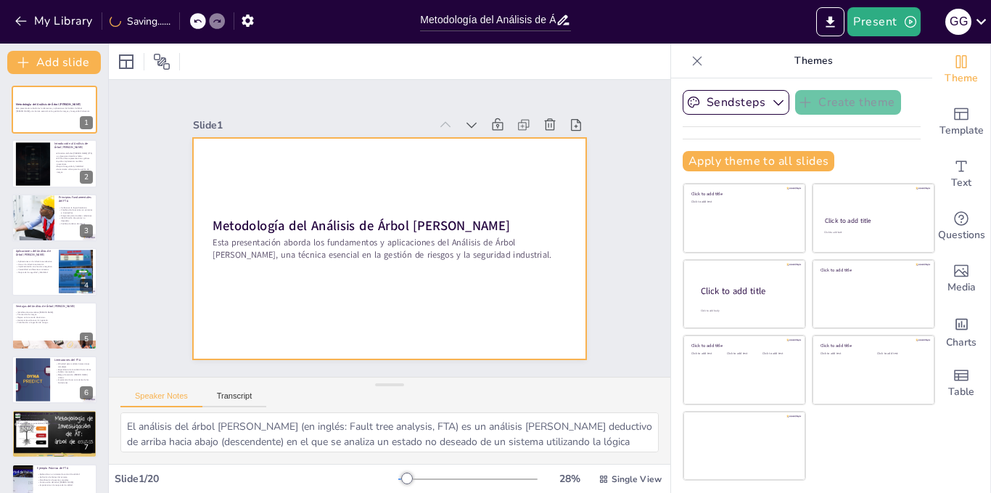
checkbox input "true"
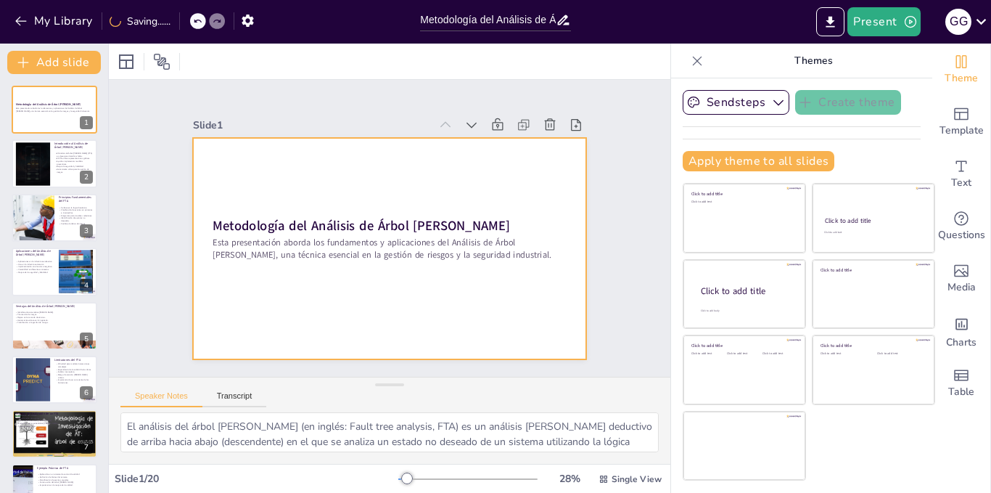
checkbox input "true"
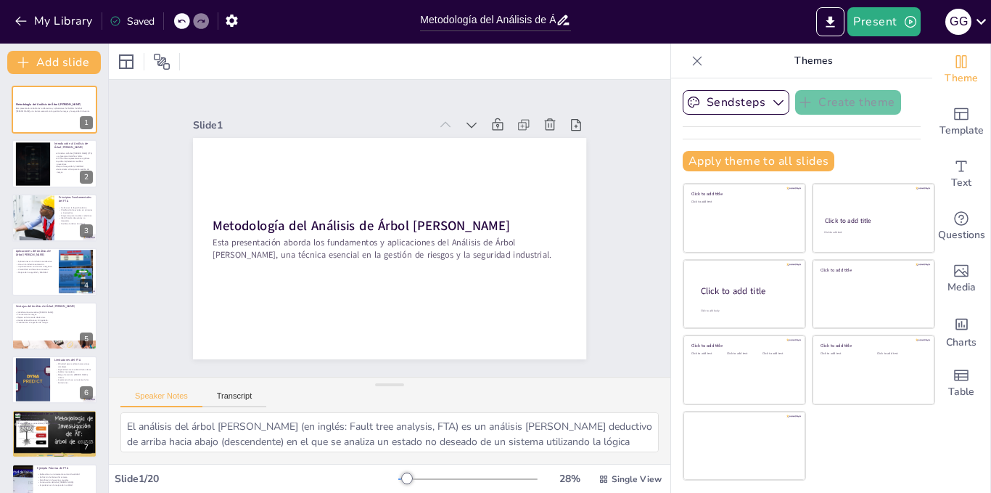
click at [581, 63] on div at bounding box center [390, 62] width 562 height 36
click at [900, 24] on button "Present" at bounding box center [883, 21] width 73 height 29
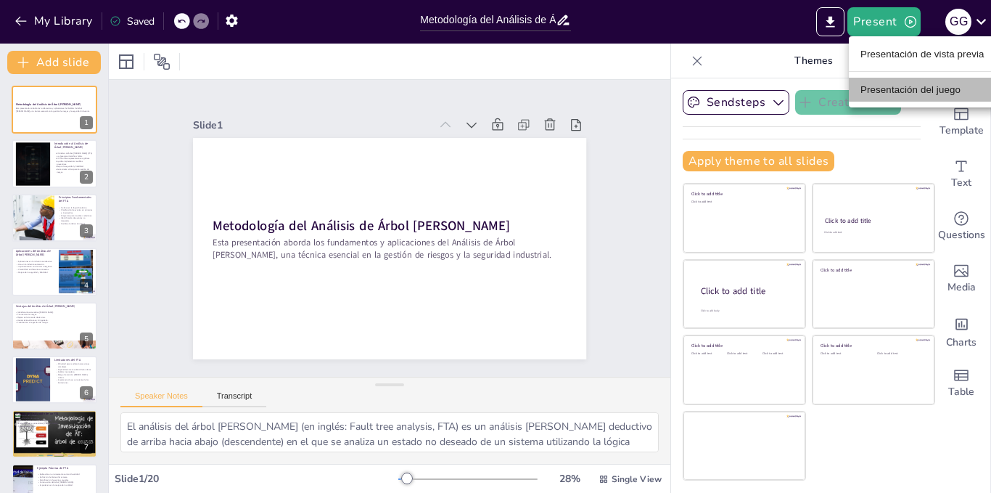
click at [891, 88] on font "Presentación del juego" at bounding box center [911, 89] width 100 height 11
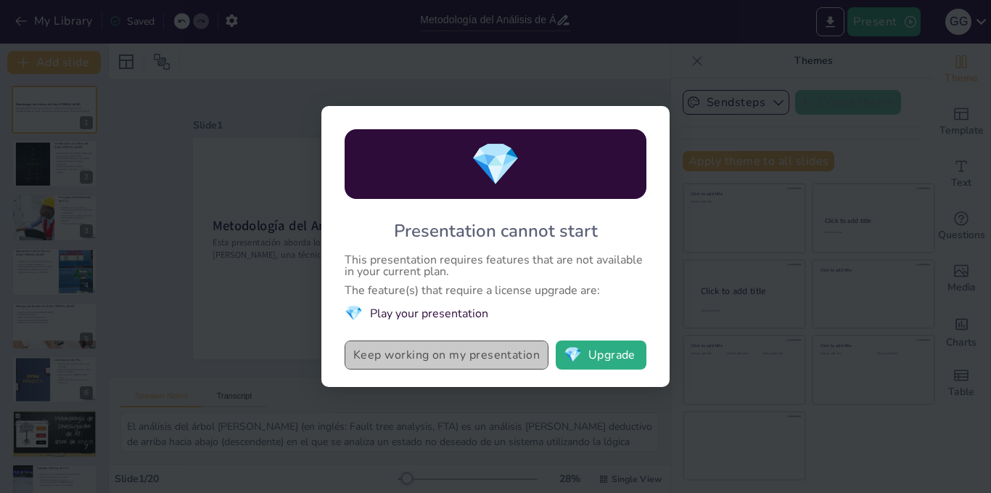
click at [501, 354] on button "Keep working on my presentation" at bounding box center [447, 354] width 204 height 29
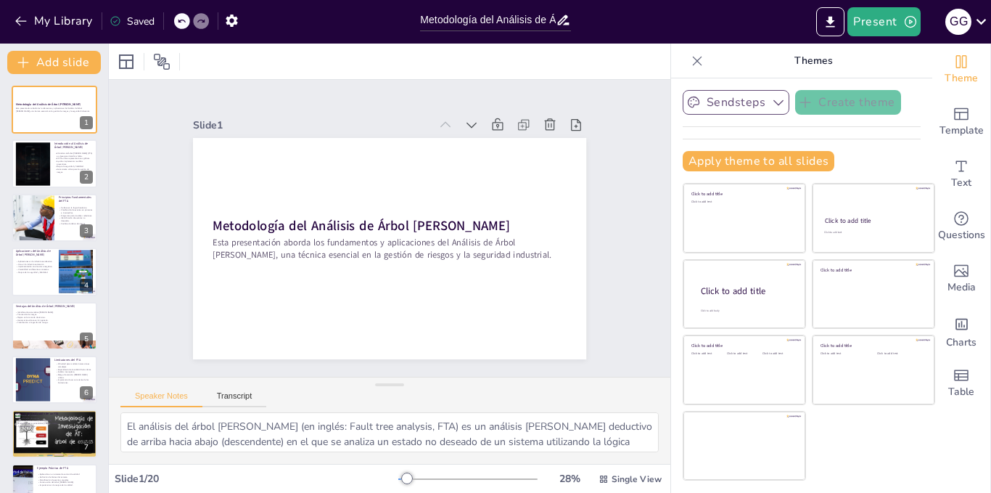
checkbox input "true"
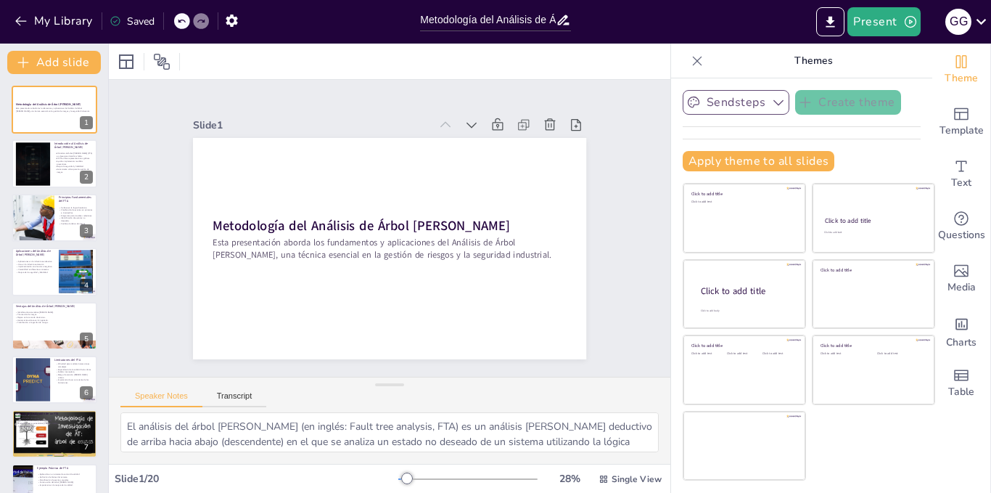
checkbox input "true"
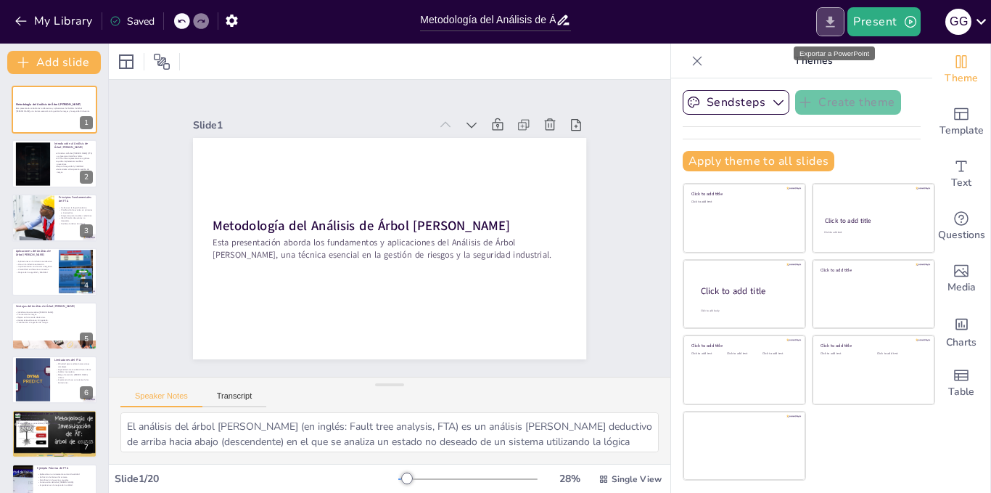
click at [828, 18] on icon "Export to PowerPoint" at bounding box center [830, 22] width 15 height 15
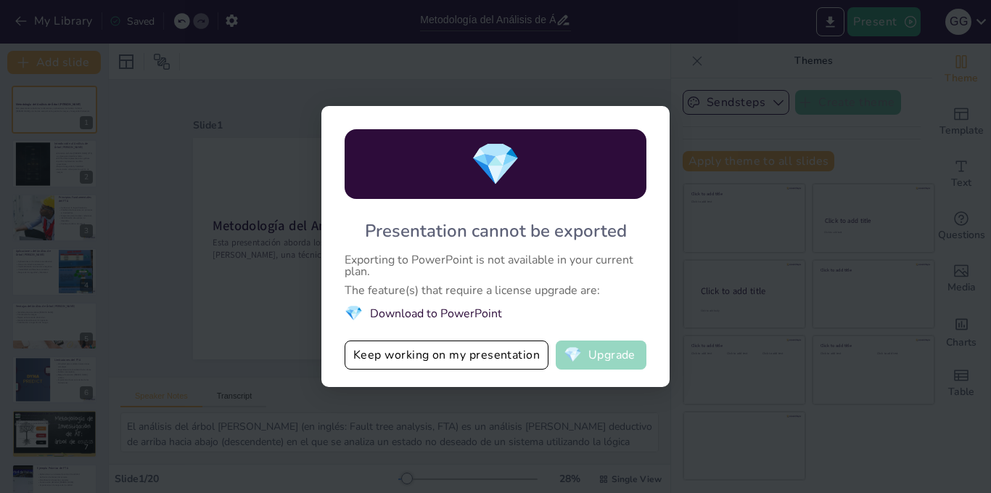
click at [630, 359] on button "💎 Upgrade" at bounding box center [601, 354] width 91 height 29
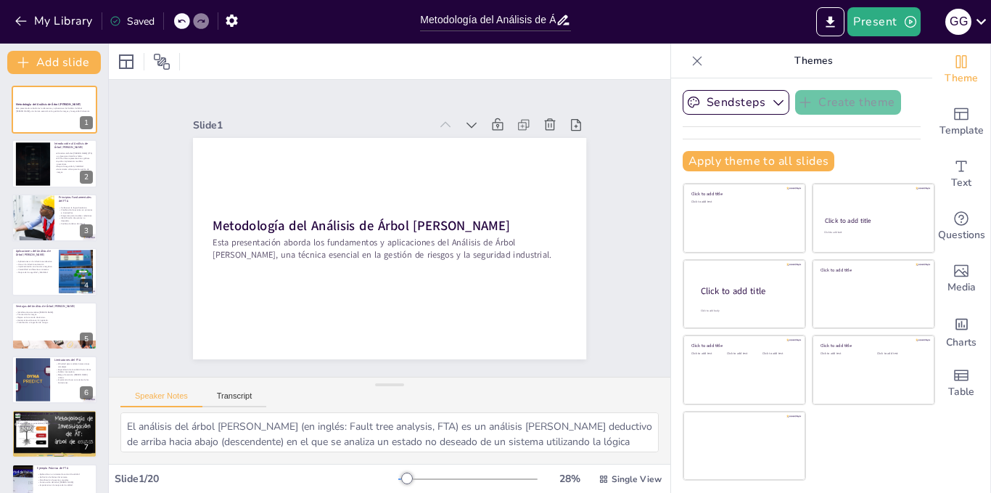
checkbox input "true"
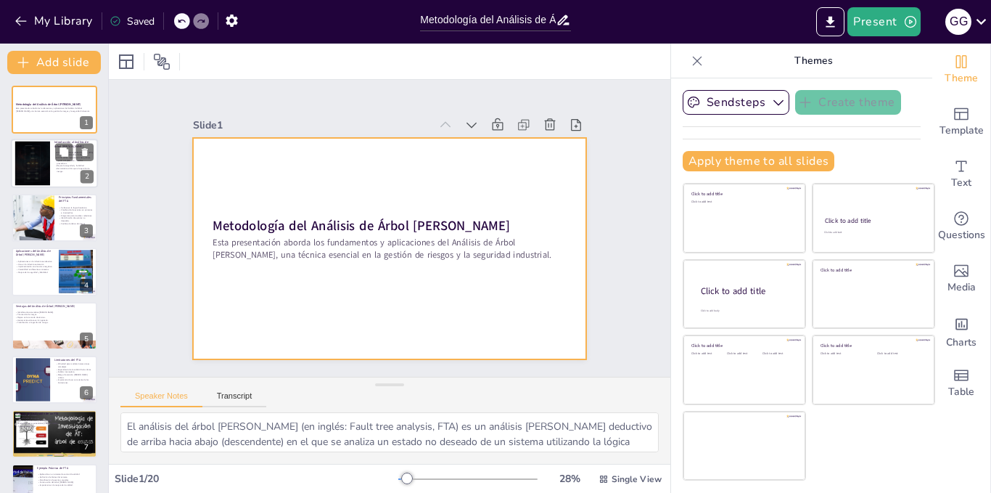
checkbox input "true"
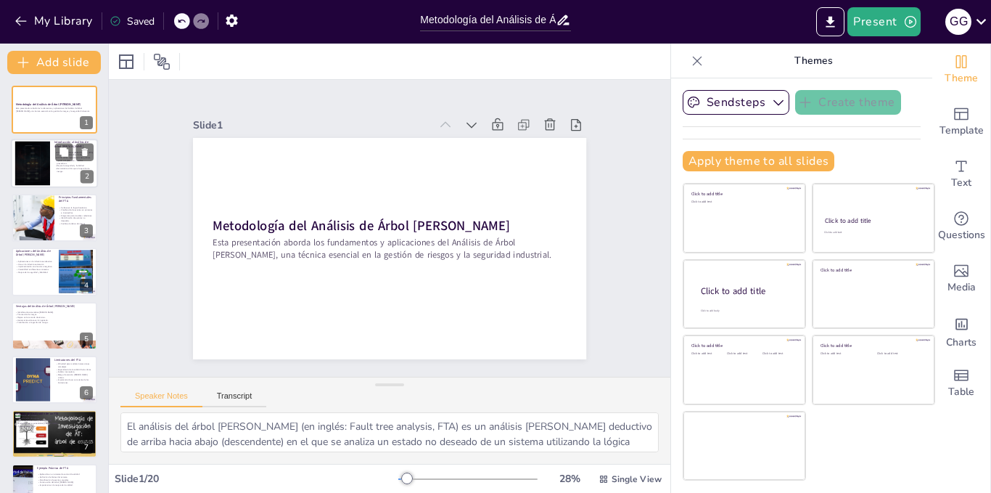
checkbox input "true"
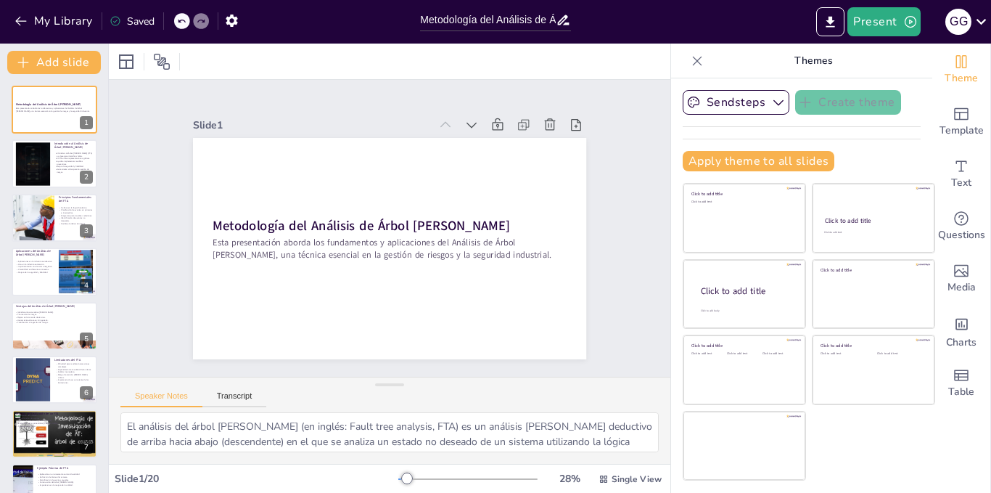
checkbox input "true"
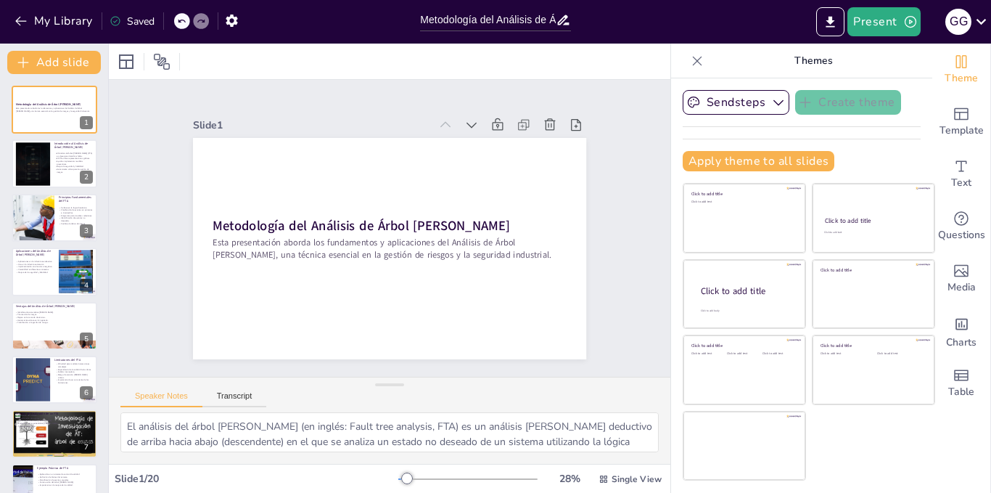
checkbox input "true"
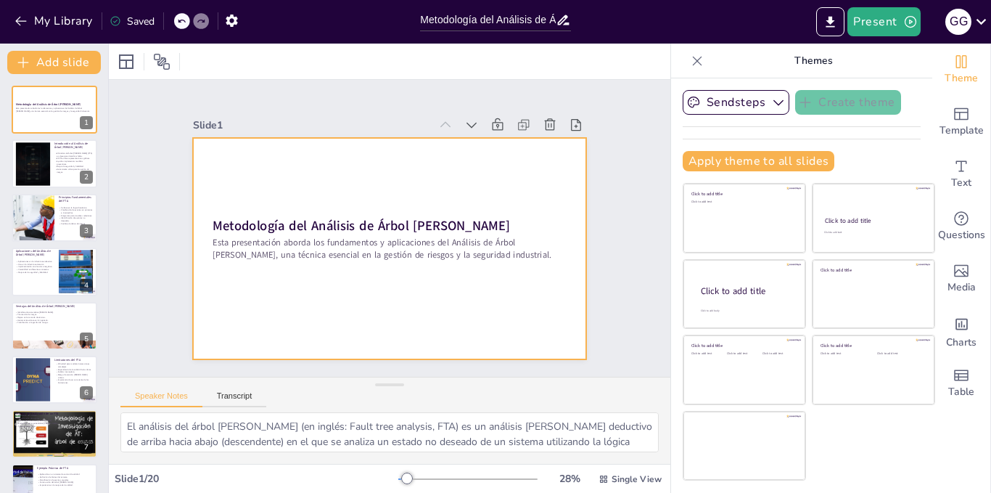
checkbox input "true"
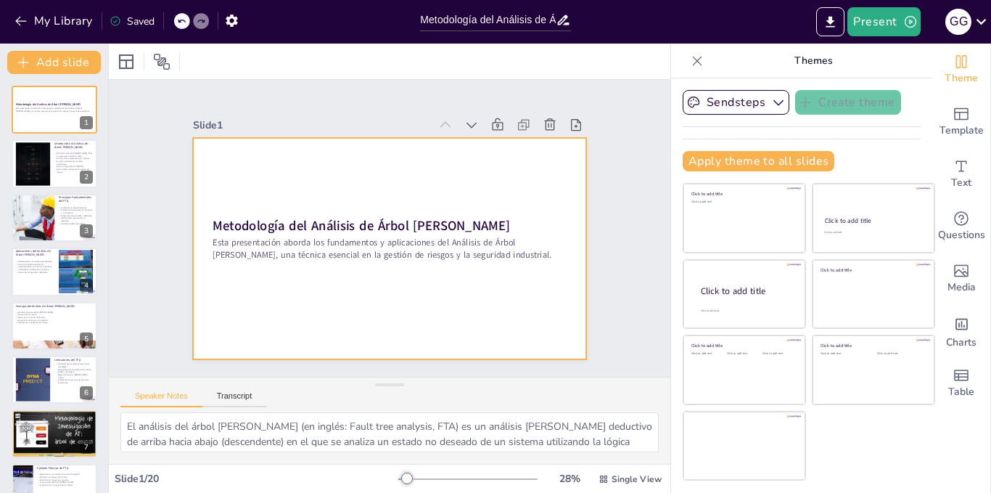
checkbox input "true"
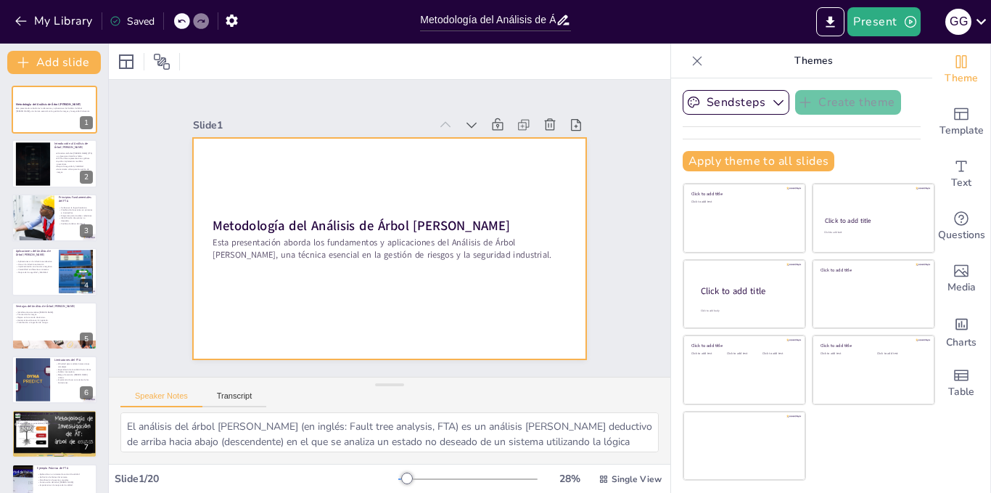
checkbox input "true"
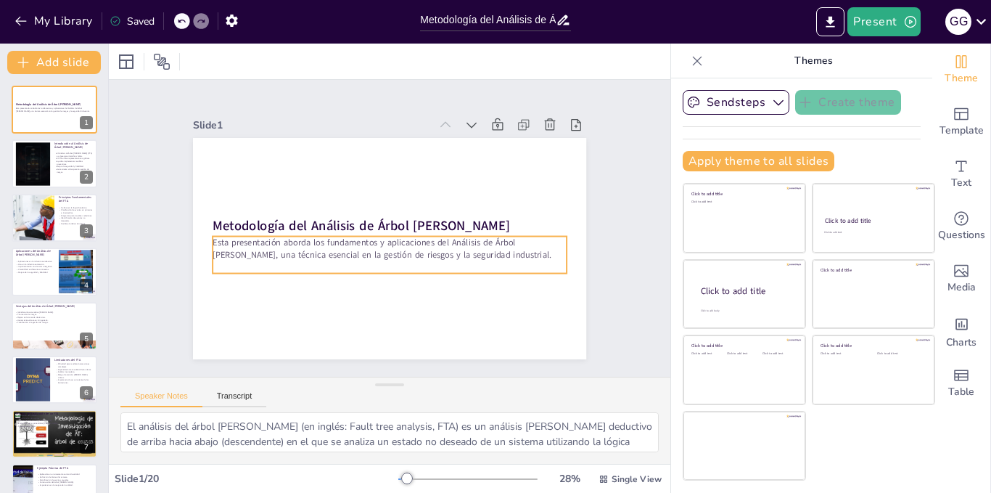
checkbox input "true"
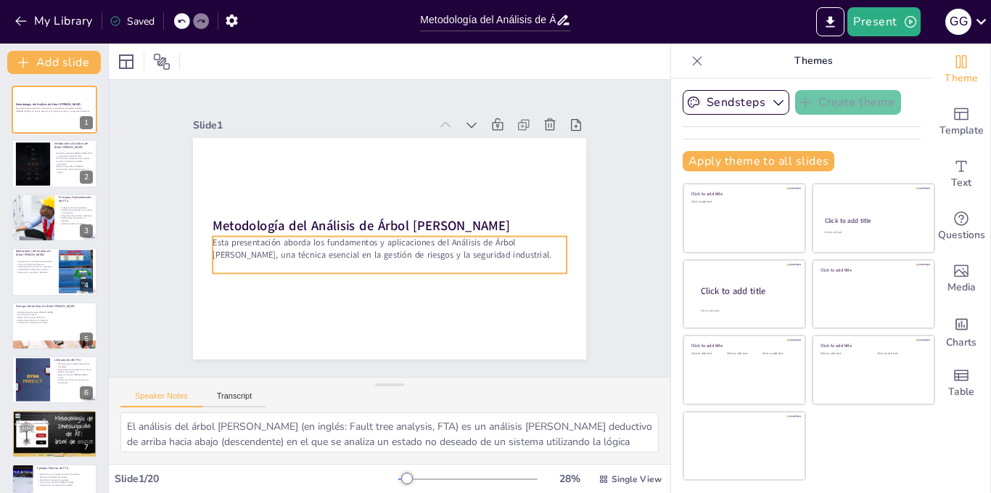
checkbox input "true"
